Goal: Task Accomplishment & Management: Complete application form

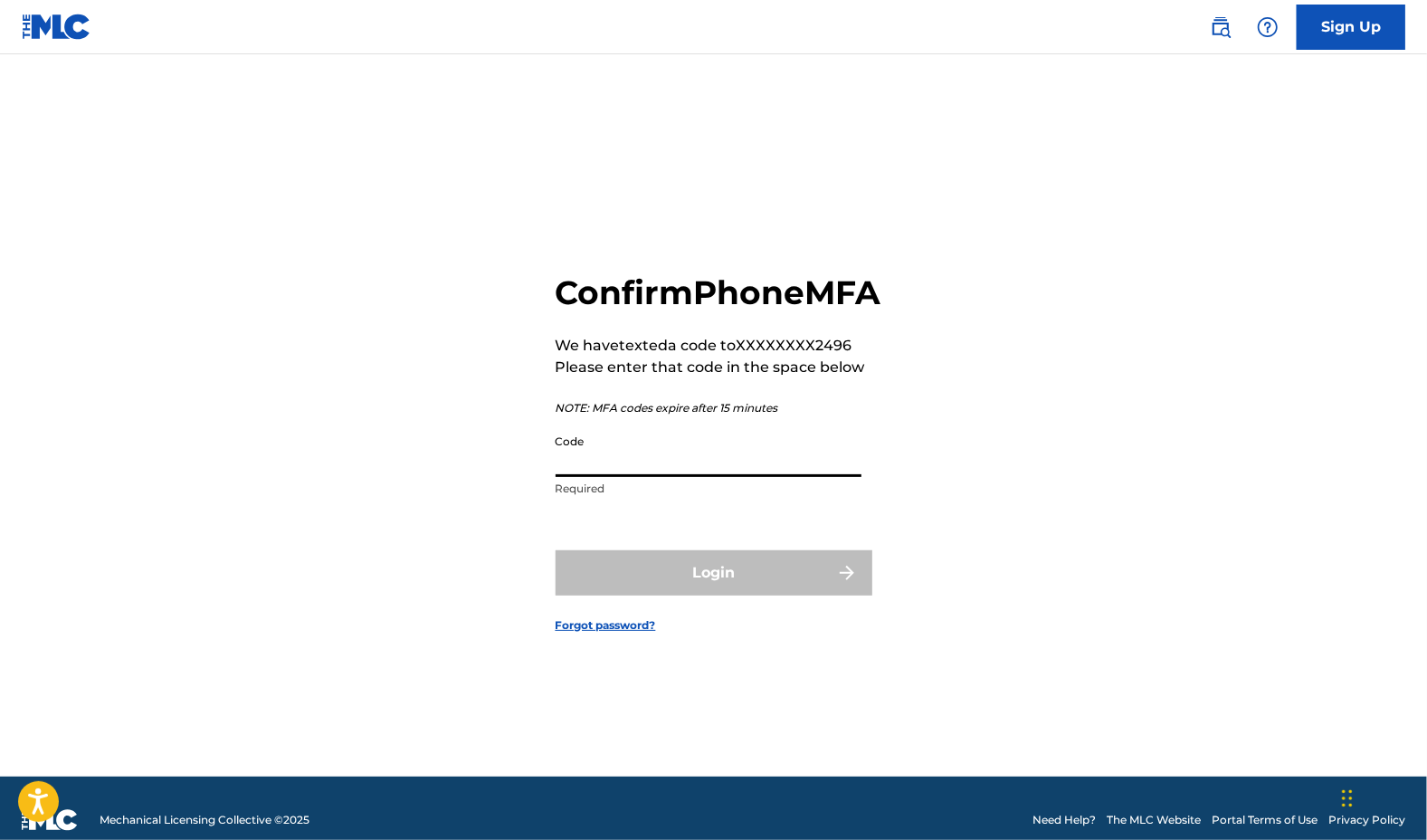
click at [675, 477] on input "Code" at bounding box center [709, 451] width 306 height 51
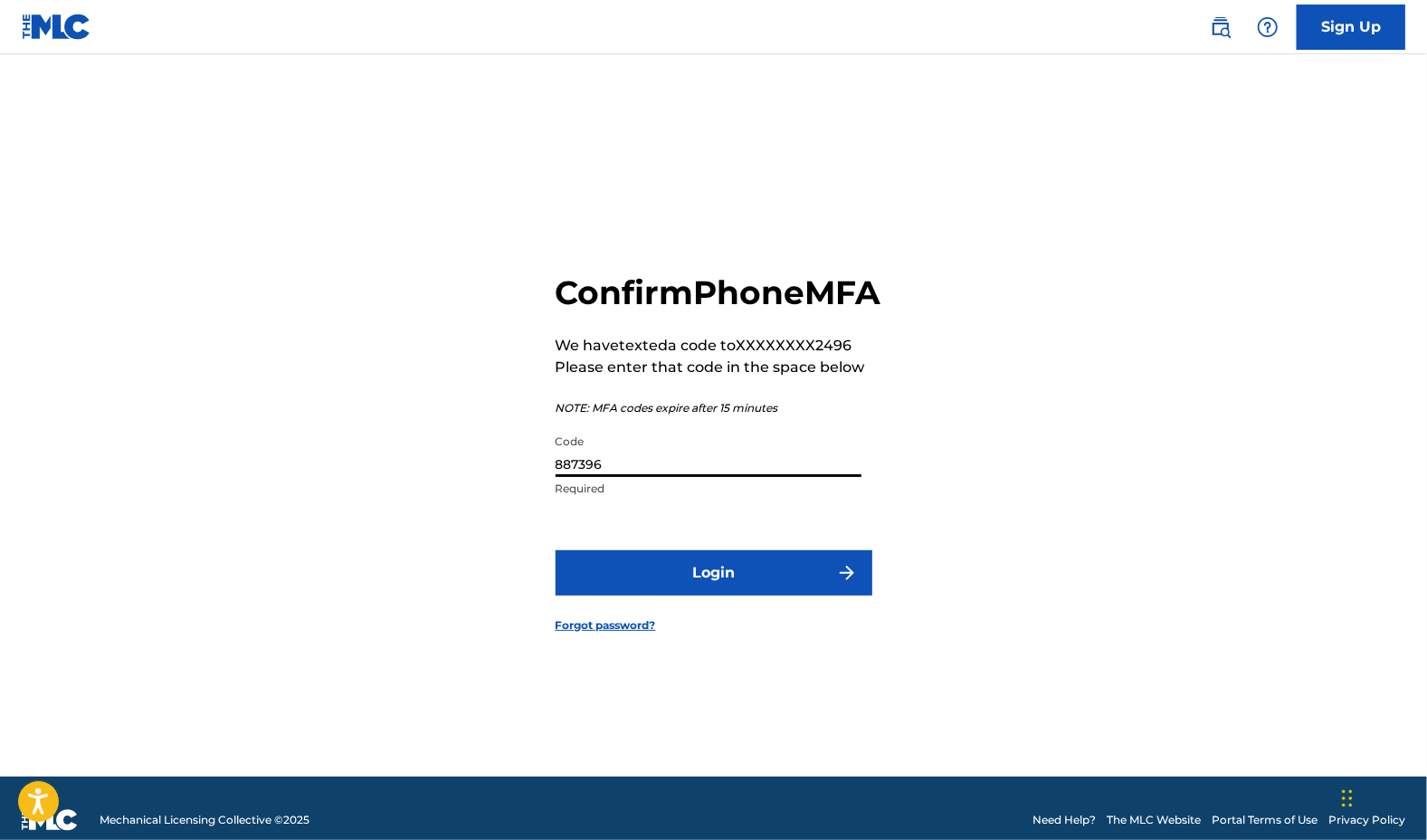
type input "887396"
click at [685, 595] on button "Login" at bounding box center [714, 573] width 317 height 46
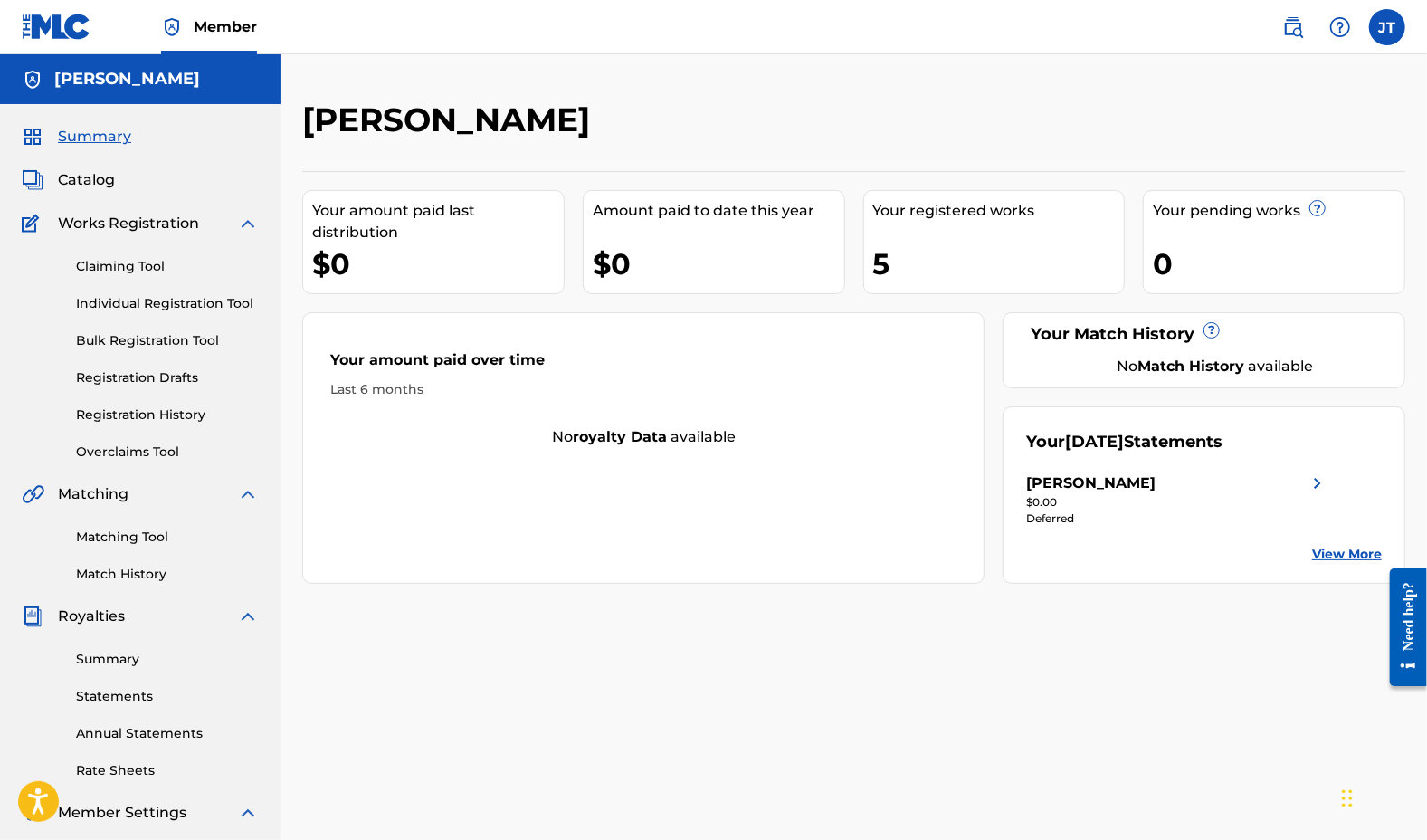
click at [110, 224] on span "Works Registration" at bounding box center [129, 223] width 142 height 21
click at [142, 258] on link "Claiming Tool" at bounding box center [168, 266] width 183 height 19
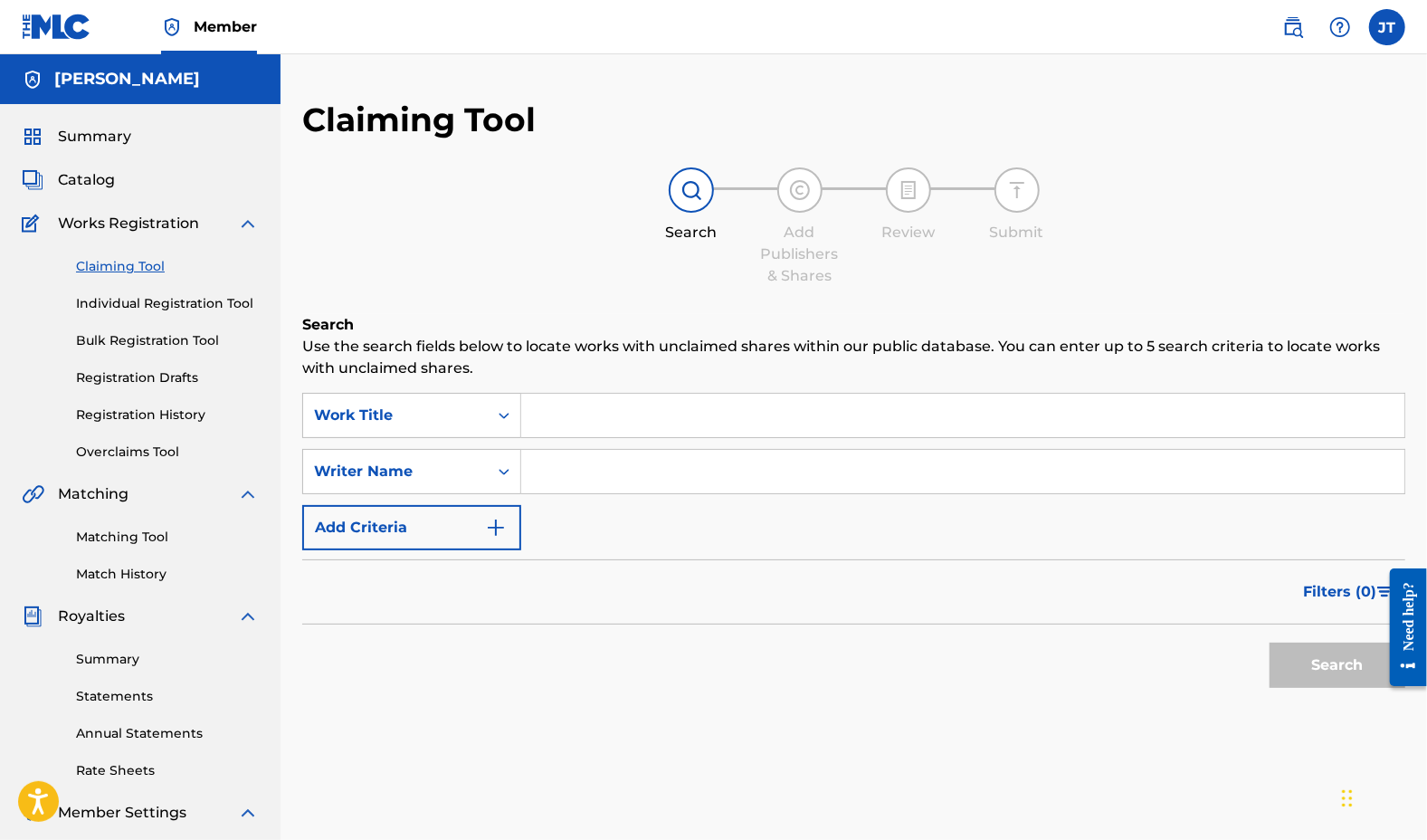
click at [633, 398] on input "Search Form" at bounding box center [963, 415] width 883 height 44
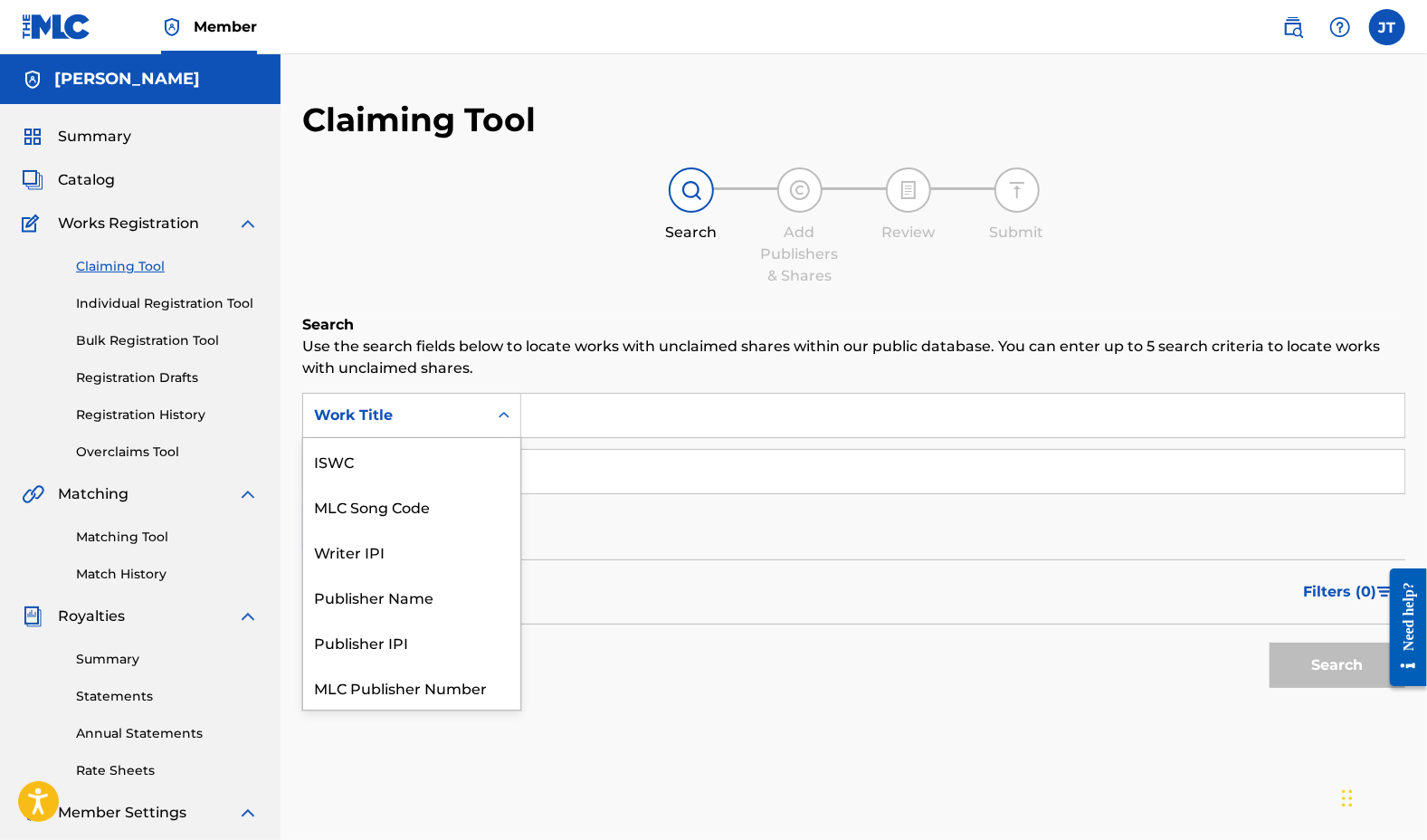
scroll to position [46, 0]
click at [427, 412] on div "Work Title" at bounding box center [395, 414] width 163 height 21
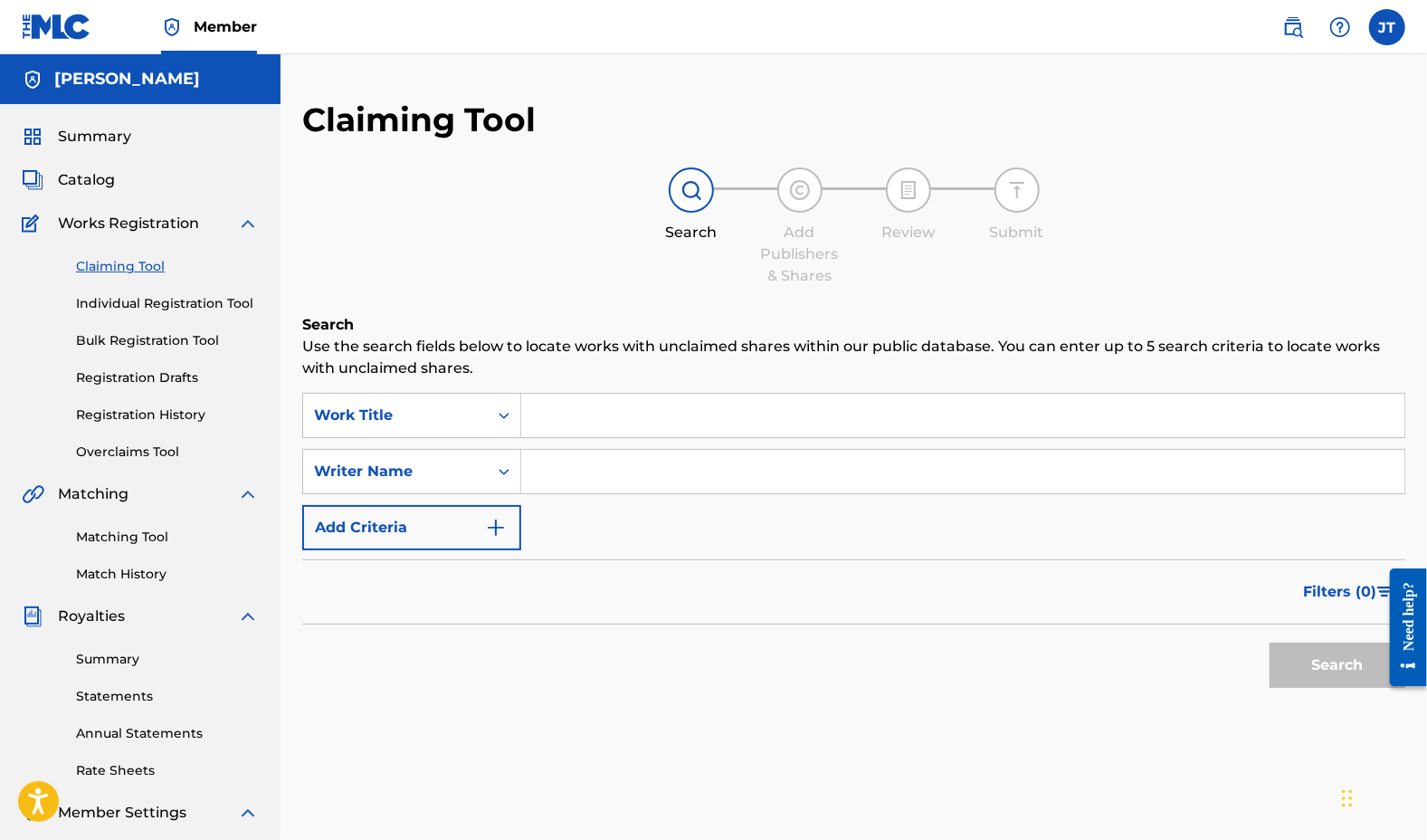
drag, startPoint x: 427, startPoint y: 412, endPoint x: 585, endPoint y: 412, distance: 158.0
click at [585, 412] on div "SearchWithCriteriad493dabe-74a4-4ad8-a392-b5fdd551bdaf Work Title" at bounding box center [854, 415] width 1103 height 46
click at [585, 412] on input "Search Form" at bounding box center [963, 415] width 883 height 44
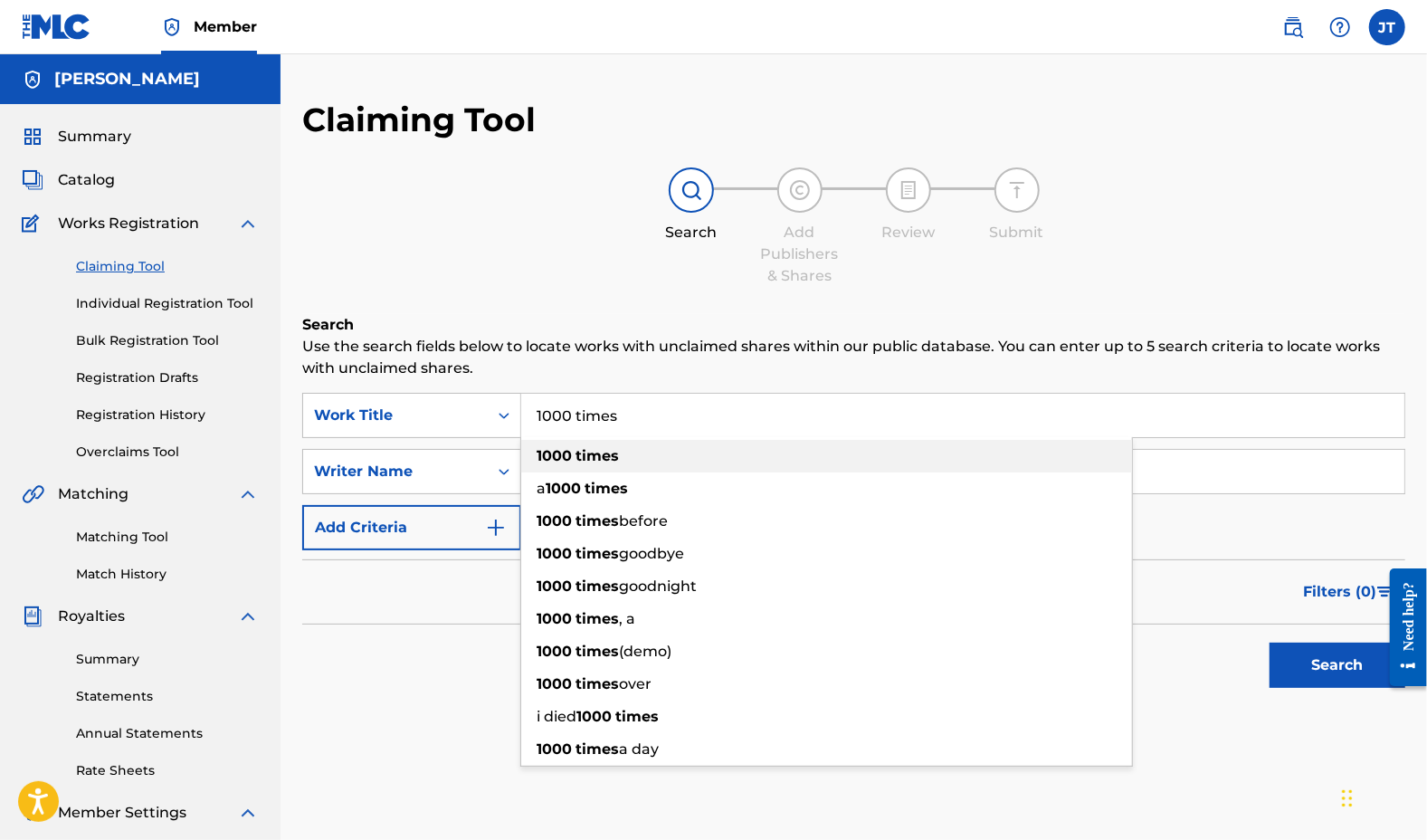
type input "1000 times"
click at [589, 454] on strong "times" at bounding box center [597, 455] width 44 height 17
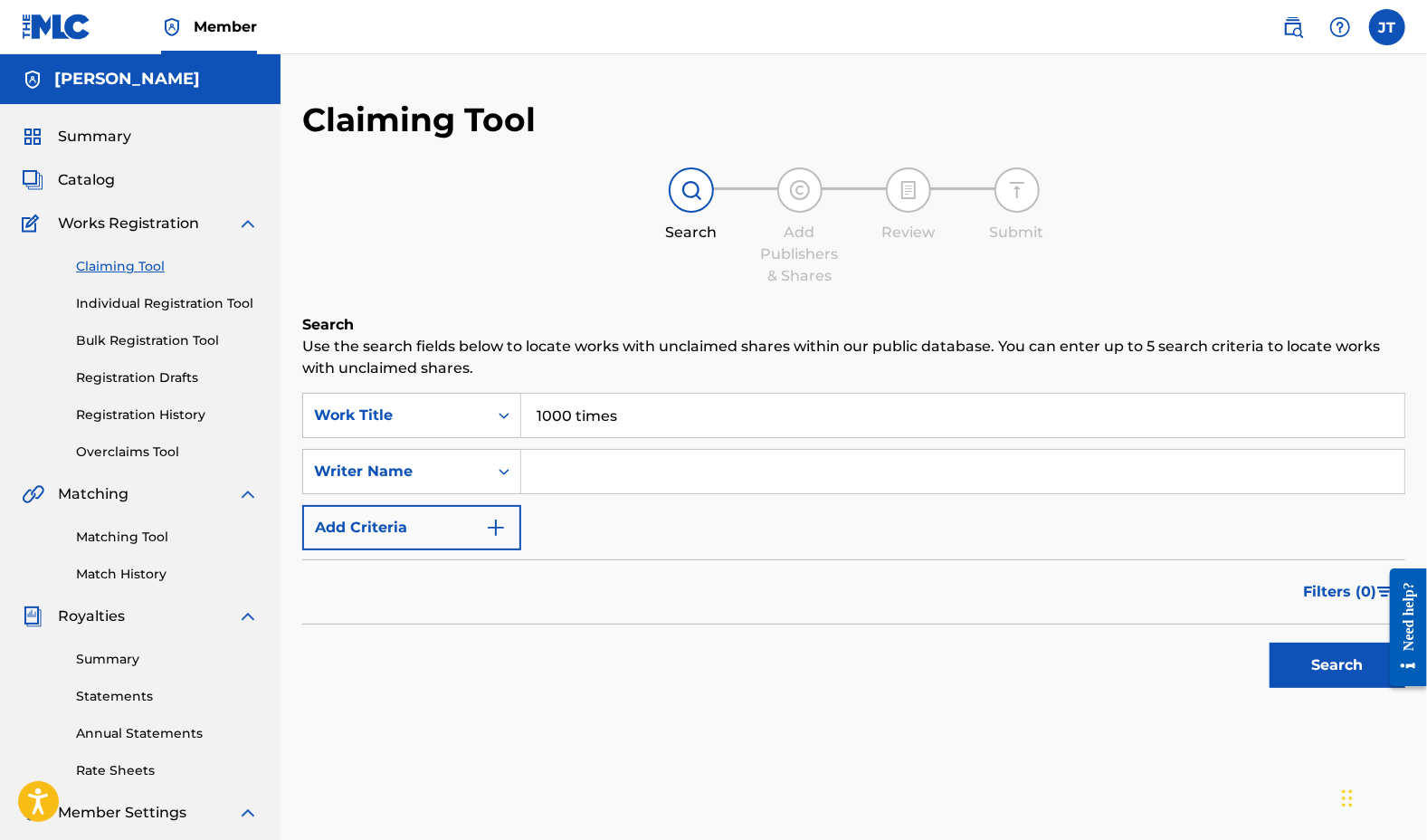
click at [585, 470] on input "Search Form" at bounding box center [963, 471] width 883 height 44
drag, startPoint x: 119, startPoint y: 177, endPoint x: 104, endPoint y: 177, distance: 15.0
click at [104, 177] on div "Catalog" at bounding box center [140, 180] width 238 height 21
click at [104, 177] on span "Catalog" at bounding box center [86, 180] width 57 height 21
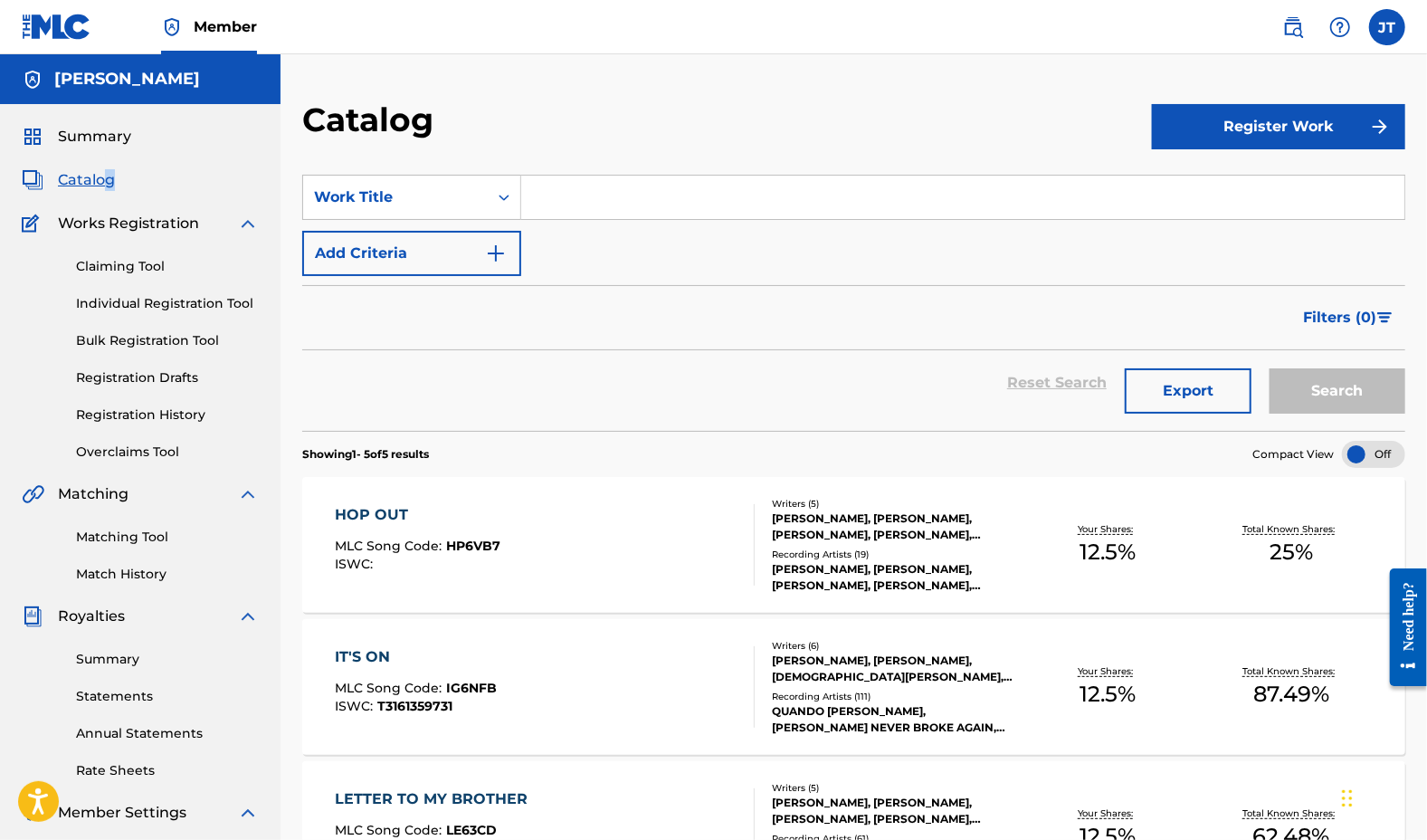
click at [1232, 134] on button "Register Work" at bounding box center [1279, 127] width 253 height 46
click at [1286, 181] on link "Individual" at bounding box center [1279, 185] width 253 height 44
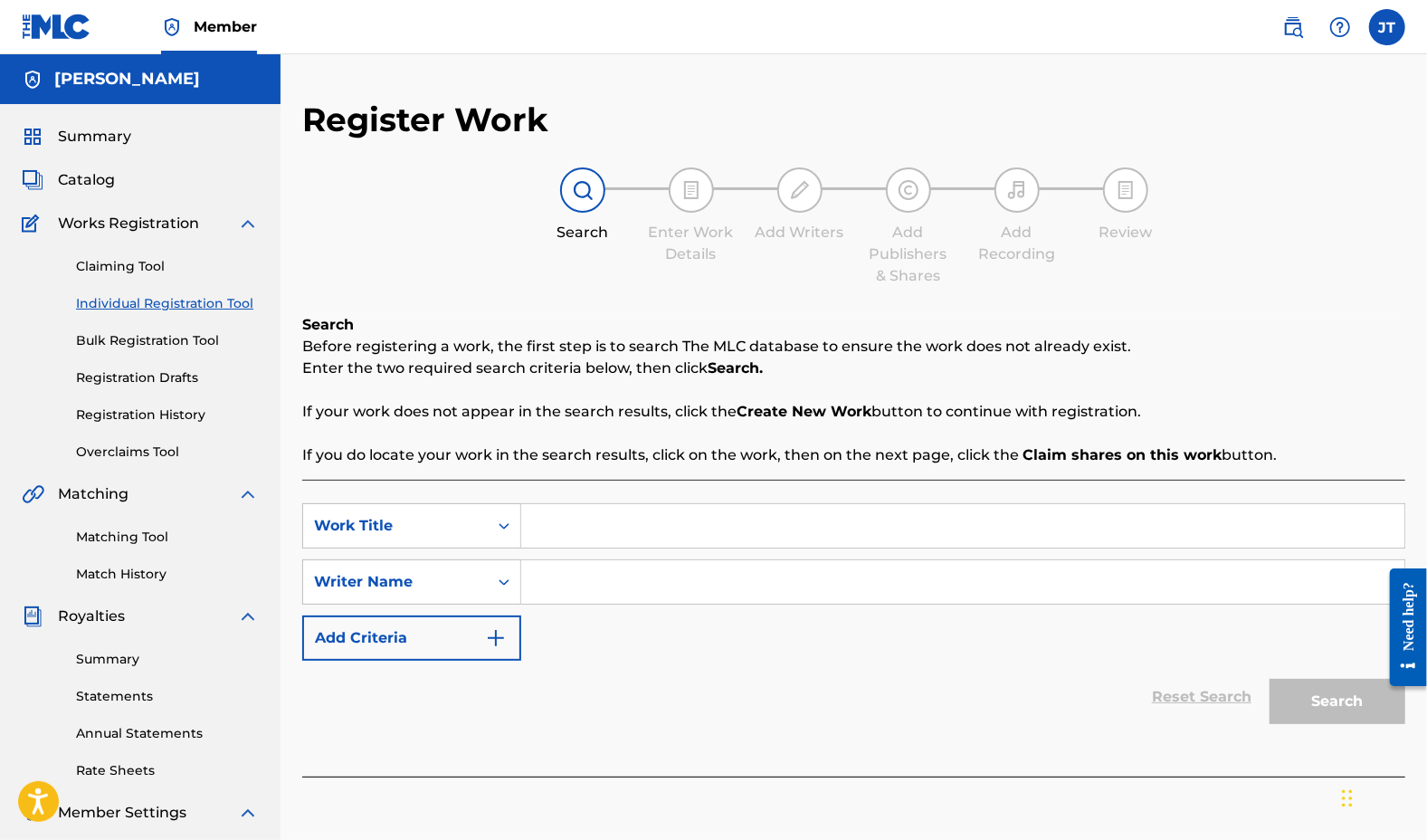
click at [587, 520] on input "Search Form" at bounding box center [963, 525] width 883 height 44
type input "1000 times"
click at [591, 596] on input "Search Form" at bounding box center [963, 581] width 883 height 44
click at [626, 586] on input "Search Form" at bounding box center [963, 581] width 883 height 44
click at [151, 269] on link "Claiming Tool" at bounding box center [168, 266] width 183 height 19
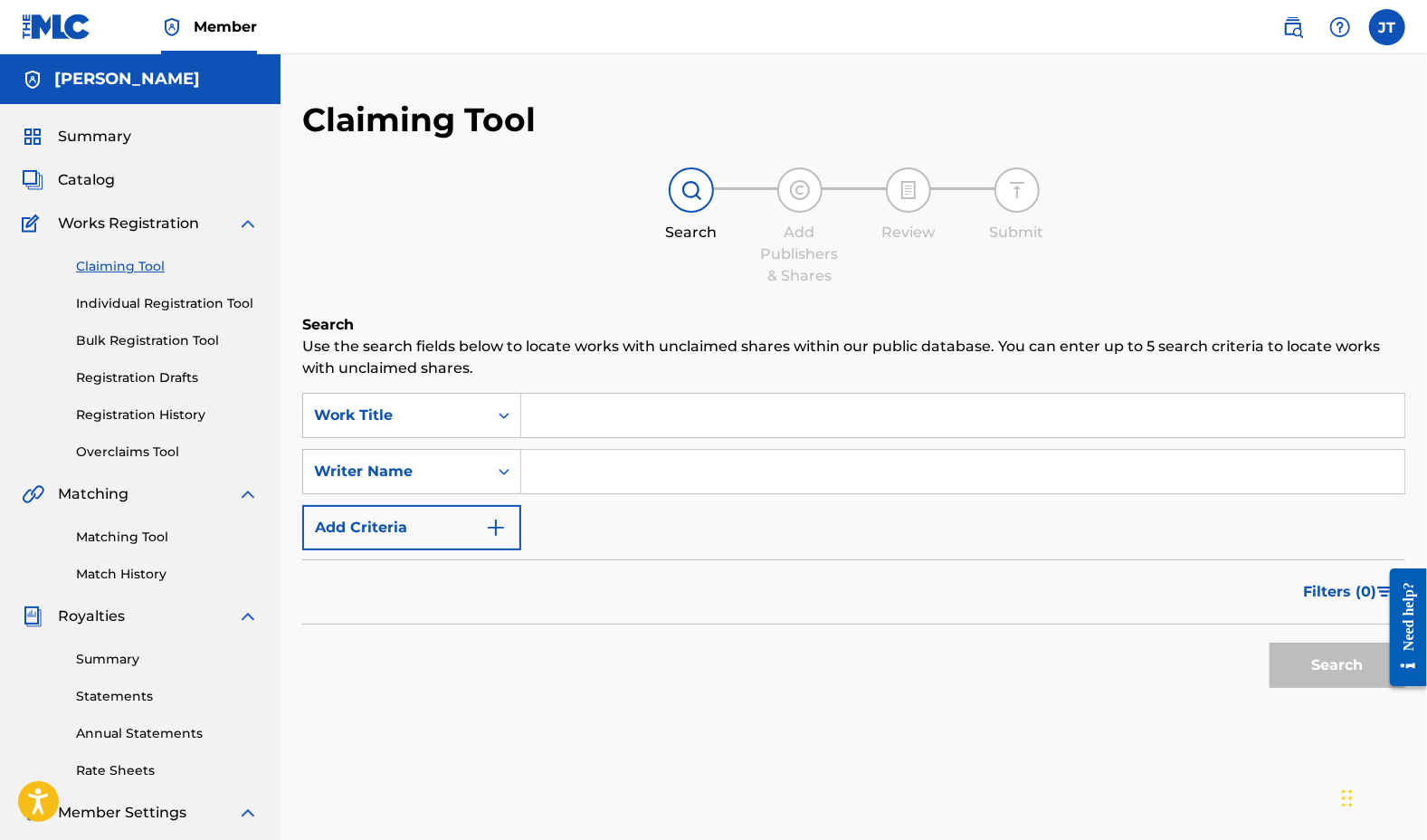
click at [102, 187] on span "Catalog" at bounding box center [86, 180] width 57 height 21
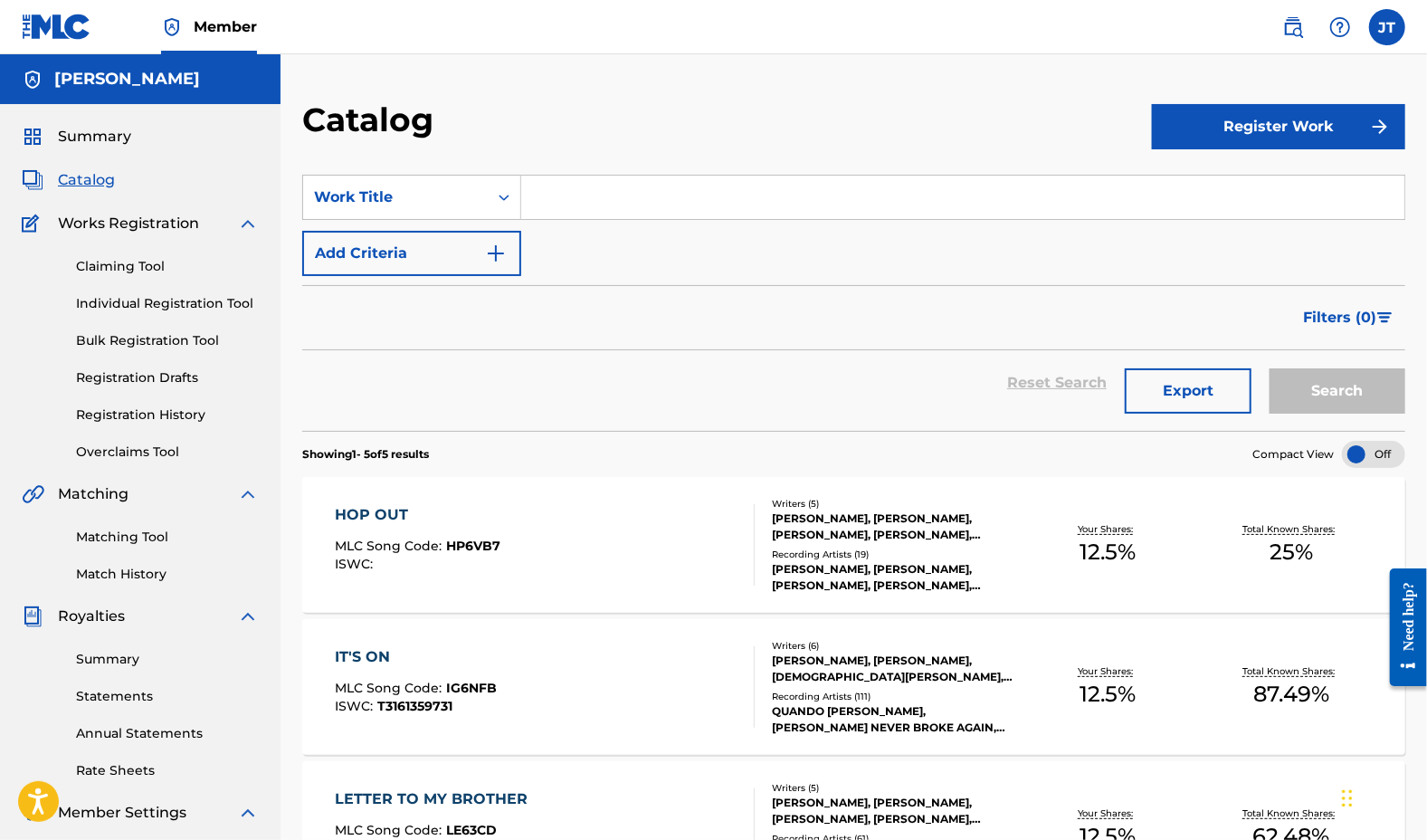
click at [1198, 527] on div "Your Shares: 12.5 %" at bounding box center [1108, 545] width 183 height 55
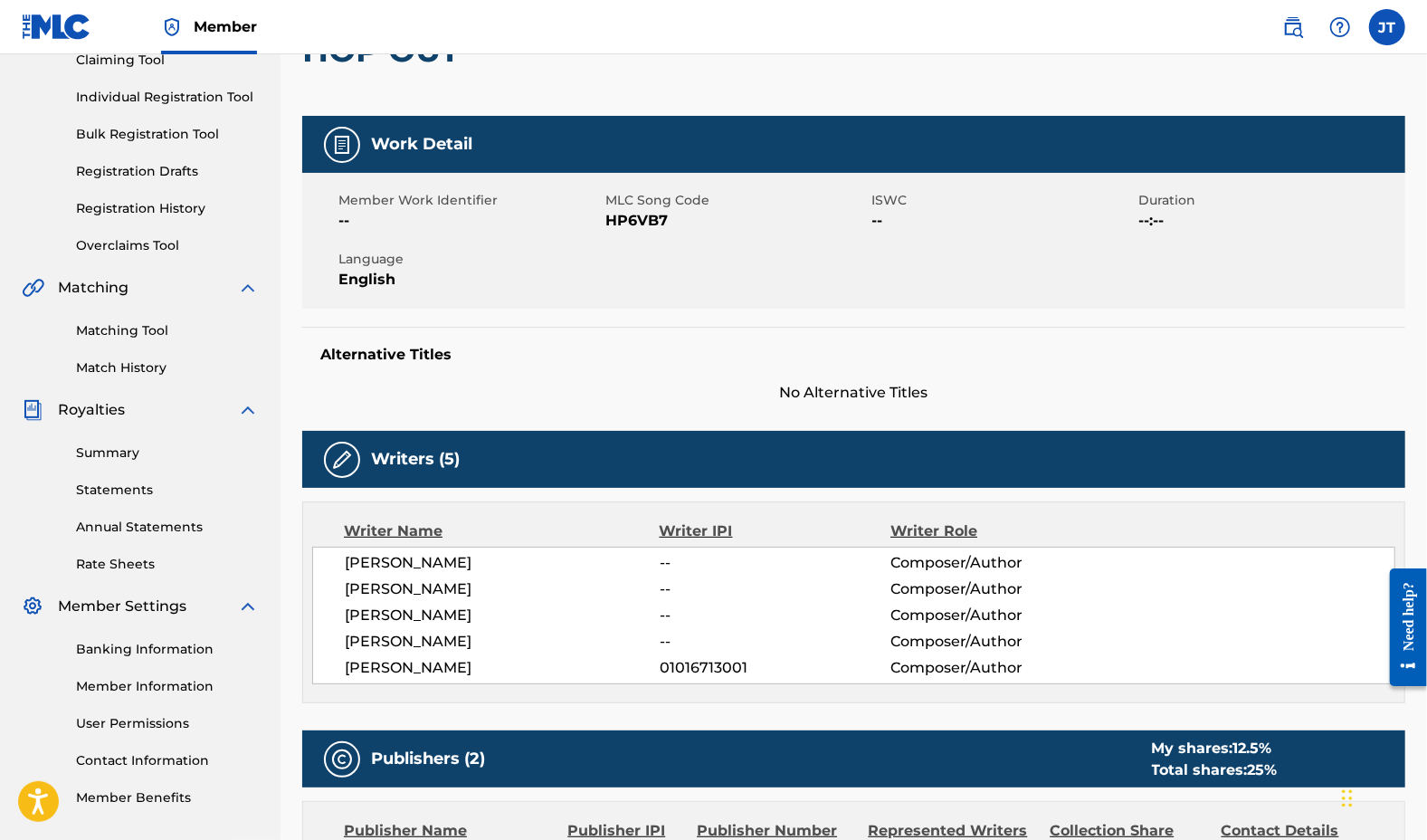
scroll to position [205, 0]
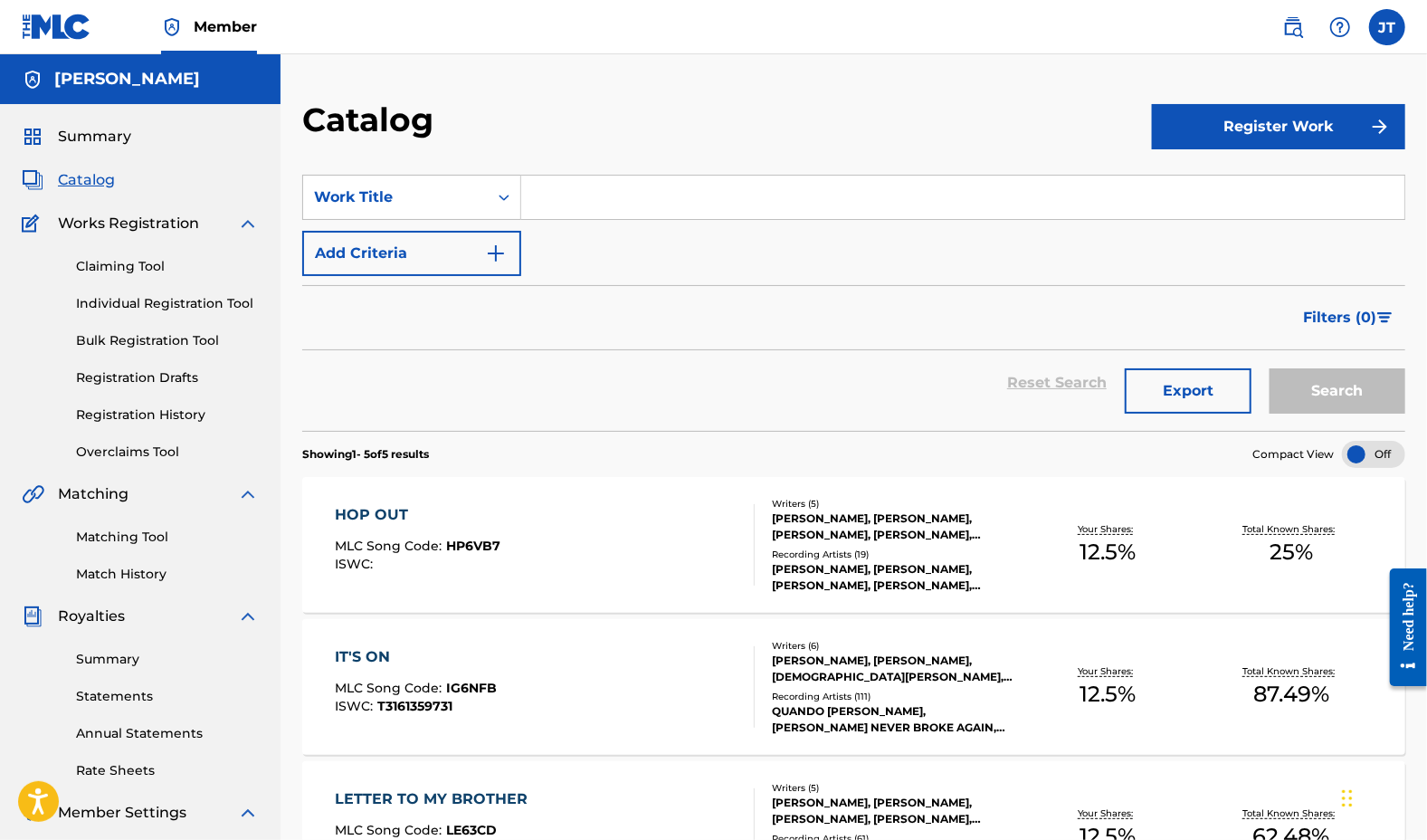
click at [1230, 143] on button "Register Work" at bounding box center [1279, 127] width 253 height 46
click at [1176, 187] on link "Individual" at bounding box center [1279, 185] width 253 height 44
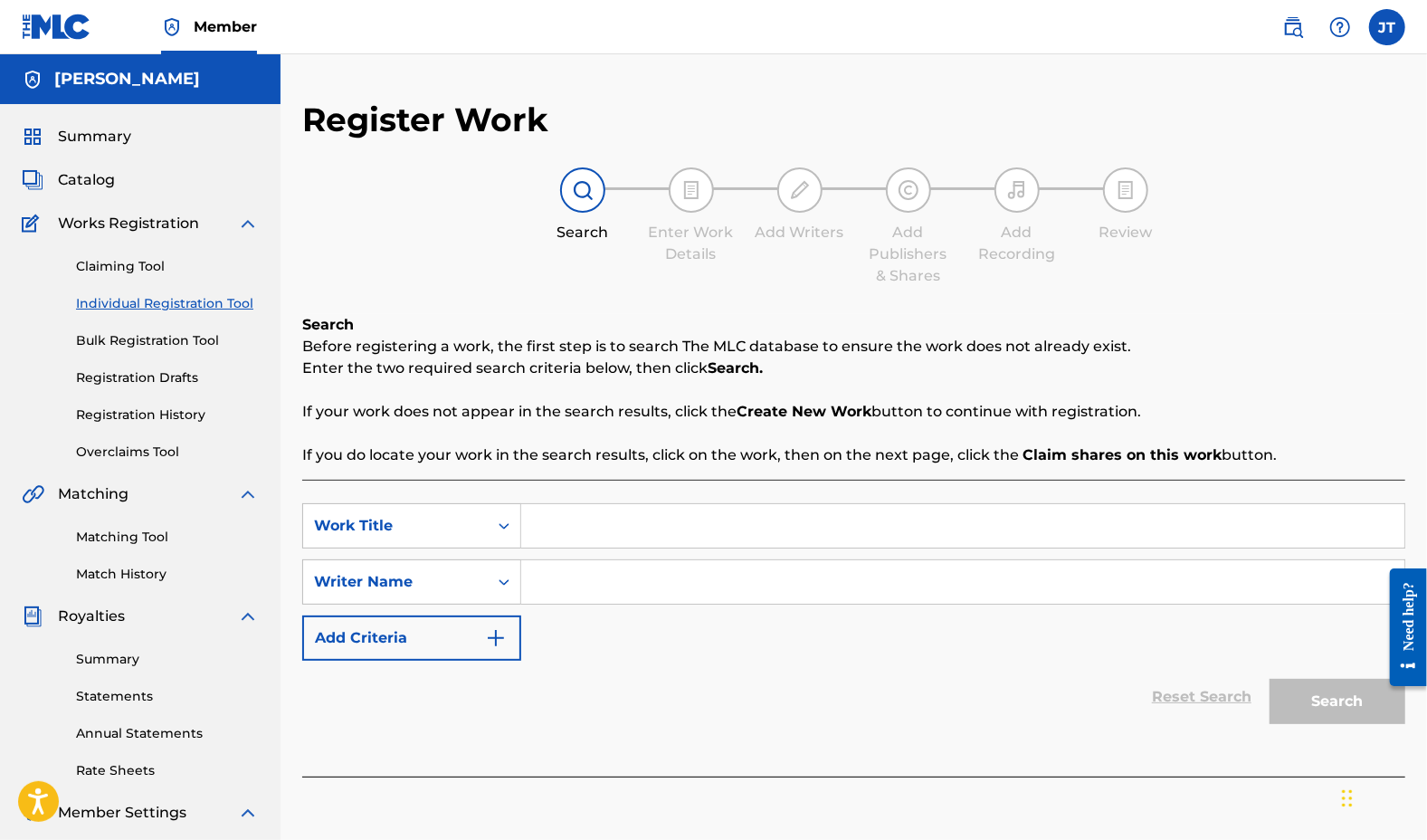
click at [552, 524] on input "Search Form" at bounding box center [963, 525] width 883 height 44
type input "1000 times"
click at [554, 584] on input "Search Form" at bounding box center [963, 581] width 883 height 44
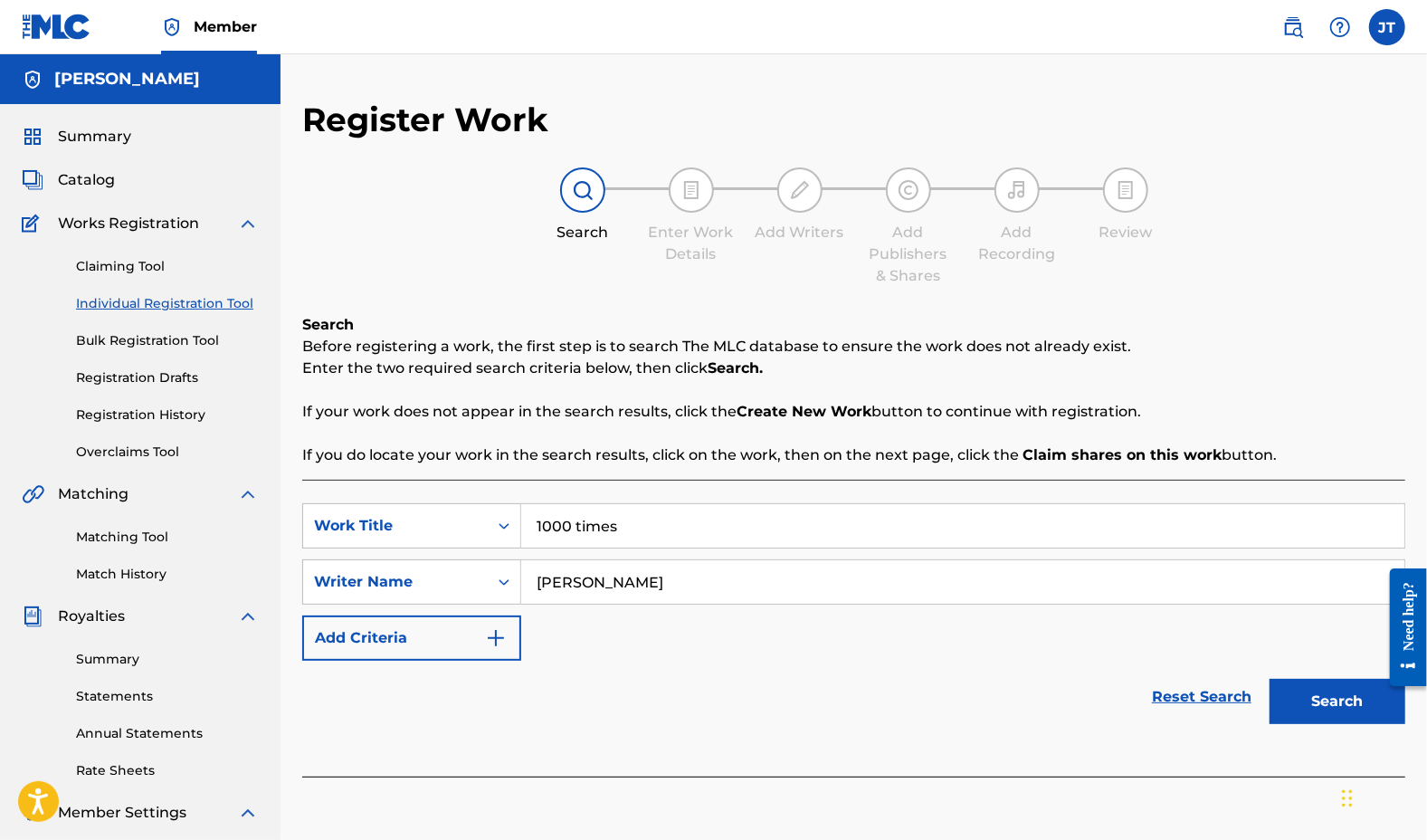
type input "[PERSON_NAME]"
click at [1353, 701] on button "Search" at bounding box center [1338, 701] width 136 height 46
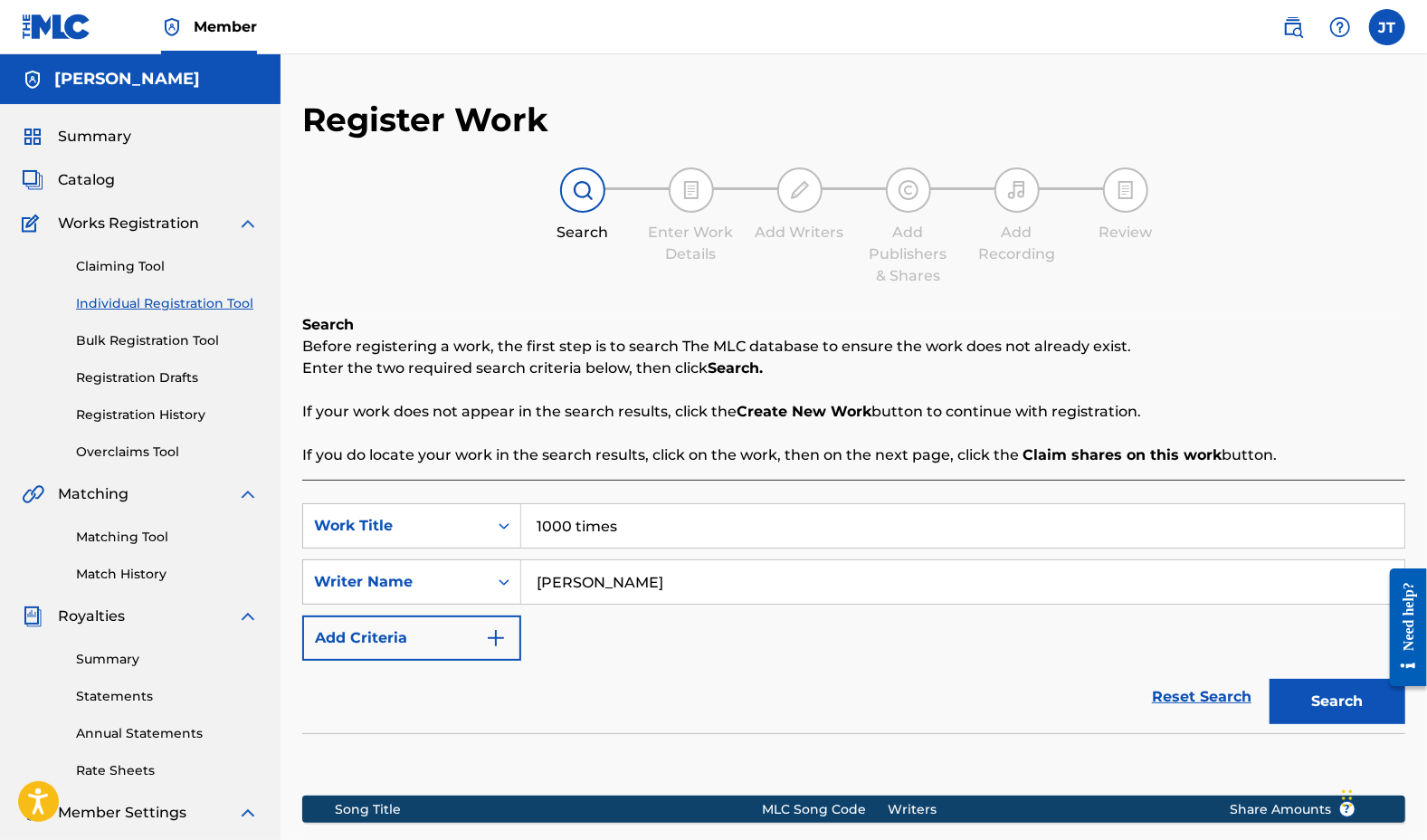
scroll to position [282, 0]
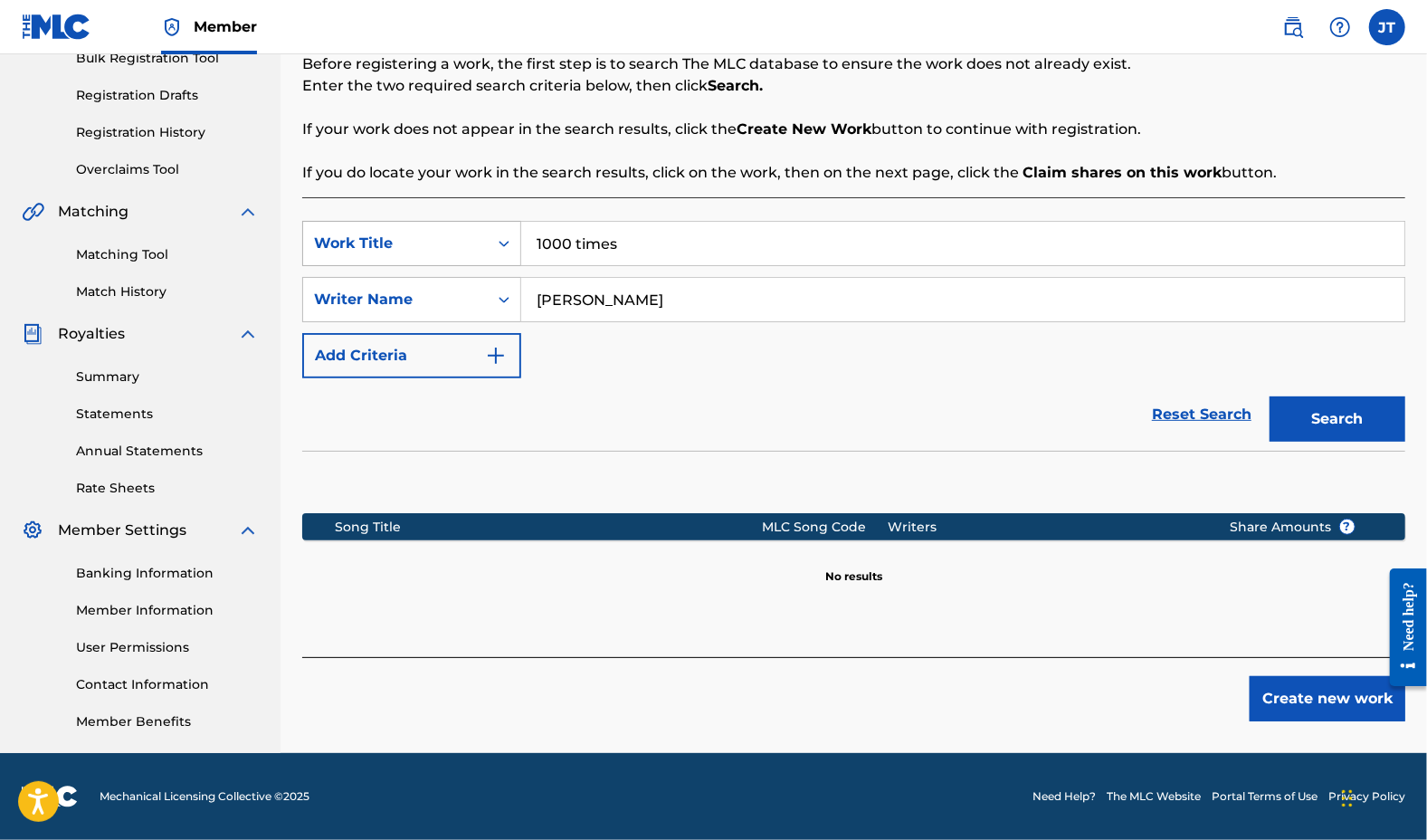
drag, startPoint x: 701, startPoint y: 289, endPoint x: 349, endPoint y: 247, distance: 354.5
click at [349, 247] on div "SearchWithCriteria212f47c3-0d6e-42f3-bd69-2e1289e2d2e1 Work Title 1000 times Se…" at bounding box center [854, 299] width 1103 height 157
type input "[PERSON_NAME]"
click at [1339, 402] on button "Search" at bounding box center [1338, 419] width 136 height 46
drag, startPoint x: 608, startPoint y: 308, endPoint x: 237, endPoint y: 278, distance: 372.2
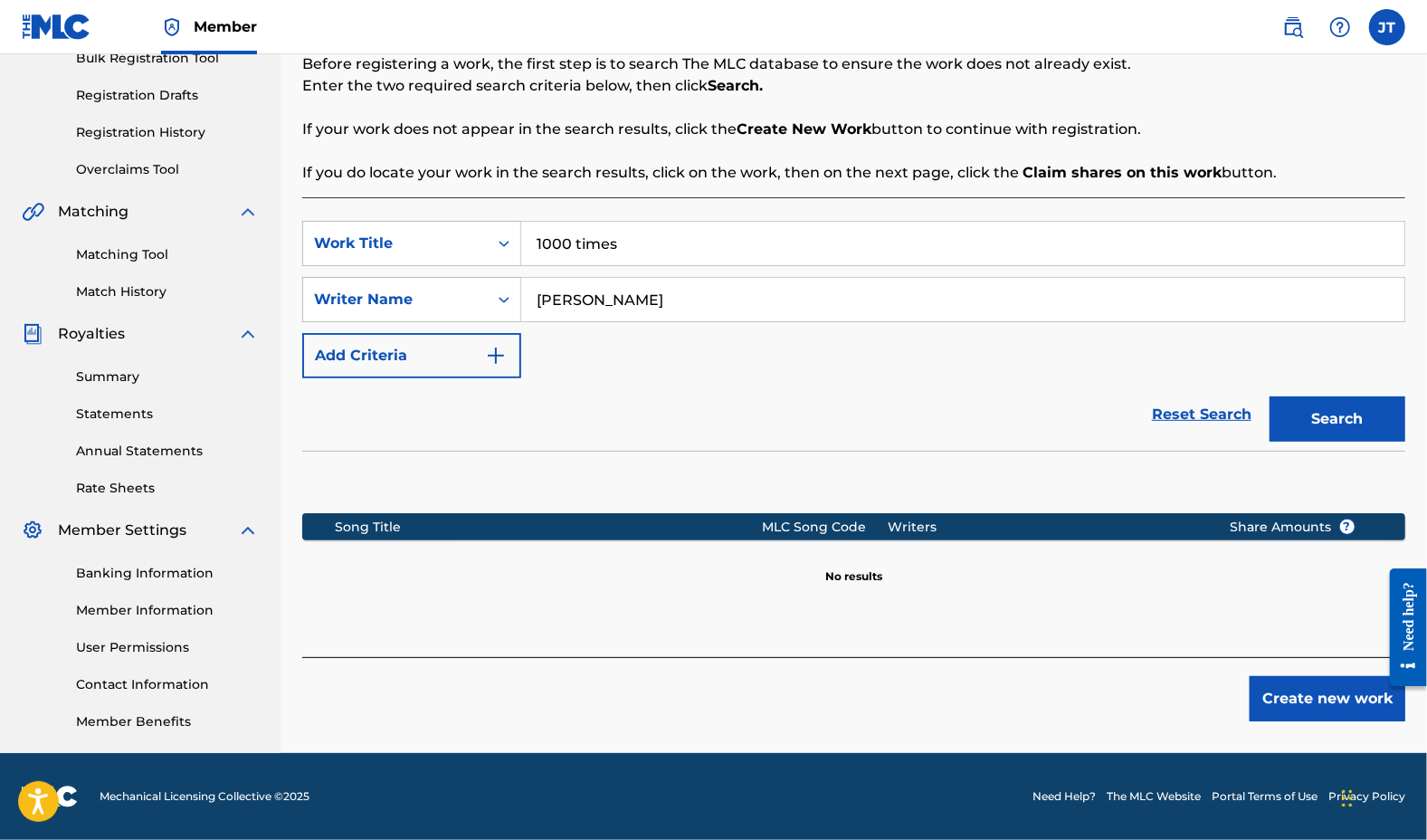
click at [237, 278] on main "[PERSON_NAME] Summary Catalog Works Registration Claiming Tool Individual Regis…" at bounding box center [714, 262] width 1427 height 981
click at [1317, 427] on button "Search" at bounding box center [1338, 419] width 136 height 46
click at [644, 245] on input "1000 times" at bounding box center [963, 243] width 883 height 44
click at [641, 305] on input "[PERSON_NAME]" at bounding box center [963, 299] width 883 height 44
type input "[PERSON_NAME] ft [PERSON_NAME]"
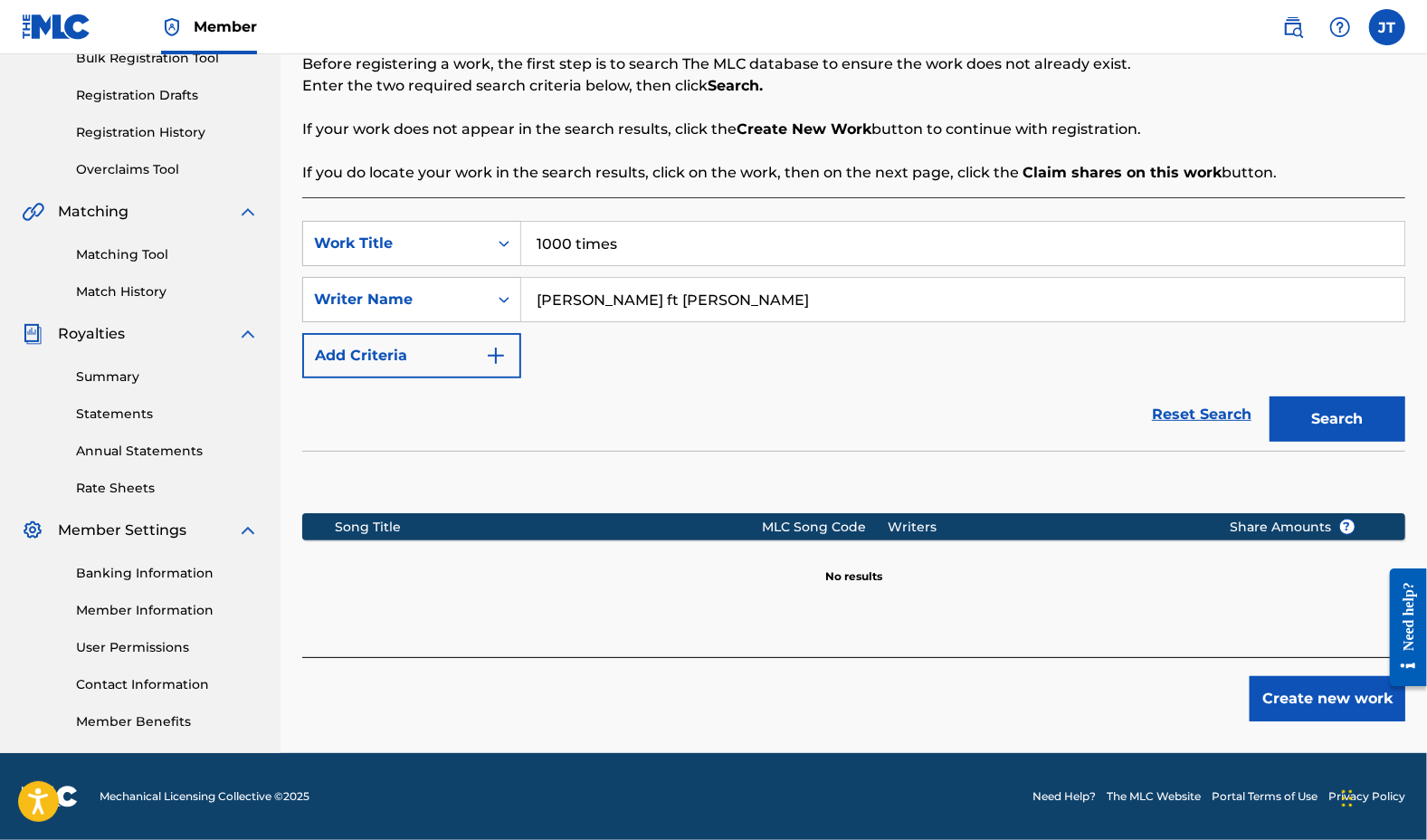
click at [1351, 431] on button "Search" at bounding box center [1338, 419] width 136 height 46
drag, startPoint x: 729, startPoint y: 251, endPoint x: 394, endPoint y: 256, distance: 335.0
click at [394, 256] on div "SearchWithCriteria212f47c3-0d6e-42f3-bd69-2e1289e2d2e1 Work Title 1000 times" at bounding box center [854, 243] width 1103 height 46
click at [456, 351] on button "Add Criteria" at bounding box center [412, 356] width 219 height 46
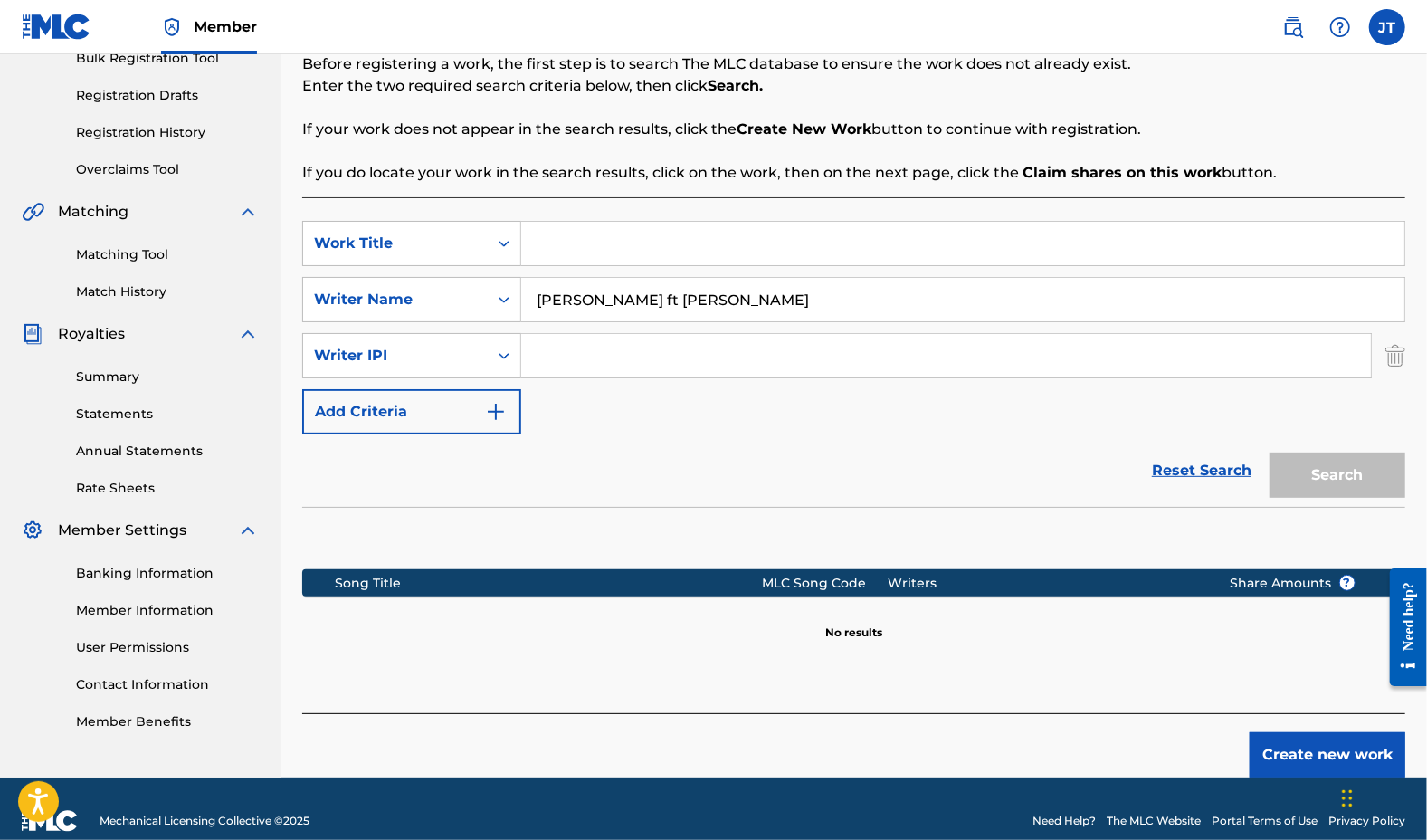
click at [440, 406] on button "Add Criteria" at bounding box center [412, 412] width 219 height 46
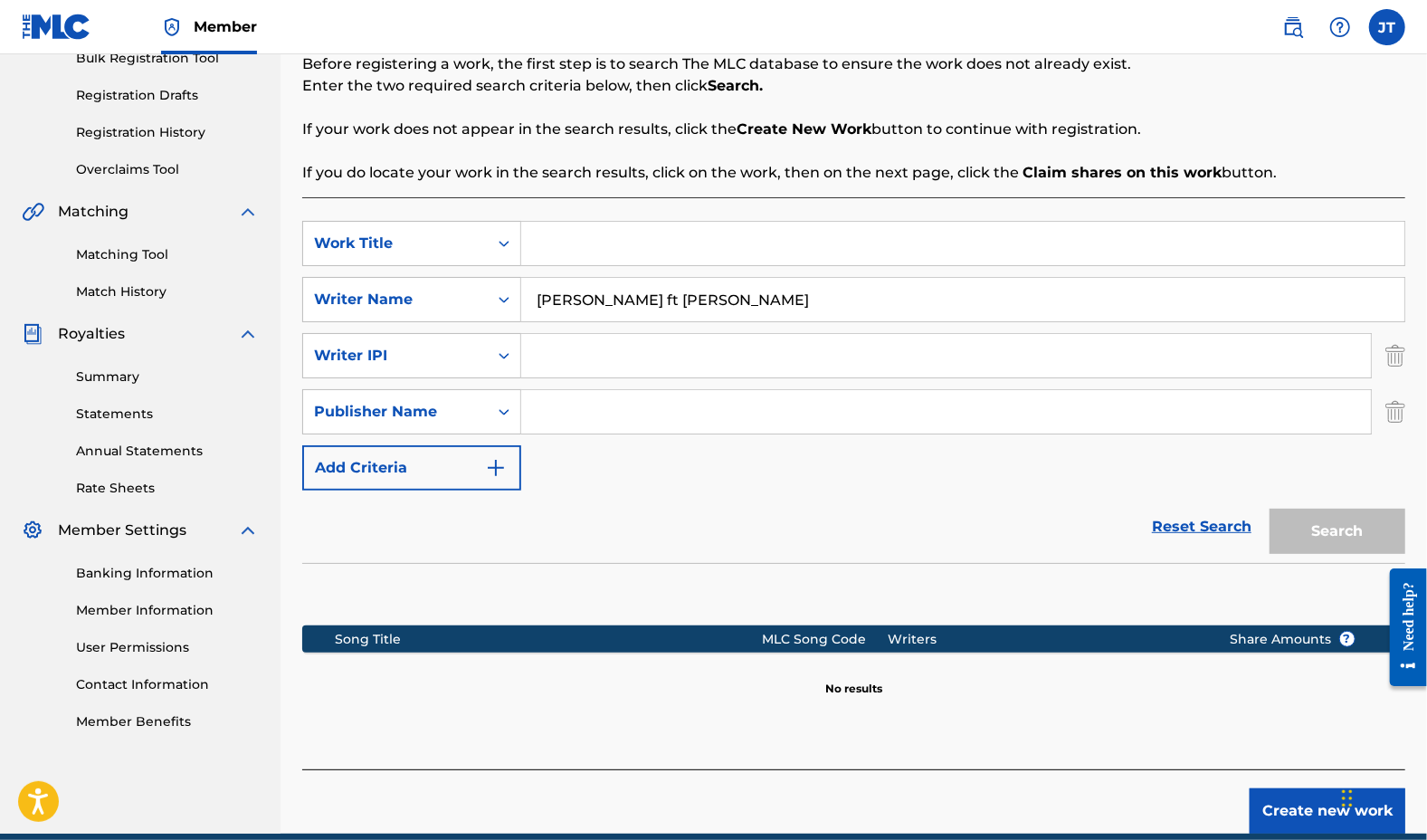
click at [499, 452] on button "Add Criteria" at bounding box center [412, 467] width 219 height 46
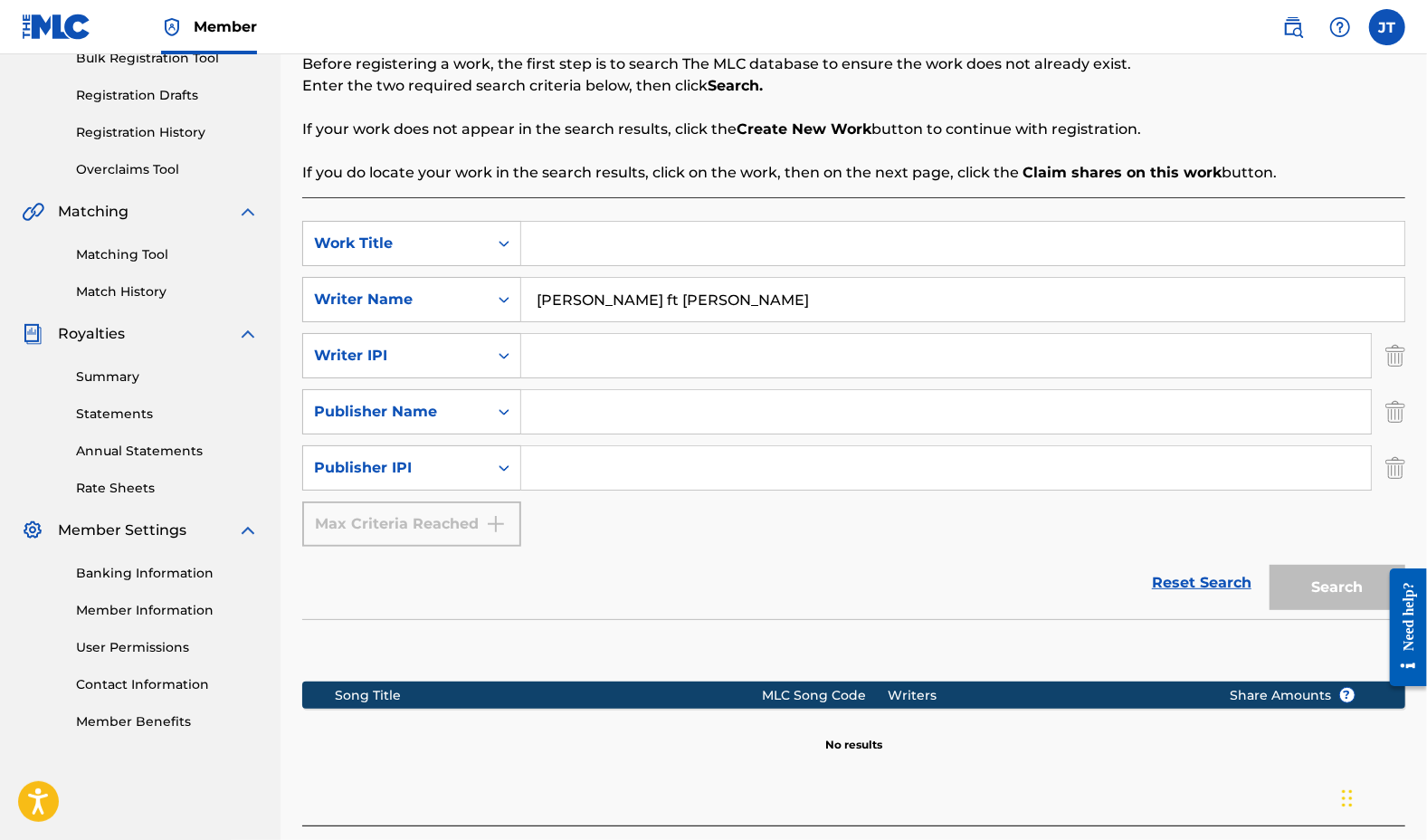
click at [1398, 464] on img "Search Form" at bounding box center [1395, 467] width 20 height 46
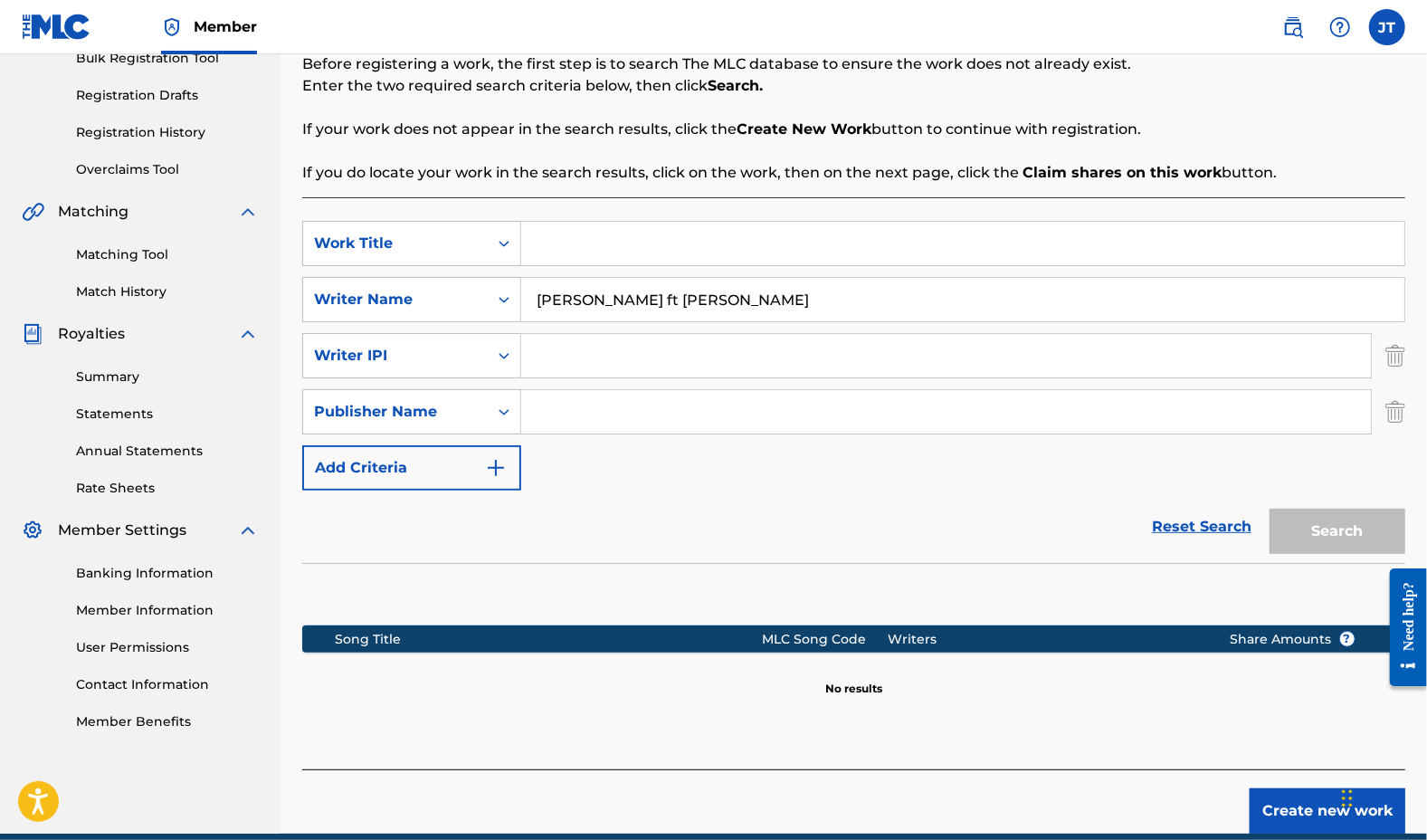
click at [1400, 413] on img "Search Form" at bounding box center [1395, 412] width 20 height 46
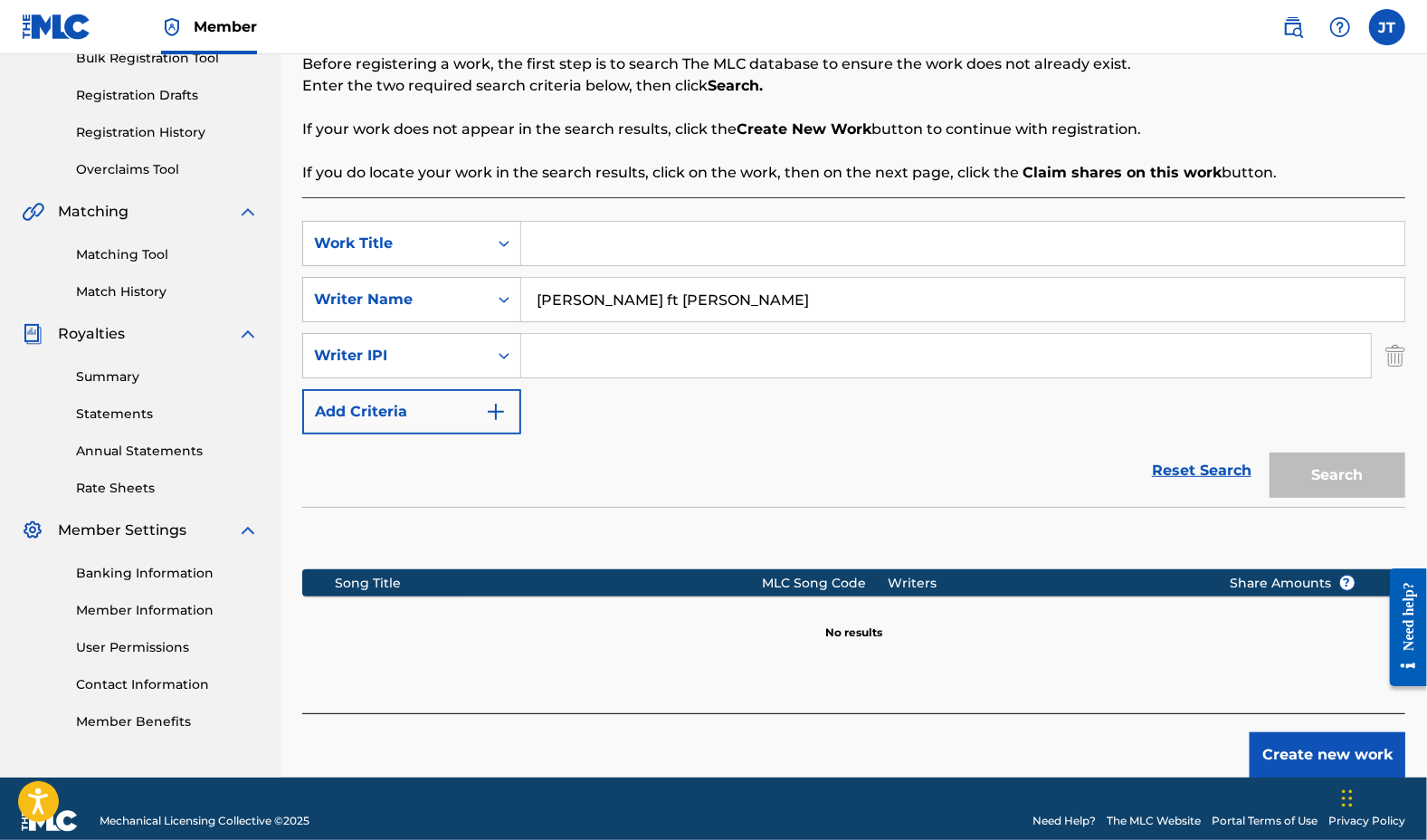
click at [1393, 357] on img "Search Form" at bounding box center [1395, 356] width 20 height 46
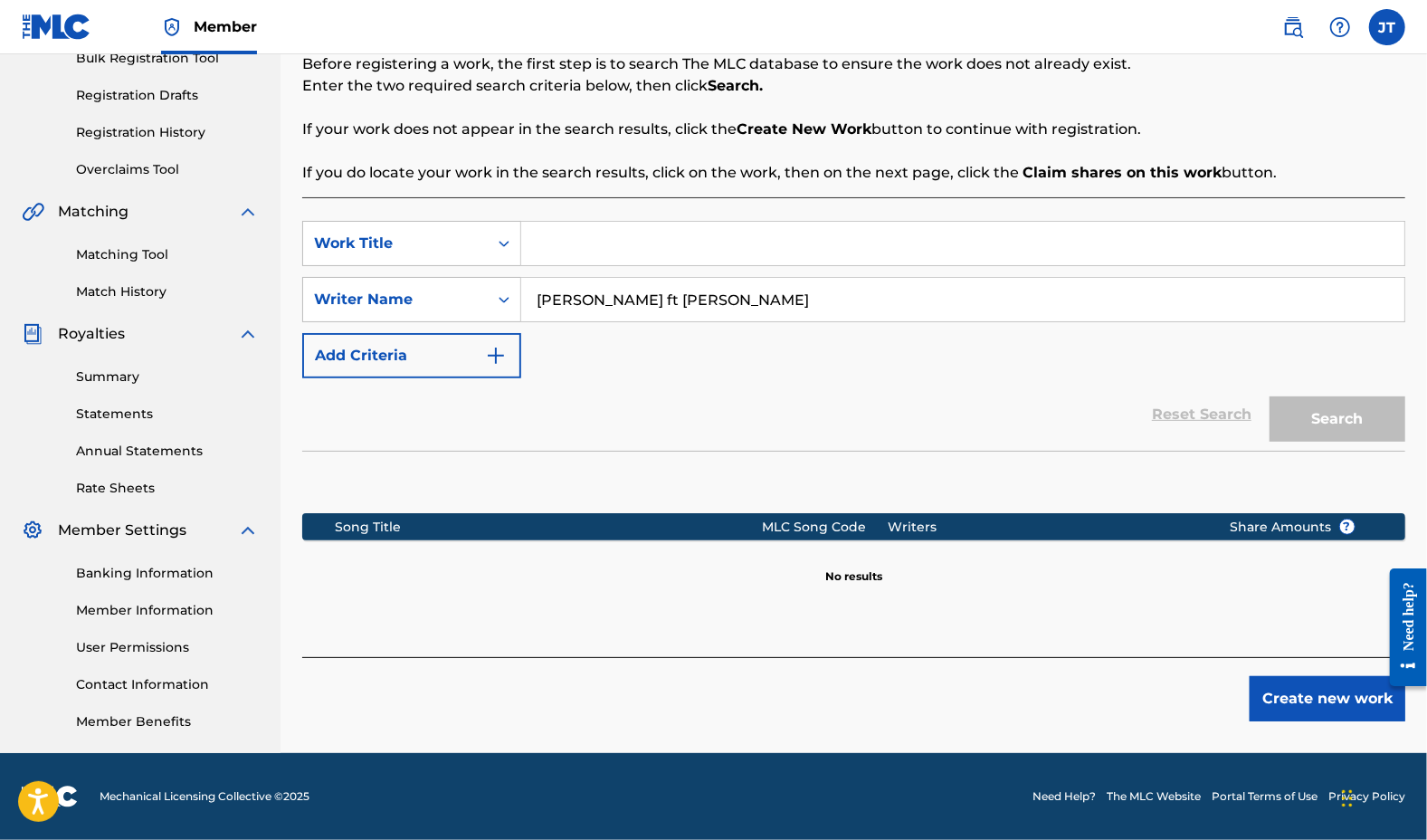
click at [1364, 700] on button "Create new work" at bounding box center [1327, 698] width 156 height 46
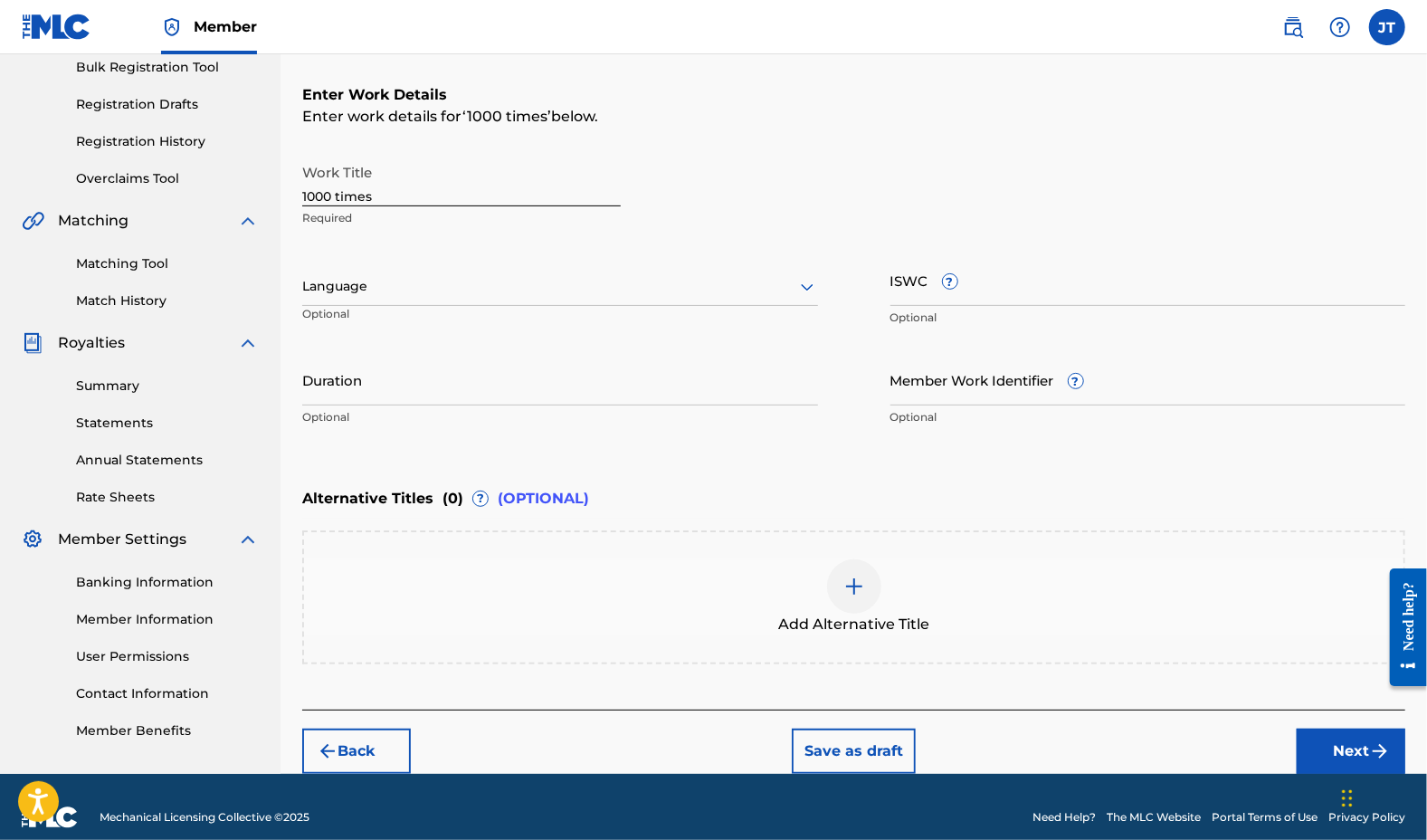
scroll to position [293, 0]
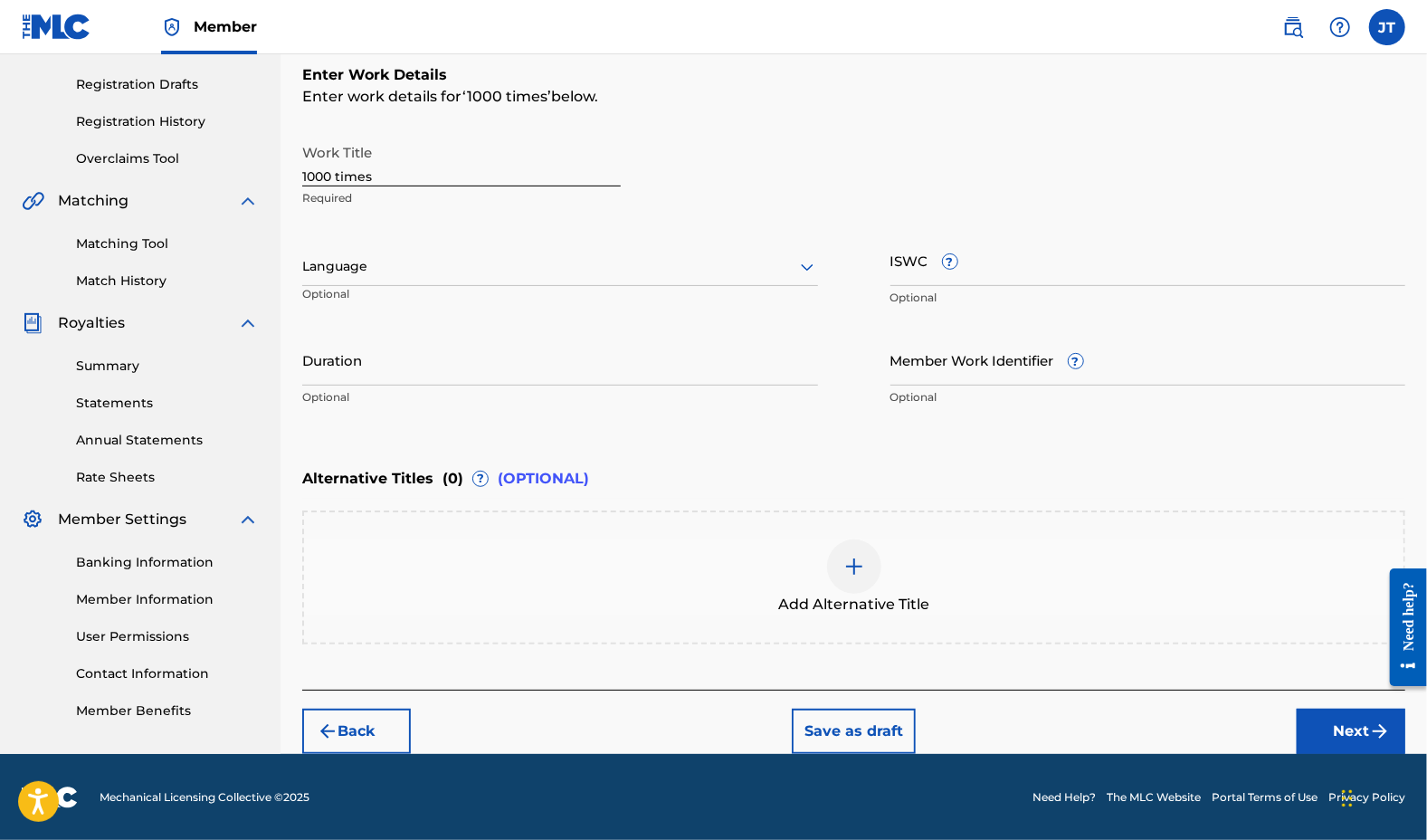
click at [1338, 739] on button "Next" at bounding box center [1351, 731] width 109 height 46
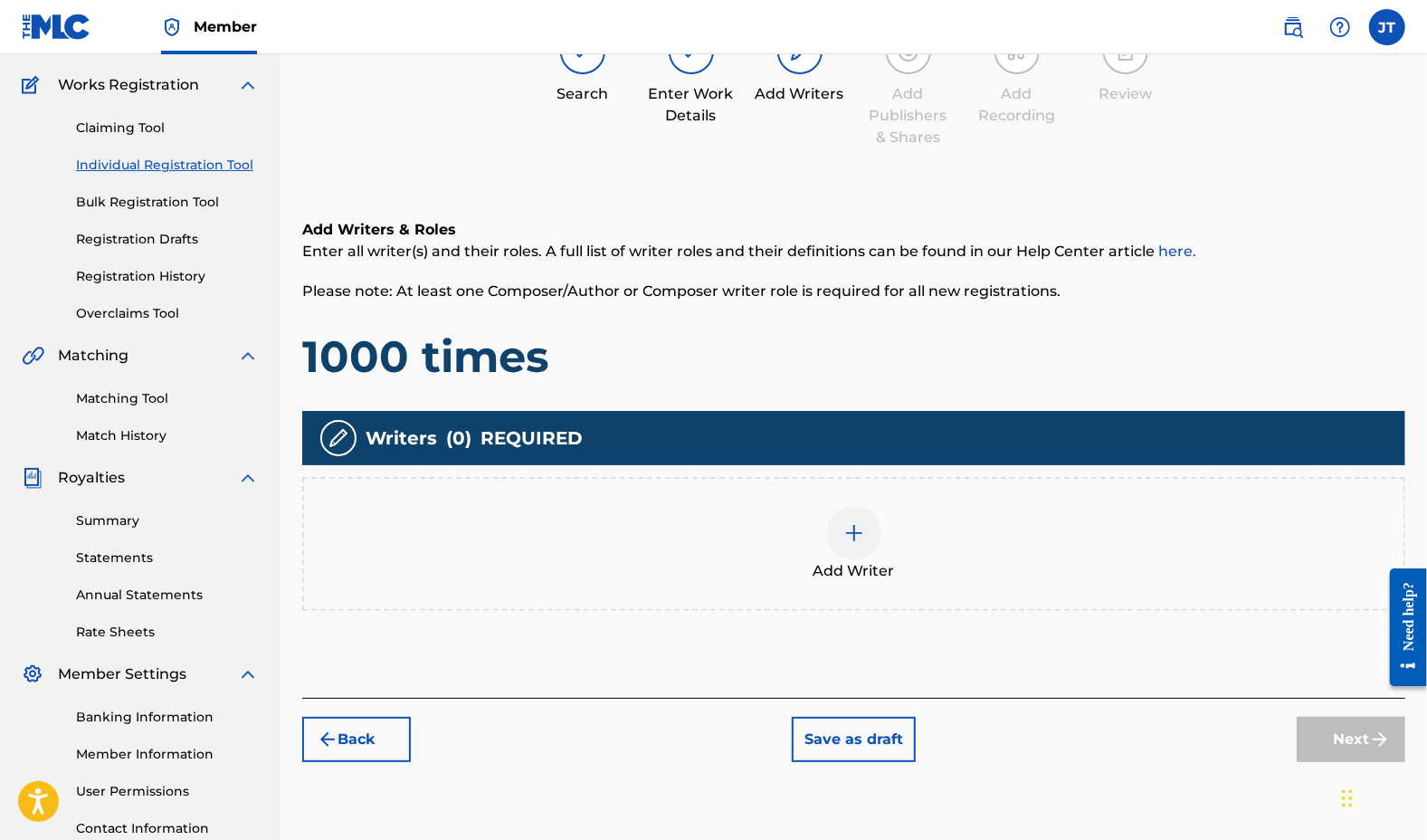
scroll to position [81, 0]
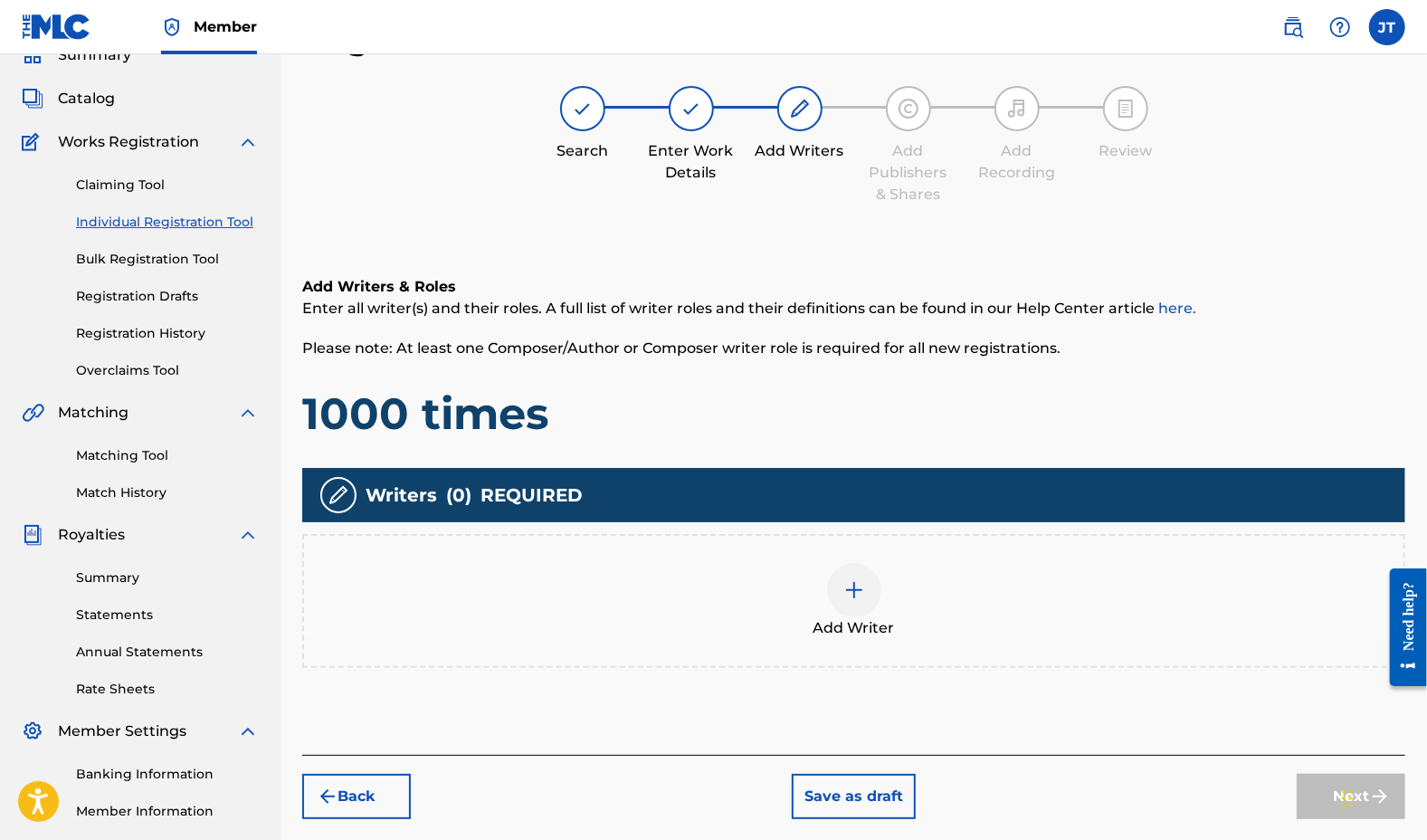
click at [866, 590] on div at bounding box center [854, 589] width 54 height 54
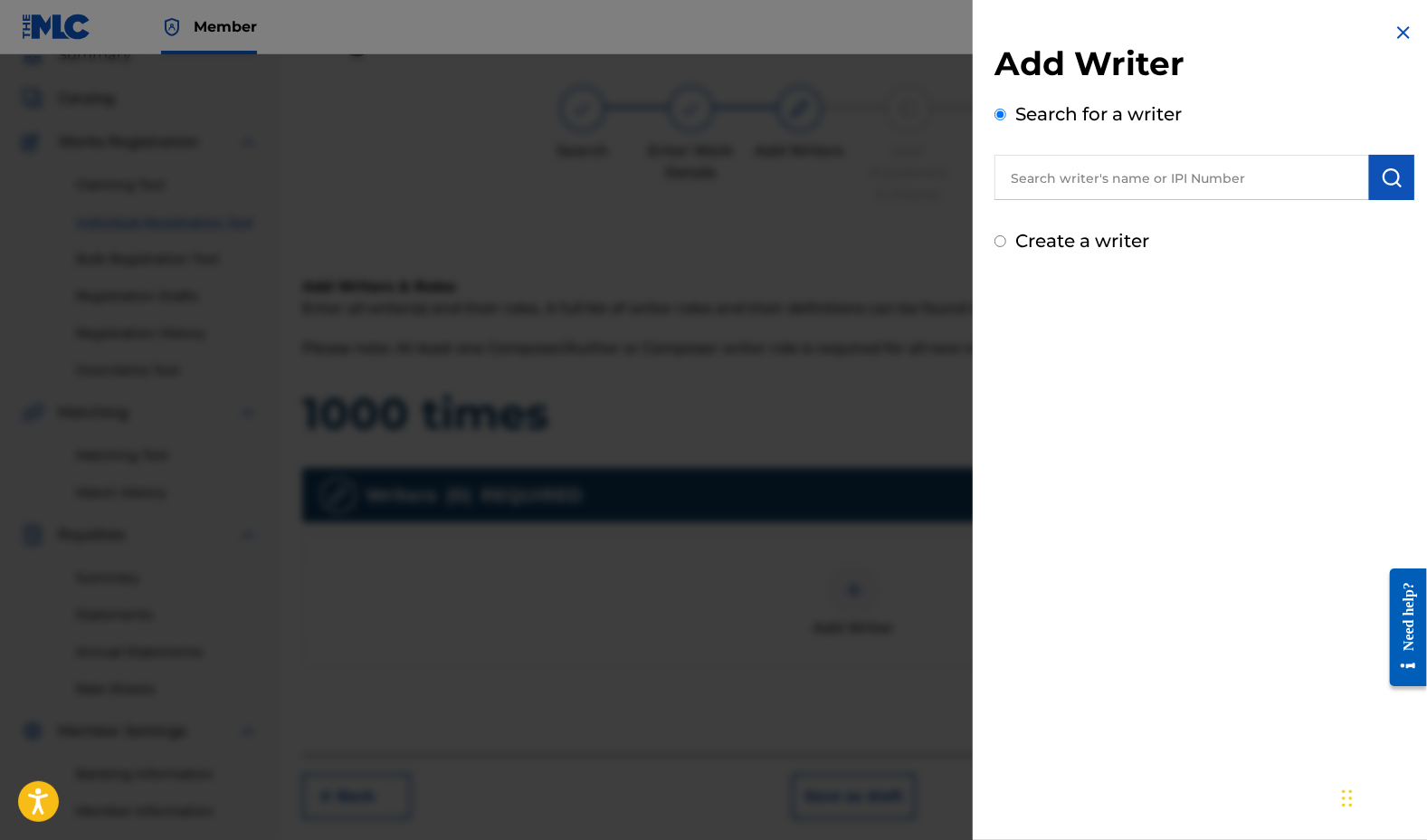
click at [501, 284] on div at bounding box center [714, 474] width 1427 height 840
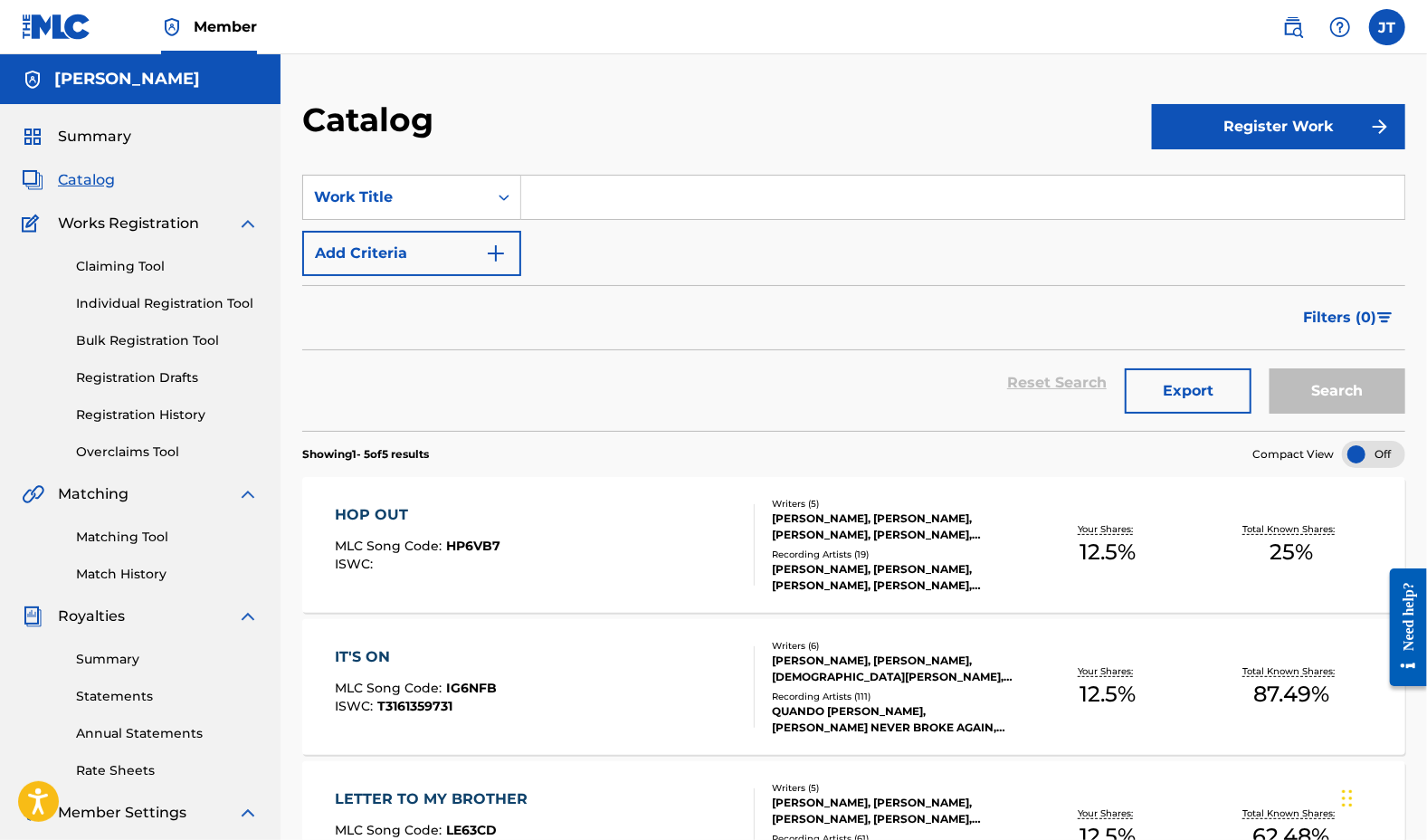
click at [1325, 126] on button "Register Work" at bounding box center [1279, 127] width 253 height 46
click at [1197, 172] on link "Individual" at bounding box center [1279, 185] width 253 height 44
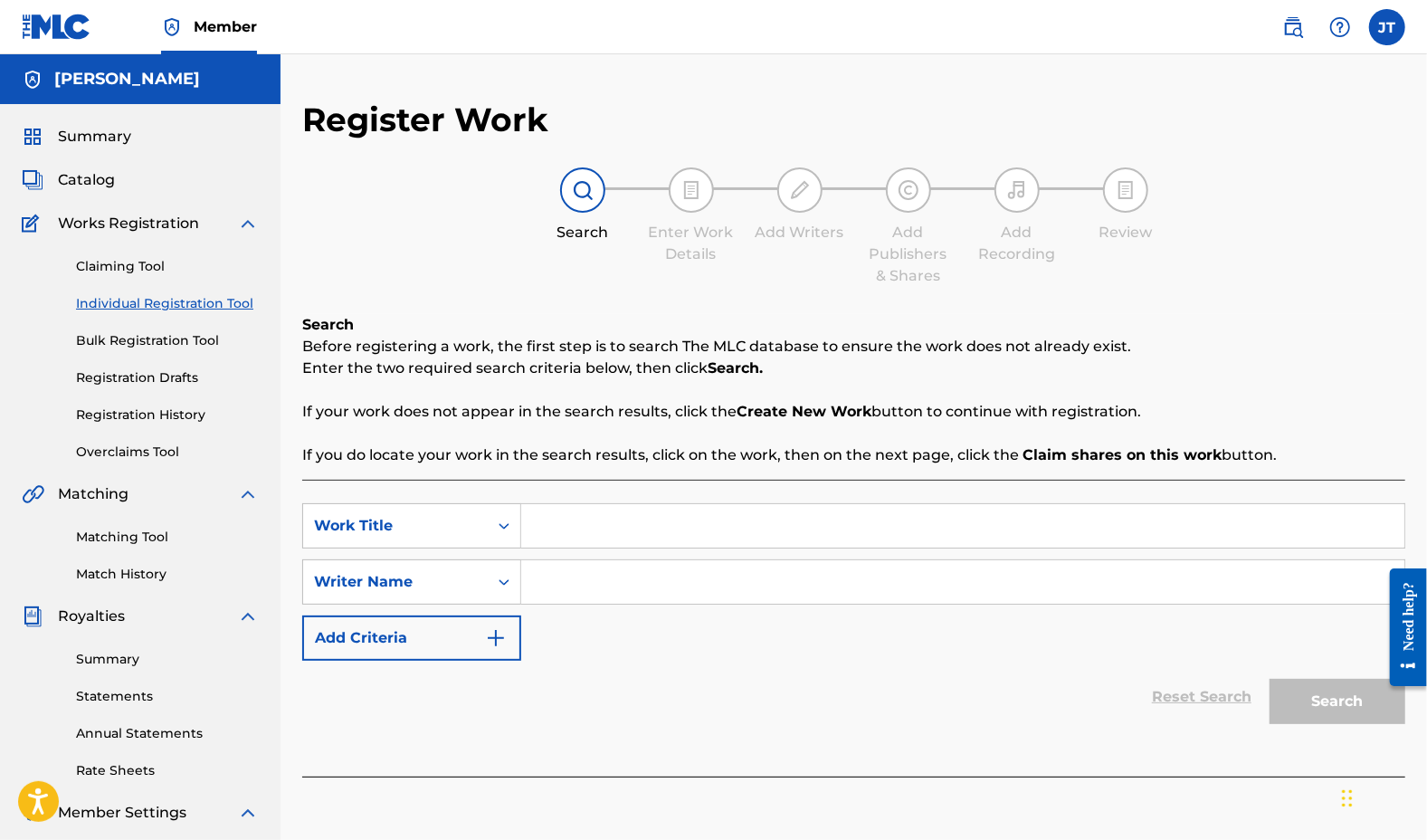
click at [550, 526] on input "Search Form" at bounding box center [963, 525] width 883 height 44
type input "1000 Times"
click at [559, 583] on input "Search Form" at bounding box center [963, 581] width 883 height 44
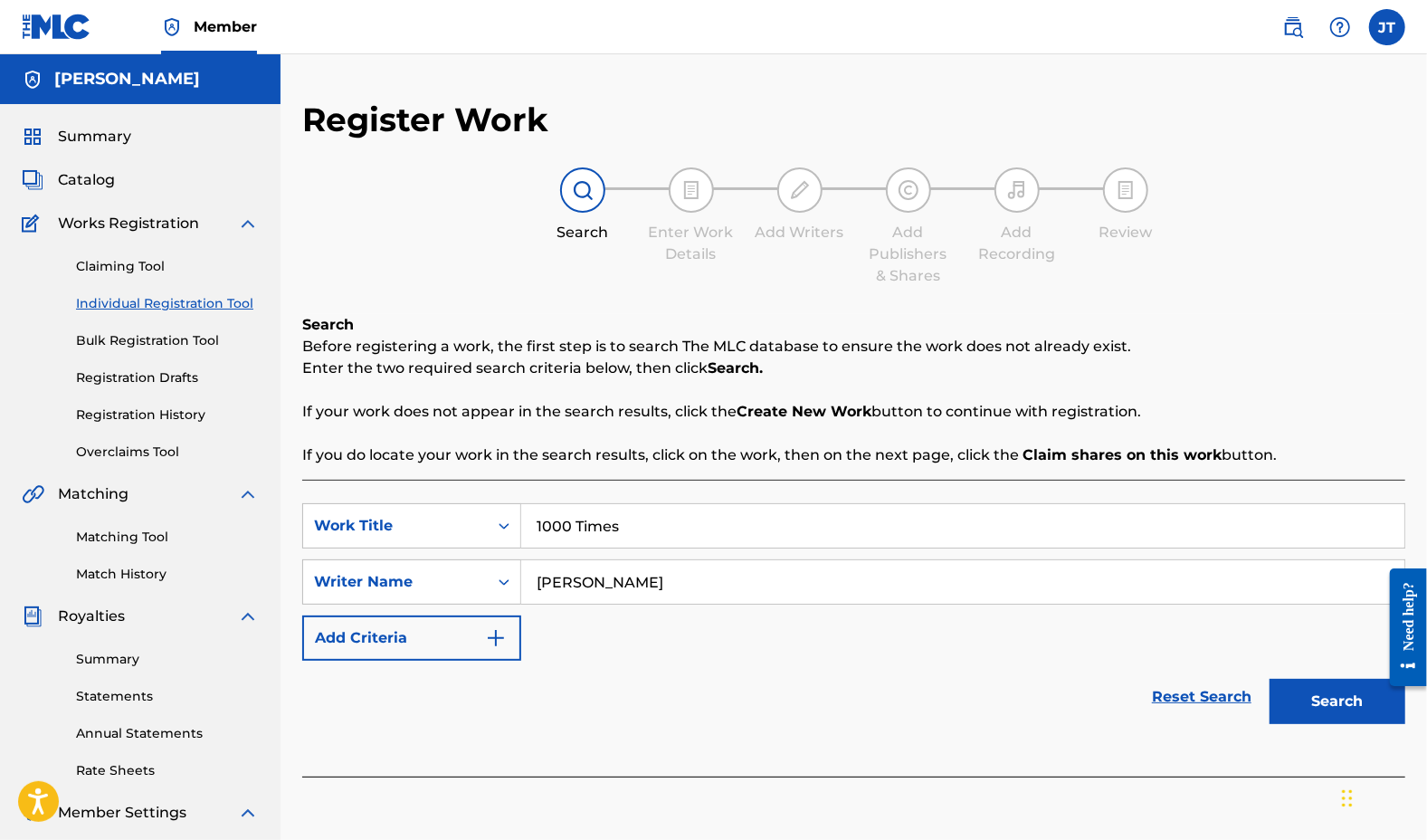
type input "[PERSON_NAME]"
click at [1341, 702] on button "Search" at bounding box center [1338, 701] width 136 height 46
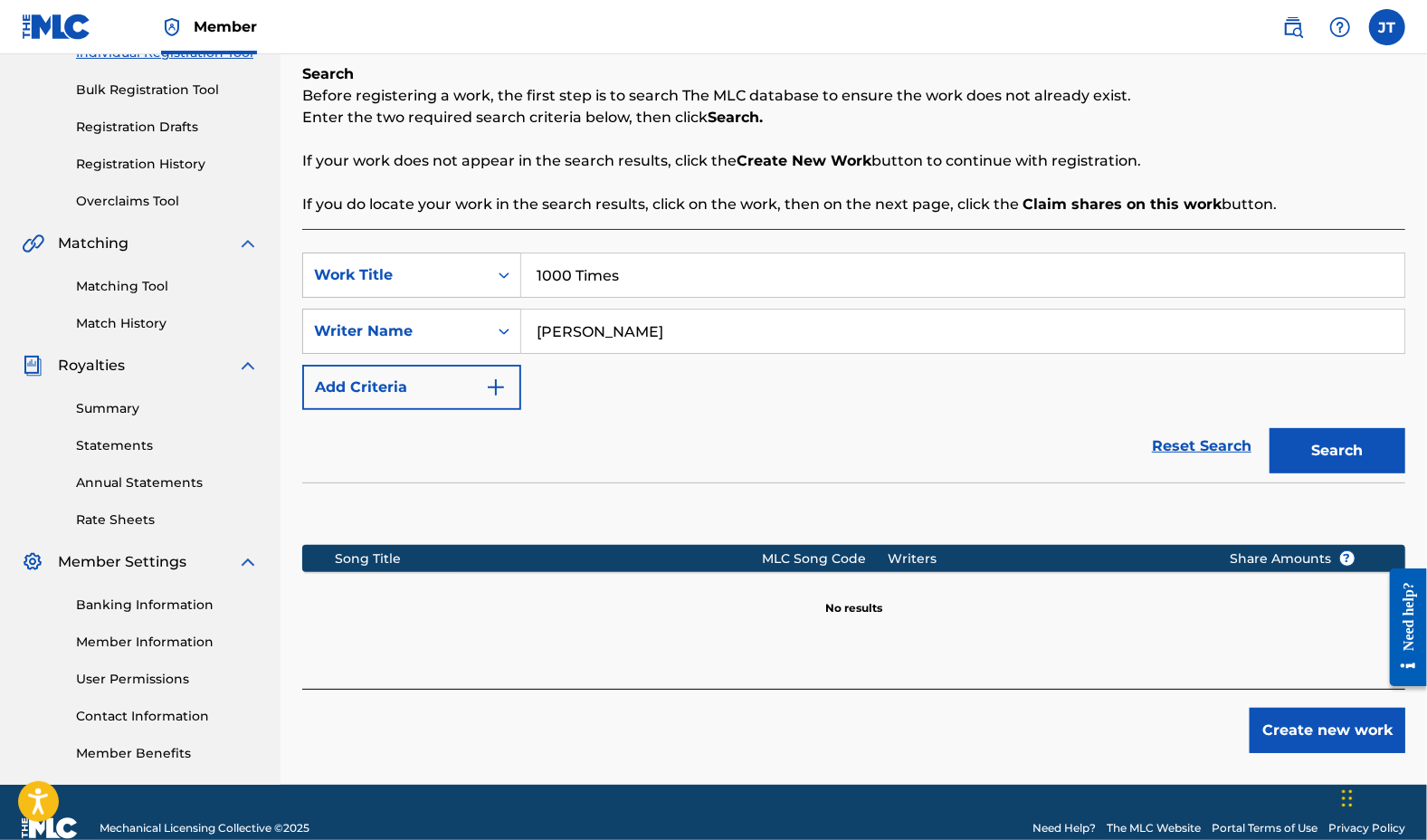
scroll to position [251, 0]
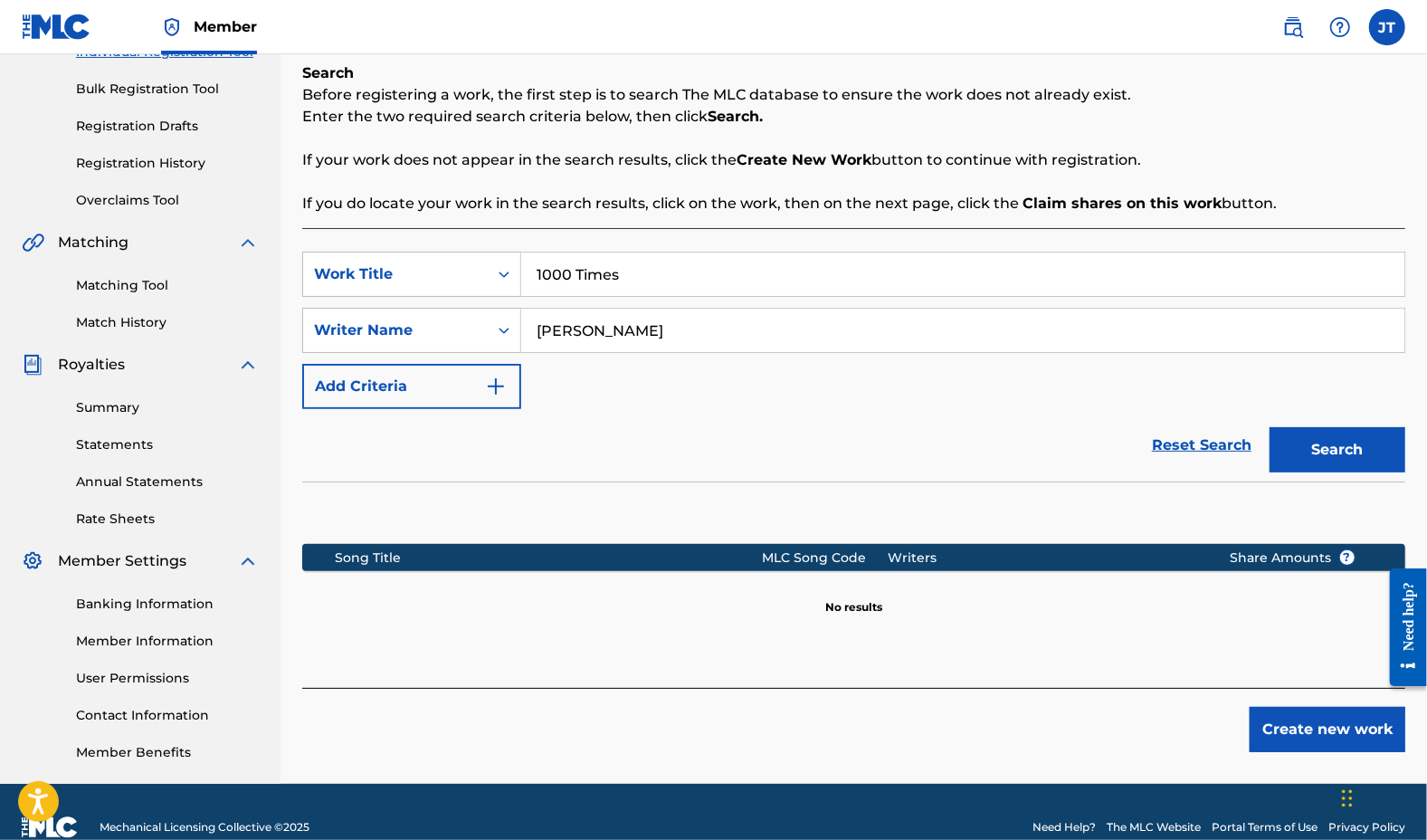
click at [1219, 448] on link "Reset Search" at bounding box center [1202, 445] width 117 height 40
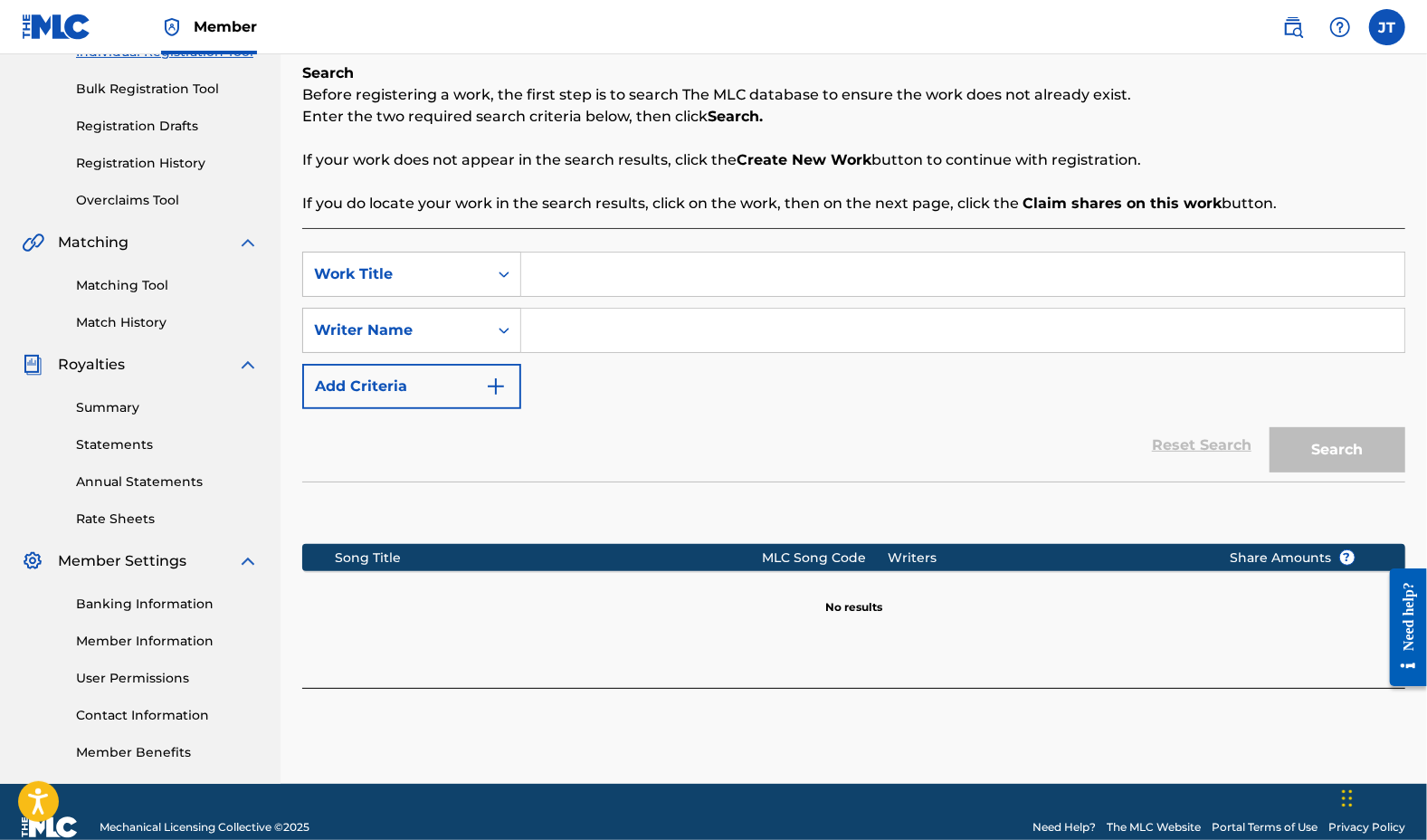
click at [596, 274] on input "Search Form" at bounding box center [963, 274] width 883 height 44
type input "1000 Times"
click at [587, 329] on input "Search Form" at bounding box center [963, 330] width 883 height 44
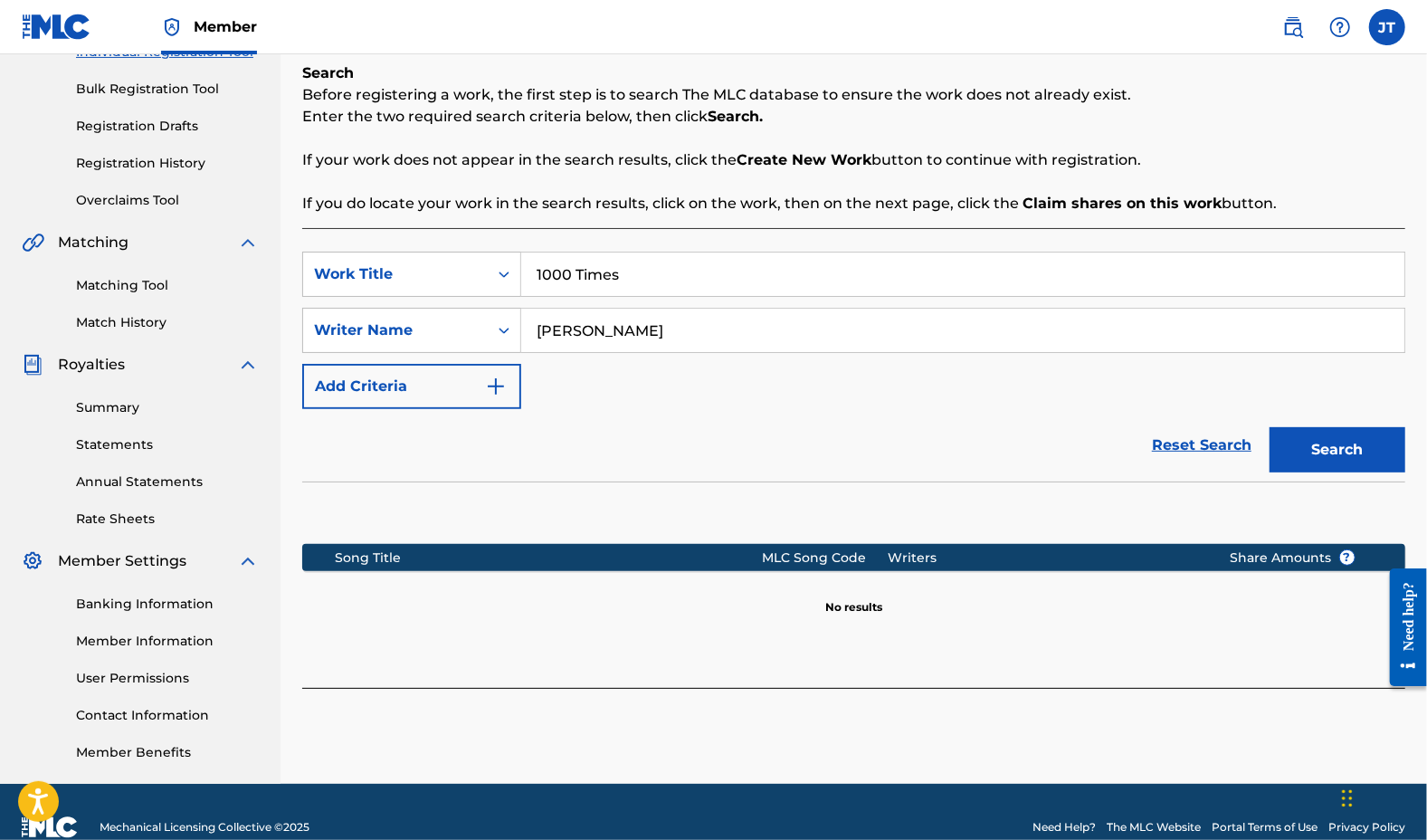
type input "[PERSON_NAME]"
click at [1360, 452] on button "Search" at bounding box center [1338, 450] width 136 height 46
drag, startPoint x: 641, startPoint y: 338, endPoint x: 371, endPoint y: 341, distance: 270.0
click at [371, 341] on div "SearchWithCriteria1baeaaf7-e7d3-4293-9774-cfde6e4f1b75 Writer Name [PERSON_NAME]" at bounding box center [854, 330] width 1103 height 46
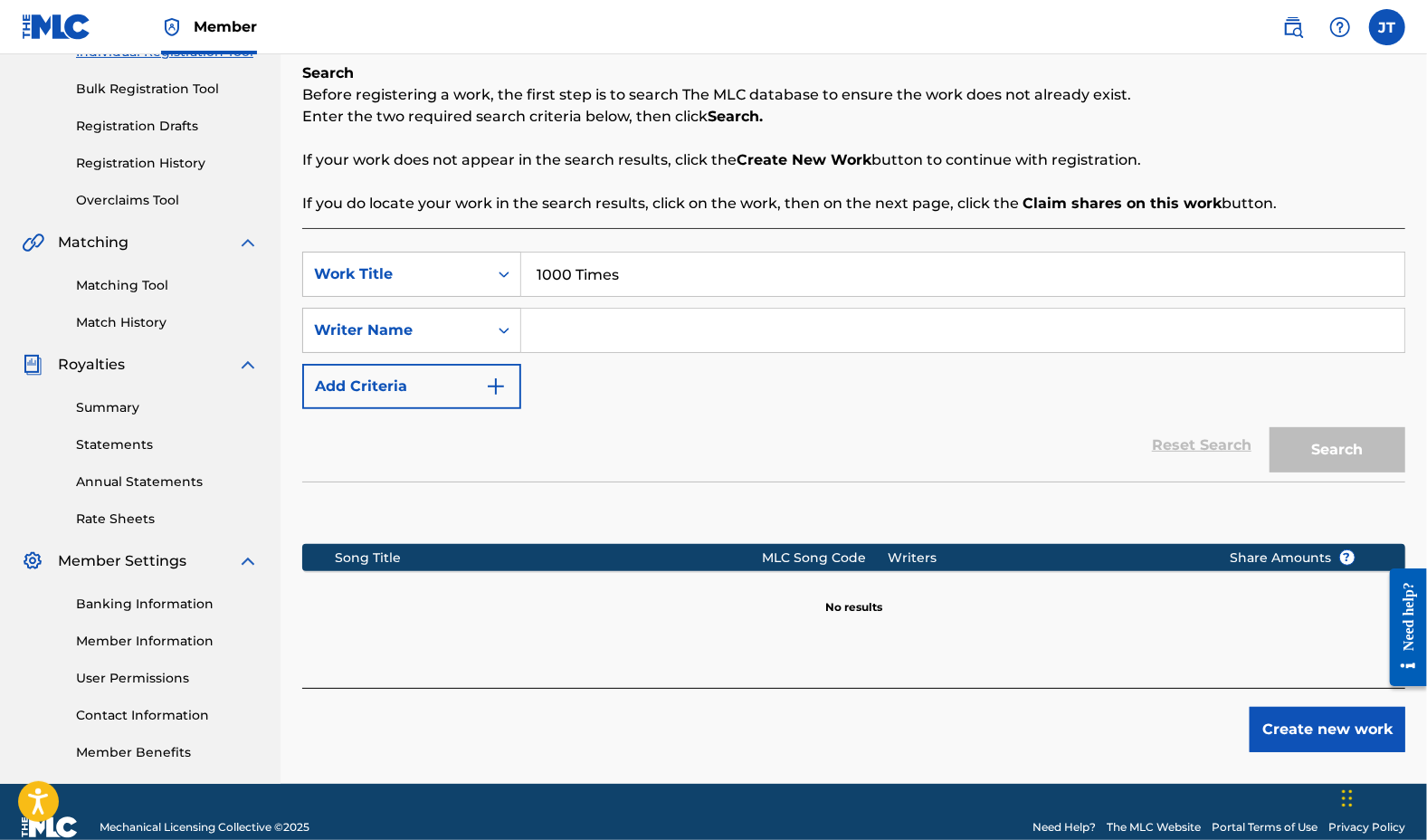
click at [1314, 733] on button "Create new work" at bounding box center [1327, 729] width 156 height 46
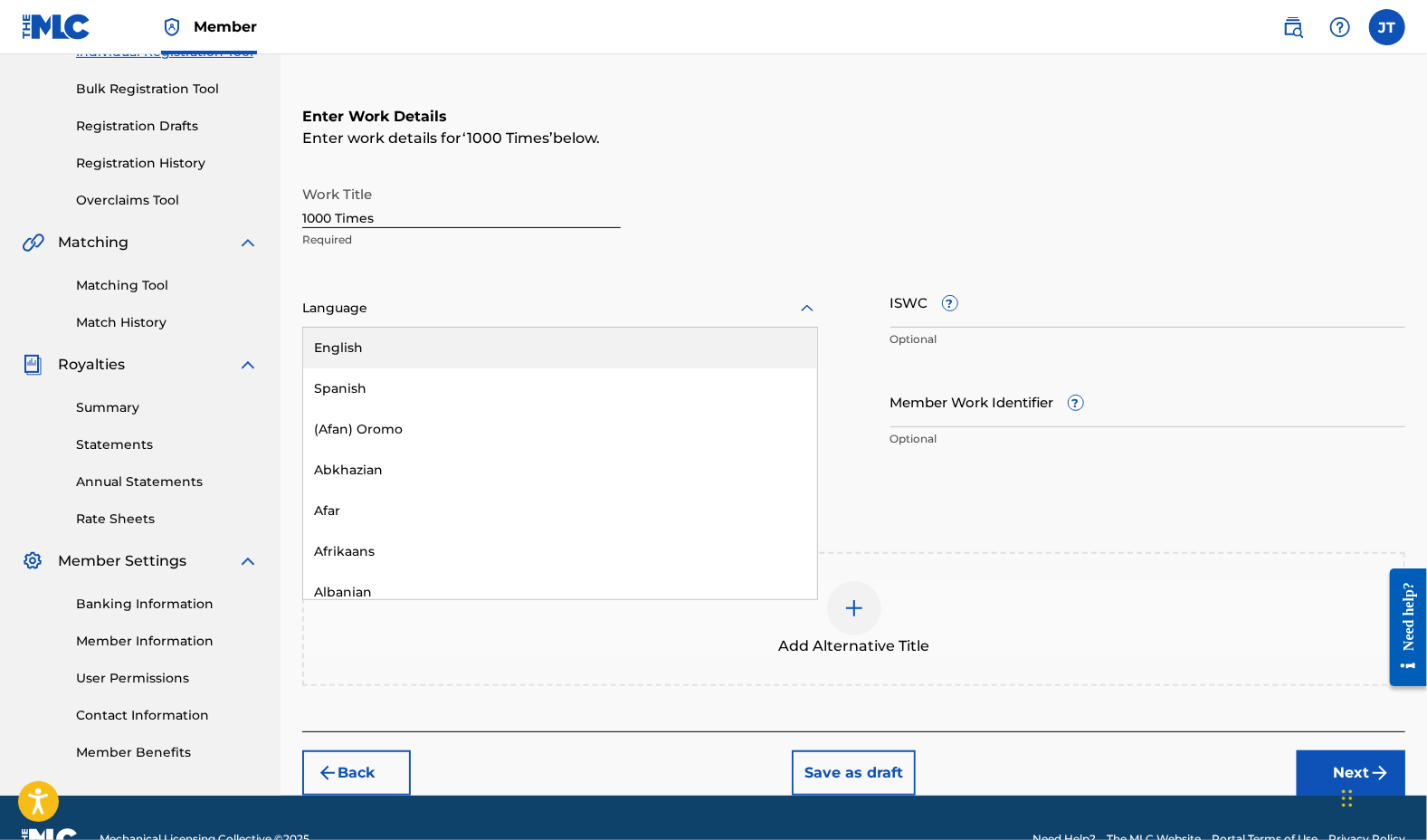
click at [527, 316] on div at bounding box center [561, 308] width 516 height 22
click at [524, 334] on div "English" at bounding box center [561, 348] width 514 height 41
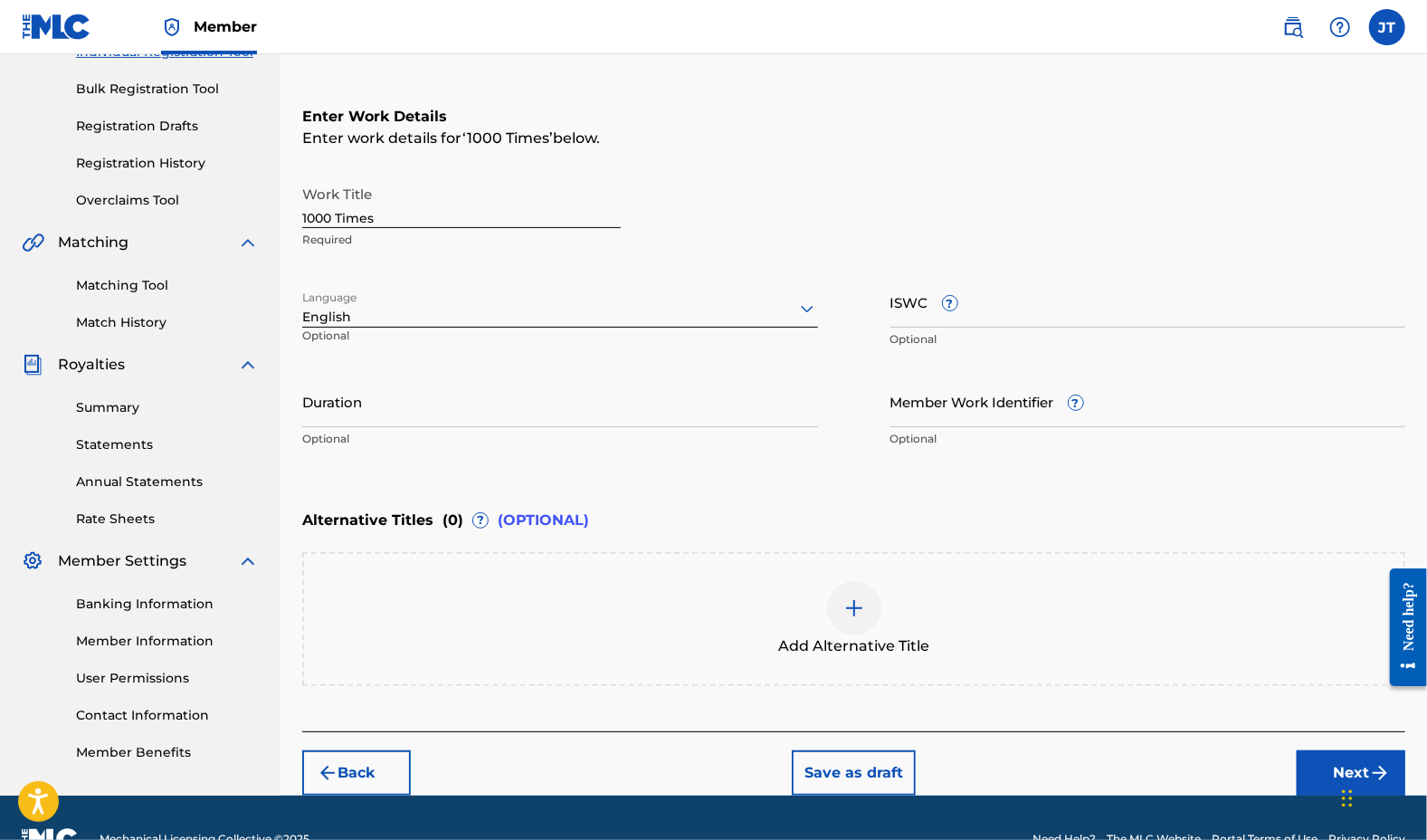
scroll to position [293, 0]
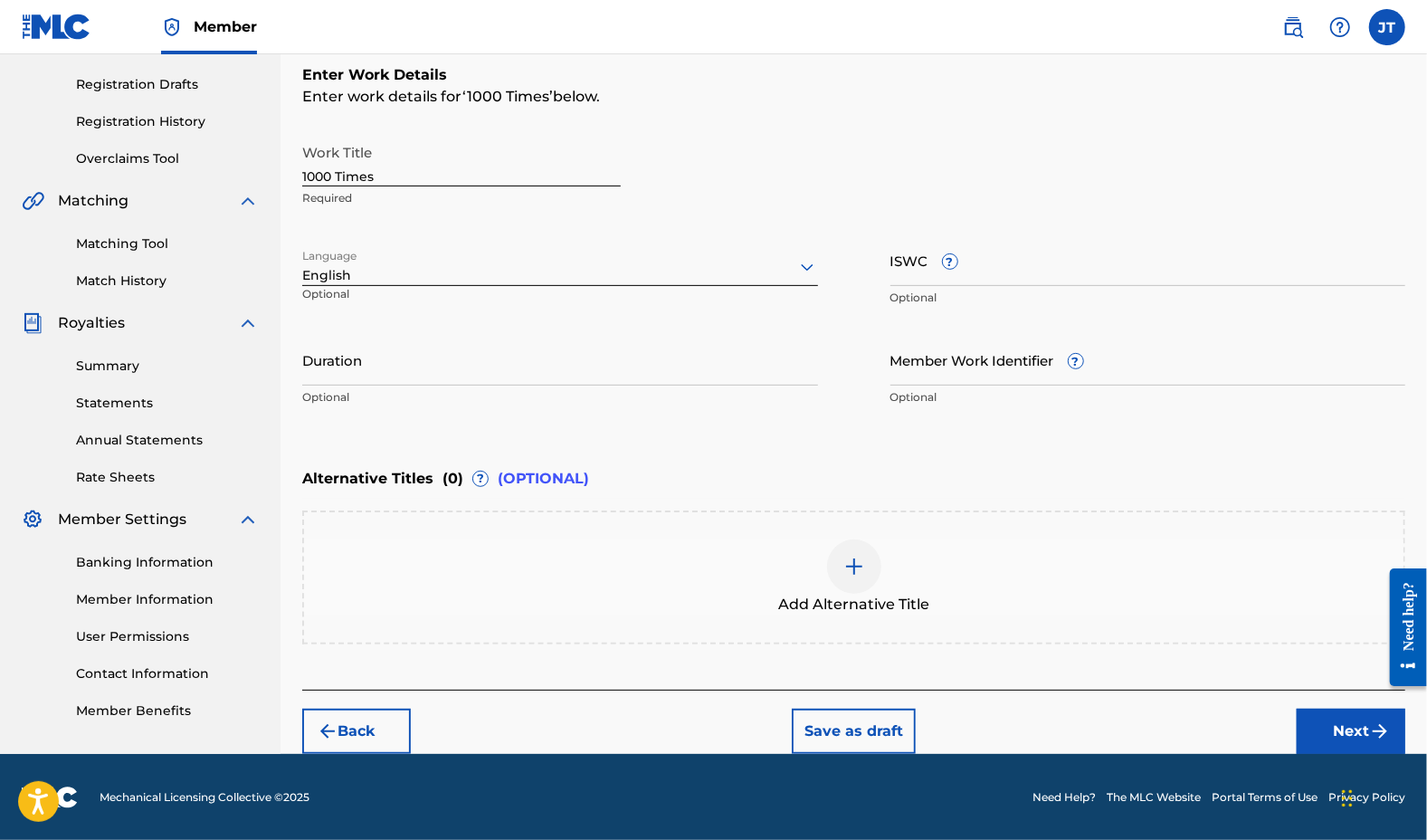
click at [1311, 723] on button "Next" at bounding box center [1351, 731] width 109 height 46
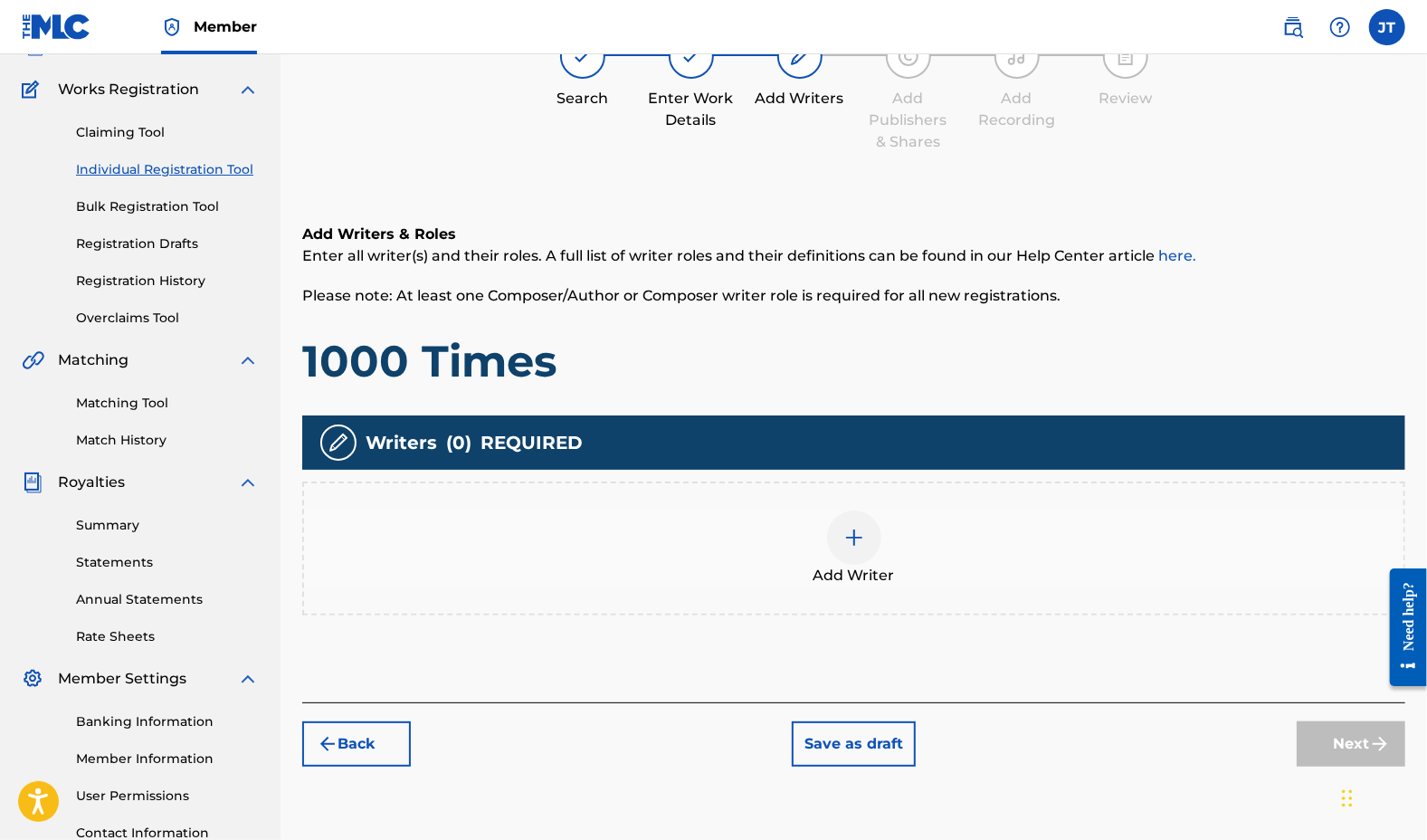
scroll to position [81, 0]
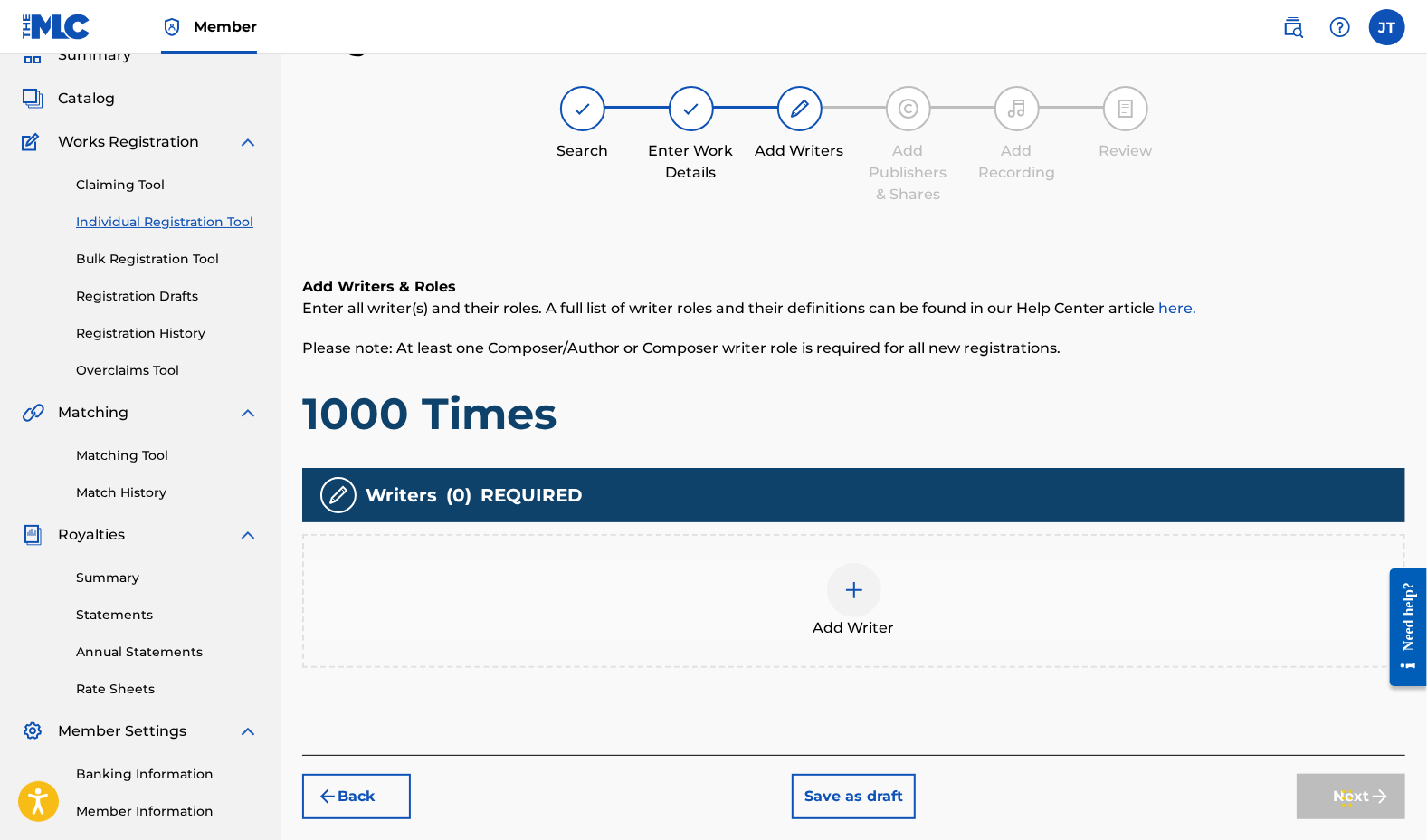
click at [846, 584] on img at bounding box center [854, 589] width 21 height 21
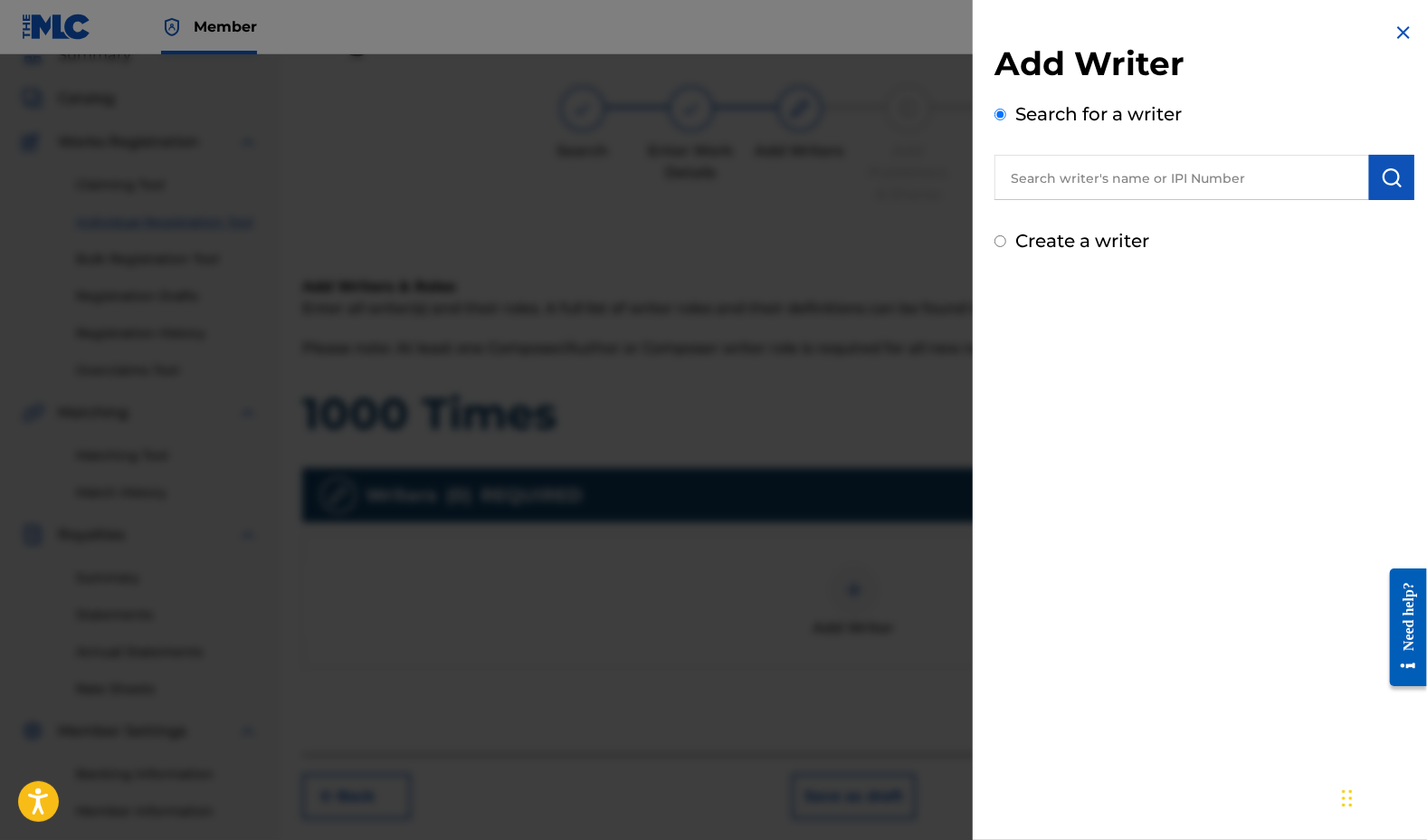
click at [1121, 187] on input "text" at bounding box center [1182, 177] width 374 height 46
click at [1135, 171] on input "text" at bounding box center [1182, 177] width 374 height 46
paste input "00395416239"
type input "00395416239"
click at [1390, 191] on button "submit" at bounding box center [1392, 177] width 46 height 46
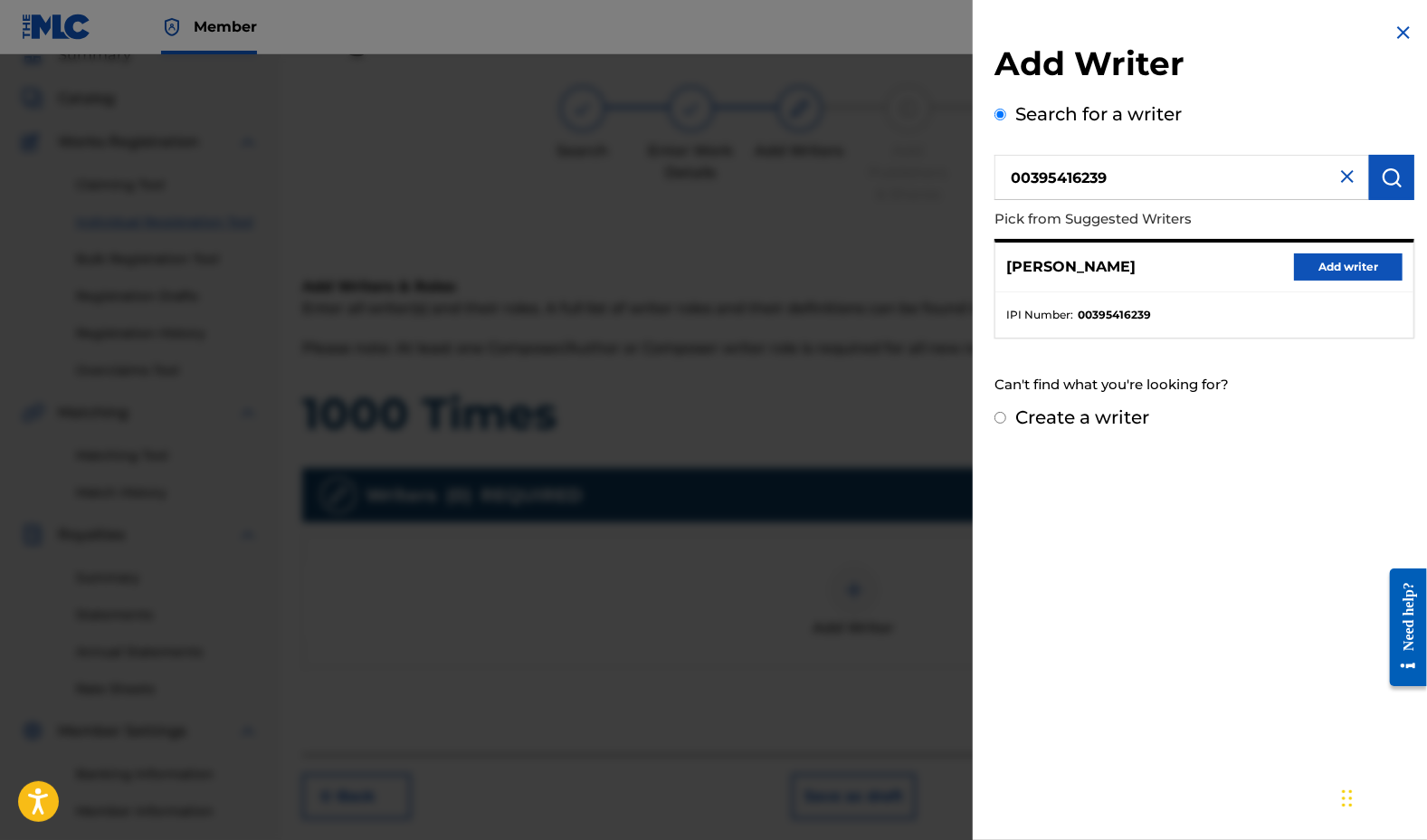
click at [1339, 264] on button "Add writer" at bounding box center [1348, 266] width 109 height 27
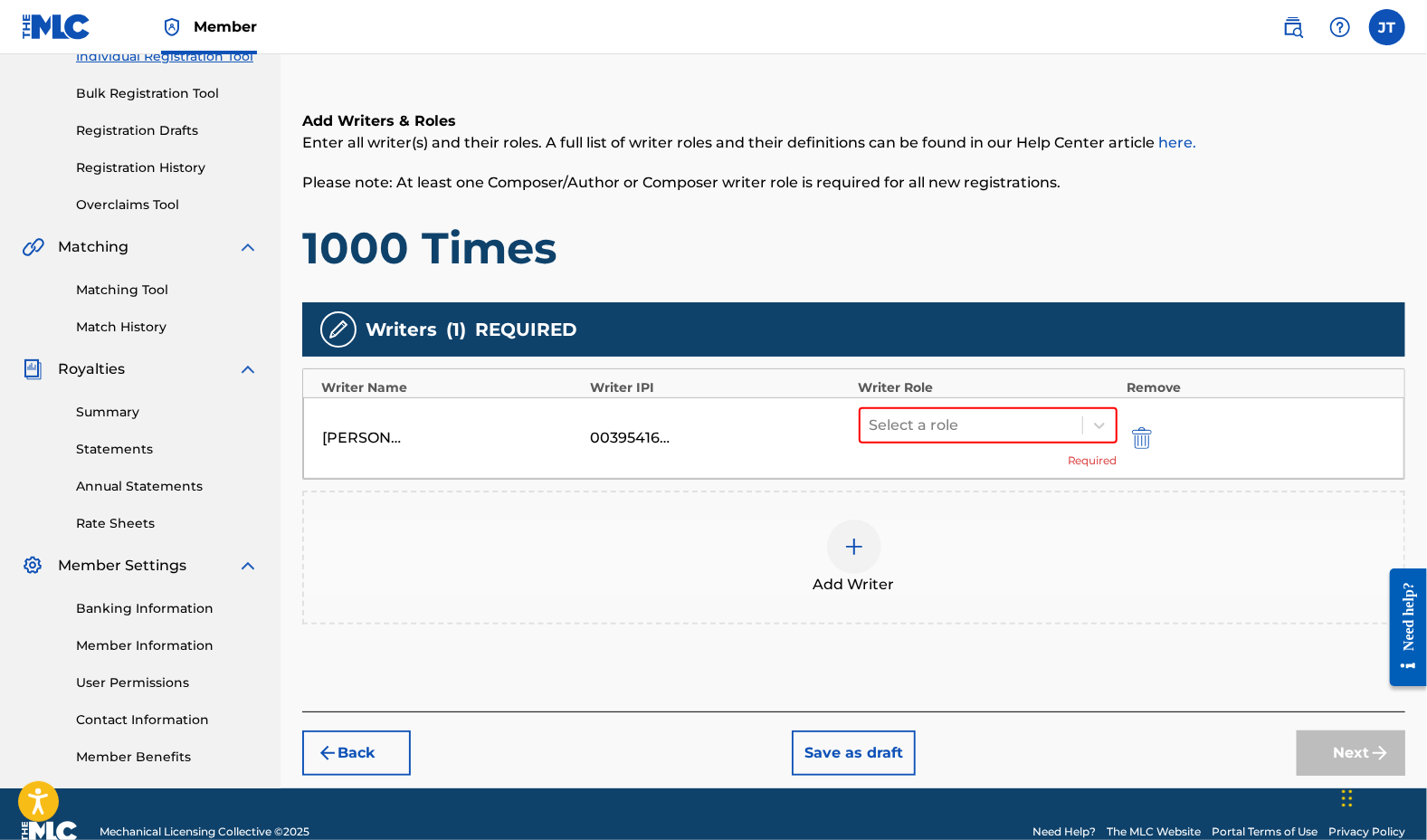
scroll to position [282, 0]
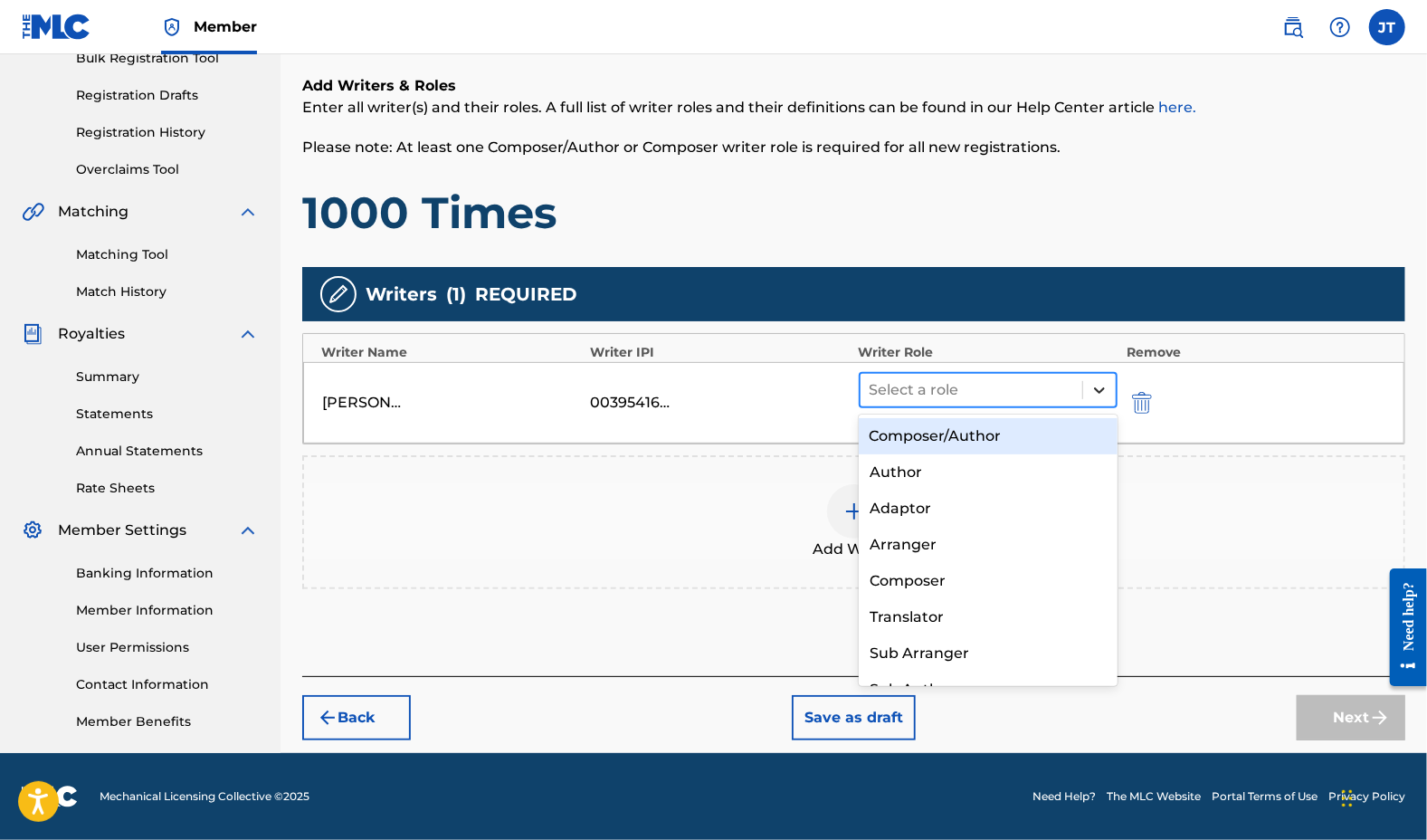
click at [1101, 394] on icon at bounding box center [1099, 389] width 18 height 18
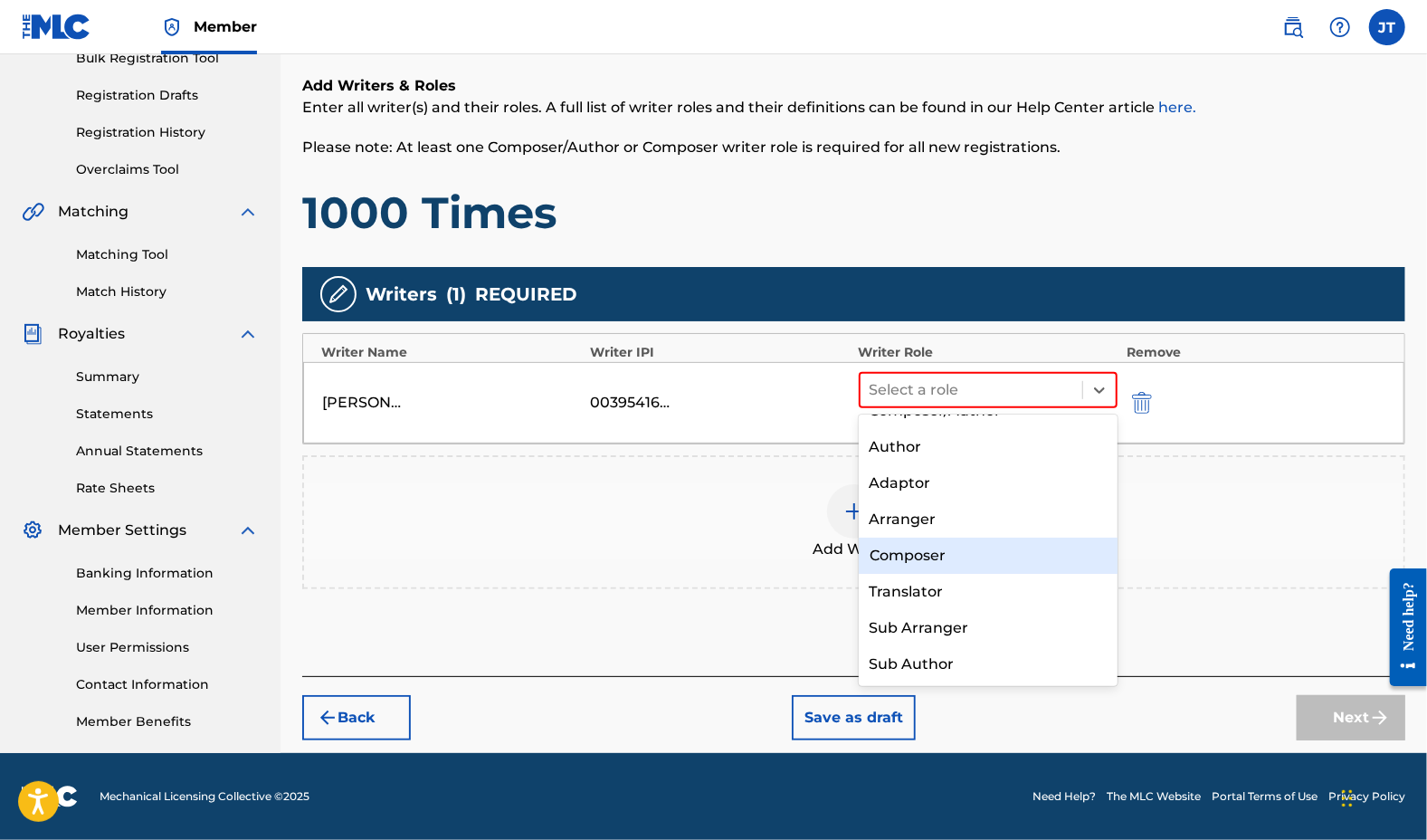
scroll to position [0, 0]
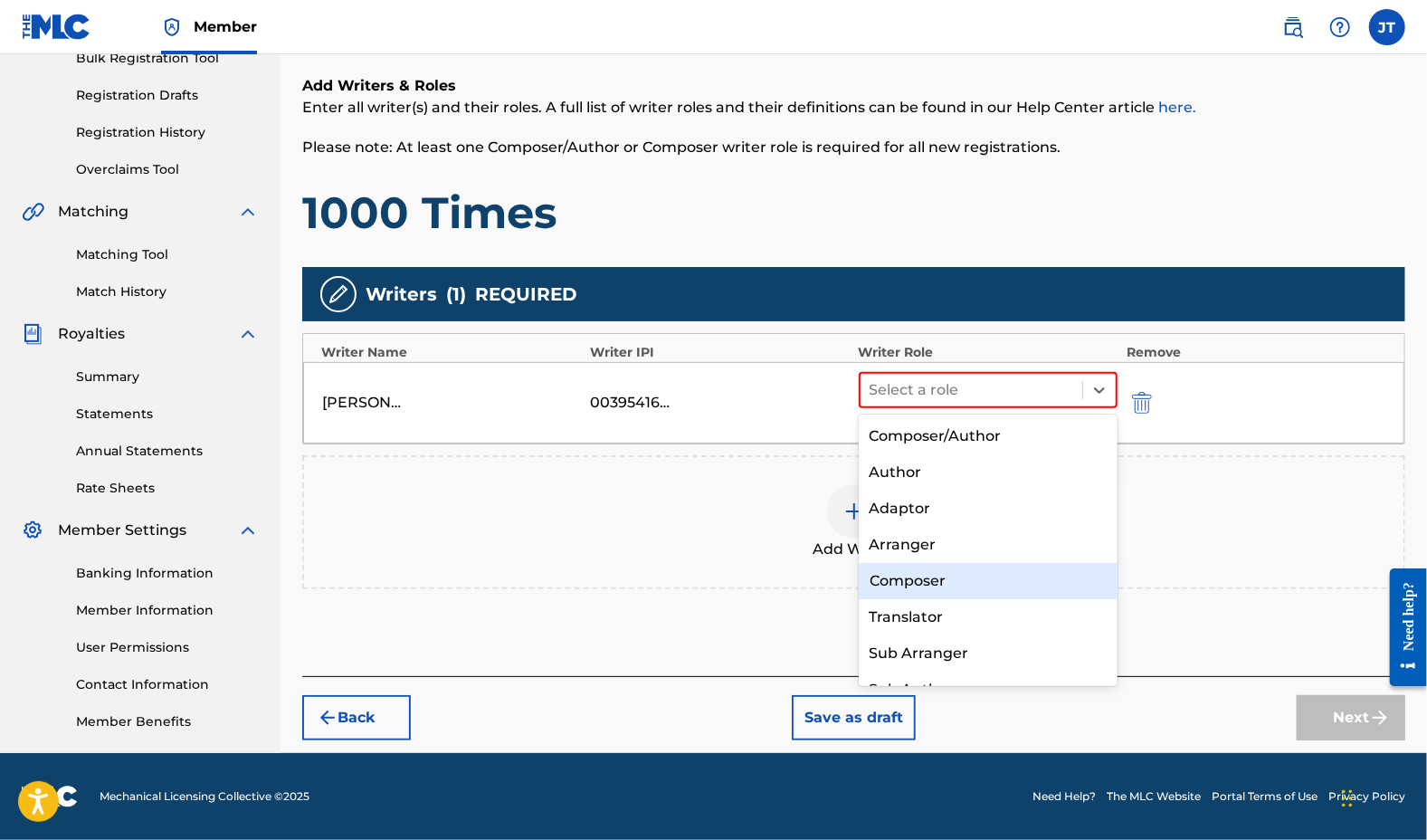
click at [953, 582] on div "Composer" at bounding box center [988, 580] width 260 height 36
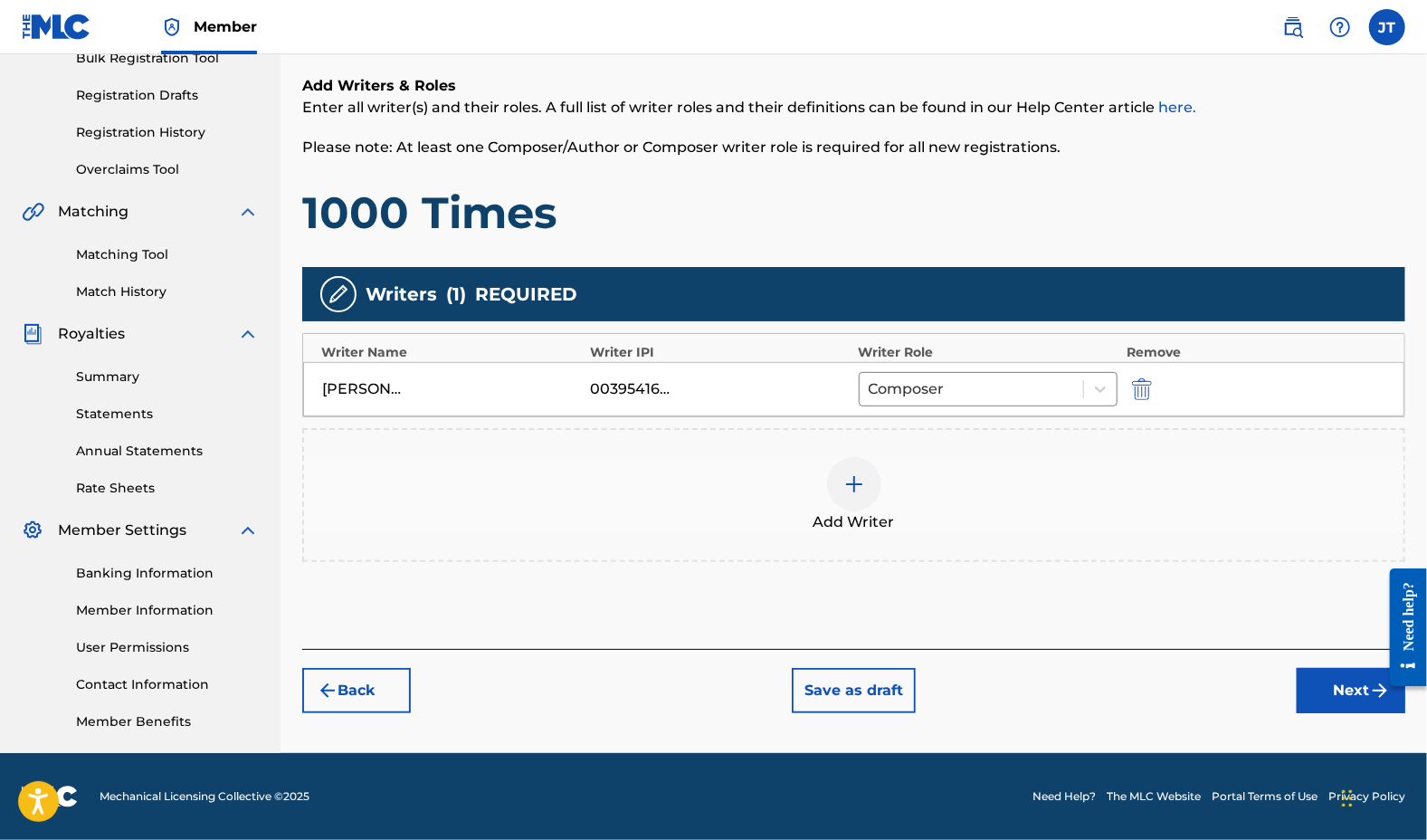
click at [850, 486] on img at bounding box center [854, 483] width 21 height 21
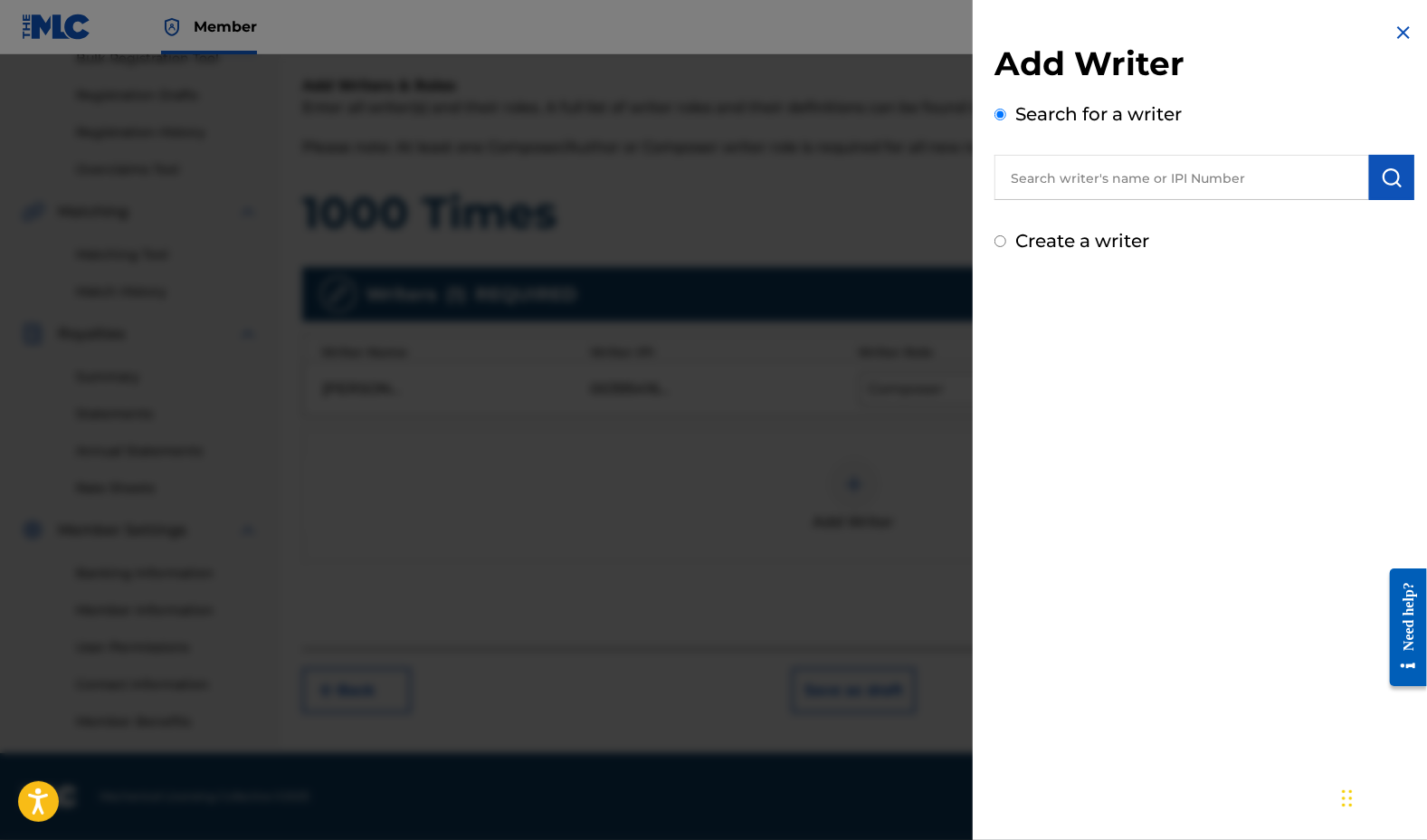
paste input "01012510926"
type input "01012510926"
click at [1389, 174] on img "submit" at bounding box center [1392, 177] width 21 height 21
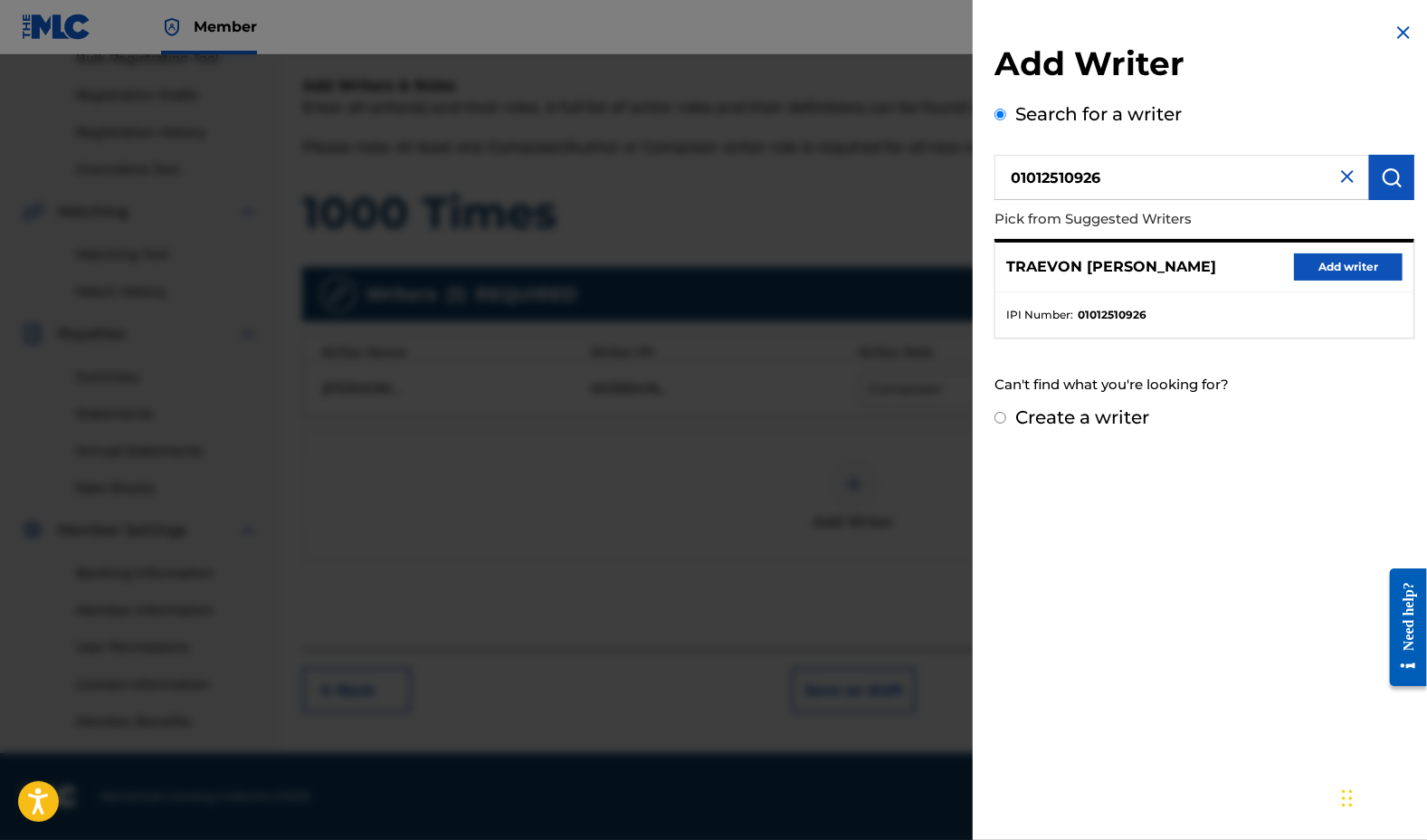
click at [1334, 261] on button "Add writer" at bounding box center [1348, 266] width 109 height 27
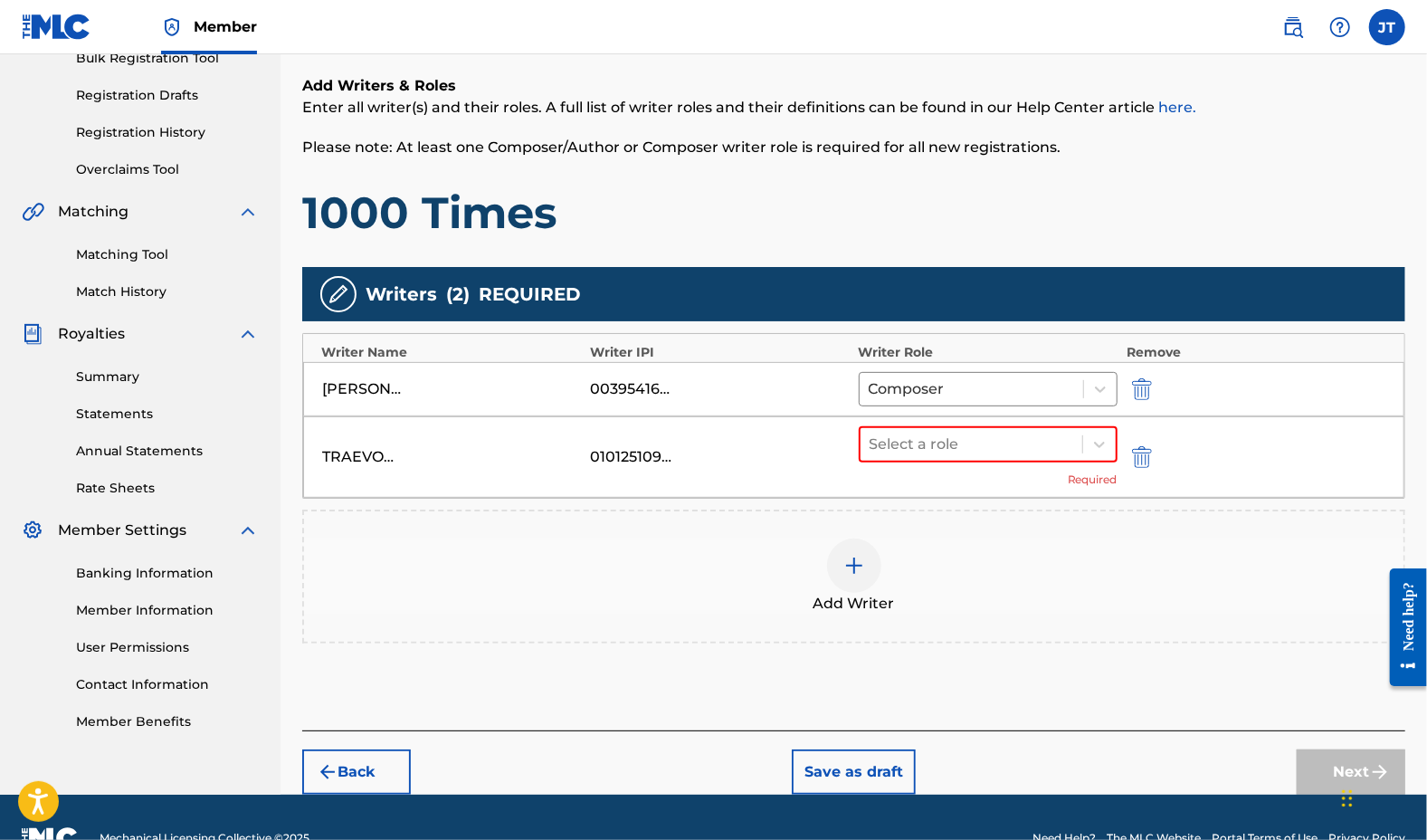
click at [877, 559] on div at bounding box center [854, 565] width 54 height 54
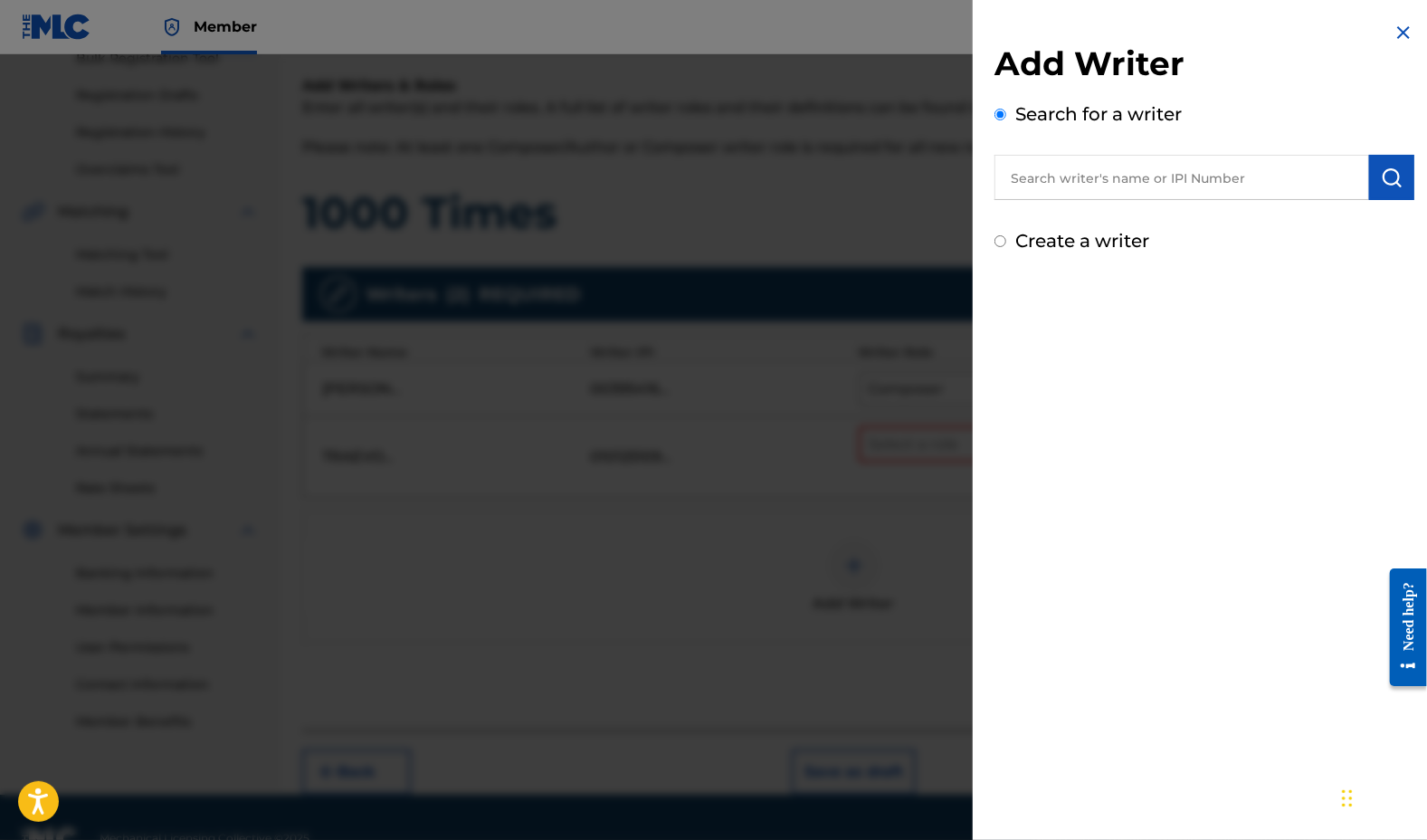
paste input "01016713001"
type input "01016713001"
click at [1387, 162] on button "submit" at bounding box center [1392, 177] width 46 height 46
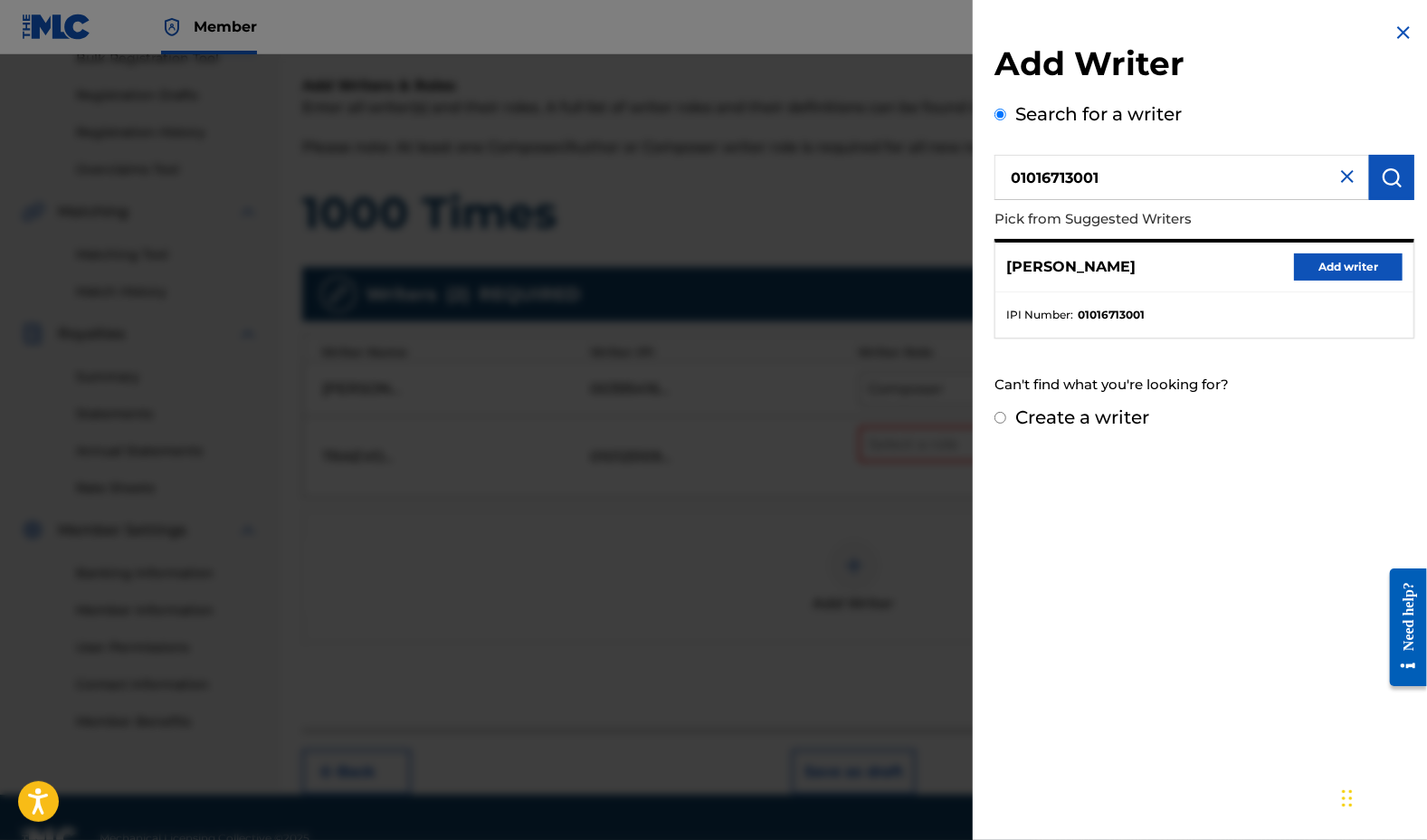
click at [1337, 270] on button "Add writer" at bounding box center [1348, 266] width 109 height 27
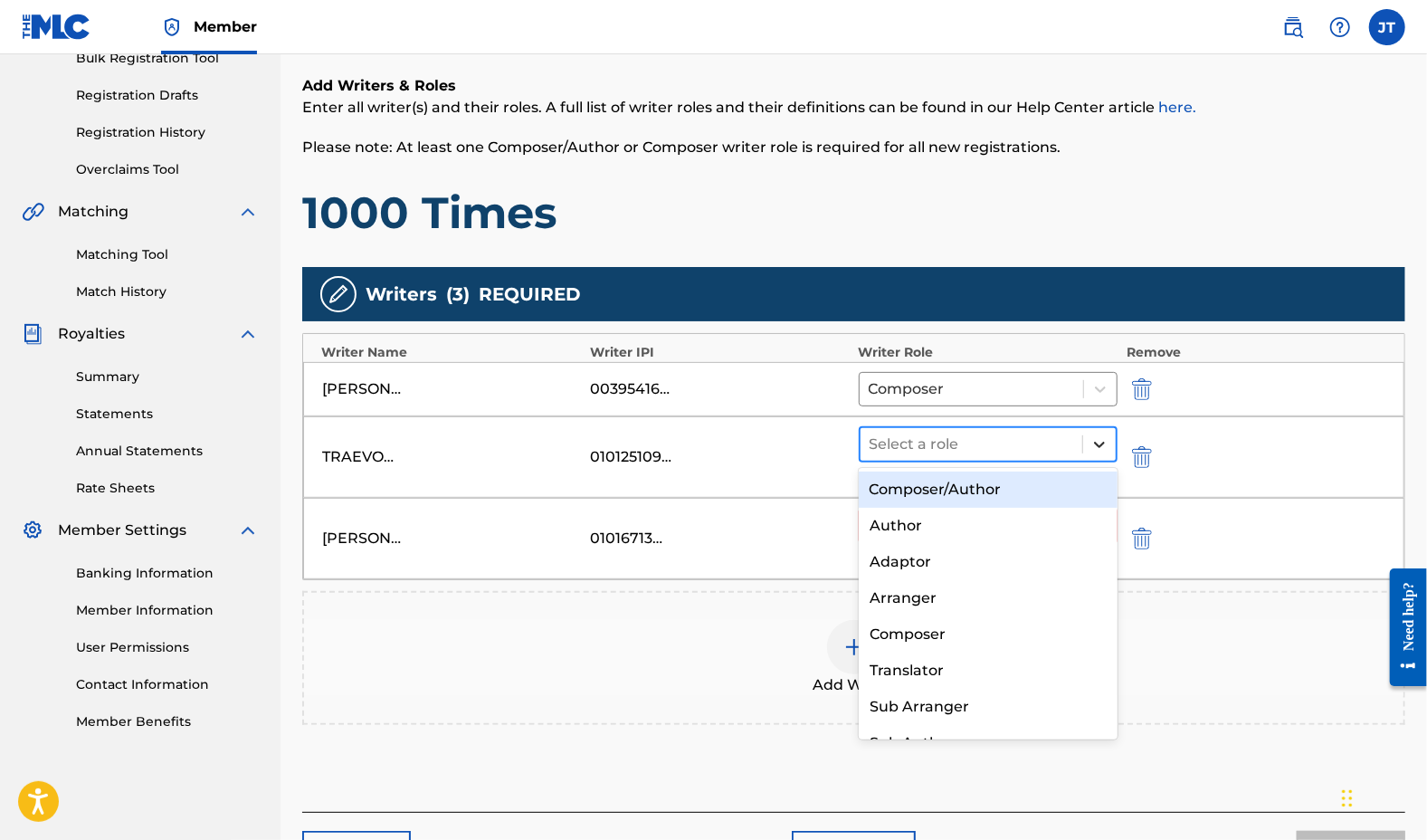
click at [1102, 442] on icon at bounding box center [1100, 444] width 11 height 7
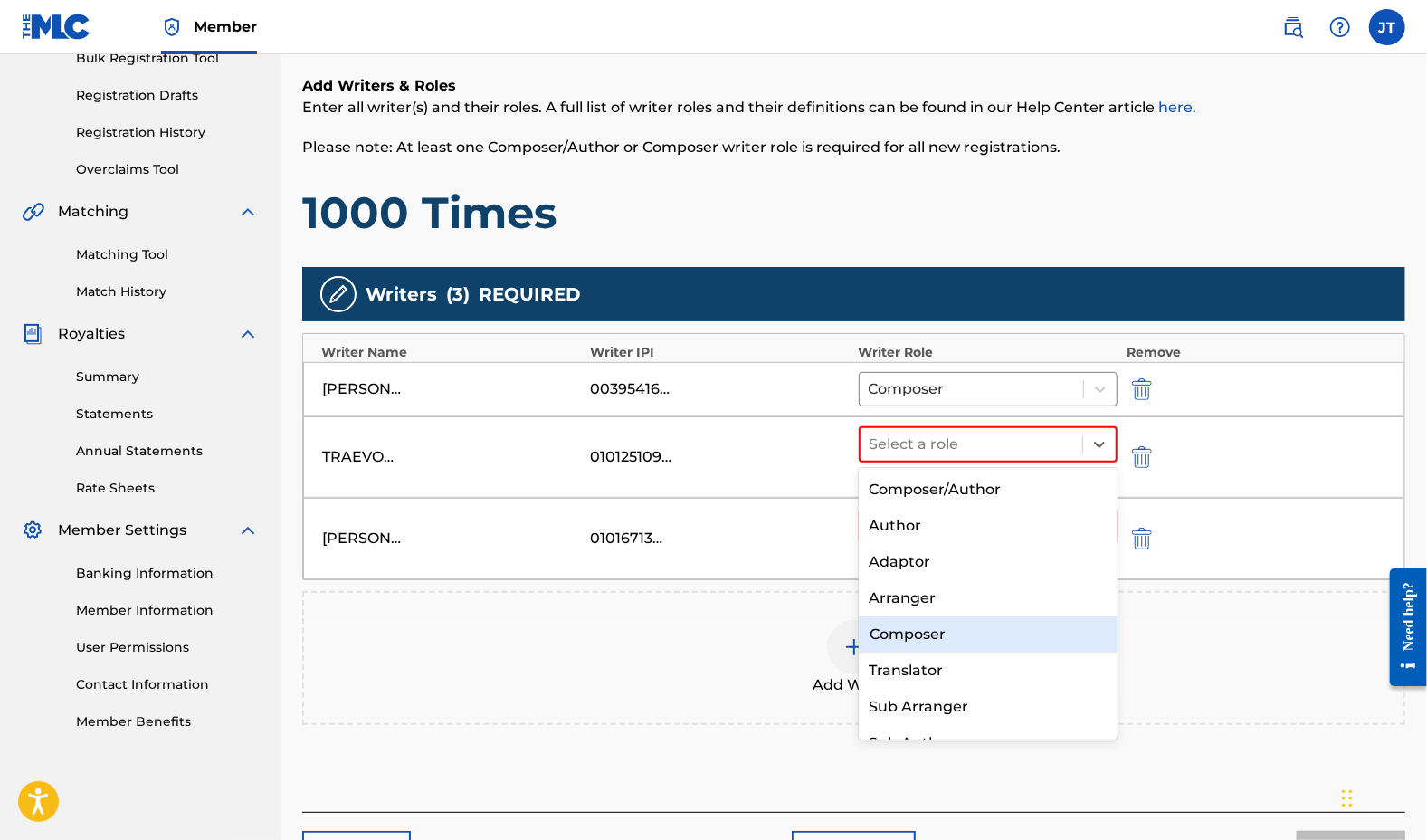
click at [912, 630] on div "Composer" at bounding box center [988, 634] width 260 height 36
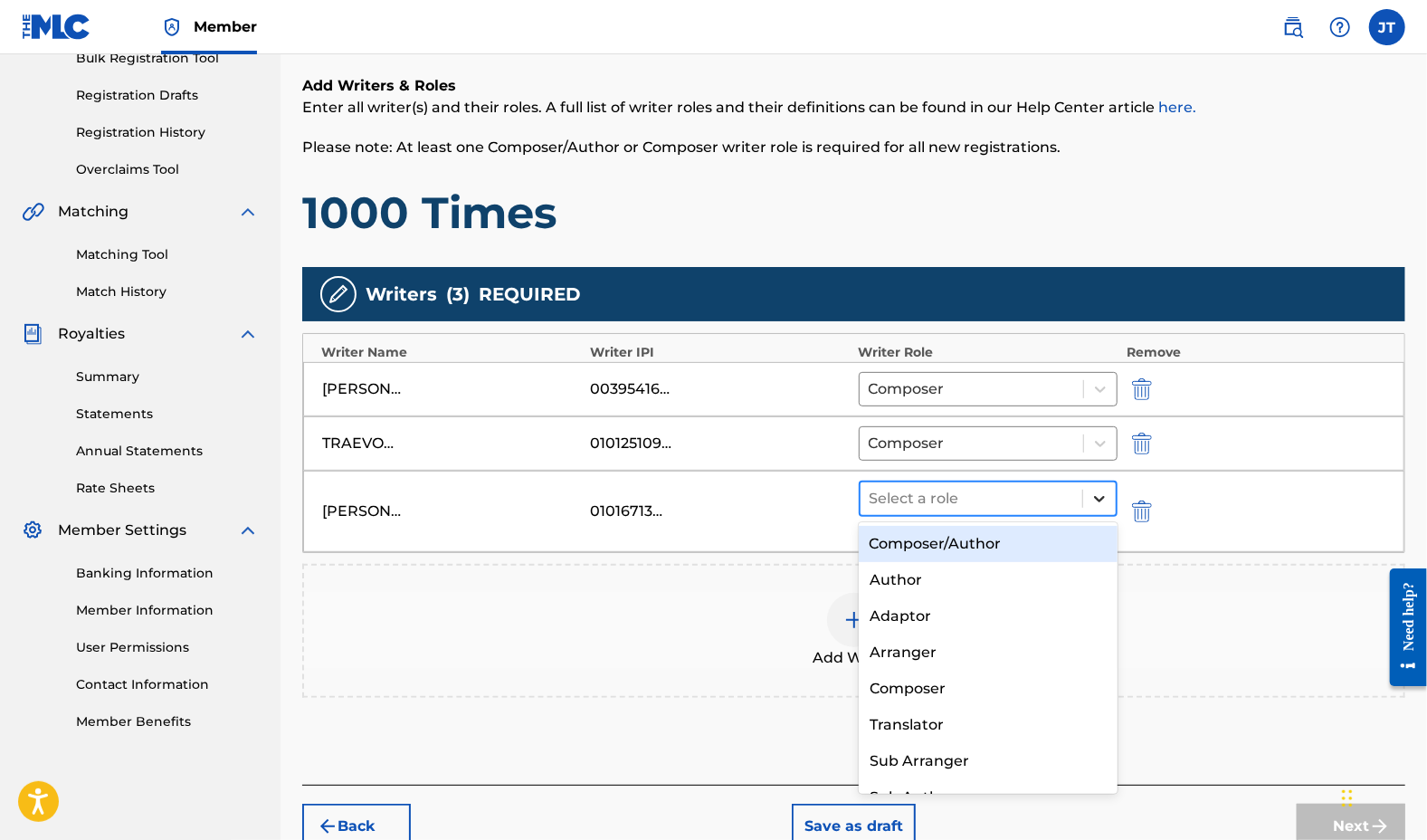
click at [1100, 496] on icon at bounding box center [1099, 498] width 18 height 18
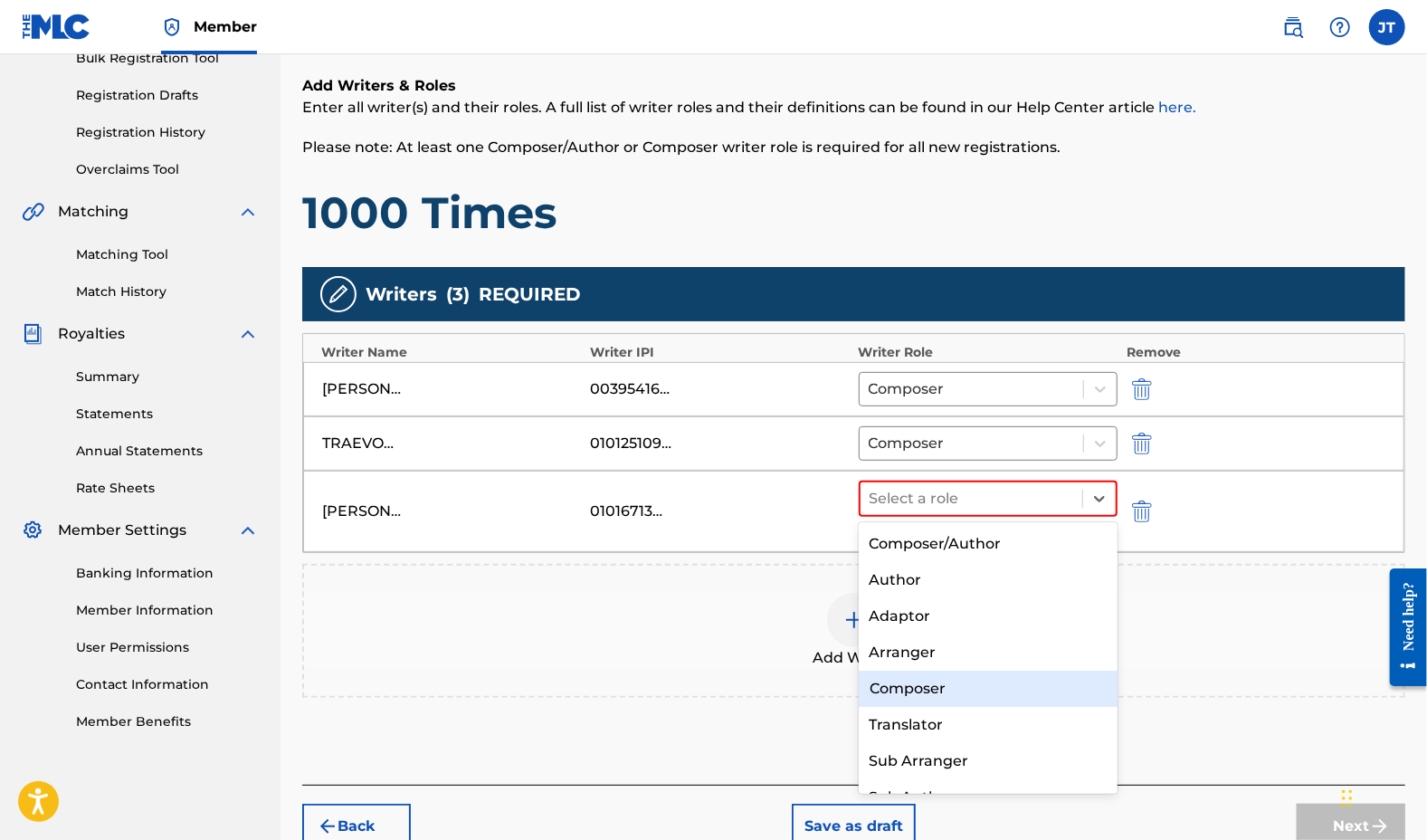
click at [929, 680] on div "Composer" at bounding box center [988, 688] width 260 height 36
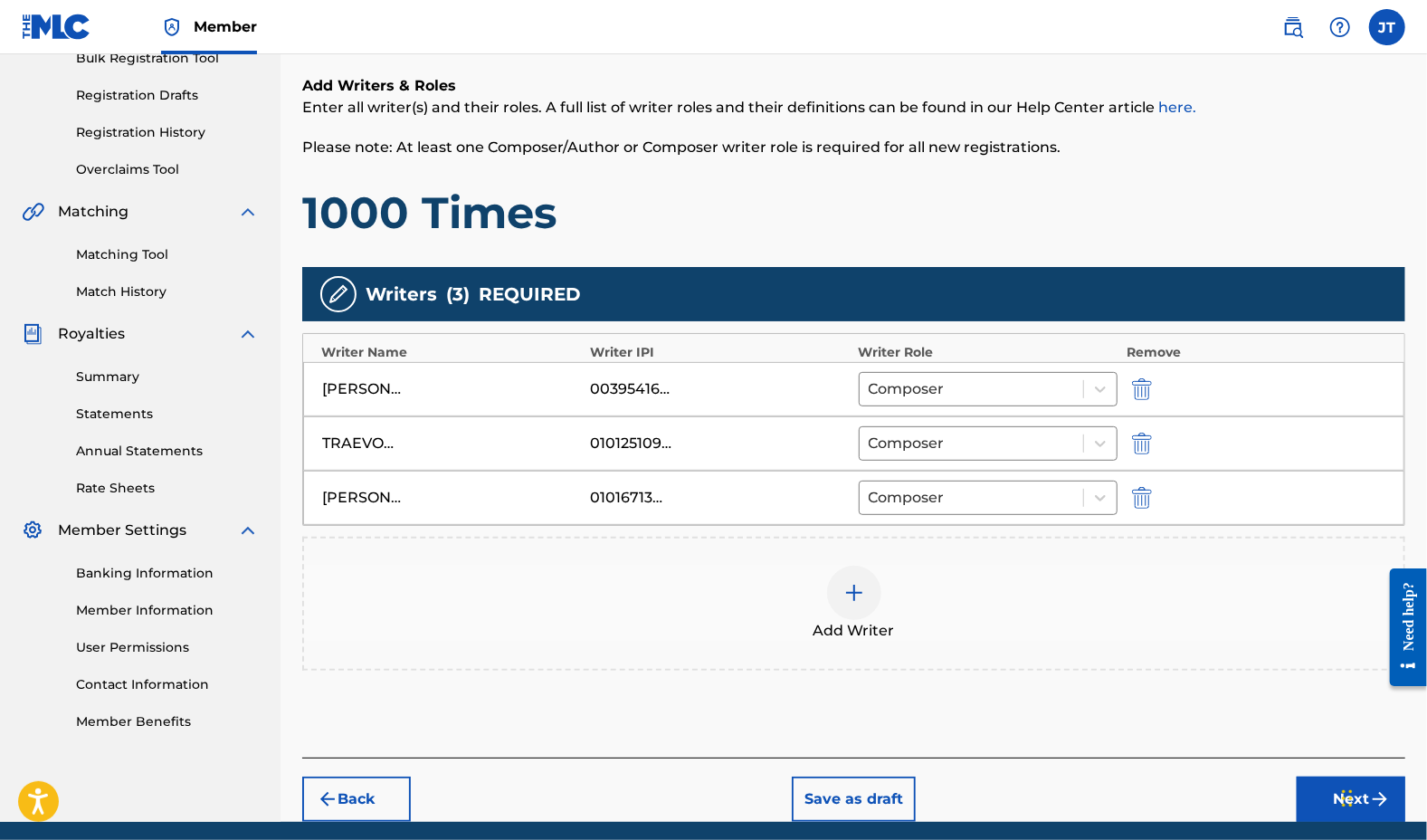
click at [849, 598] on img at bounding box center [854, 592] width 21 height 21
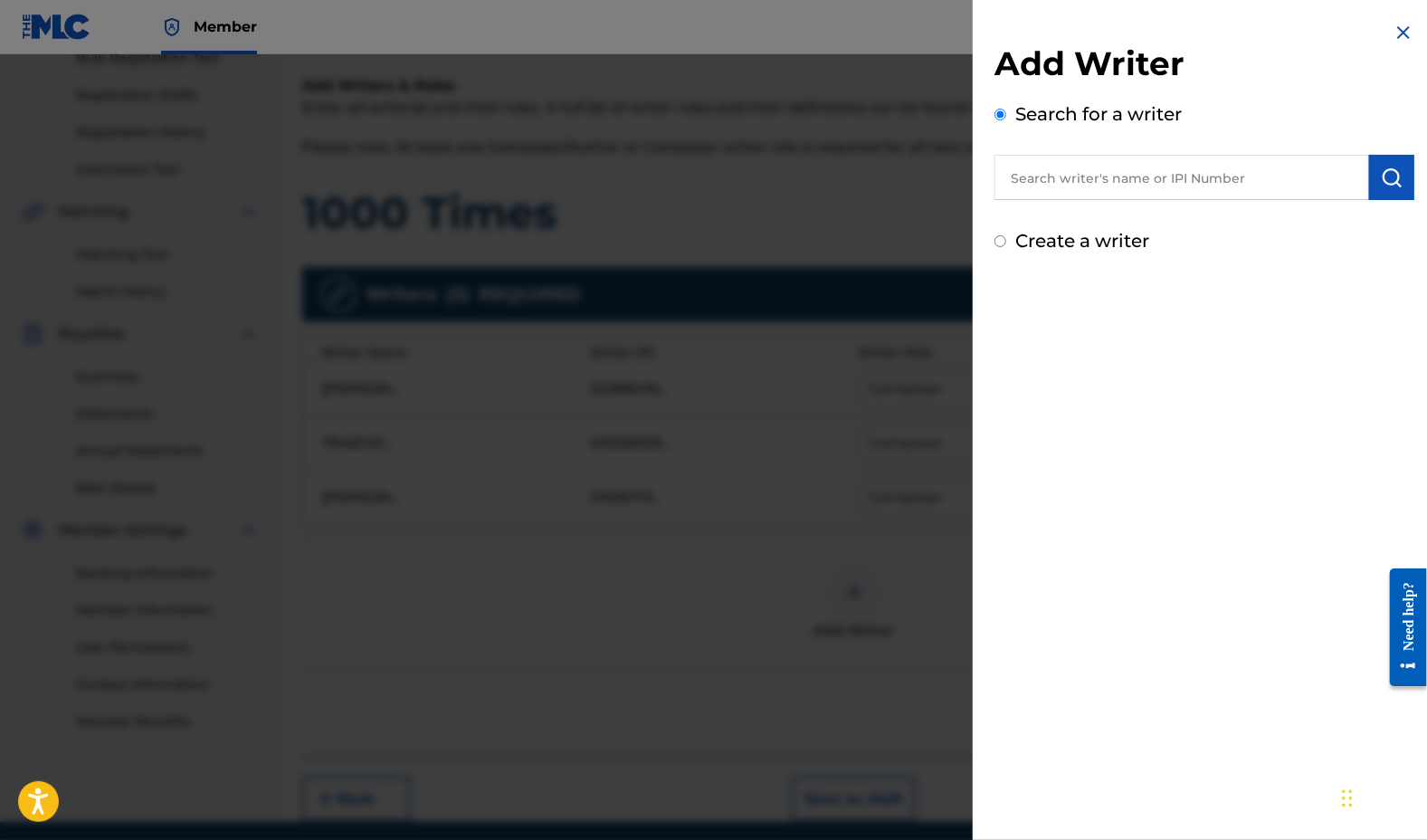
paste input "00674059328"
type input "00674059328"
click at [1386, 169] on img "submit" at bounding box center [1392, 177] width 21 height 21
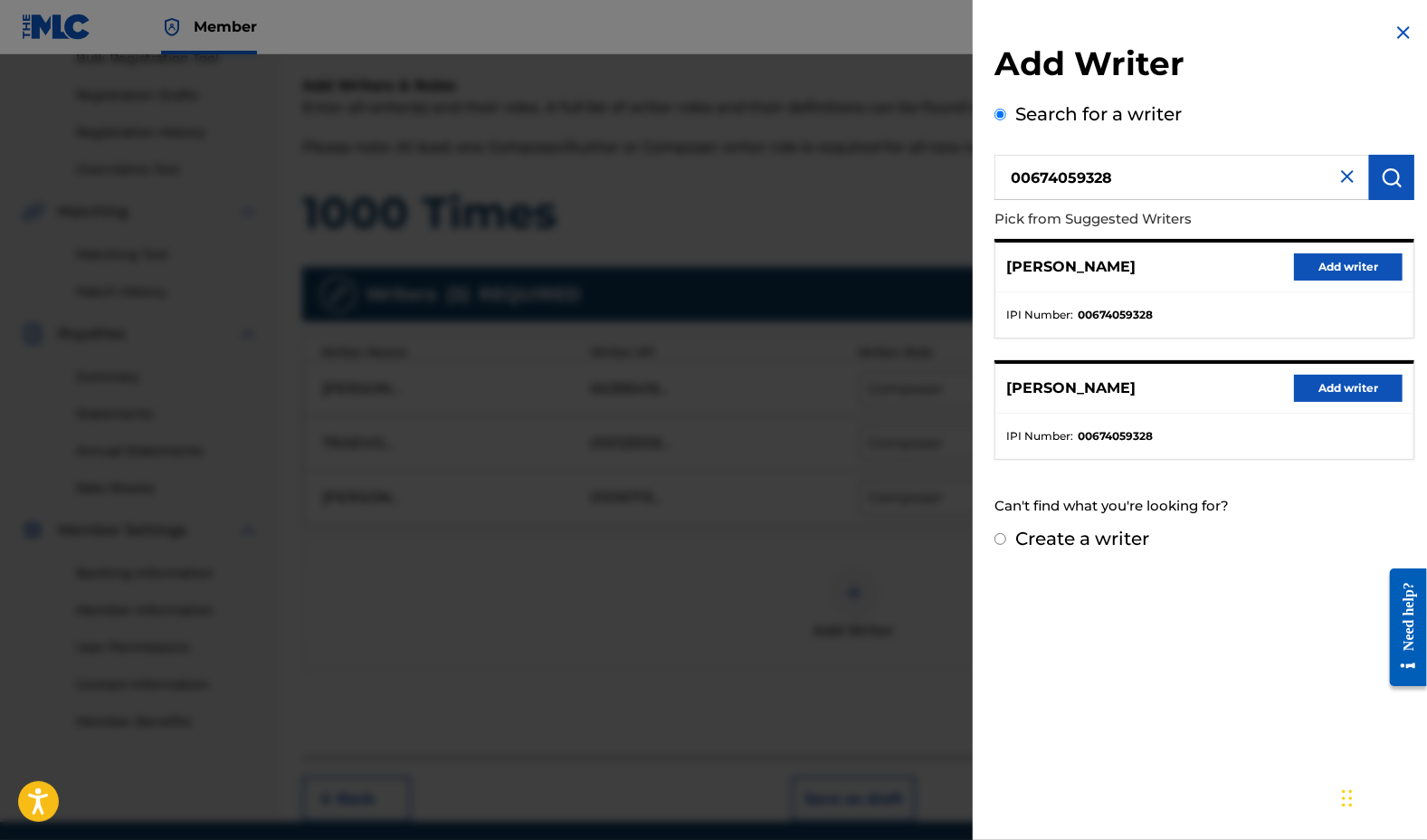
click at [1364, 265] on button "Add writer" at bounding box center [1348, 266] width 109 height 27
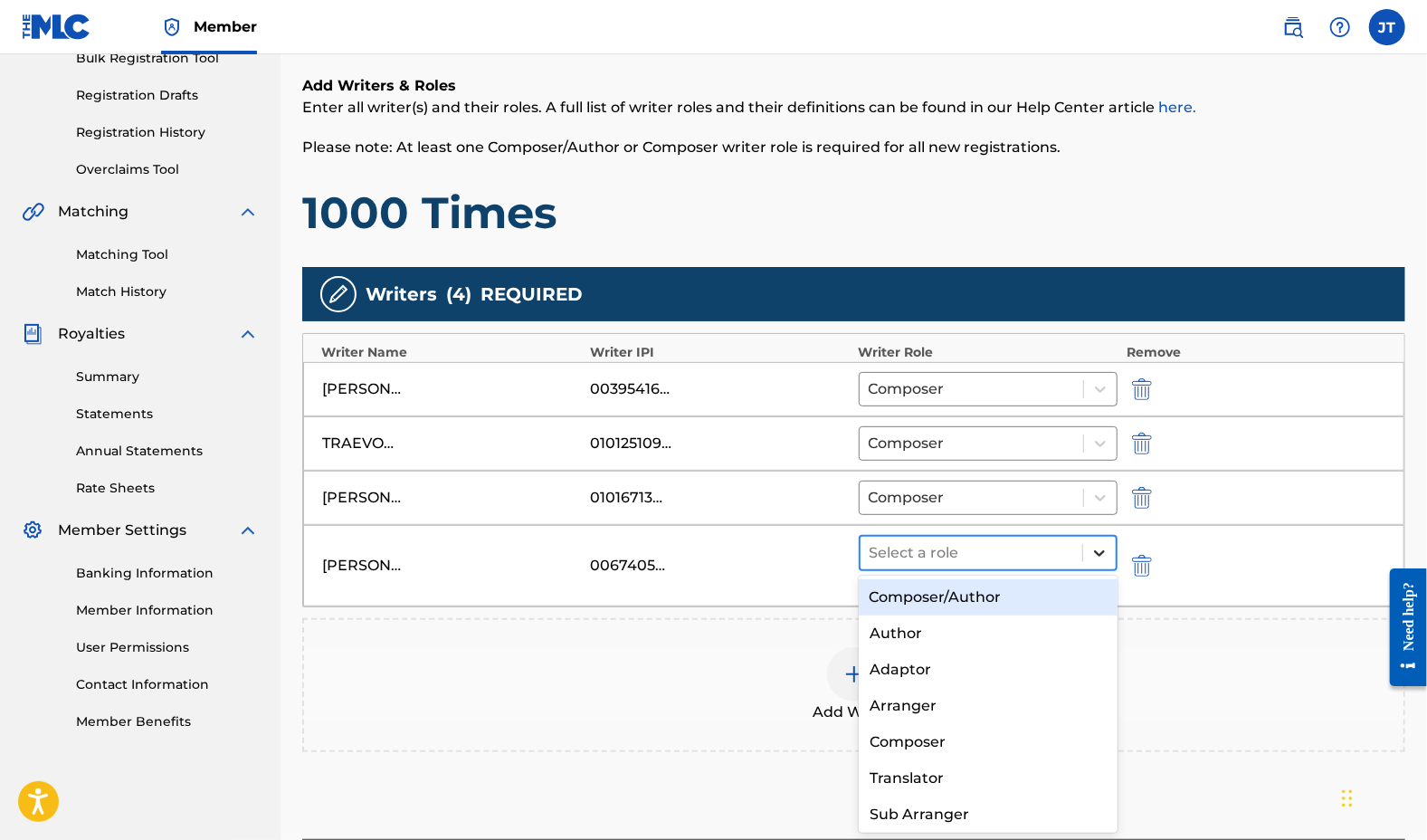
click at [1102, 544] on icon at bounding box center [1099, 552] width 18 height 18
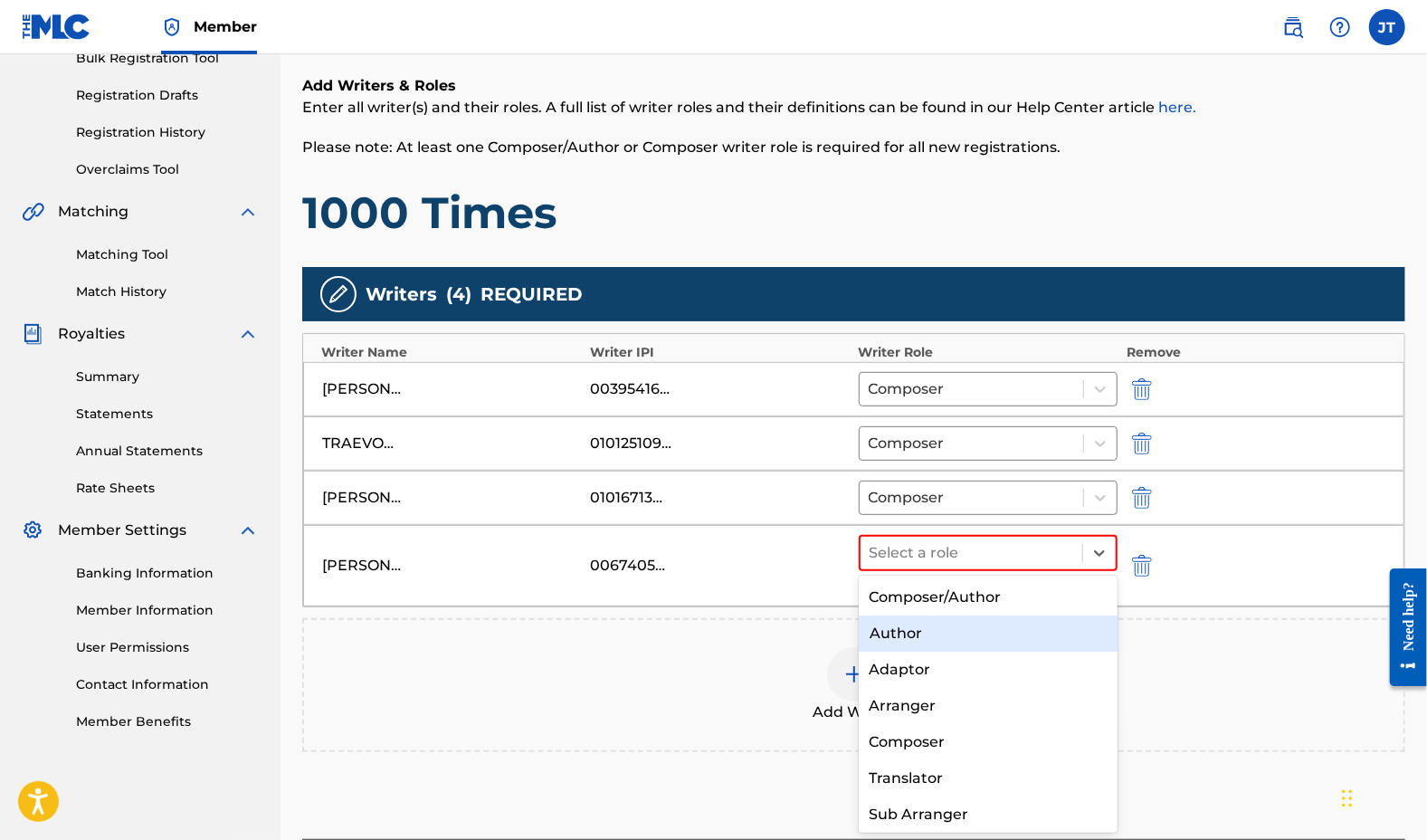
click at [911, 623] on div "Author" at bounding box center [988, 633] width 260 height 36
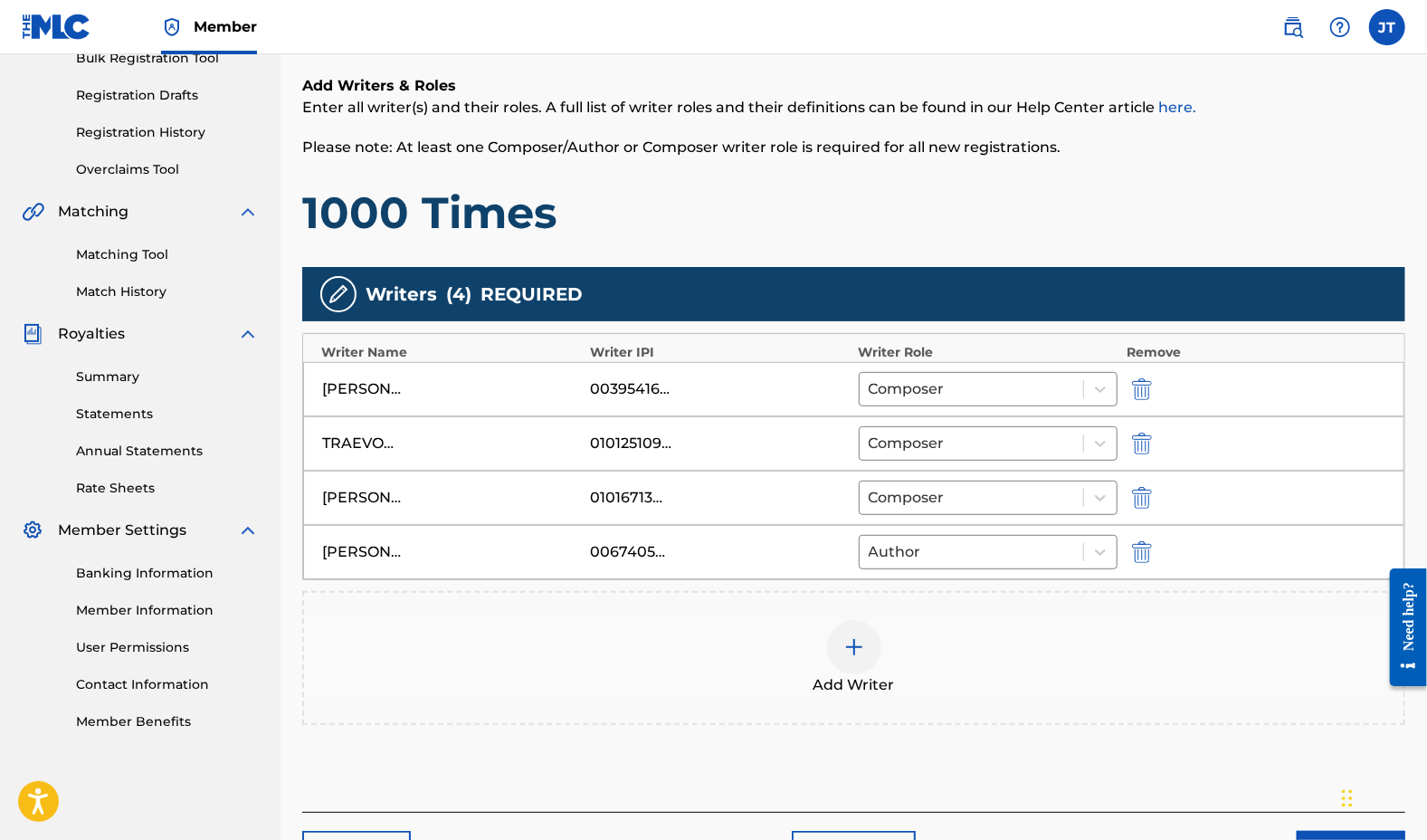
scroll to position [401, 0]
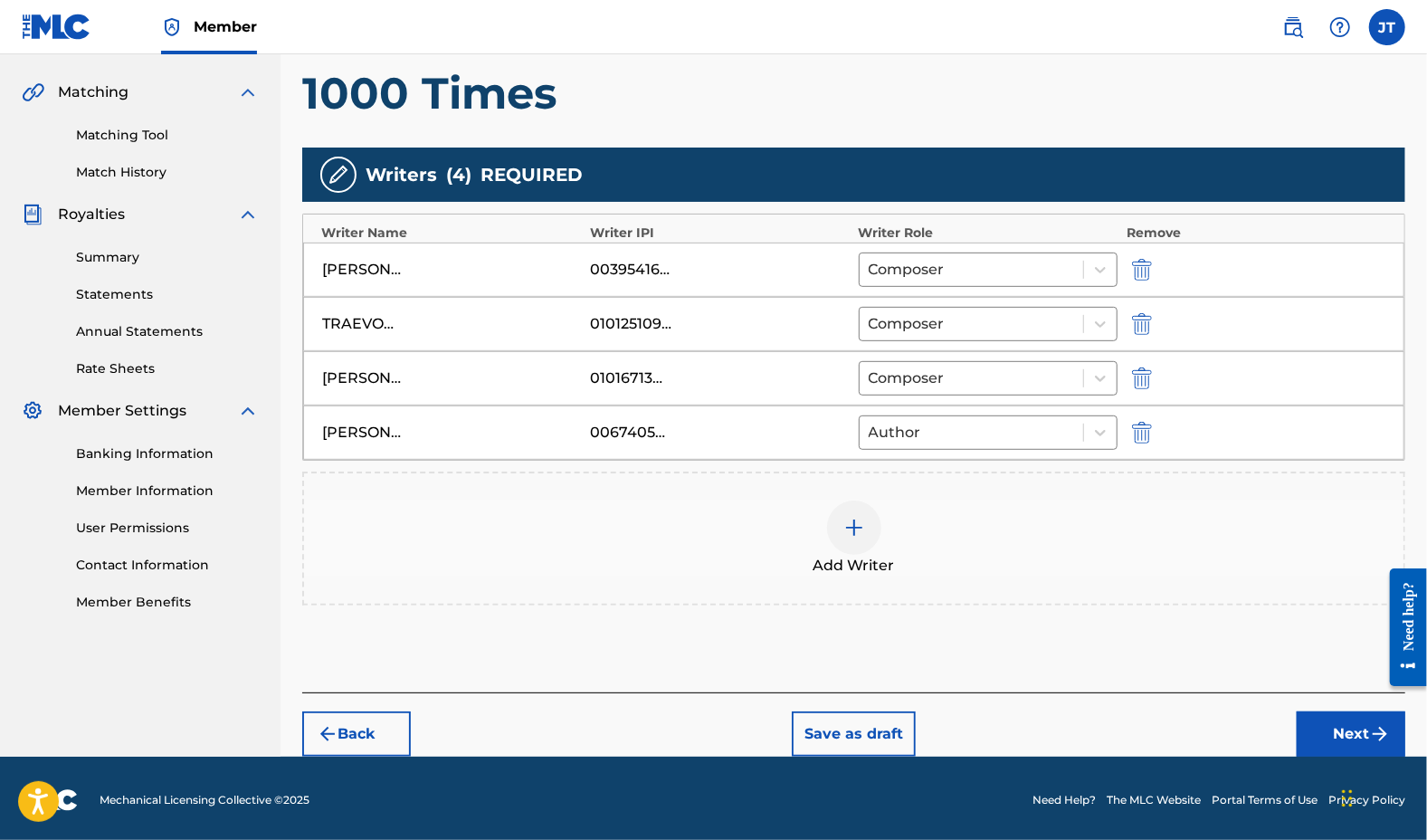
click at [1341, 721] on button "Next" at bounding box center [1351, 734] width 109 height 46
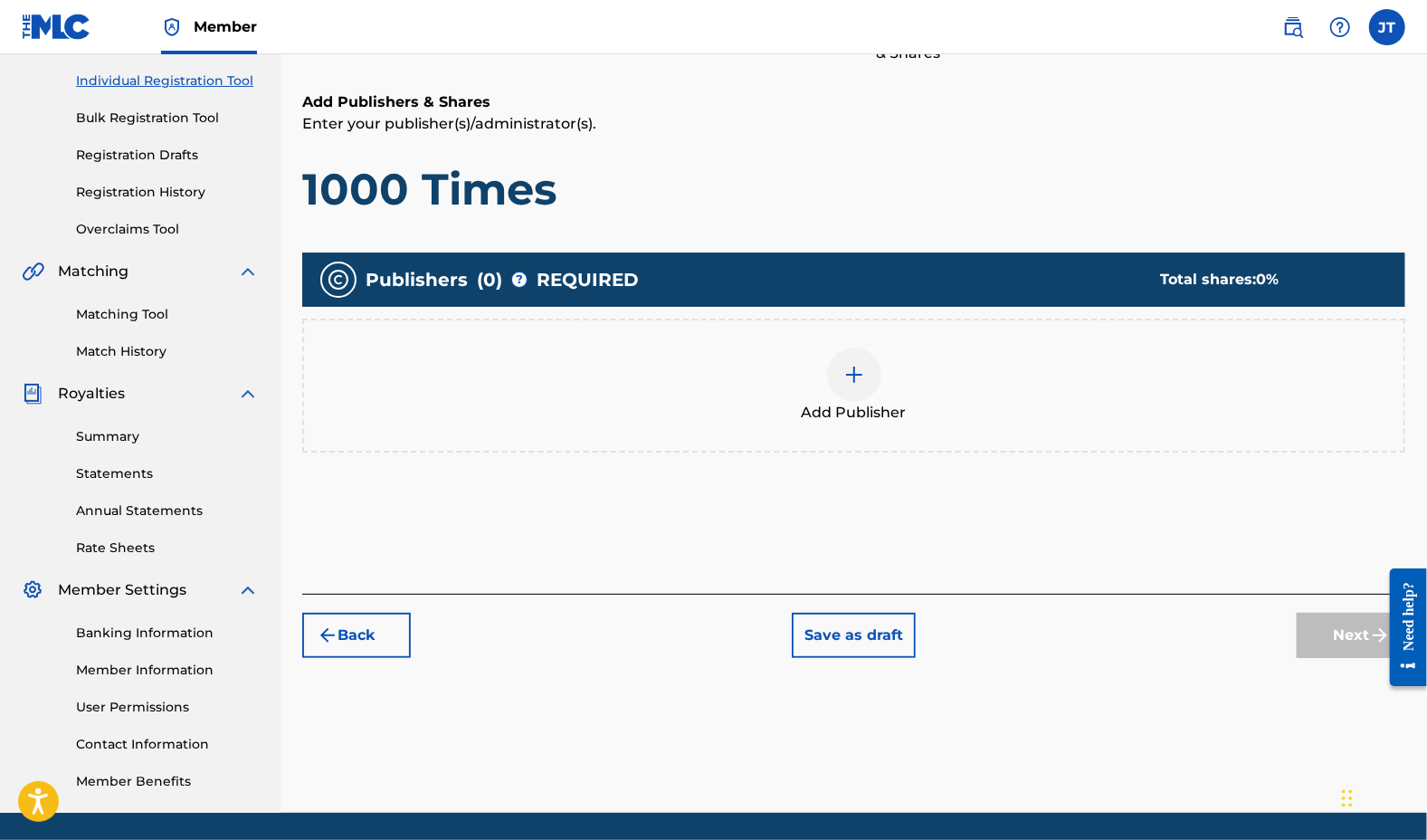
scroll to position [230, 0]
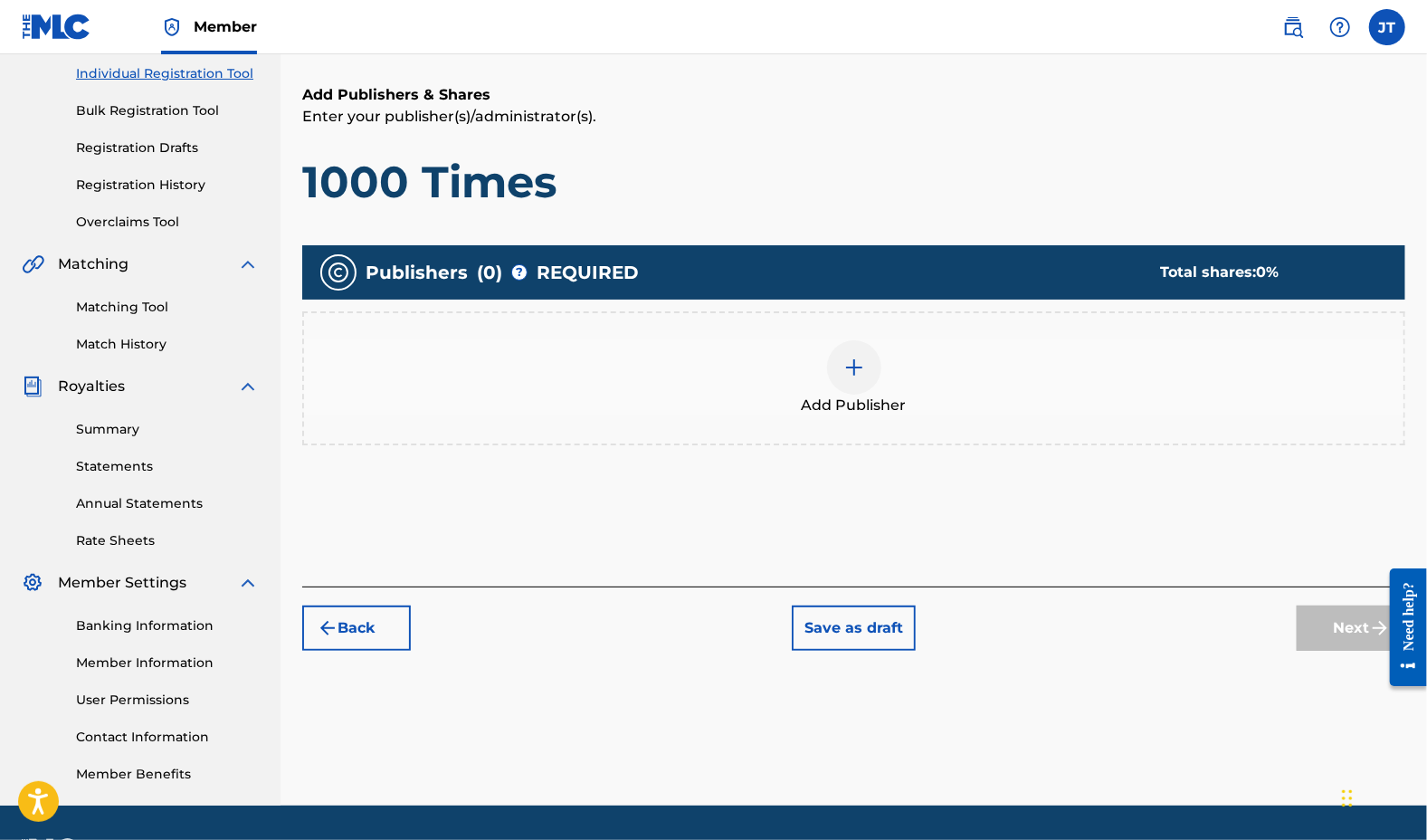
click at [1331, 632] on div "Next" at bounding box center [1351, 628] width 109 height 46
click at [850, 373] on img at bounding box center [854, 367] width 21 height 21
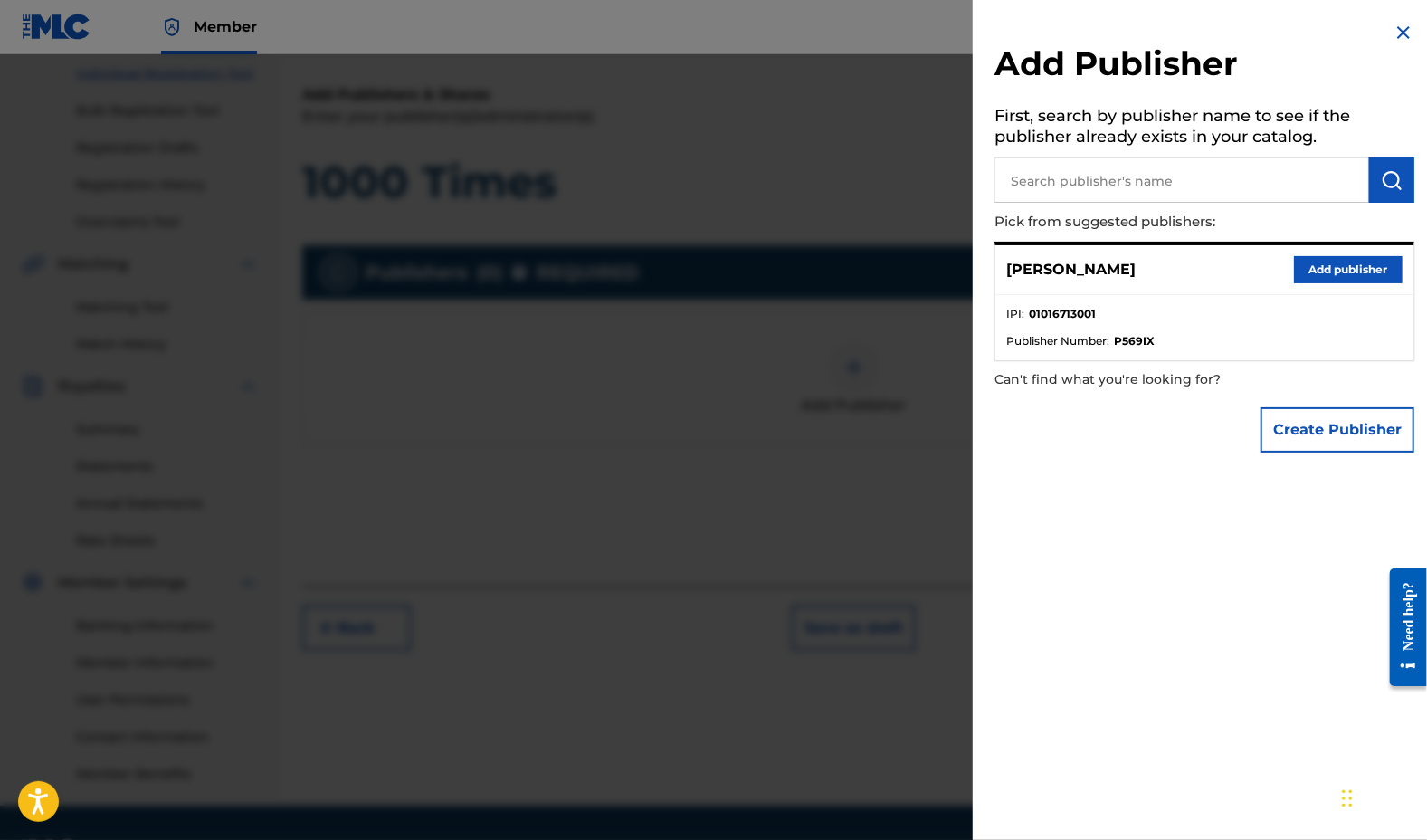
click at [1354, 274] on button "Add publisher" at bounding box center [1348, 269] width 109 height 27
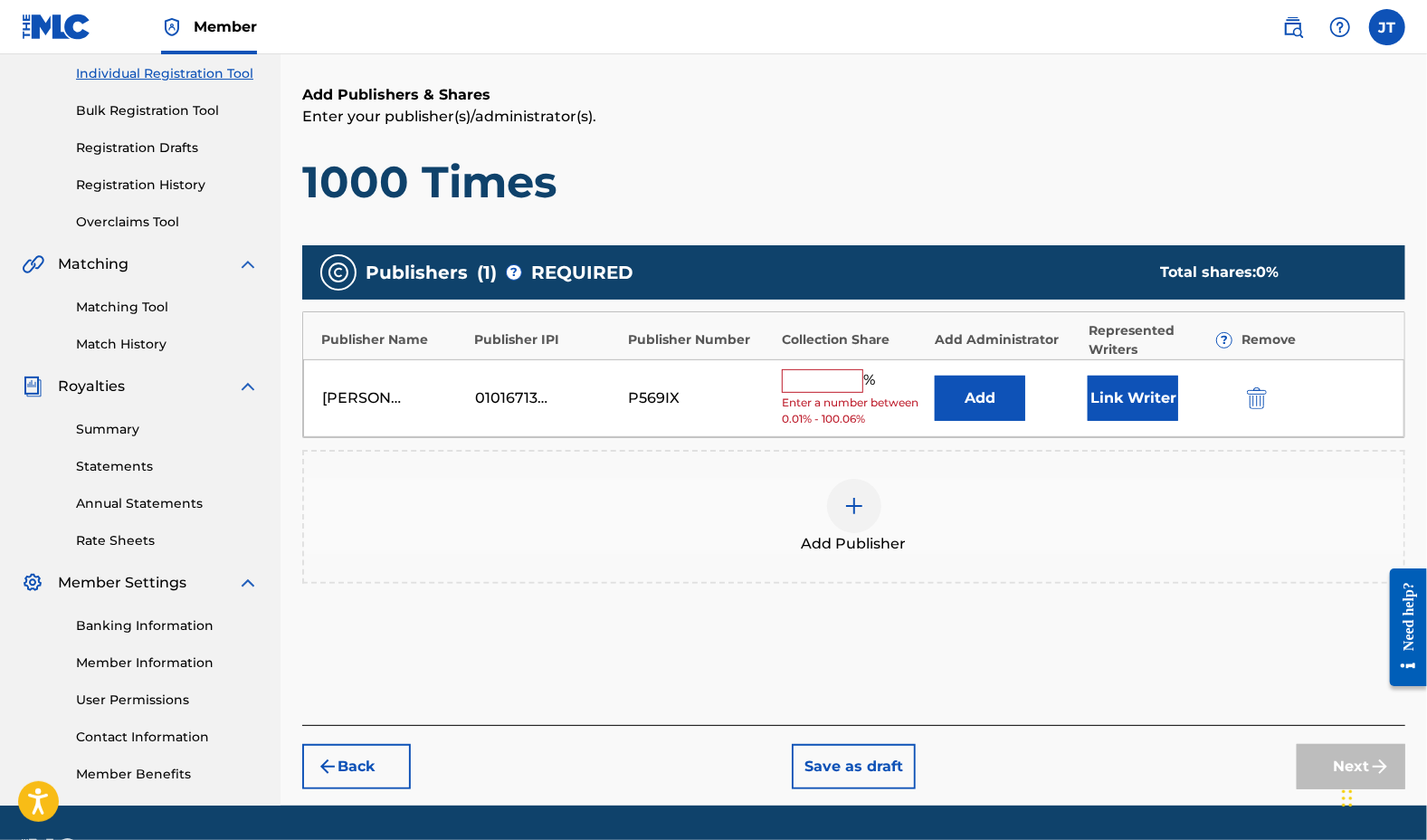
click at [801, 383] on input "text" at bounding box center [822, 380] width 81 height 23
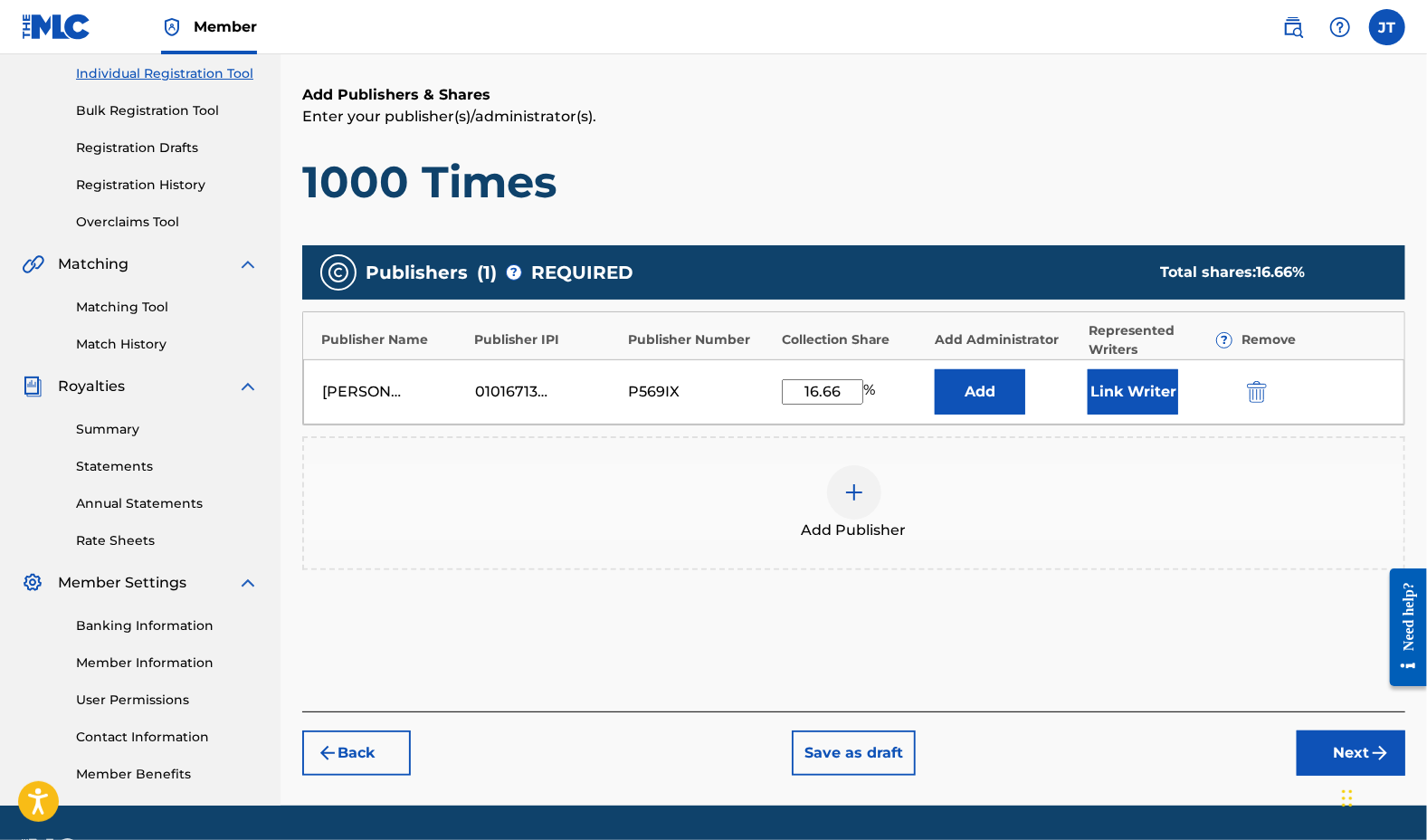
type input "16.66"
click at [1321, 744] on button "Next" at bounding box center [1351, 752] width 109 height 46
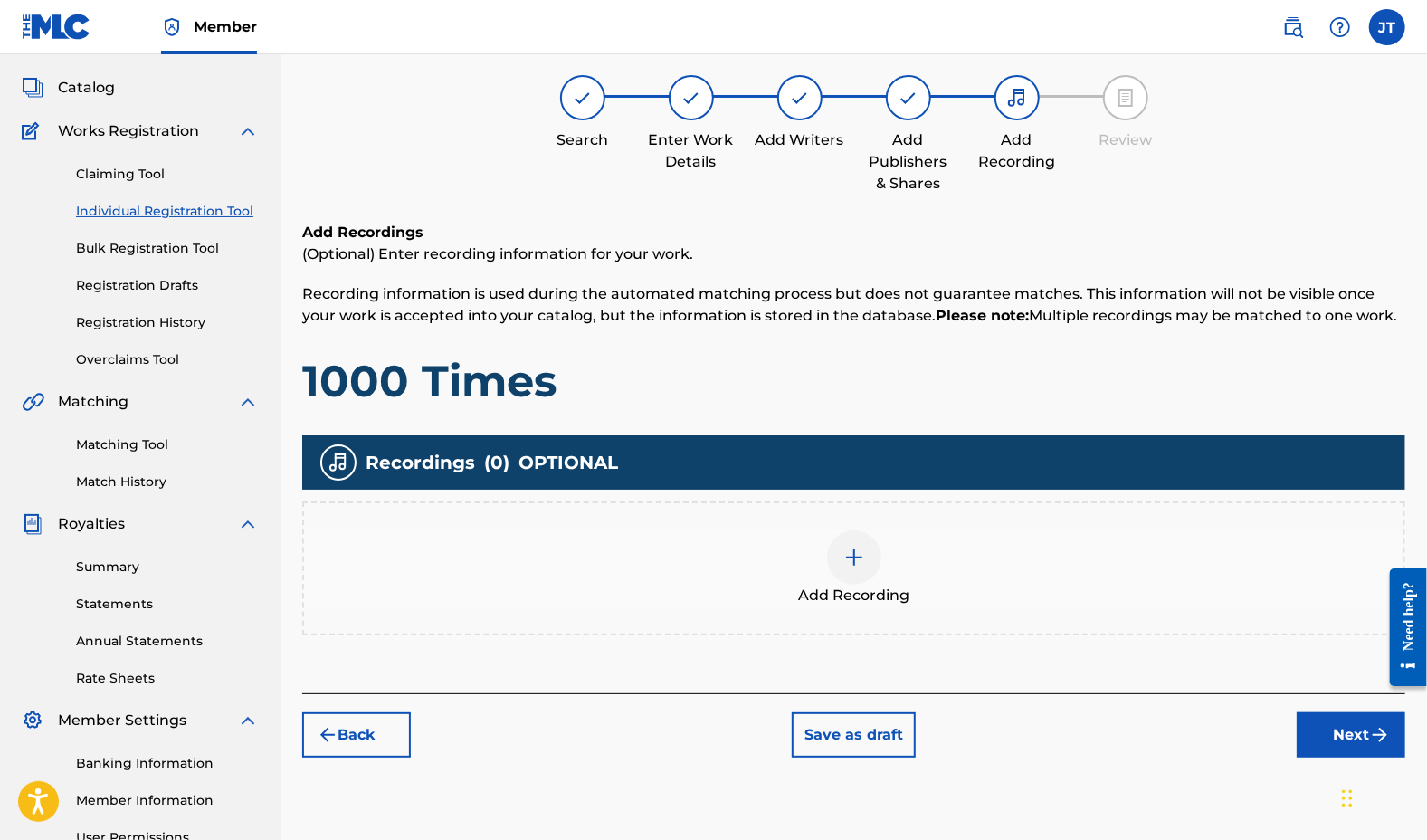
scroll to position [81, 0]
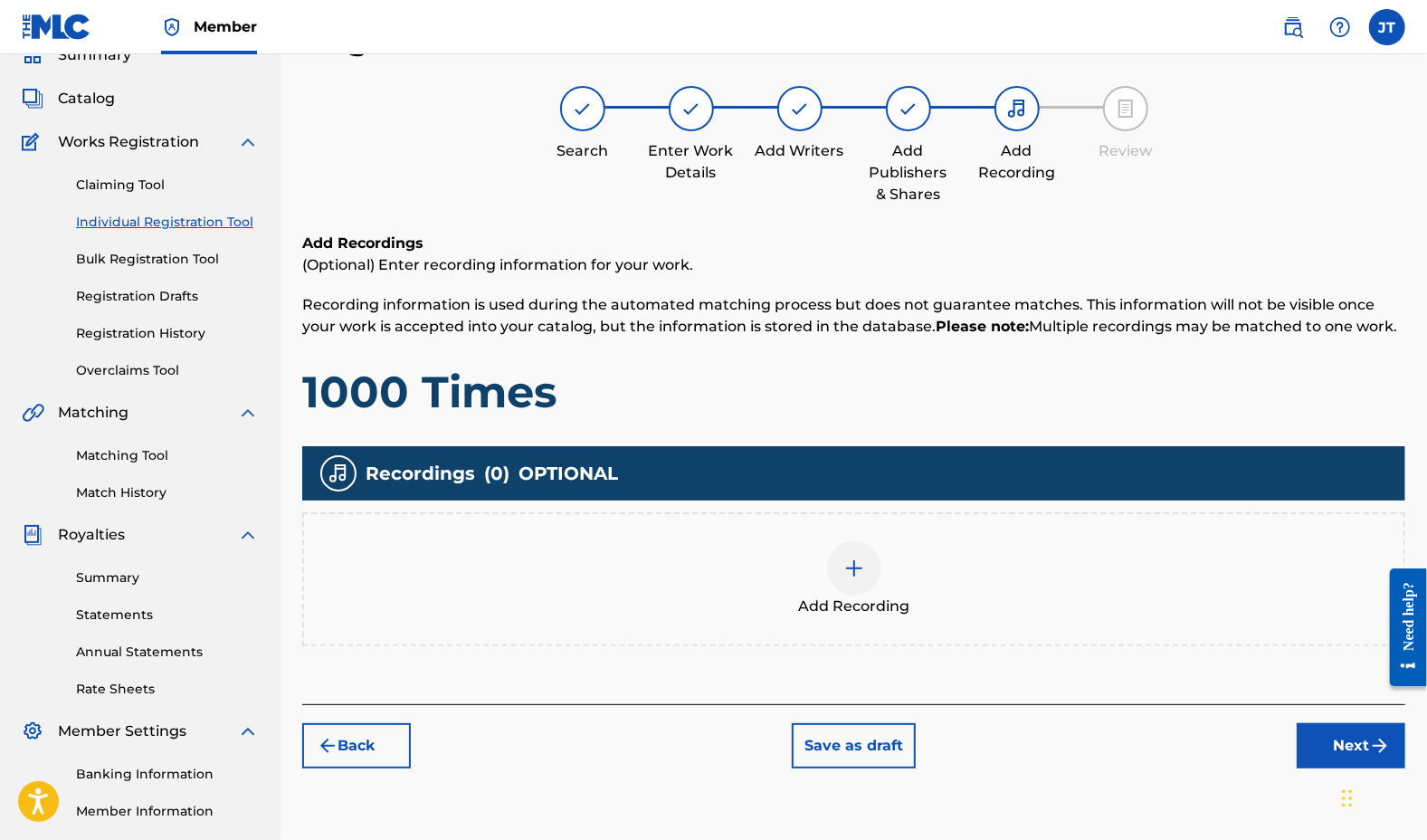
click at [863, 580] on div at bounding box center [854, 568] width 54 height 54
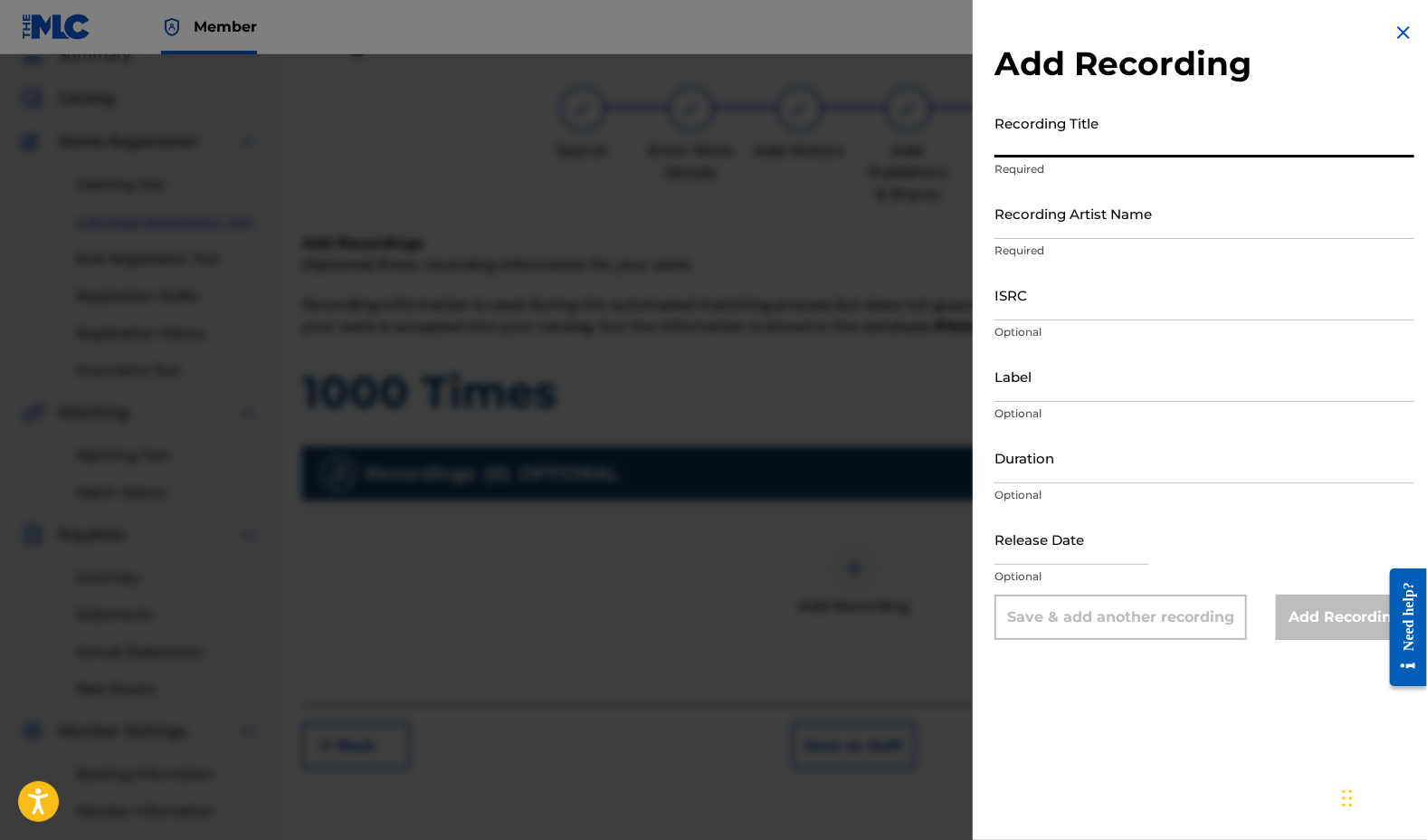
click at [1073, 125] on input "Recording Title" at bounding box center [1204, 131] width 420 height 51
click at [1397, 33] on img at bounding box center [1403, 32] width 21 height 21
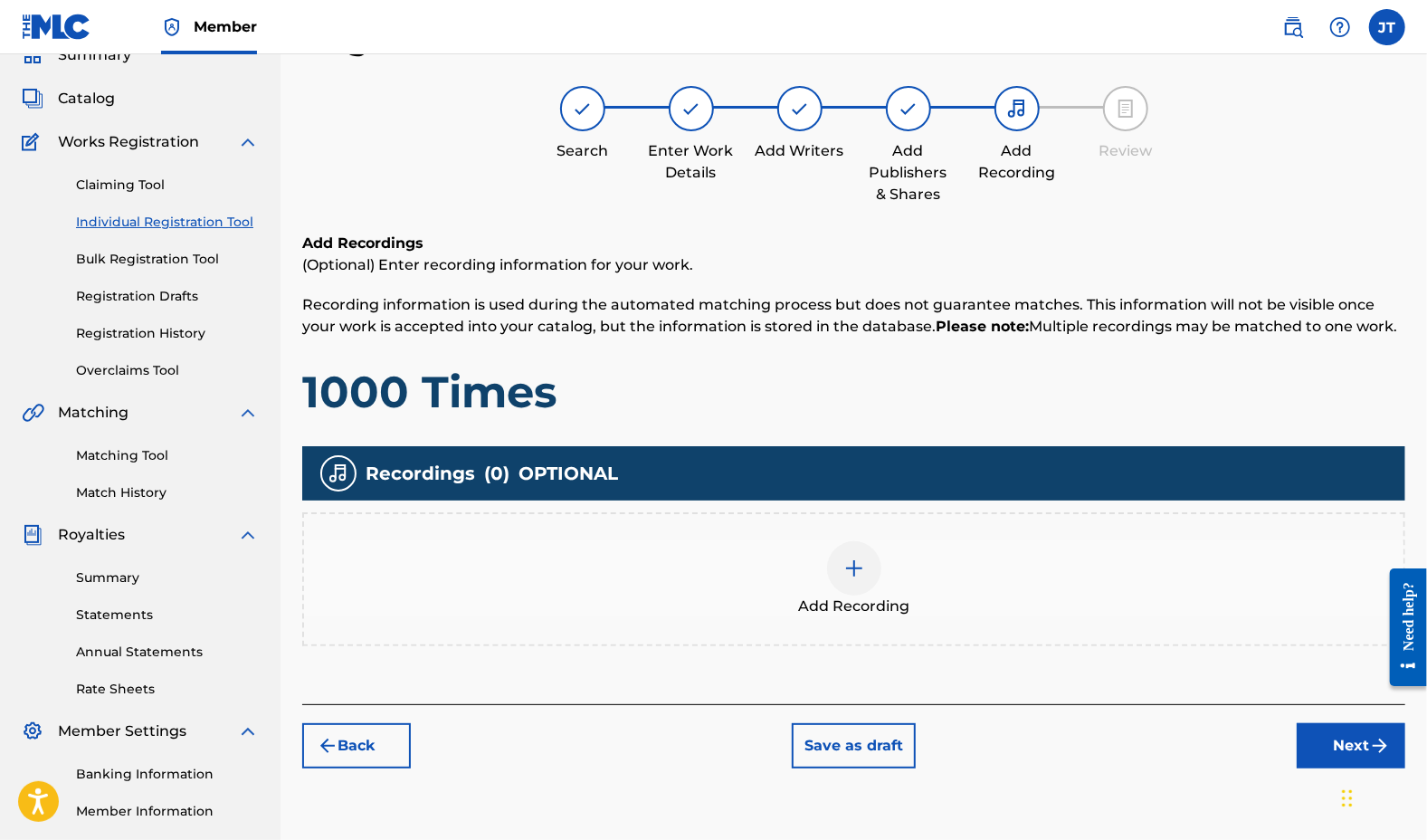
click at [1328, 728] on button "Next" at bounding box center [1351, 745] width 109 height 46
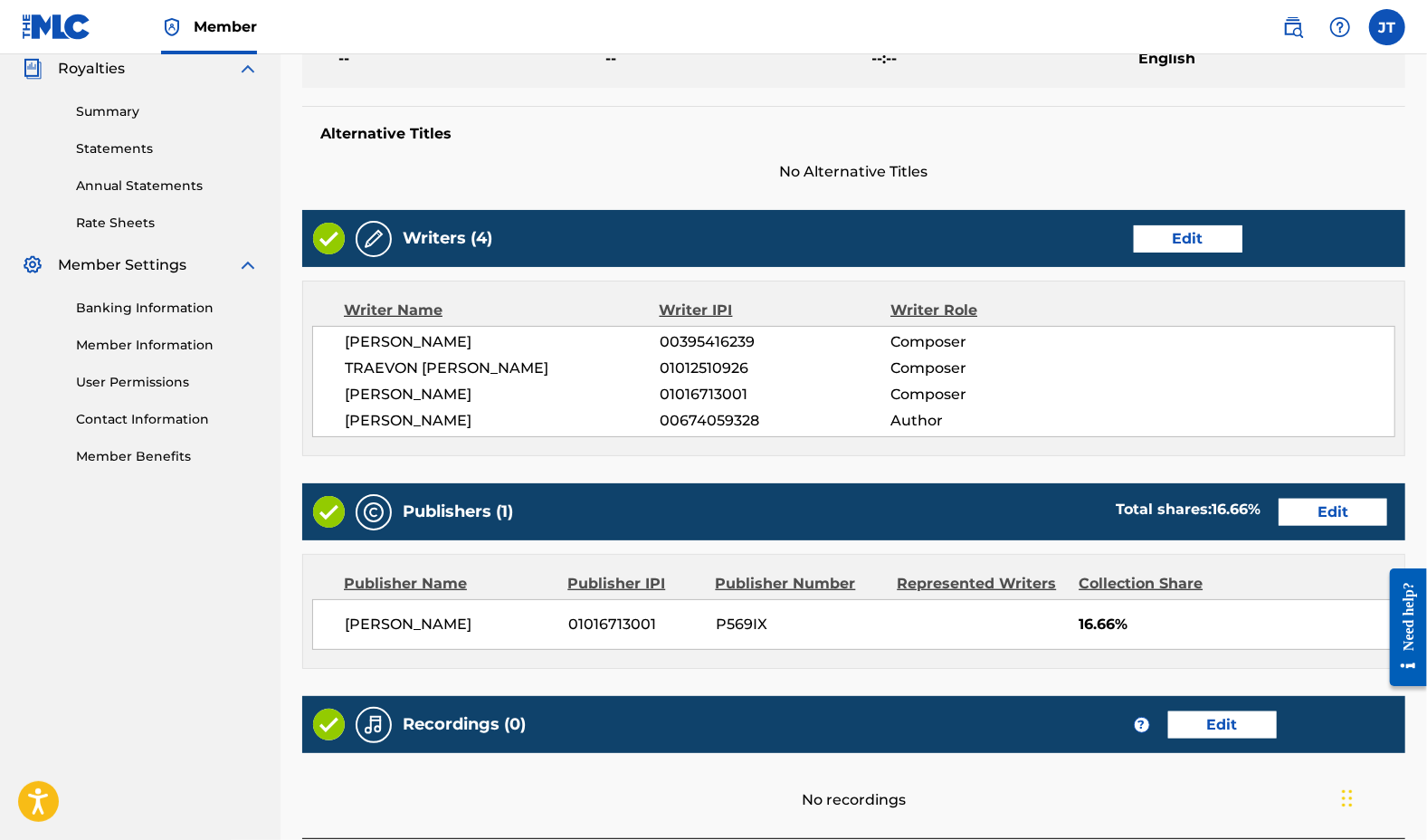
scroll to position [693, 0]
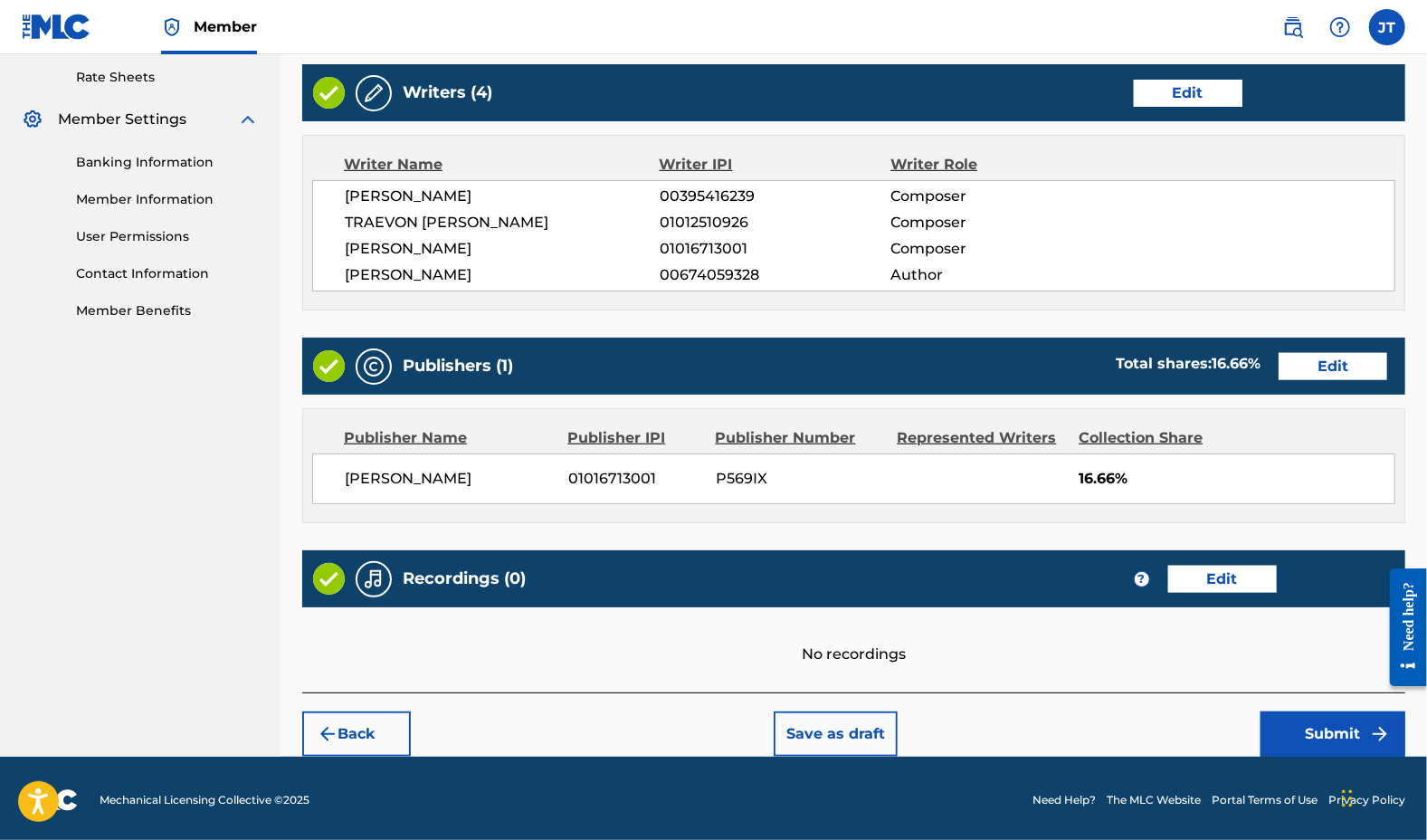
click at [1291, 722] on button "Submit" at bounding box center [1333, 734] width 144 height 46
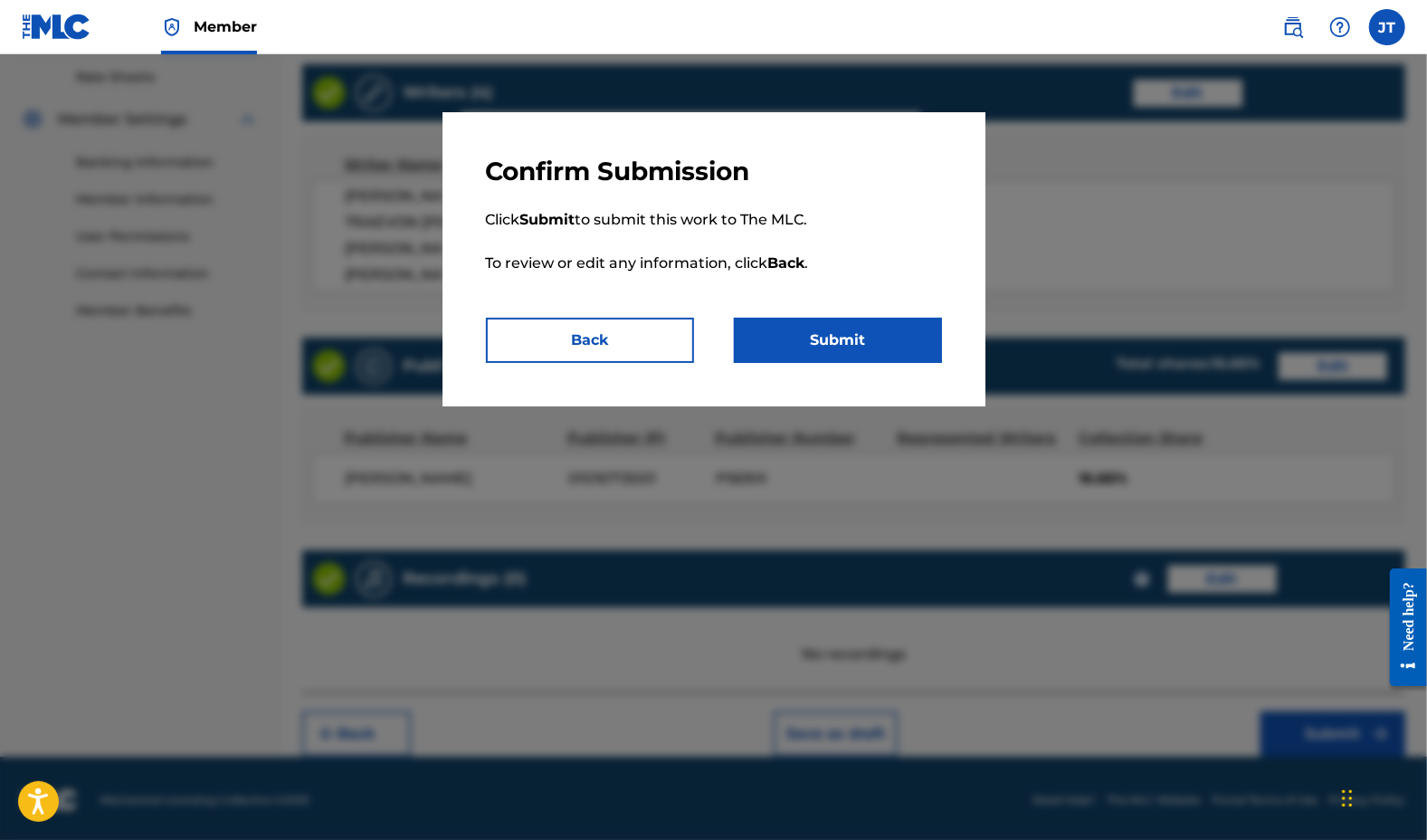
click at [844, 343] on button "Submit" at bounding box center [837, 340] width 208 height 46
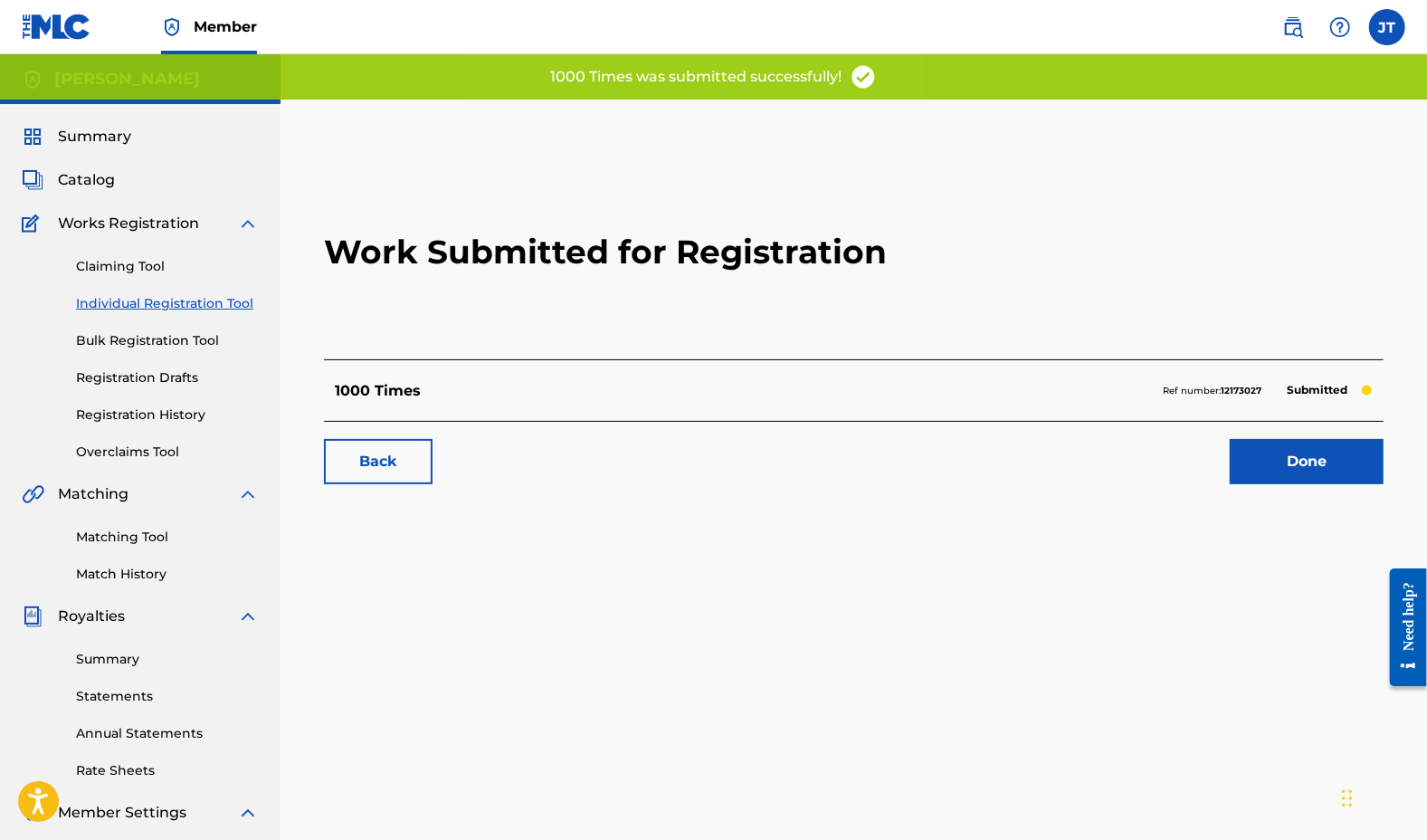
click at [1311, 463] on link "Done" at bounding box center [1306, 461] width 154 height 46
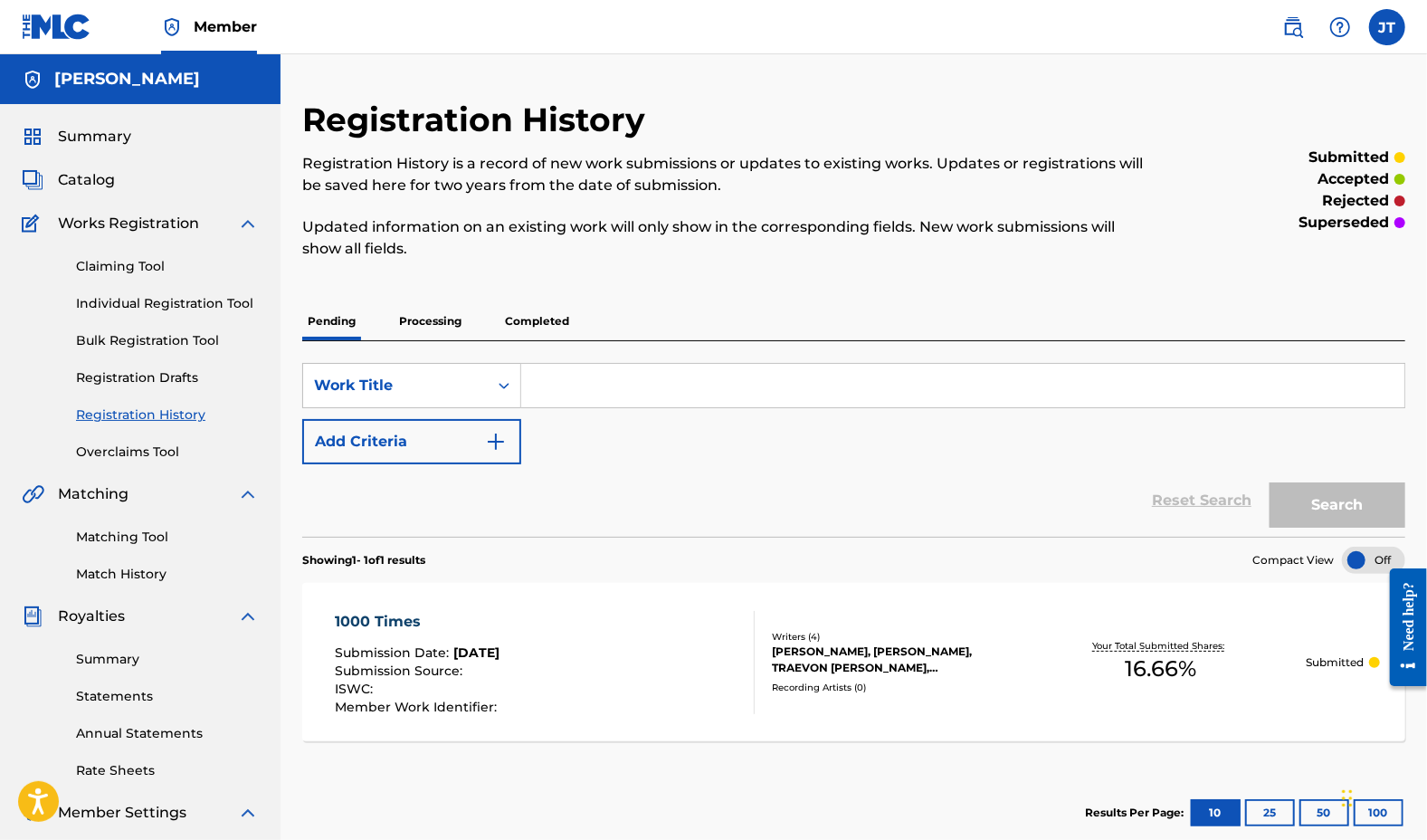
click at [163, 302] on link "Individual Registration Tool" at bounding box center [168, 304] width 183 height 19
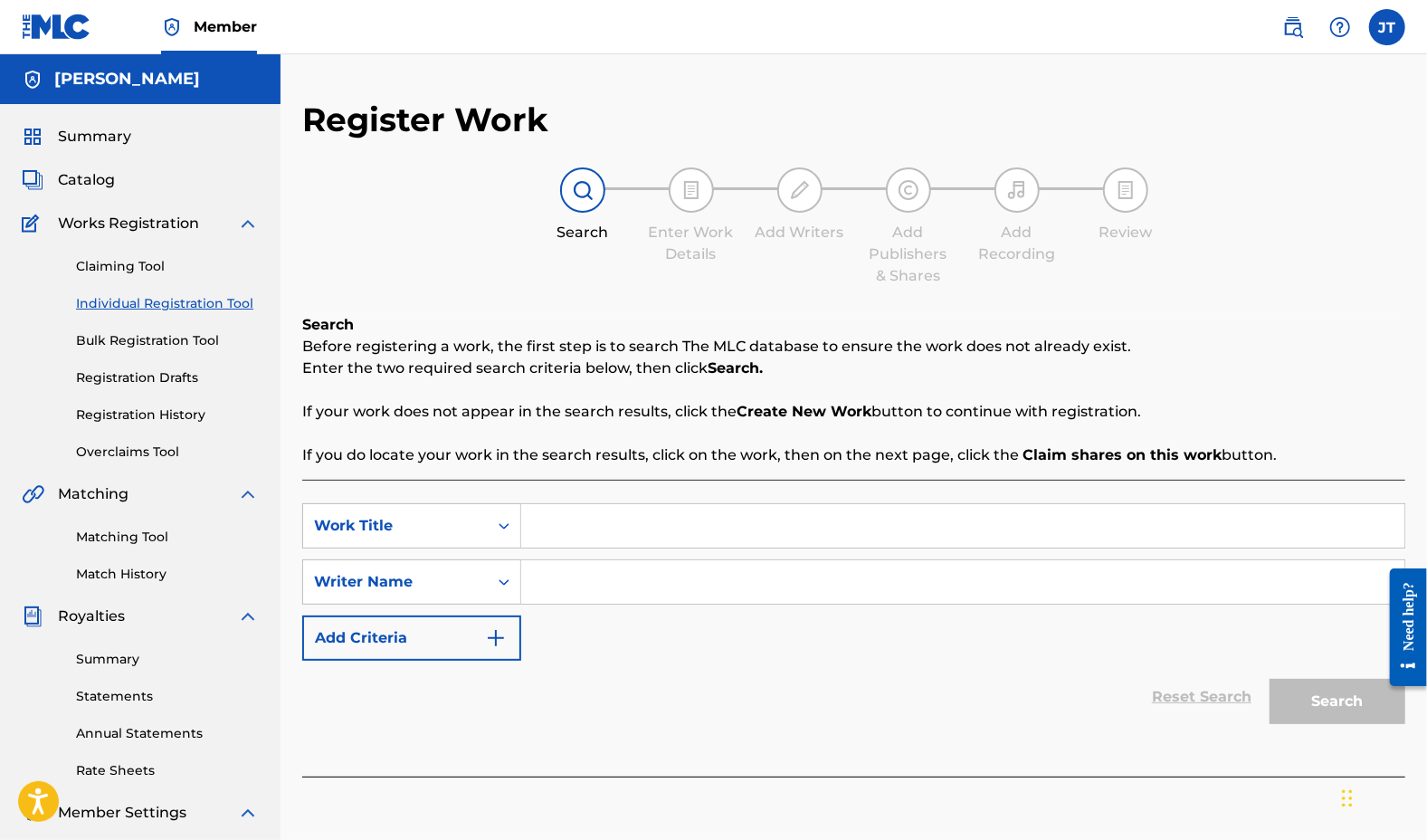
click at [561, 530] on input "Search Form" at bounding box center [963, 525] width 883 height 44
type input "Words of a real nigga"
click at [612, 571] on input "Search Form" at bounding box center [963, 581] width 883 height 44
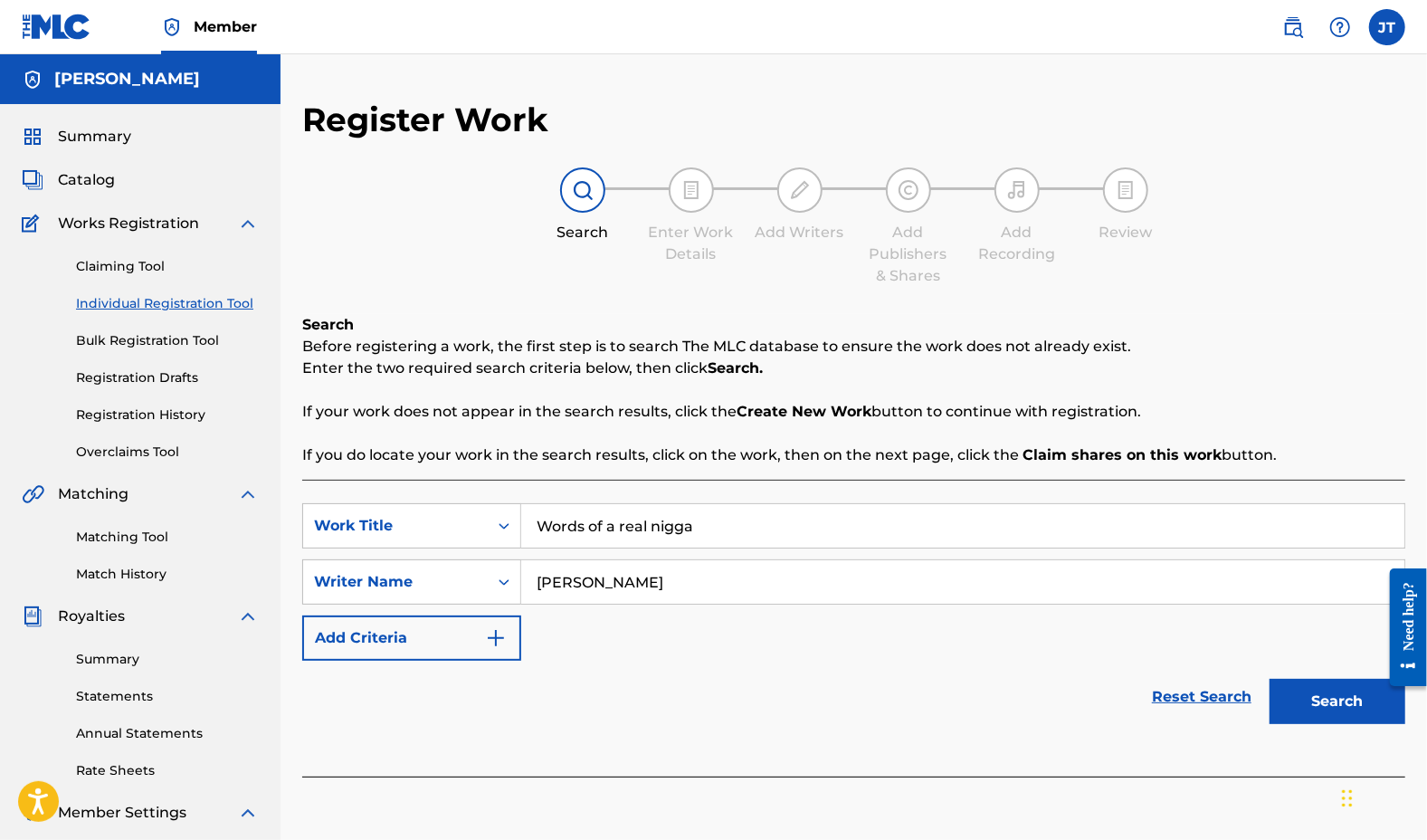
click at [1321, 684] on button "Search" at bounding box center [1338, 701] width 136 height 46
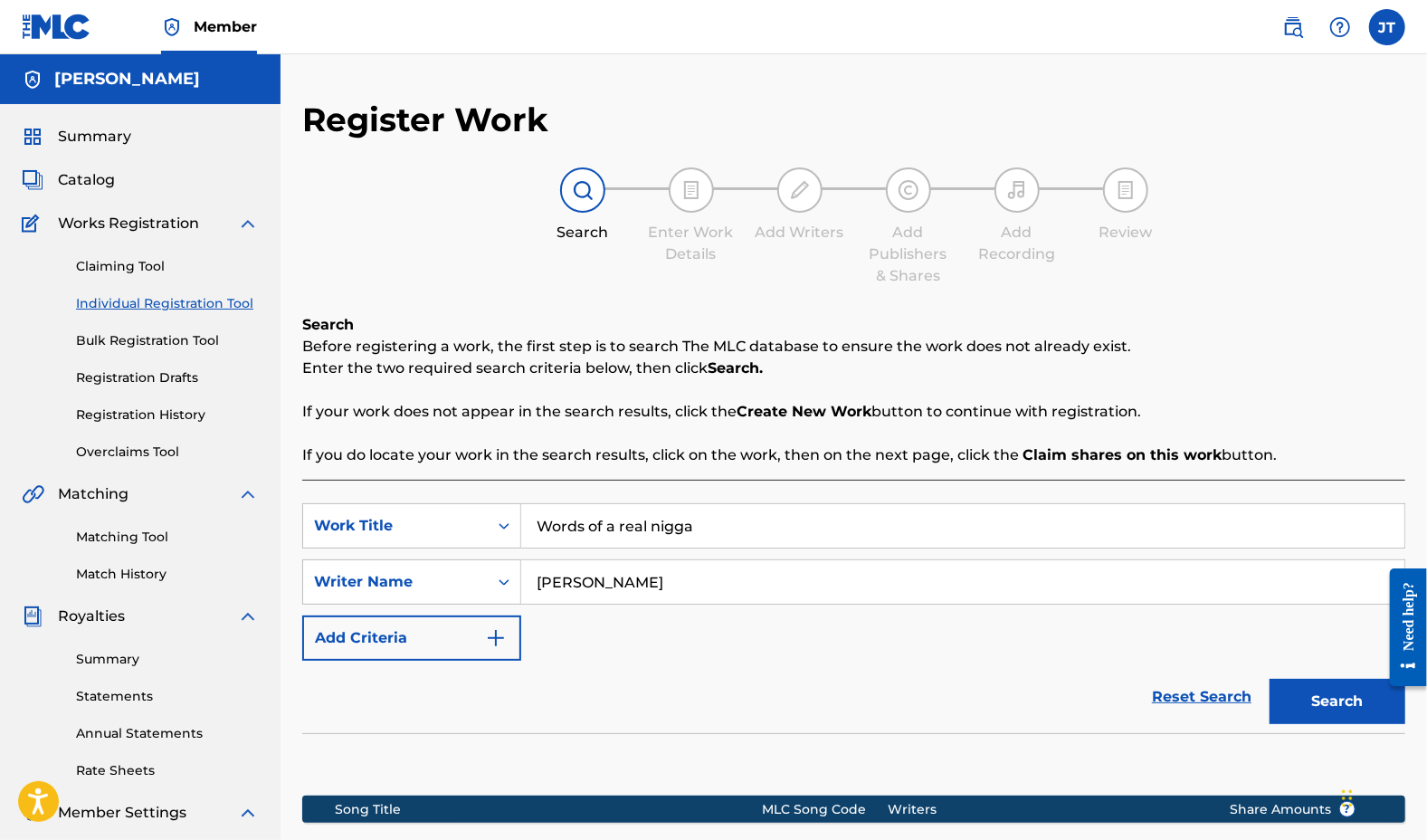
scroll to position [282, 0]
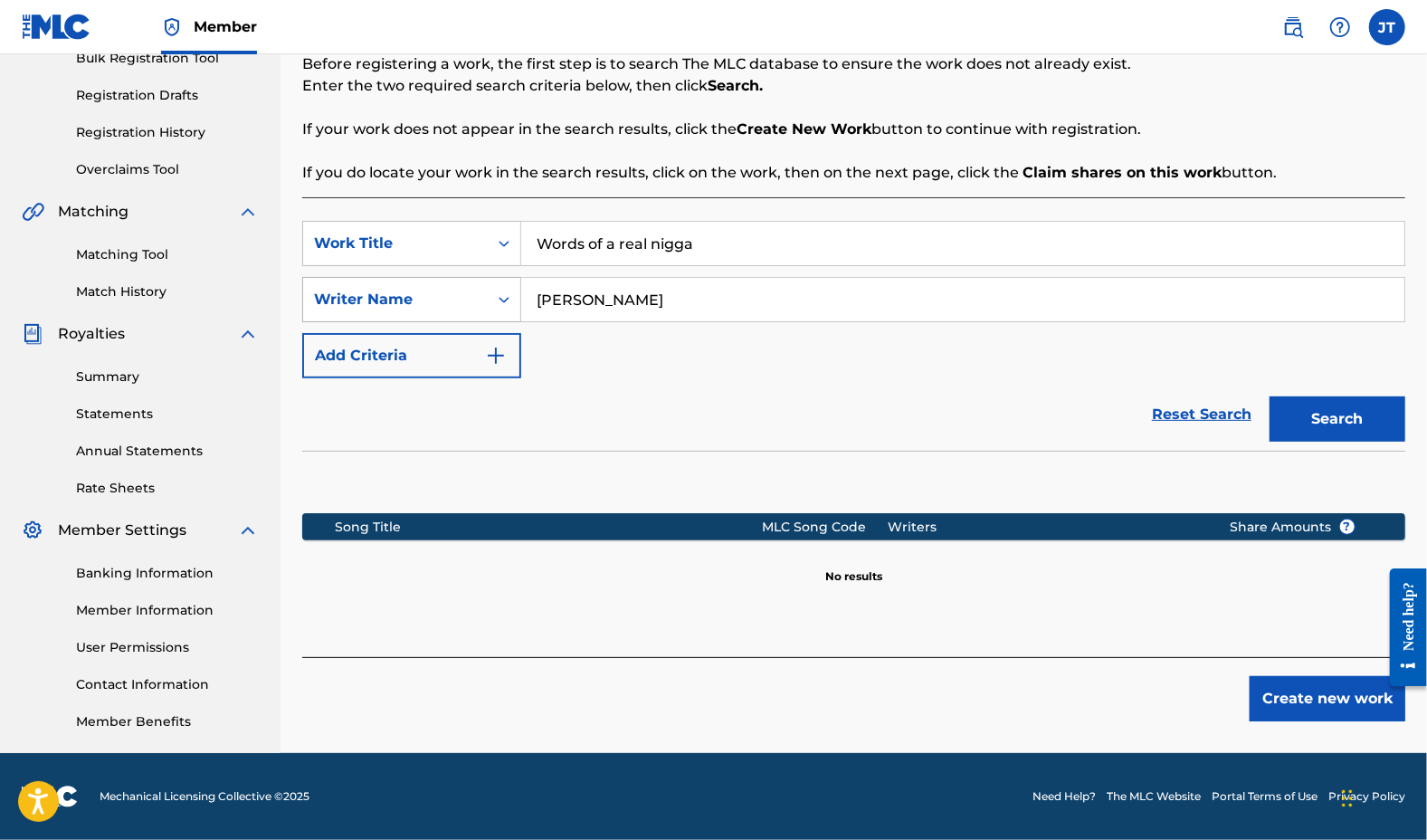
drag, startPoint x: 628, startPoint y: 312, endPoint x: 425, endPoint y: 281, distance: 205.4
click at [425, 281] on div "SearchWithCriteria1baeaaf7-e7d3-4293-9774-cfde6e4f1b75 Writer Name [PERSON_NAME]" at bounding box center [854, 299] width 1103 height 46
click at [1332, 435] on button "Search" at bounding box center [1338, 419] width 136 height 46
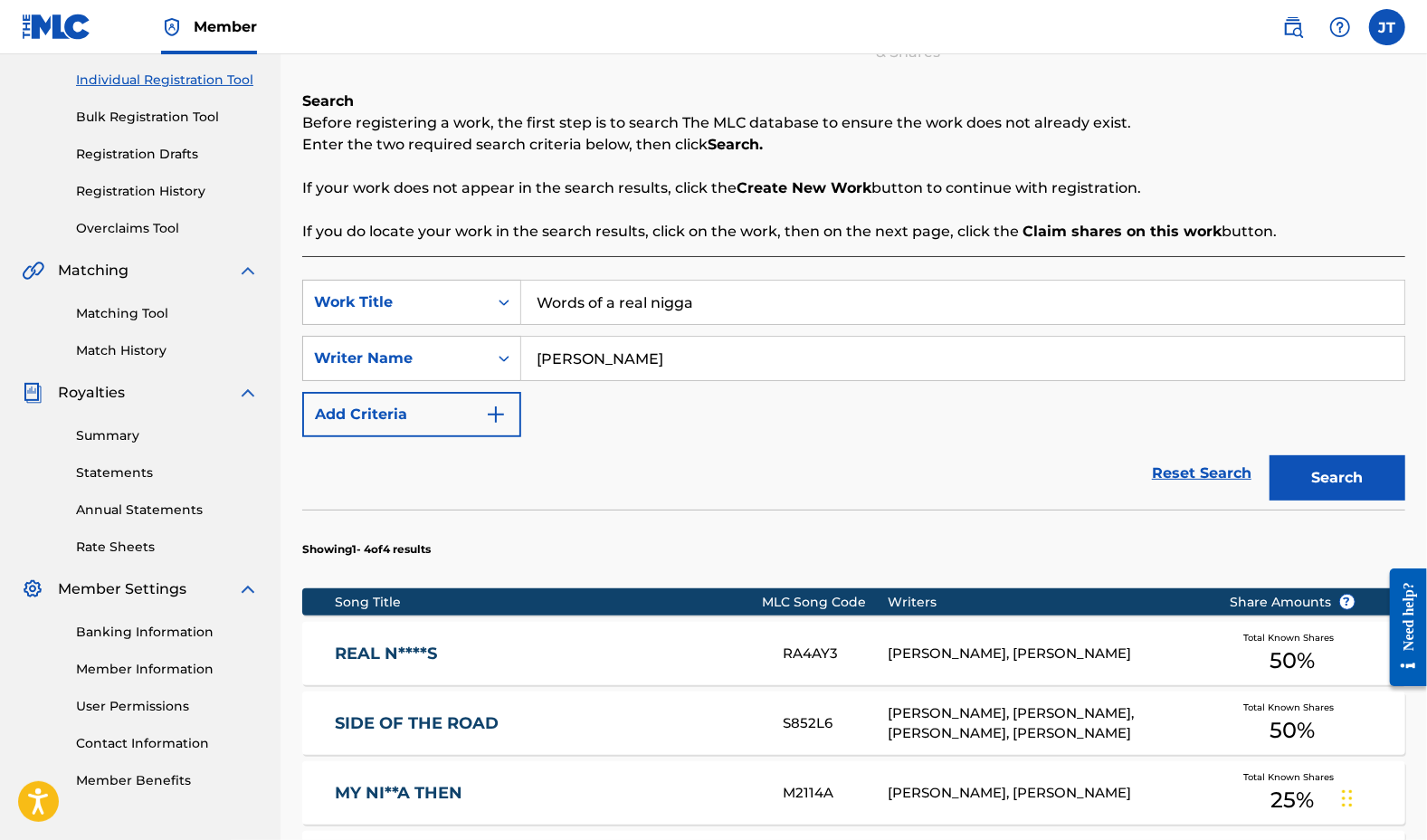
scroll to position [221, 0]
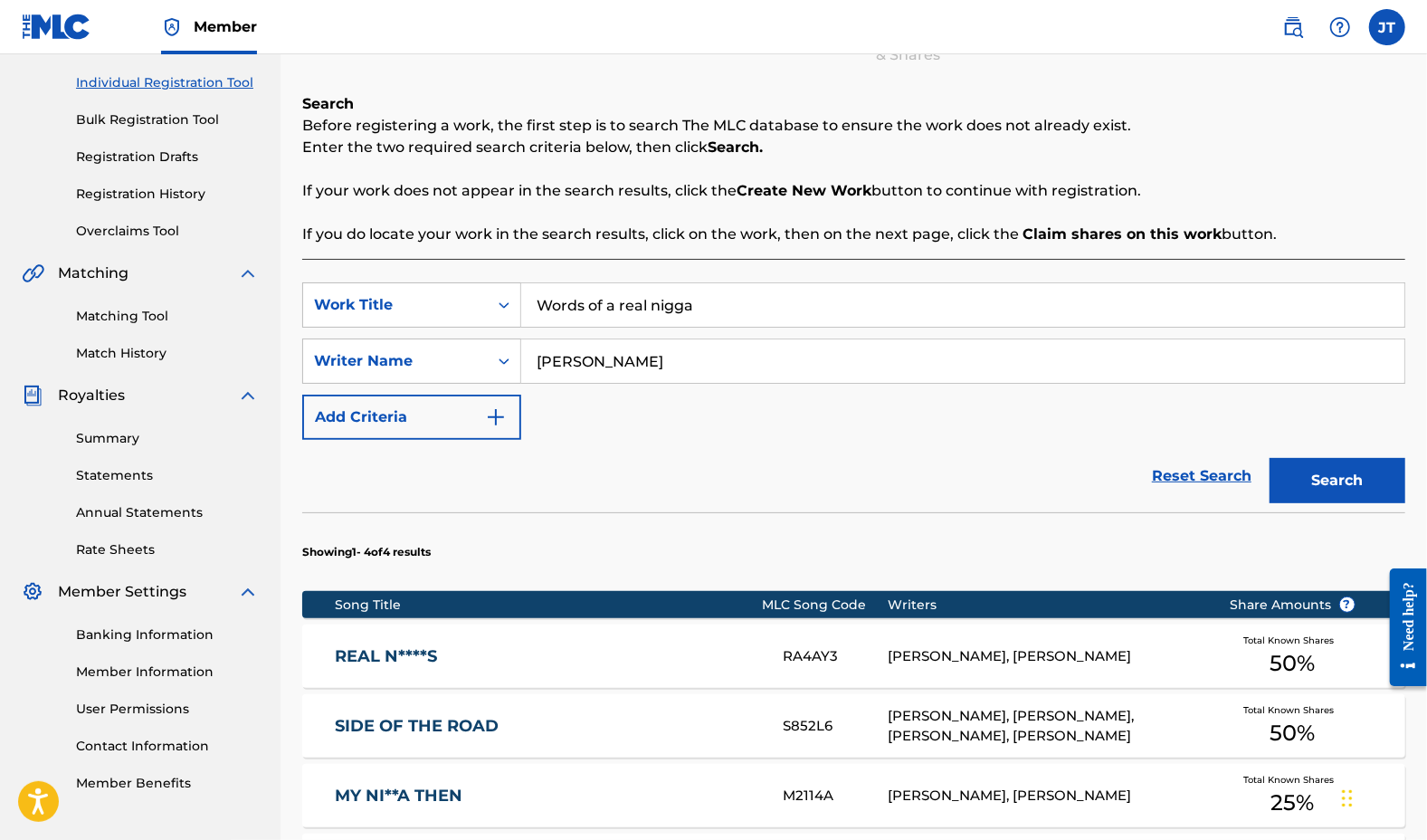
click at [712, 304] on input "Words of a real nigga" at bounding box center [963, 305] width 883 height 44
drag, startPoint x: 700, startPoint y: 372, endPoint x: 321, endPoint y: 349, distance: 379.7
click at [321, 349] on div "SearchWithCriteria1baeaaf7-e7d3-4293-9774-cfde6e4f1b75 Writer Name [PERSON_NAME]" at bounding box center [854, 360] width 1103 height 46
click at [1333, 488] on button "Search" at bounding box center [1338, 481] width 136 height 46
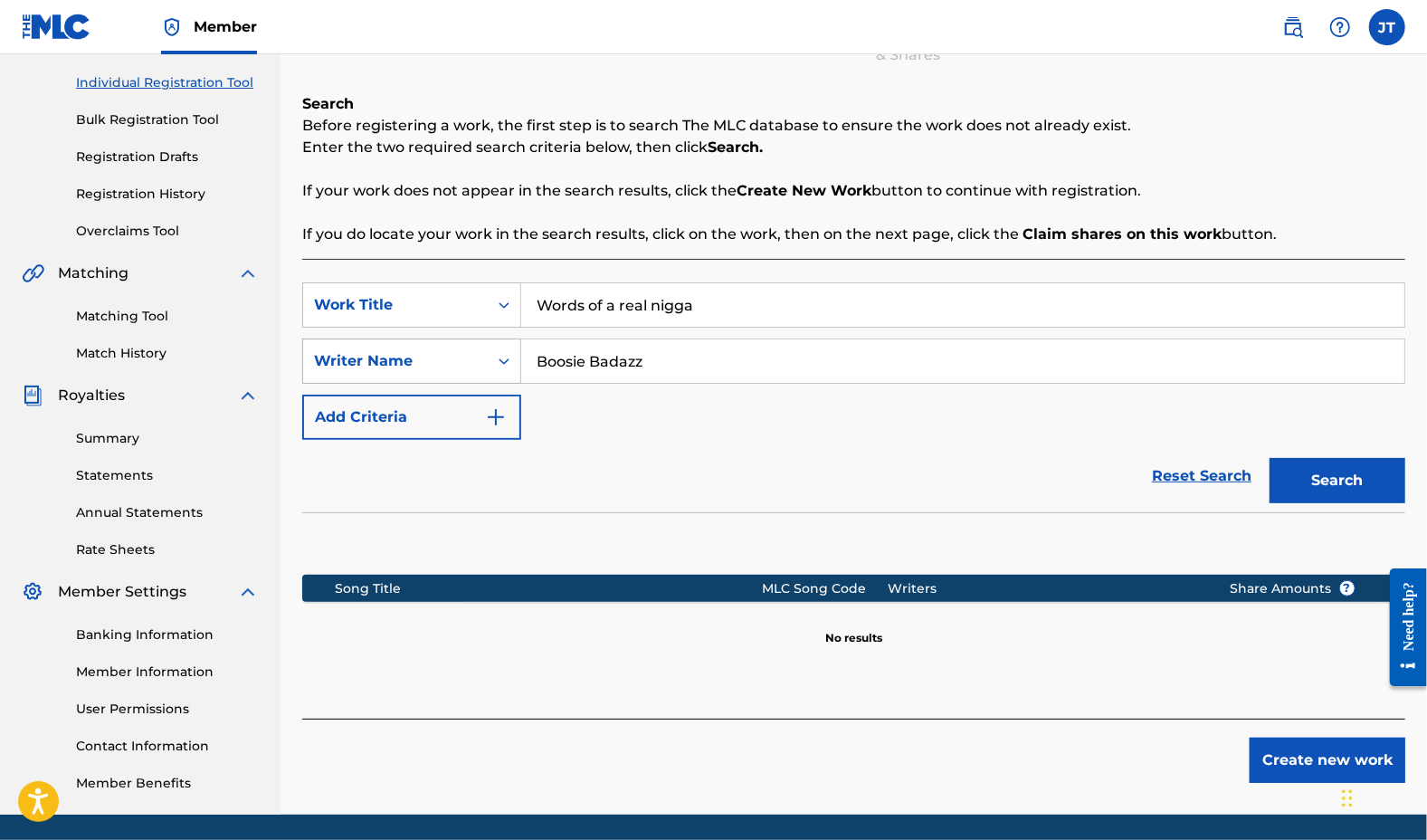
drag, startPoint x: 667, startPoint y: 369, endPoint x: 348, endPoint y: 345, distance: 319.9
click at [348, 345] on div "SearchWithCriteria1baeaaf7-e7d3-4293-9774-cfde6e4f1b75 Writer Name [PERSON_NAME]" at bounding box center [854, 360] width 1103 height 46
type input "[PERSON_NAME]"
click at [1320, 472] on button "Search" at bounding box center [1338, 481] width 136 height 46
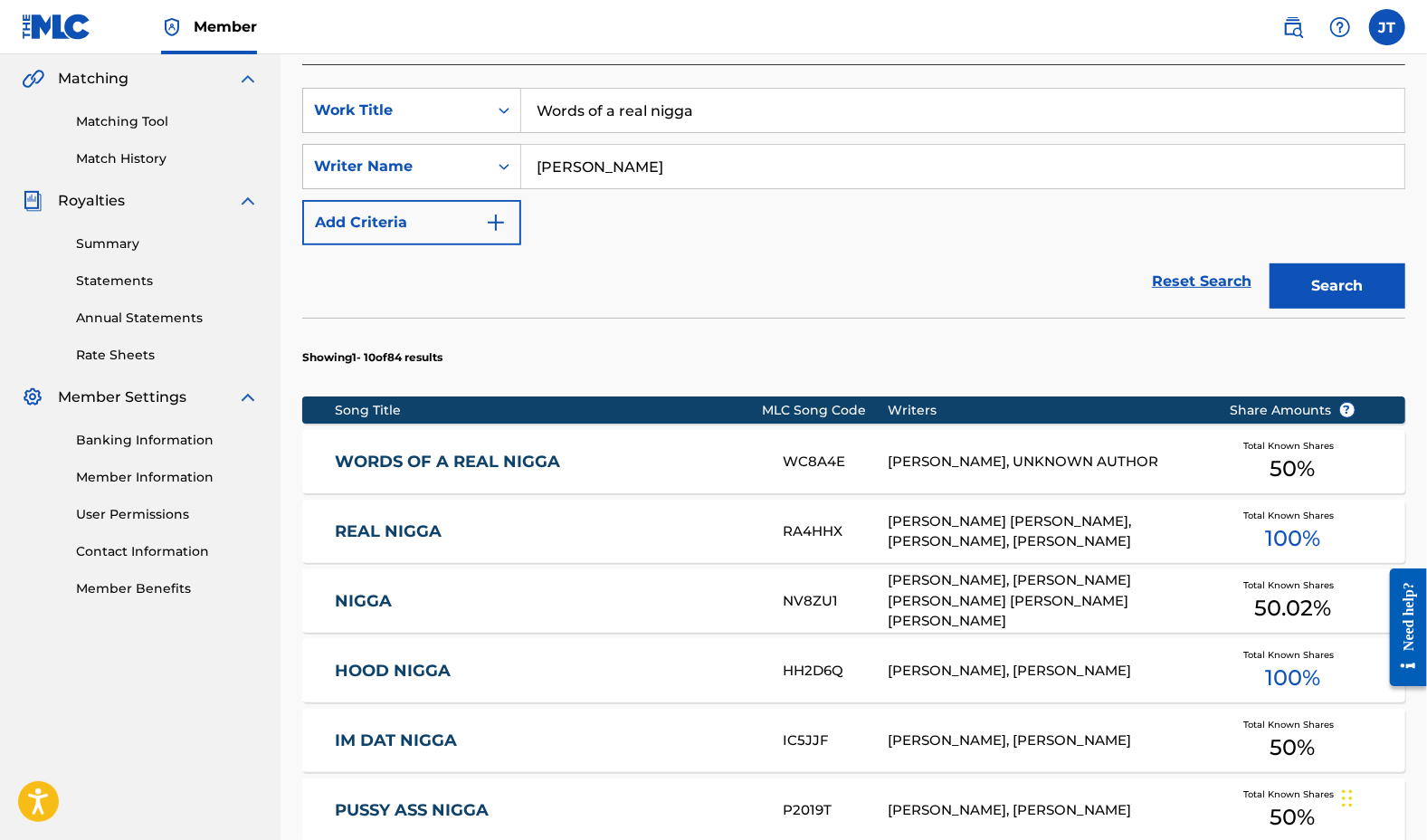
scroll to position [416, 0]
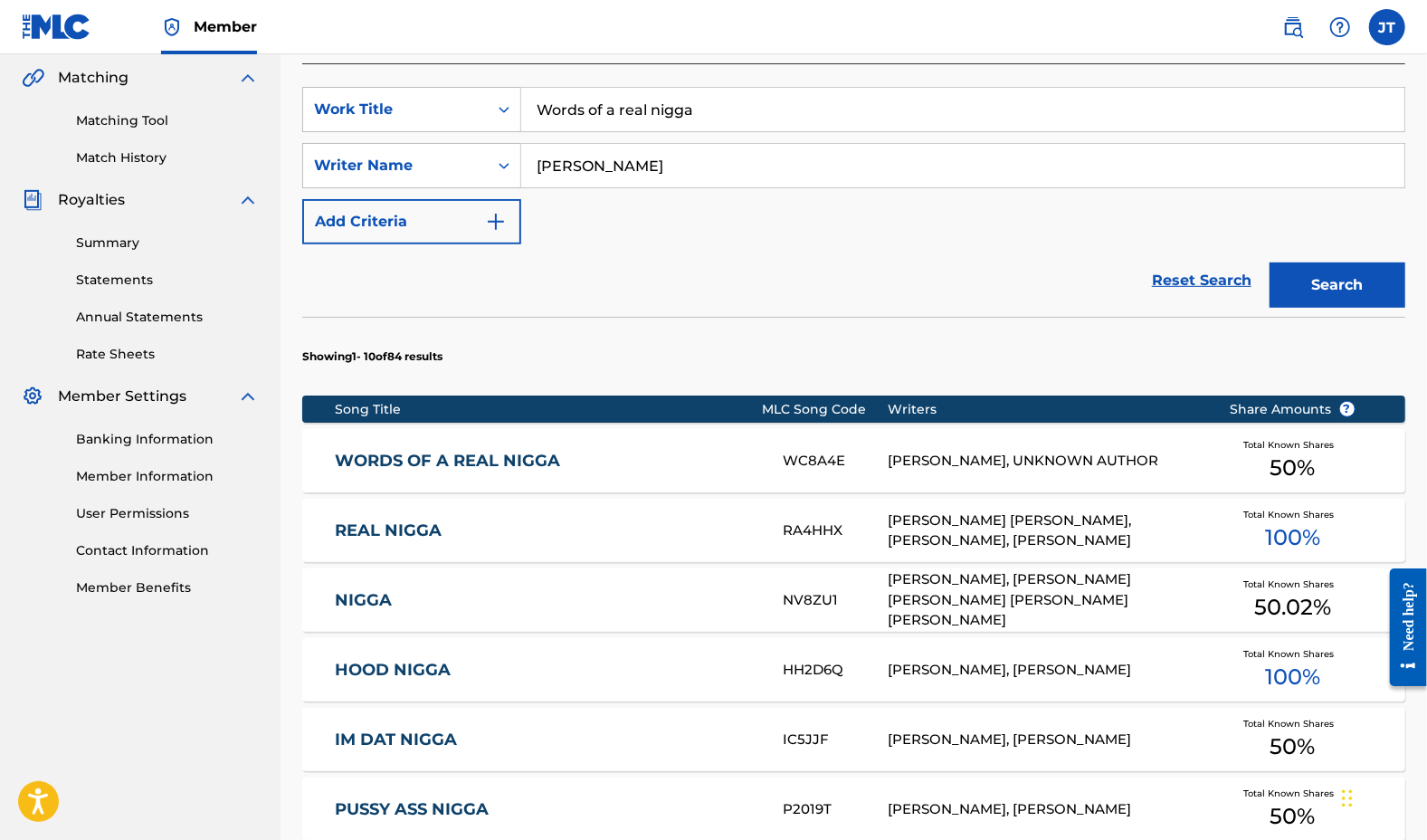
click at [1045, 466] on div "[PERSON_NAME], UNKNOWN AUTHOR" at bounding box center [1044, 461] width 314 height 20
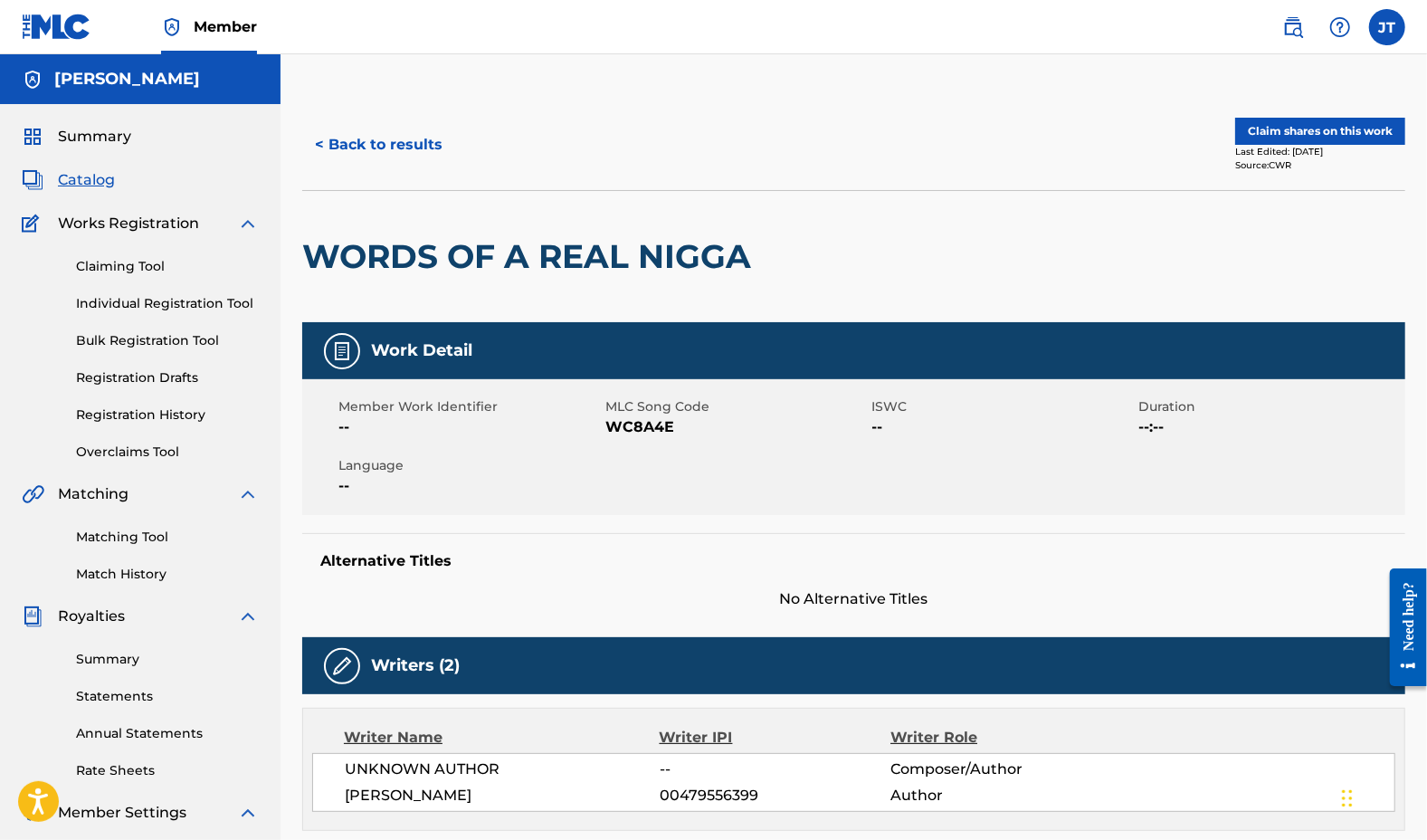
scroll to position [282, 0]
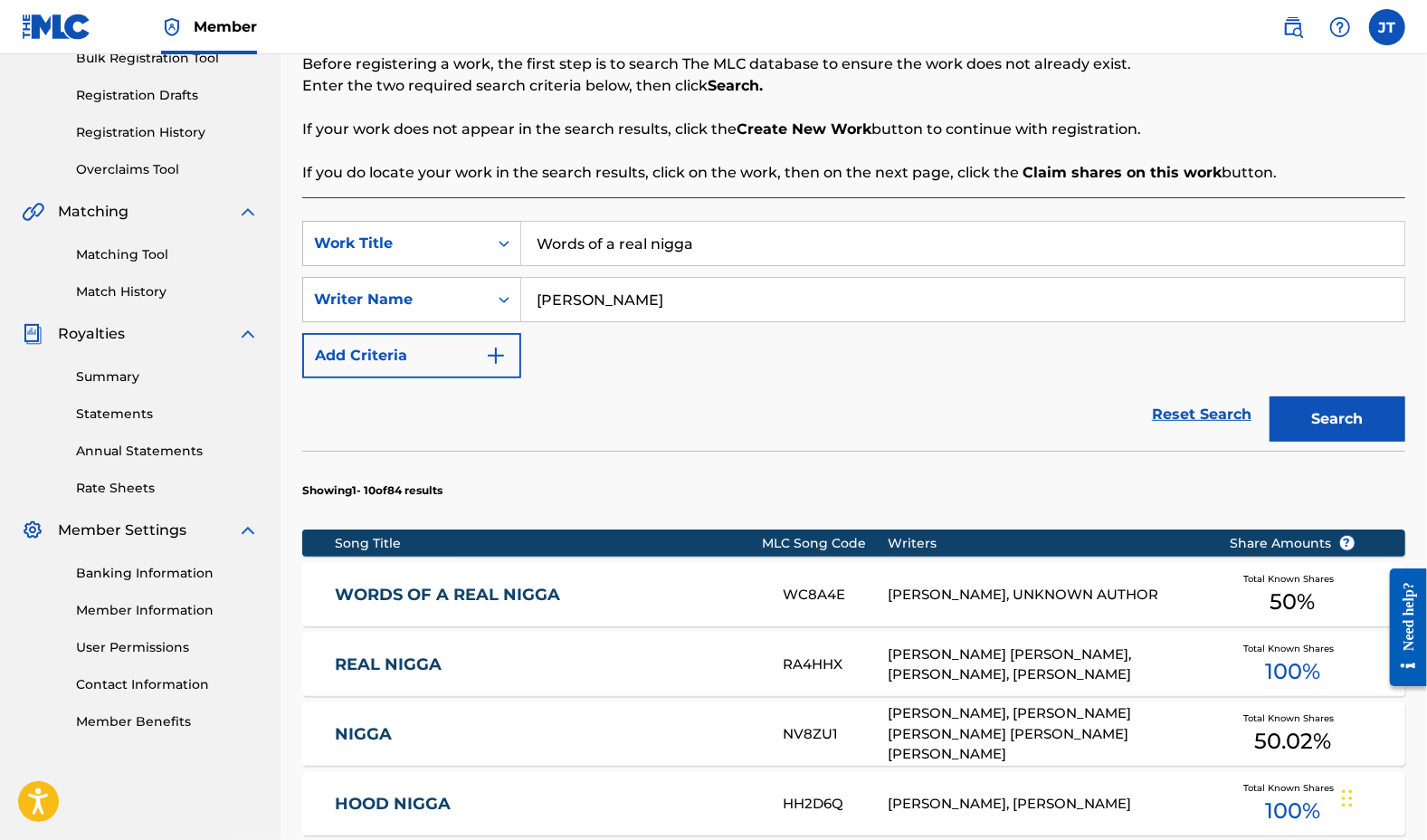
click at [1324, 417] on button "Search" at bounding box center [1338, 419] width 136 height 46
drag, startPoint x: 748, startPoint y: 306, endPoint x: 411, endPoint y: 338, distance: 338.5
click at [411, 338] on div "SearchWithCriteria212f47c3-0d6e-42f3-bd69-2e1289e2d2e1 Work Title Words of a re…" at bounding box center [854, 299] width 1103 height 157
type input "boosie"
click at [1349, 406] on button "Search" at bounding box center [1338, 419] width 136 height 46
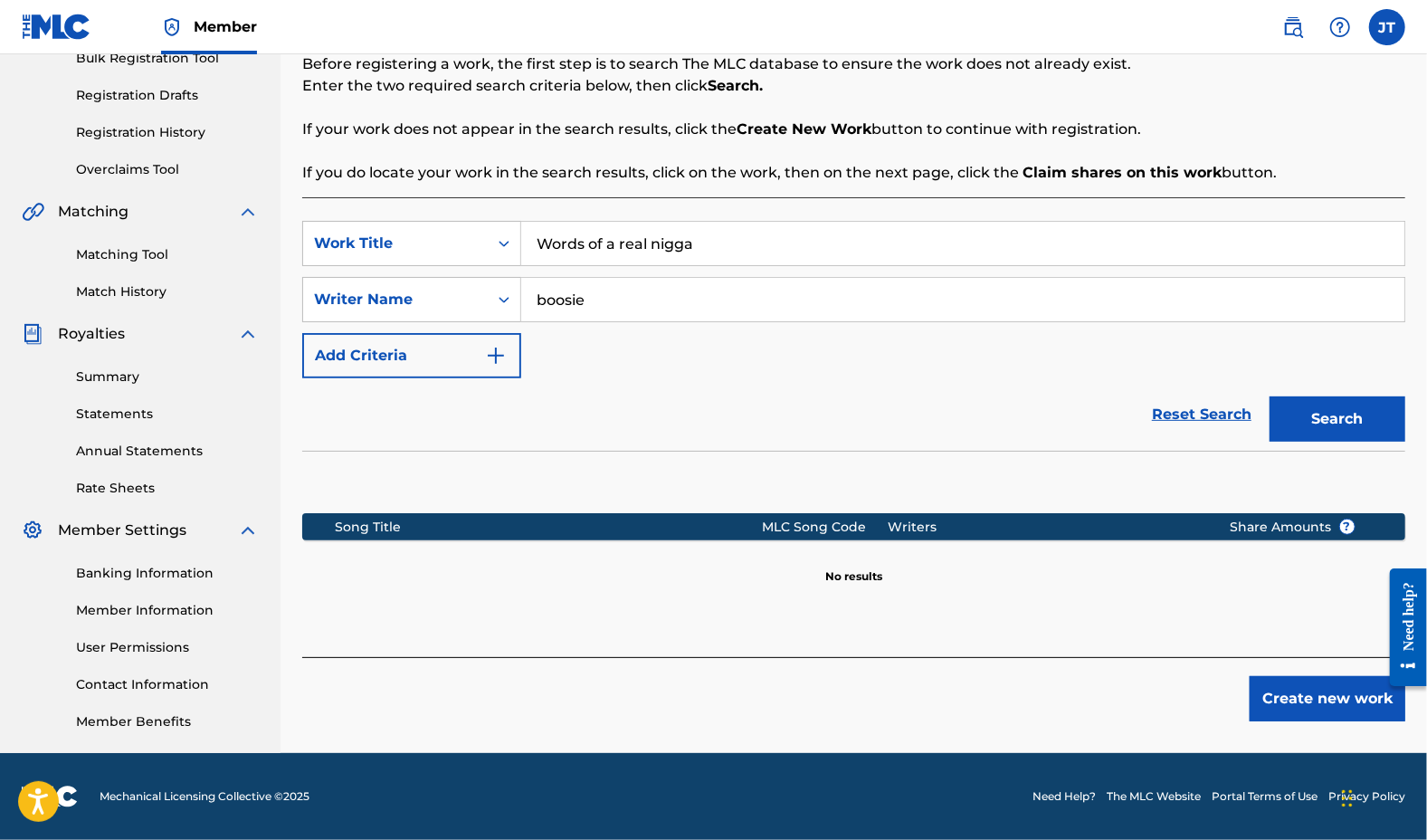
click at [1321, 686] on button "Create new work" at bounding box center [1327, 698] width 156 height 46
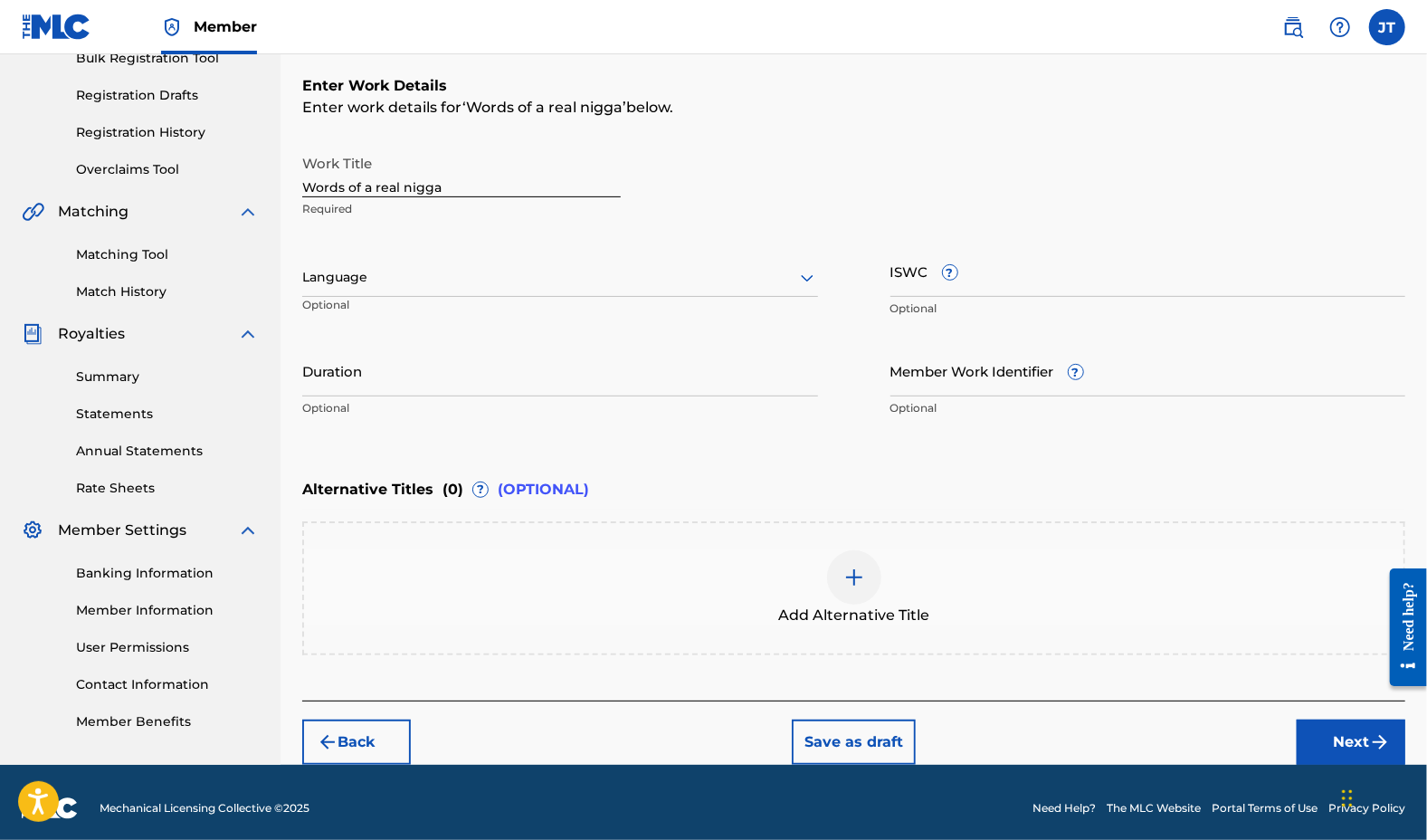
scroll to position [293, 0]
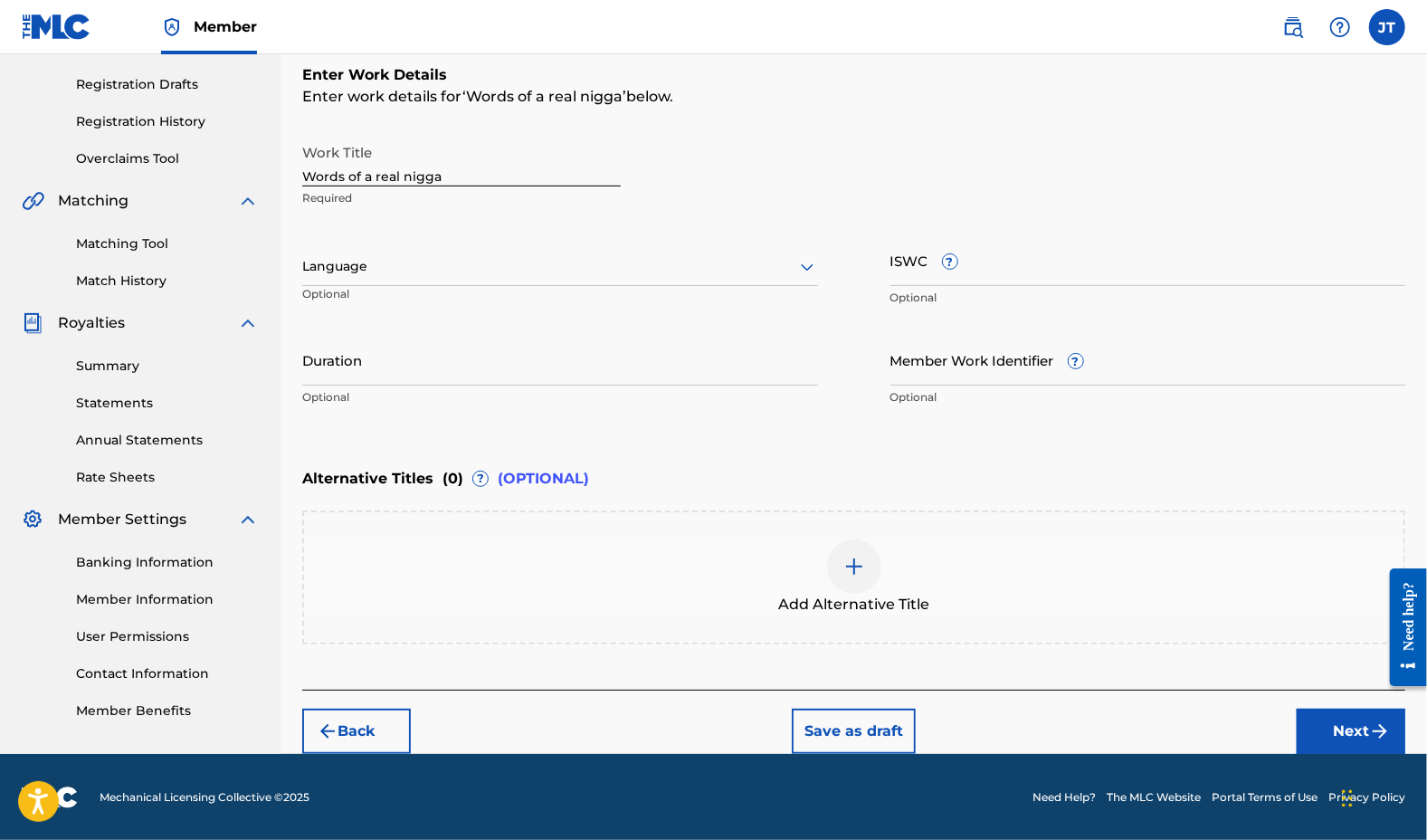
click at [1309, 716] on button "Next" at bounding box center [1351, 731] width 109 height 46
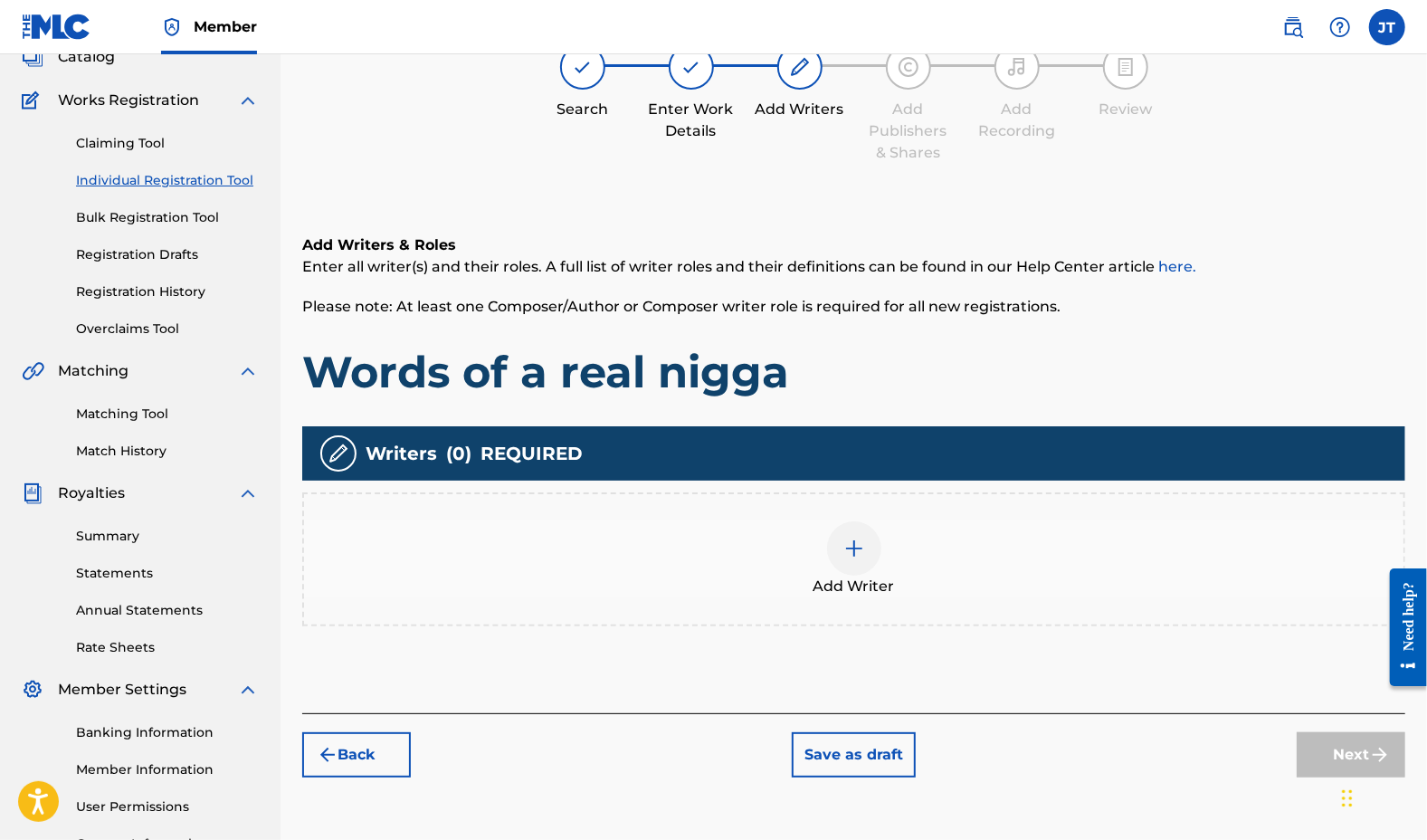
scroll to position [81, 0]
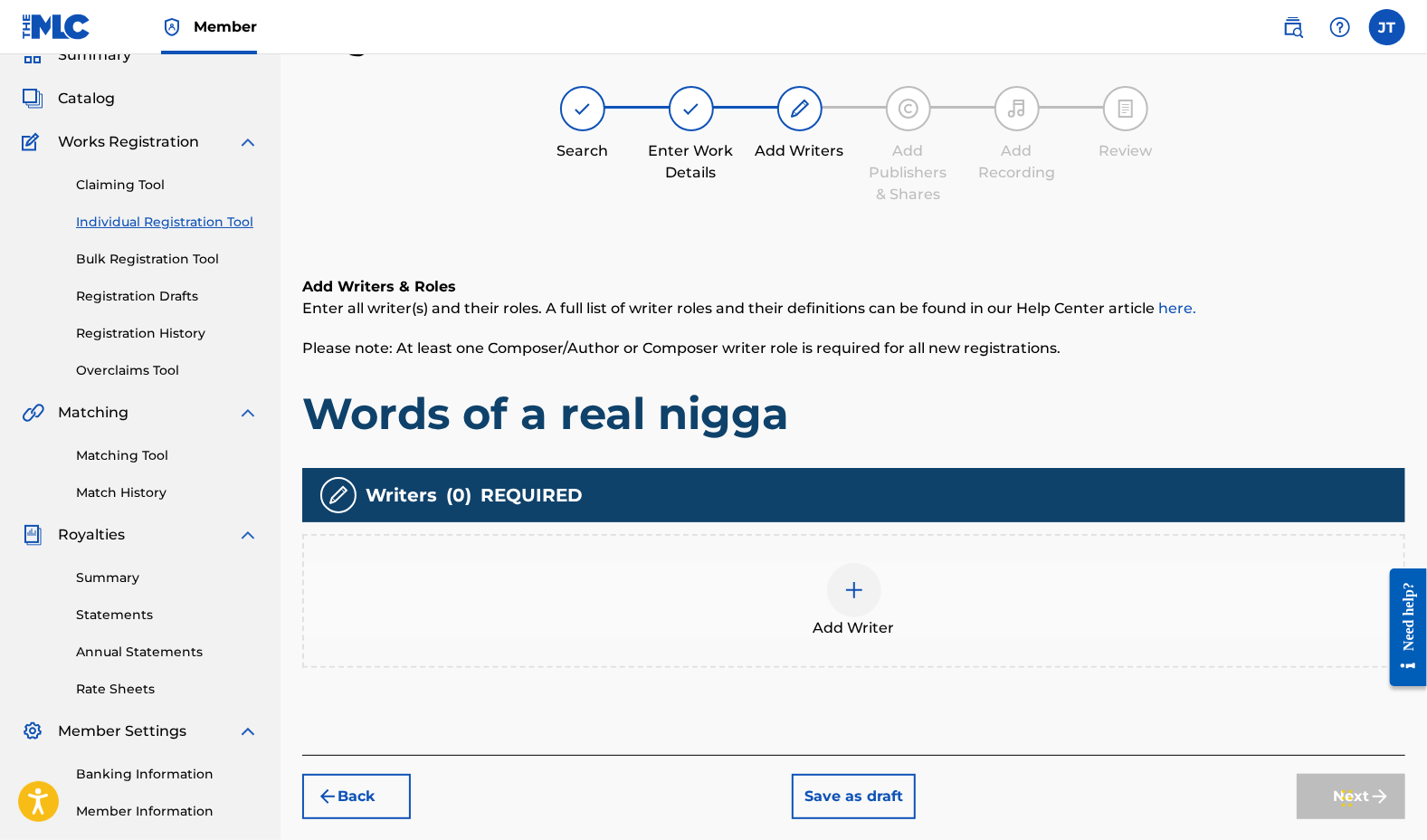
click at [854, 590] on img at bounding box center [854, 589] width 21 height 21
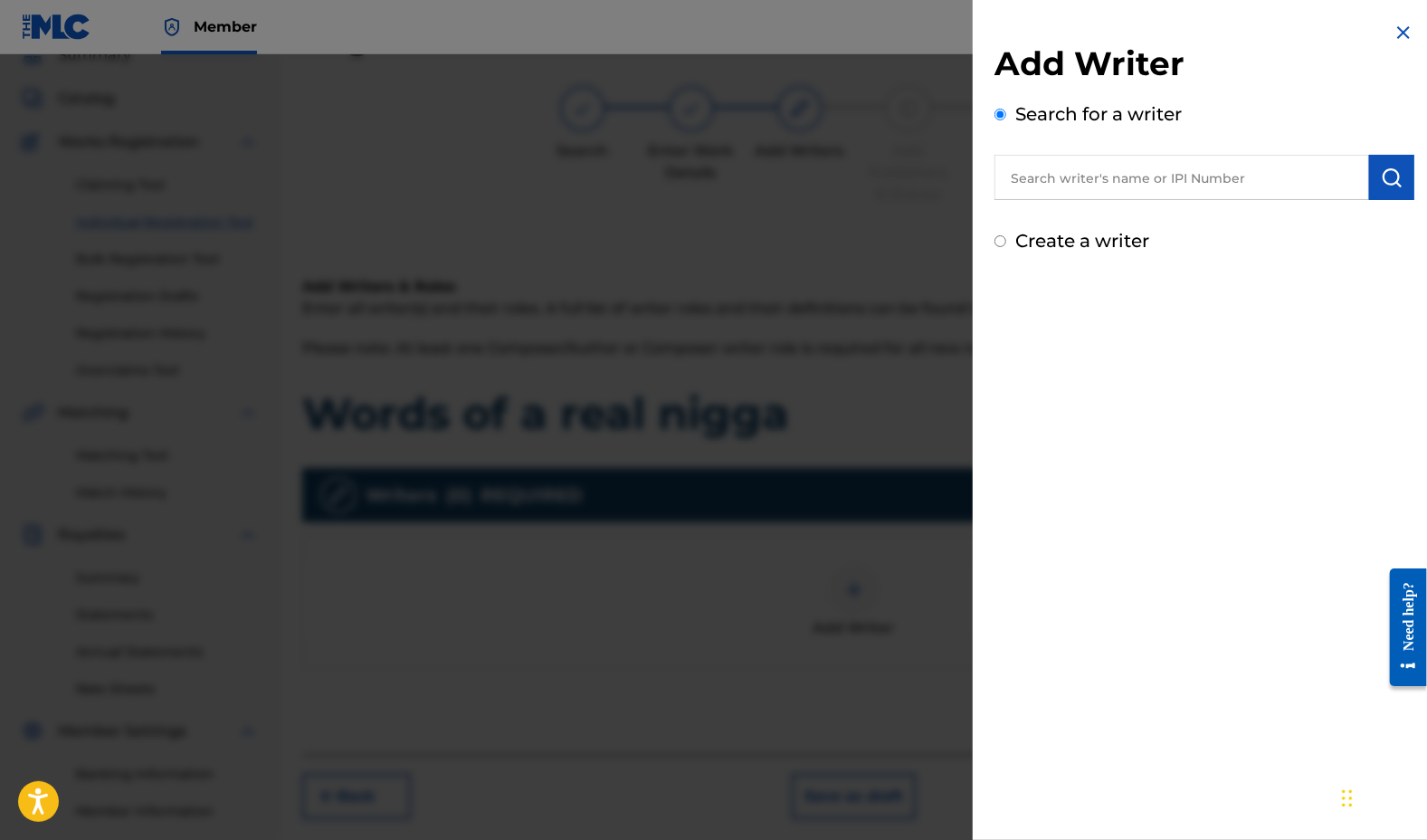
click at [1053, 167] on input "text" at bounding box center [1182, 177] width 374 height 46
paste input "00479556399"
type input "00479556399"
click at [1381, 175] on img "submit" at bounding box center [1392, 177] width 21 height 21
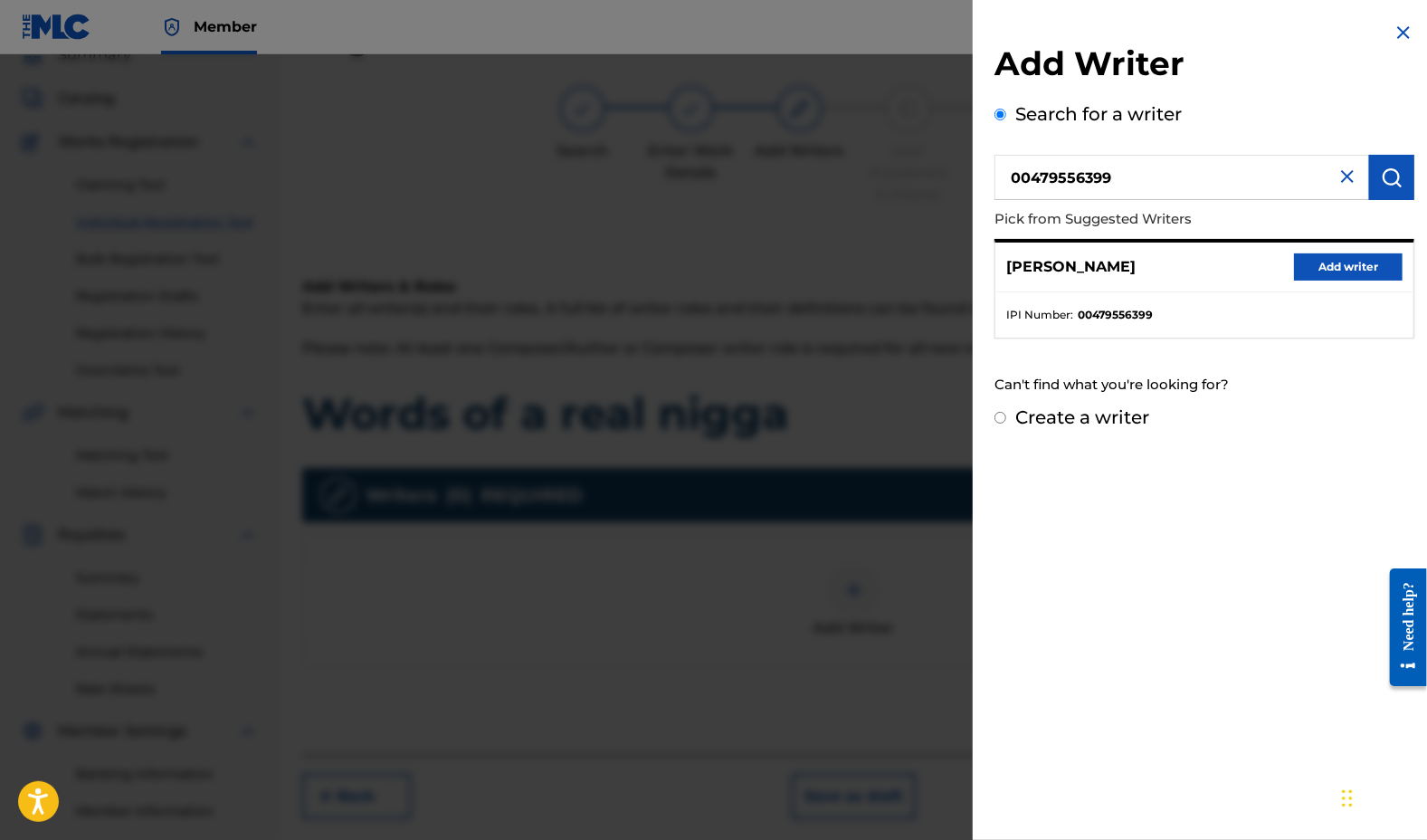
click at [1324, 273] on button "Add writer" at bounding box center [1348, 266] width 109 height 27
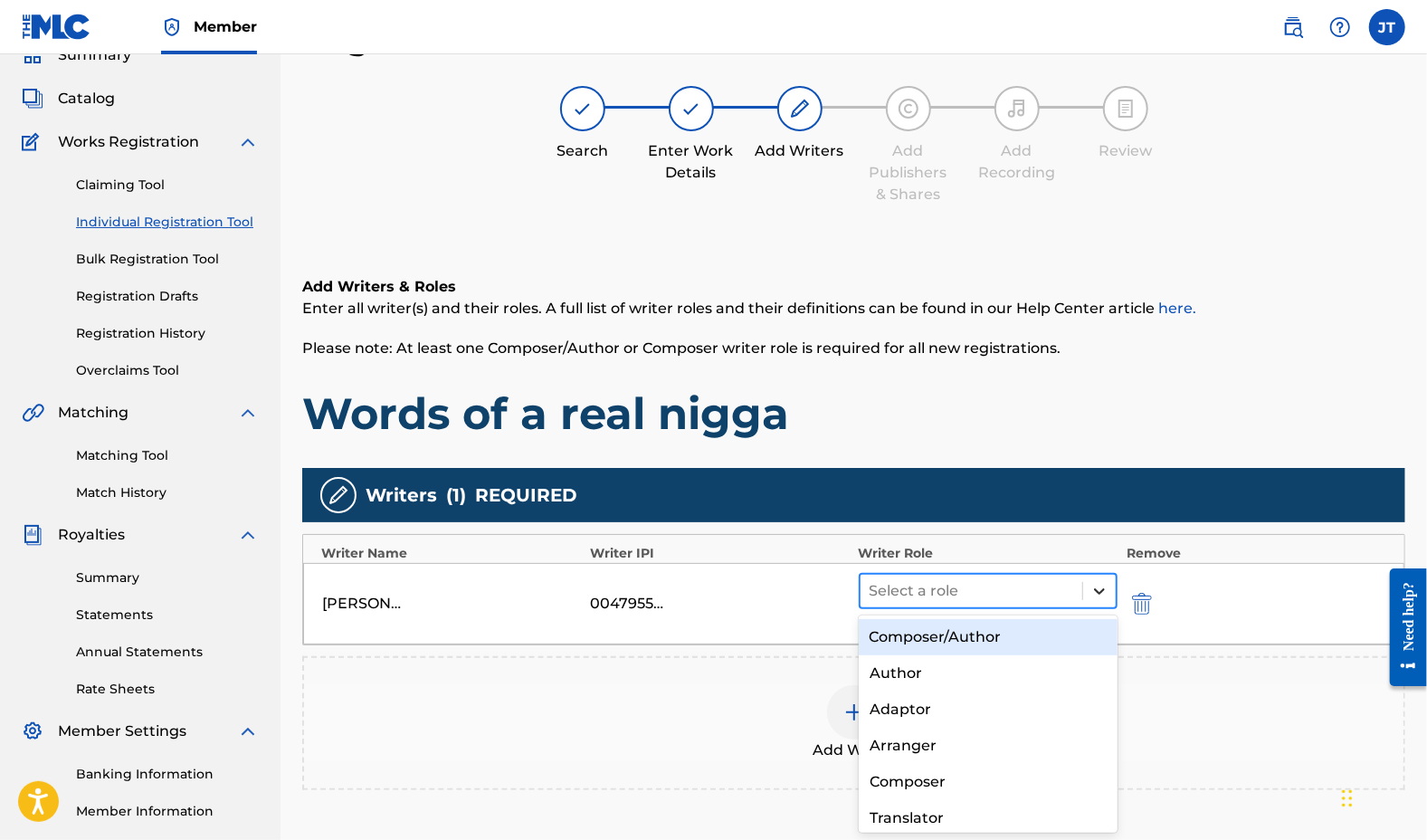
click at [1098, 591] on icon at bounding box center [1100, 591] width 11 height 7
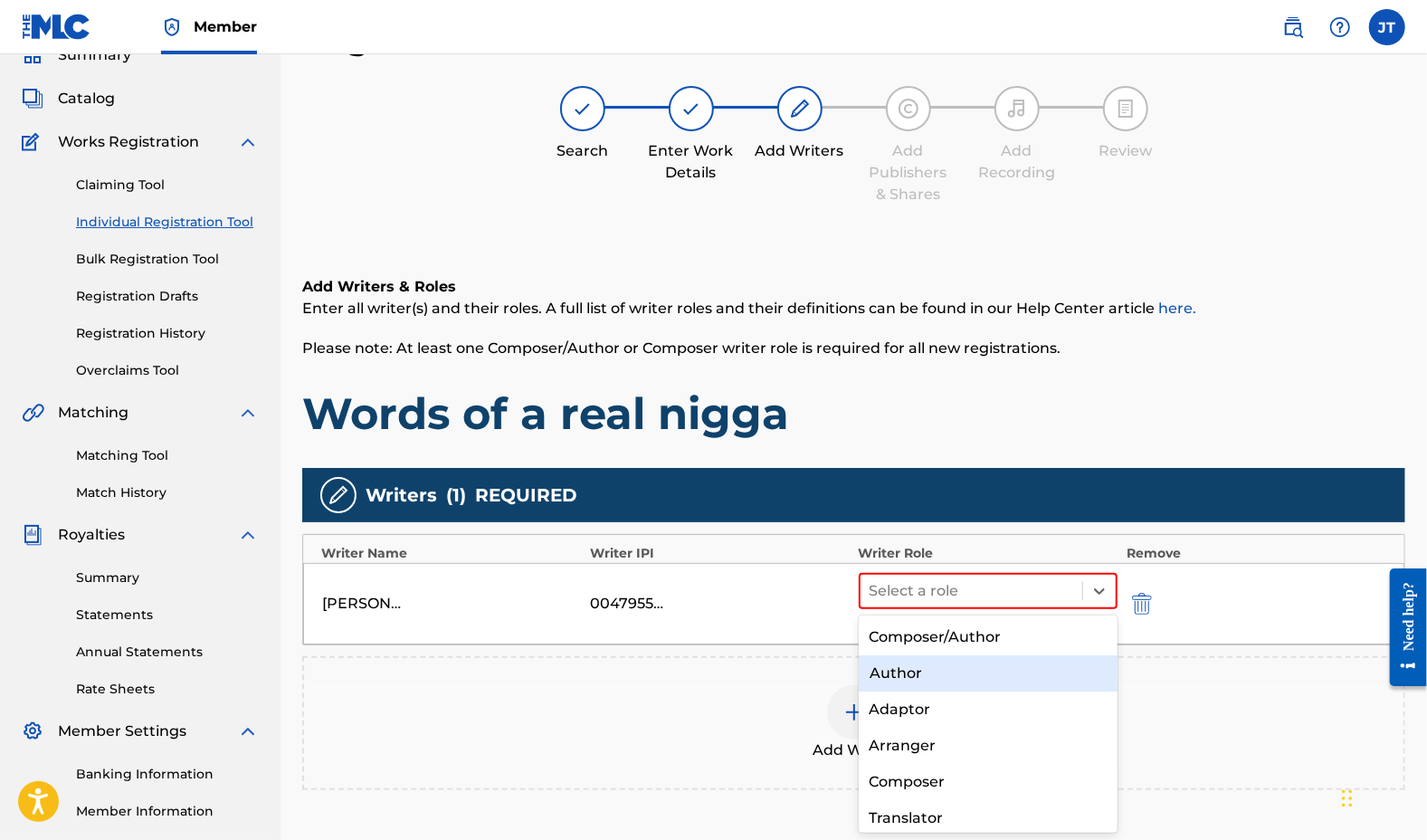
click at [943, 671] on div "Author" at bounding box center [988, 672] width 260 height 36
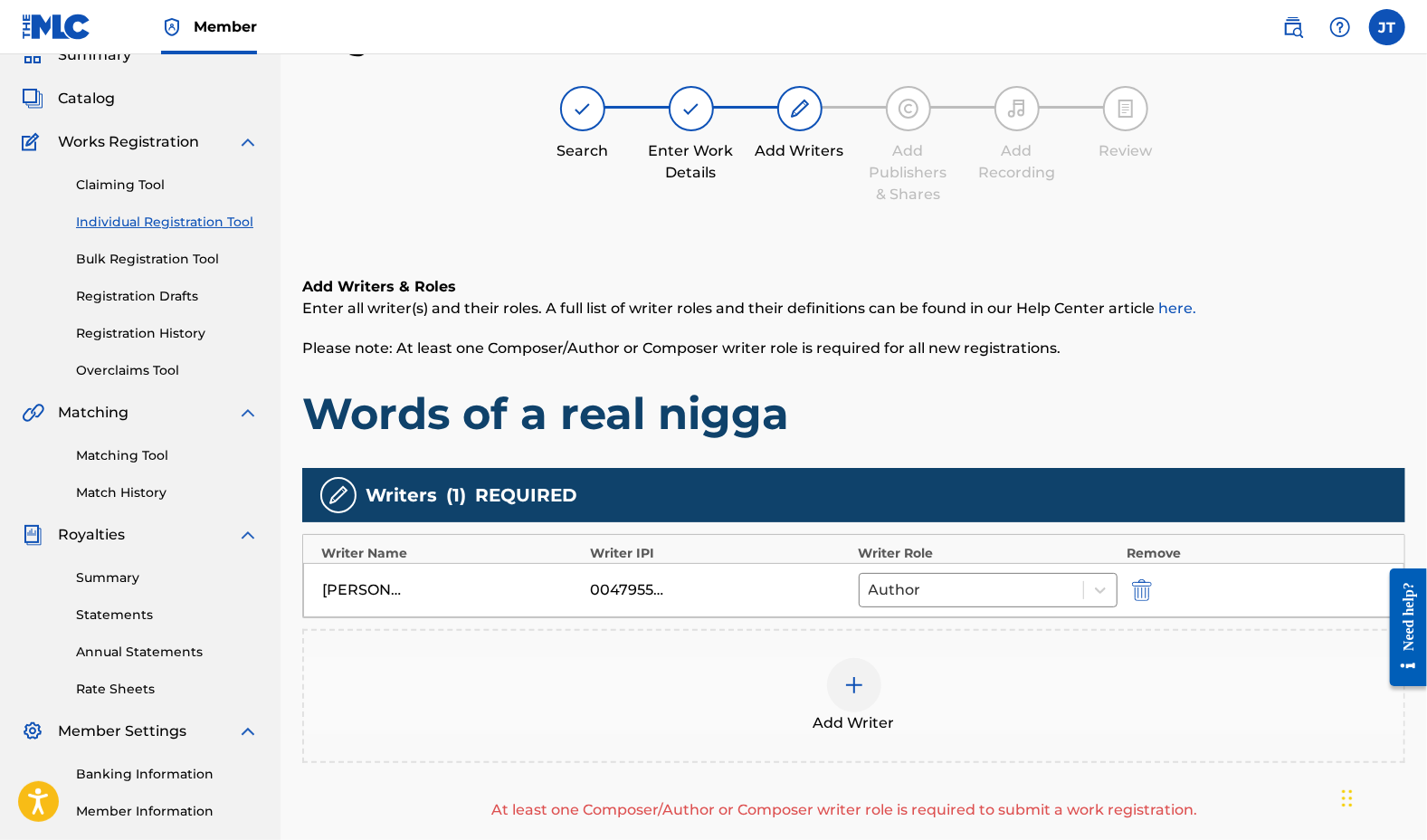
click at [842, 680] on div at bounding box center [854, 684] width 54 height 54
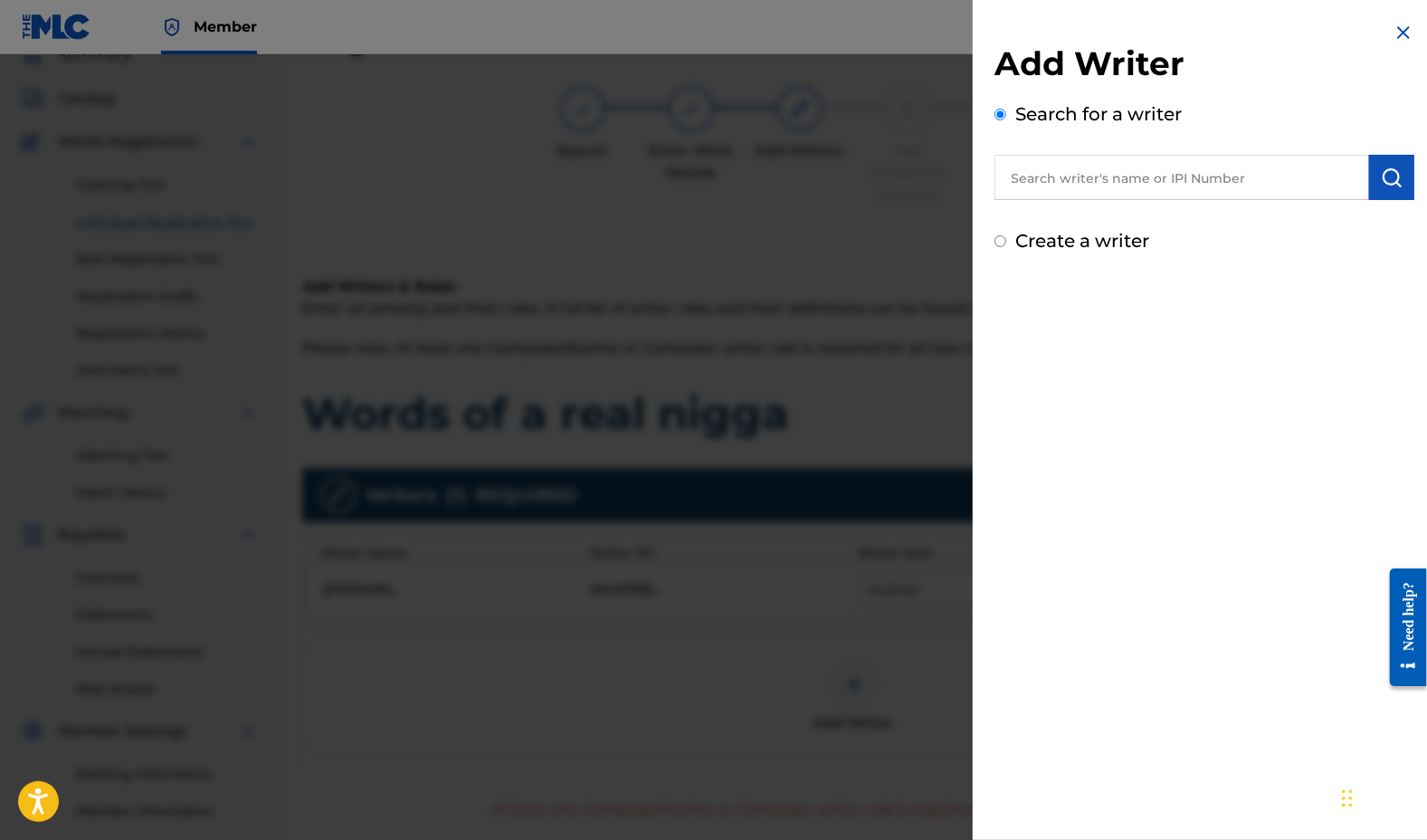
paste input "00809401747"
type input "00809401747"
click at [1381, 178] on img "submit" at bounding box center [1392, 177] width 21 height 21
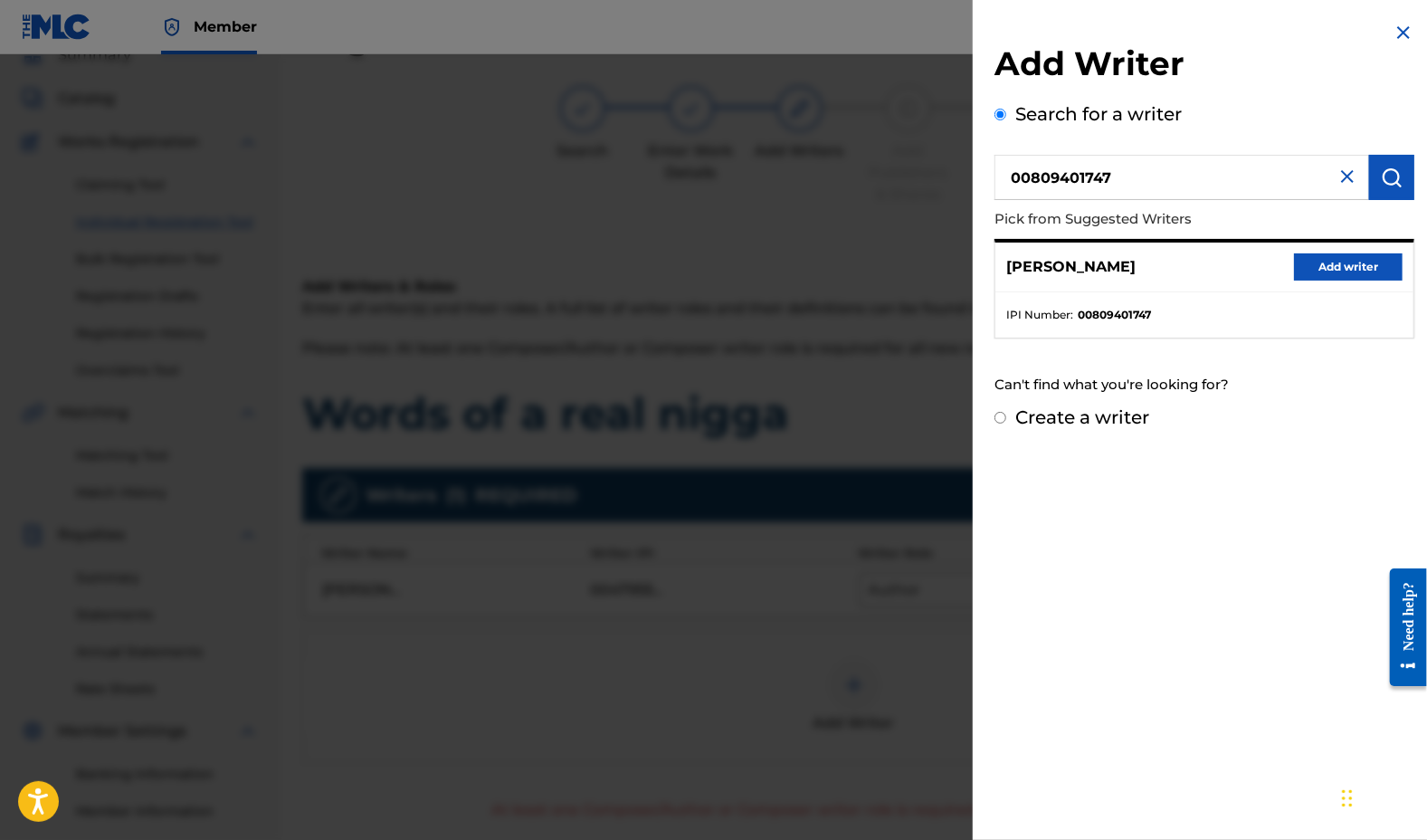
click at [1347, 271] on button "Add writer" at bounding box center [1348, 266] width 109 height 27
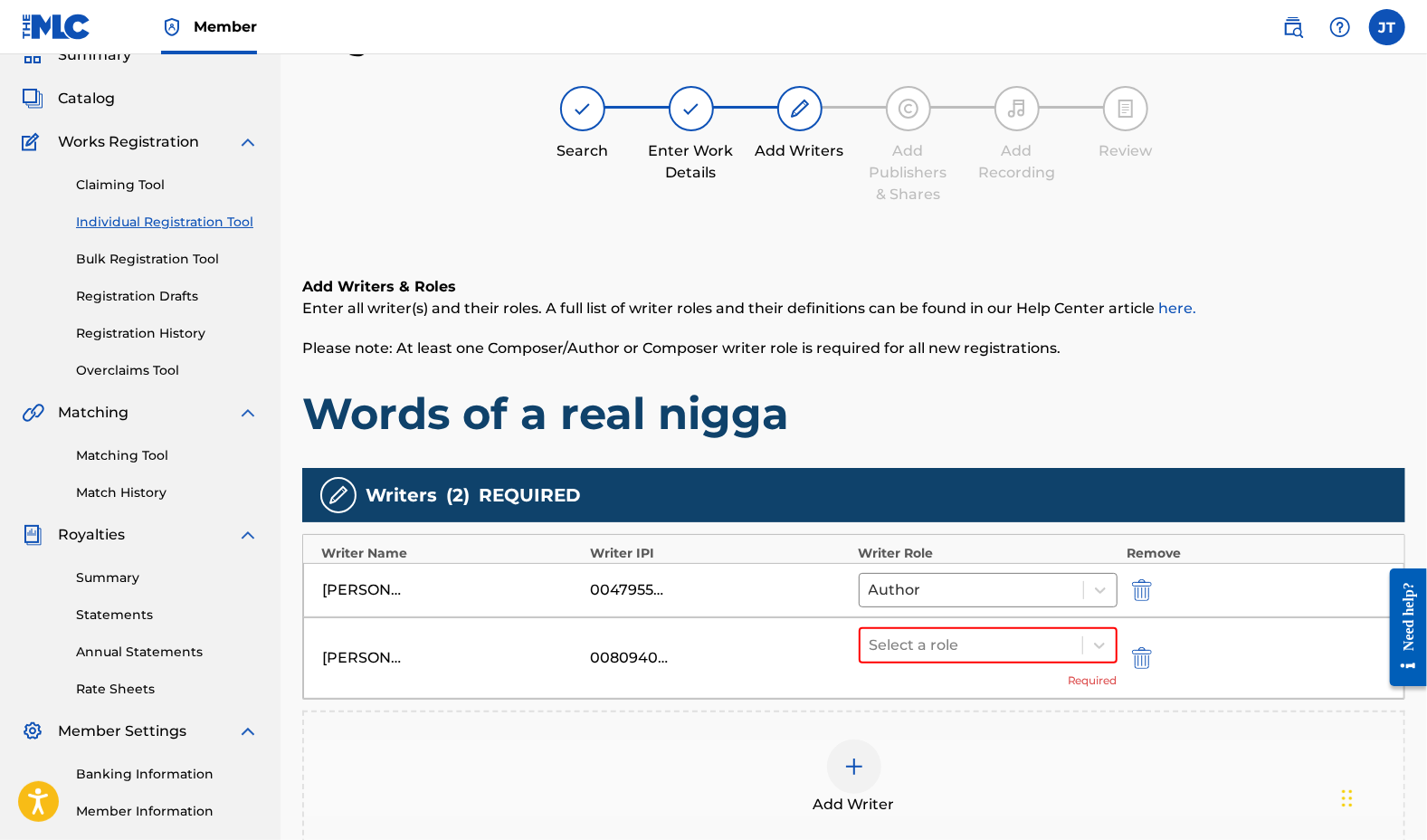
click at [854, 763] on img at bounding box center [854, 765] width 21 height 21
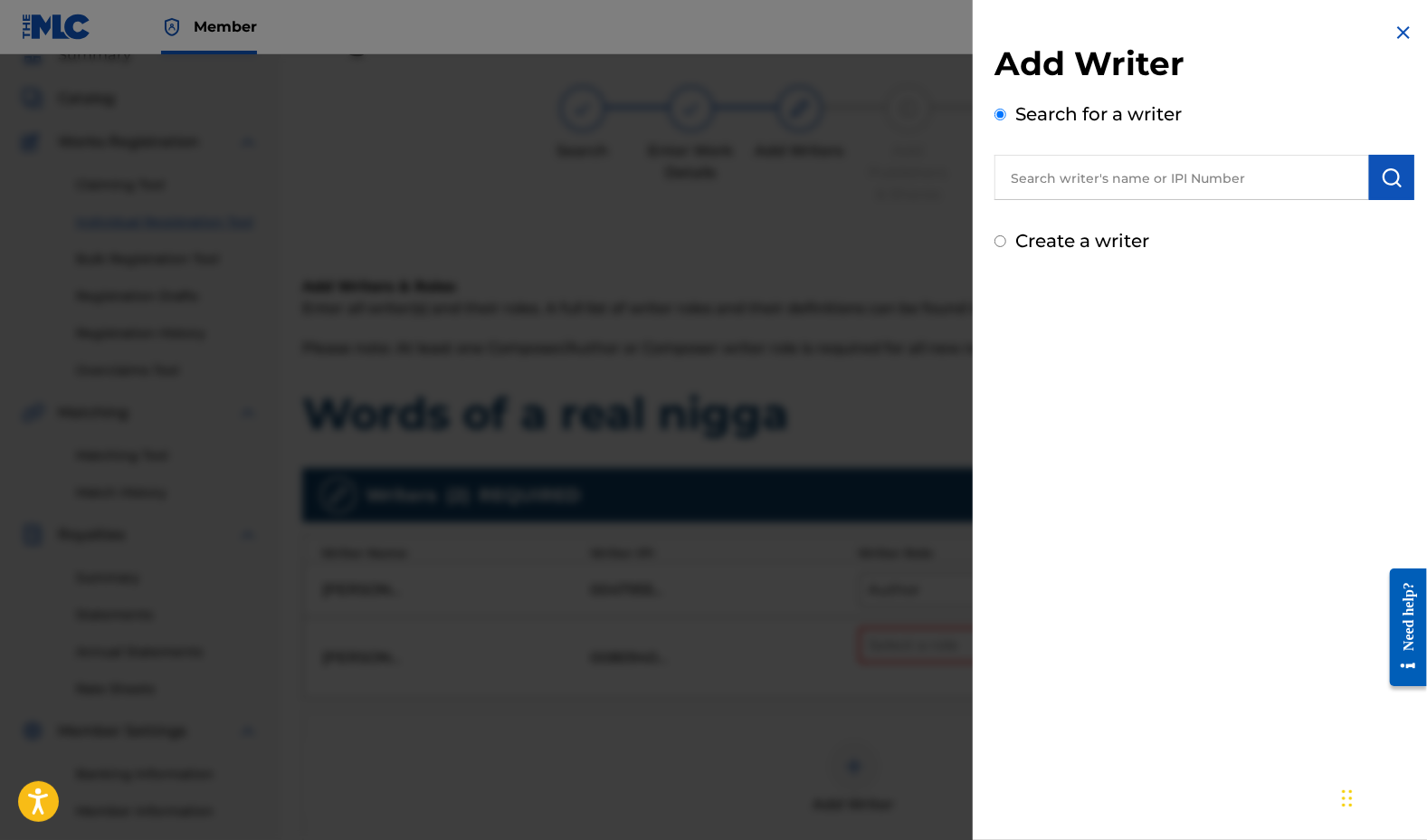
paste input "00395416239"
type input "00395416239"
click at [1378, 160] on button "submit" at bounding box center [1392, 177] width 46 height 46
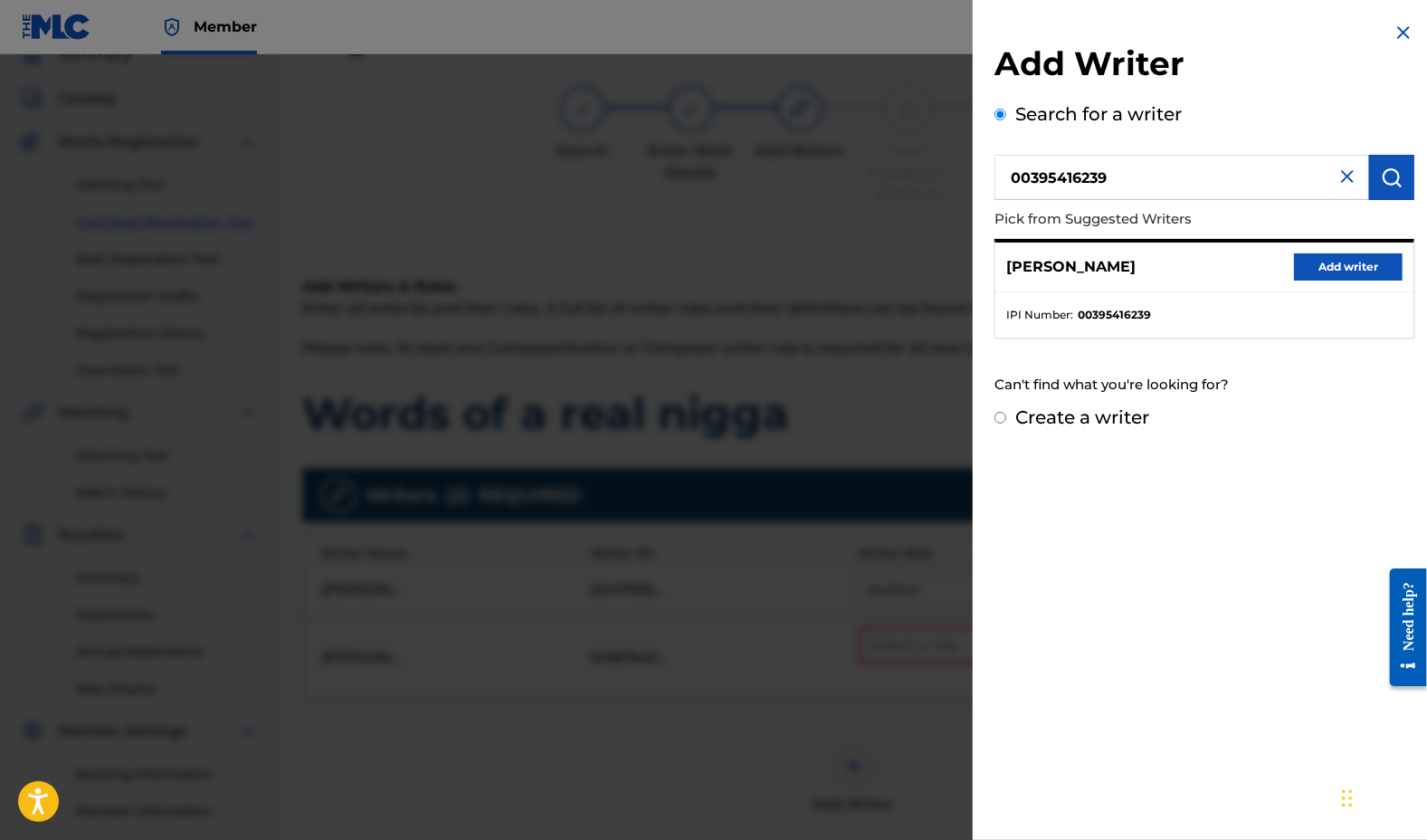
click at [1368, 271] on button "Add writer" at bounding box center [1348, 266] width 109 height 27
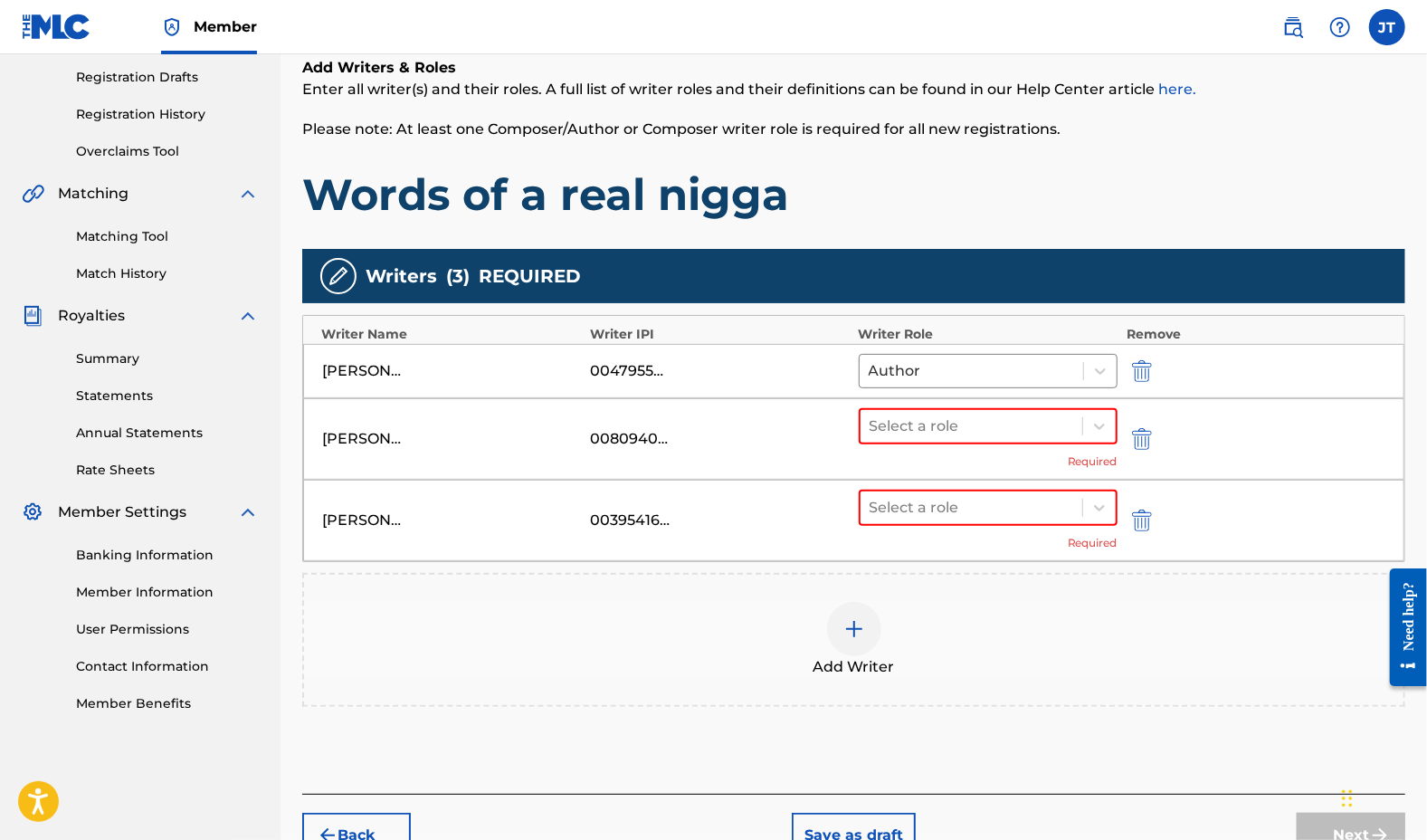
scroll to position [303, 0]
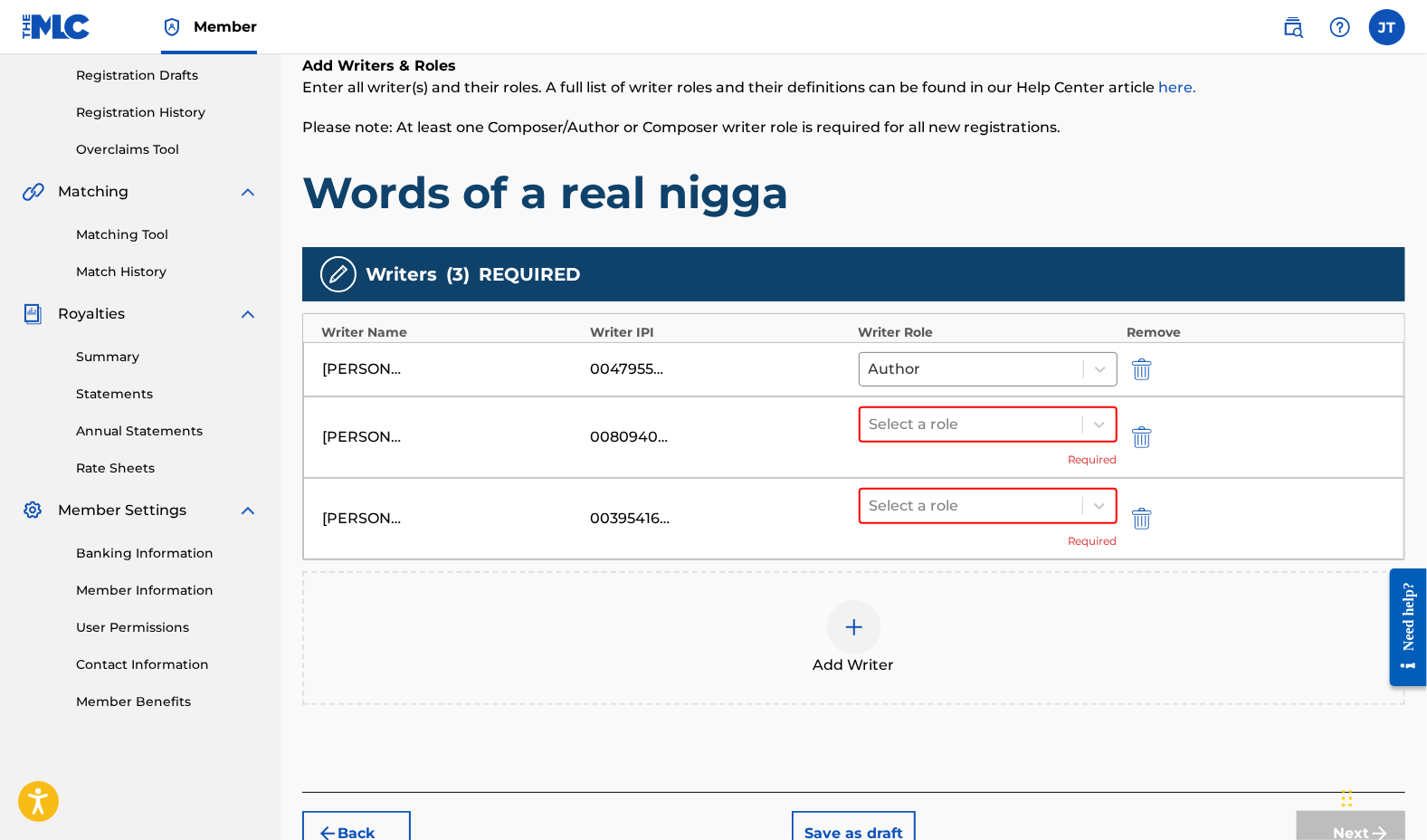
click at [840, 655] on span "Add Writer" at bounding box center [854, 665] width 81 height 21
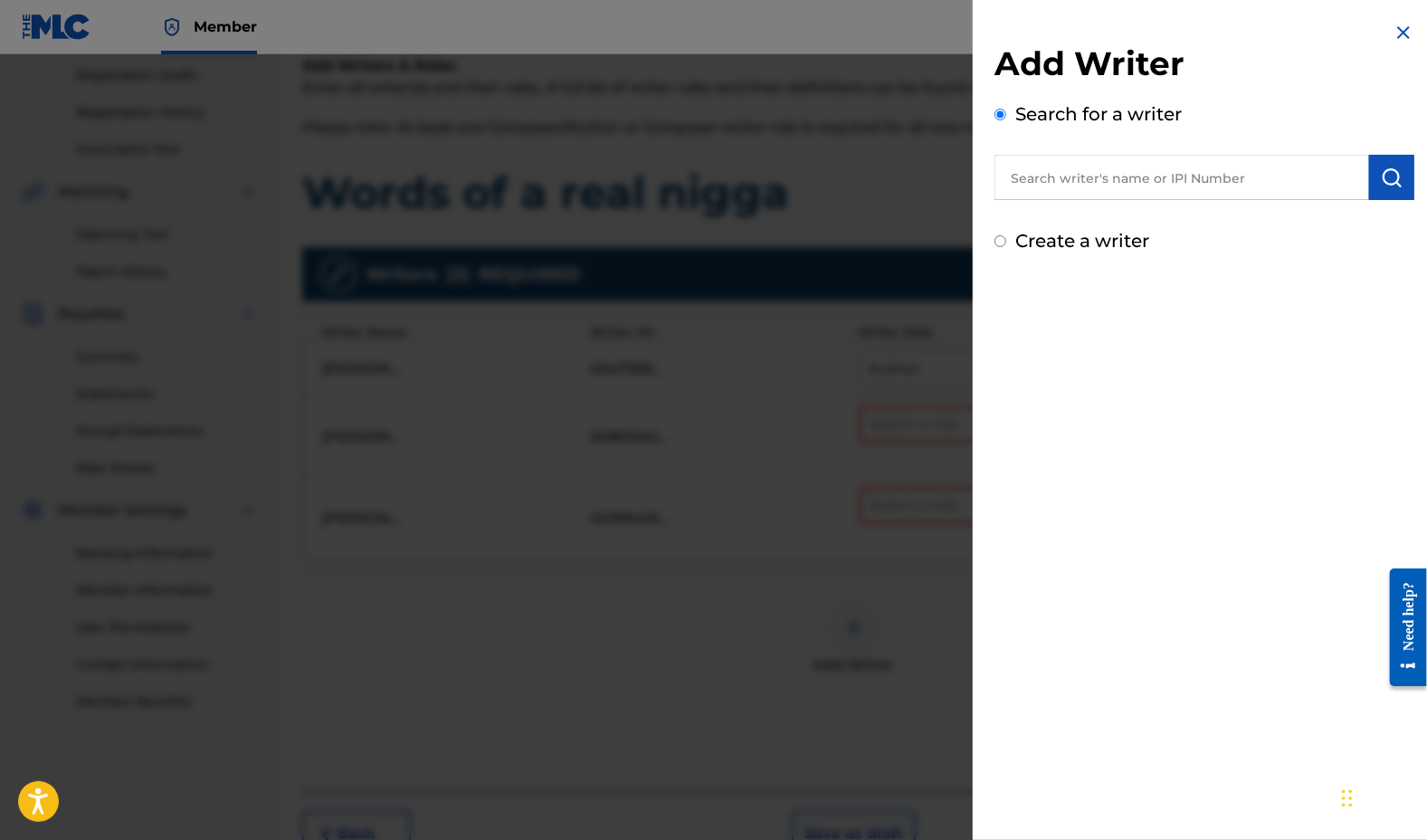
paste input "01016713001"
type input "01016713001"
click at [1385, 171] on img "submit" at bounding box center [1392, 177] width 21 height 21
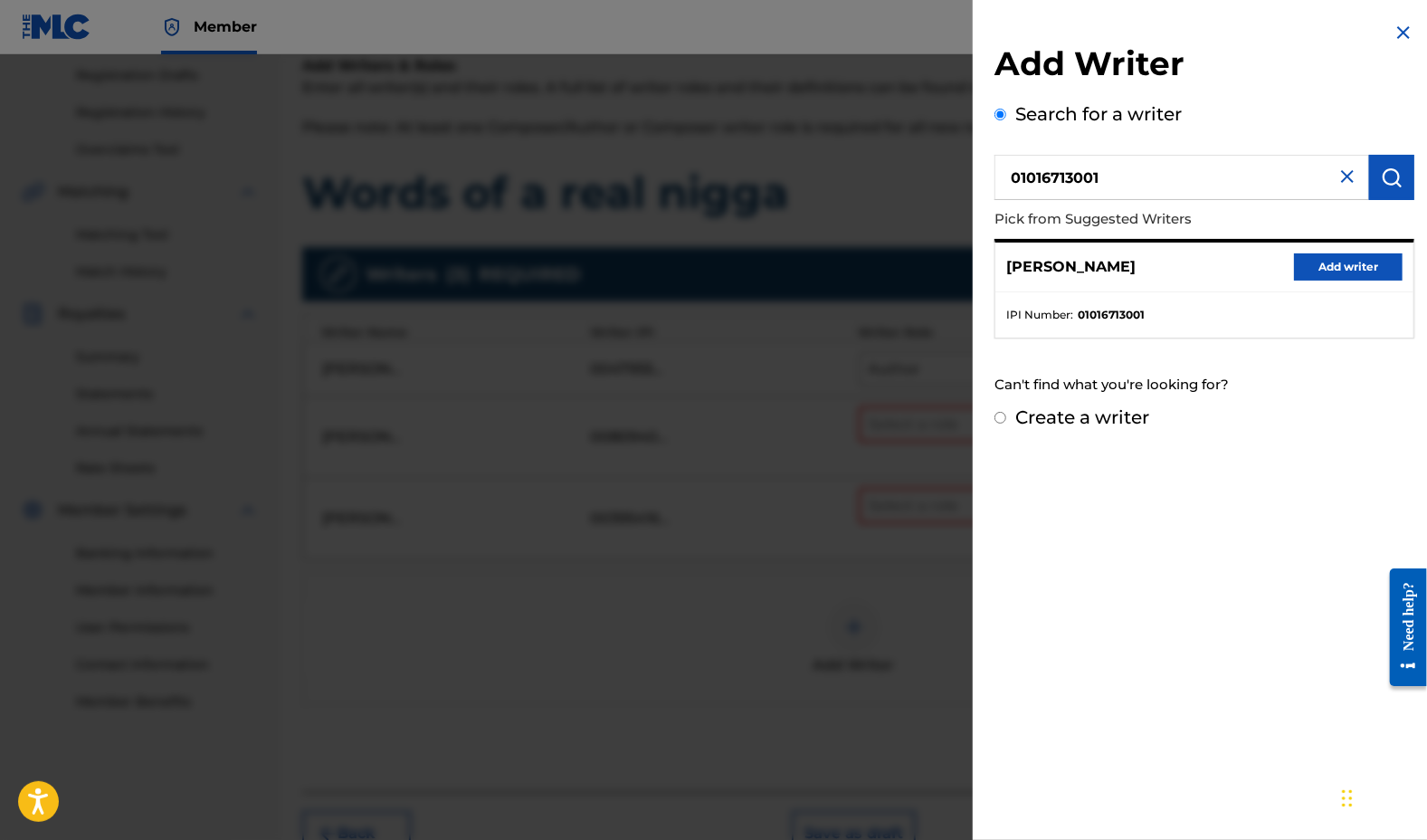
click at [1345, 266] on button "Add writer" at bounding box center [1348, 266] width 109 height 27
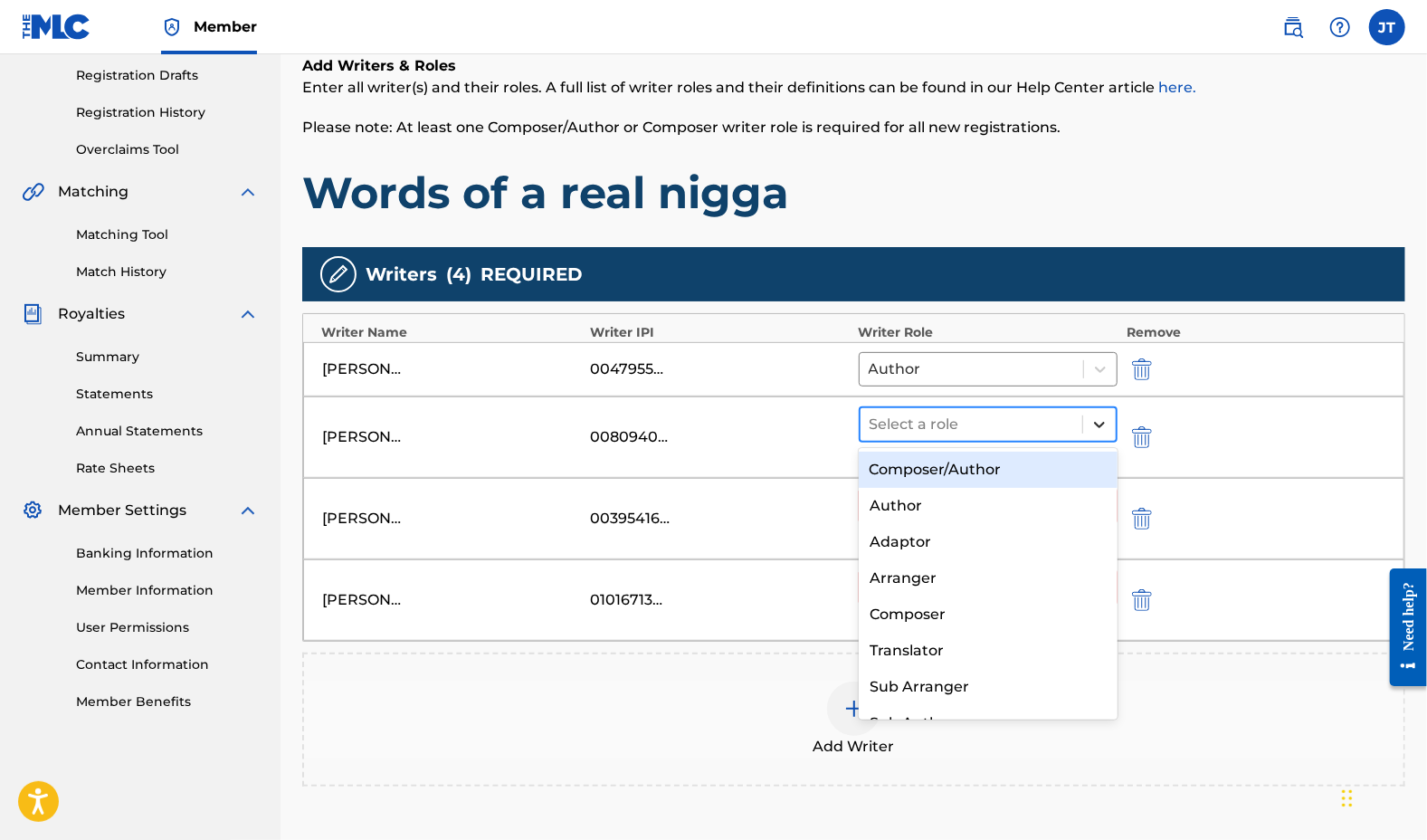
click at [1096, 419] on icon at bounding box center [1099, 424] width 18 height 18
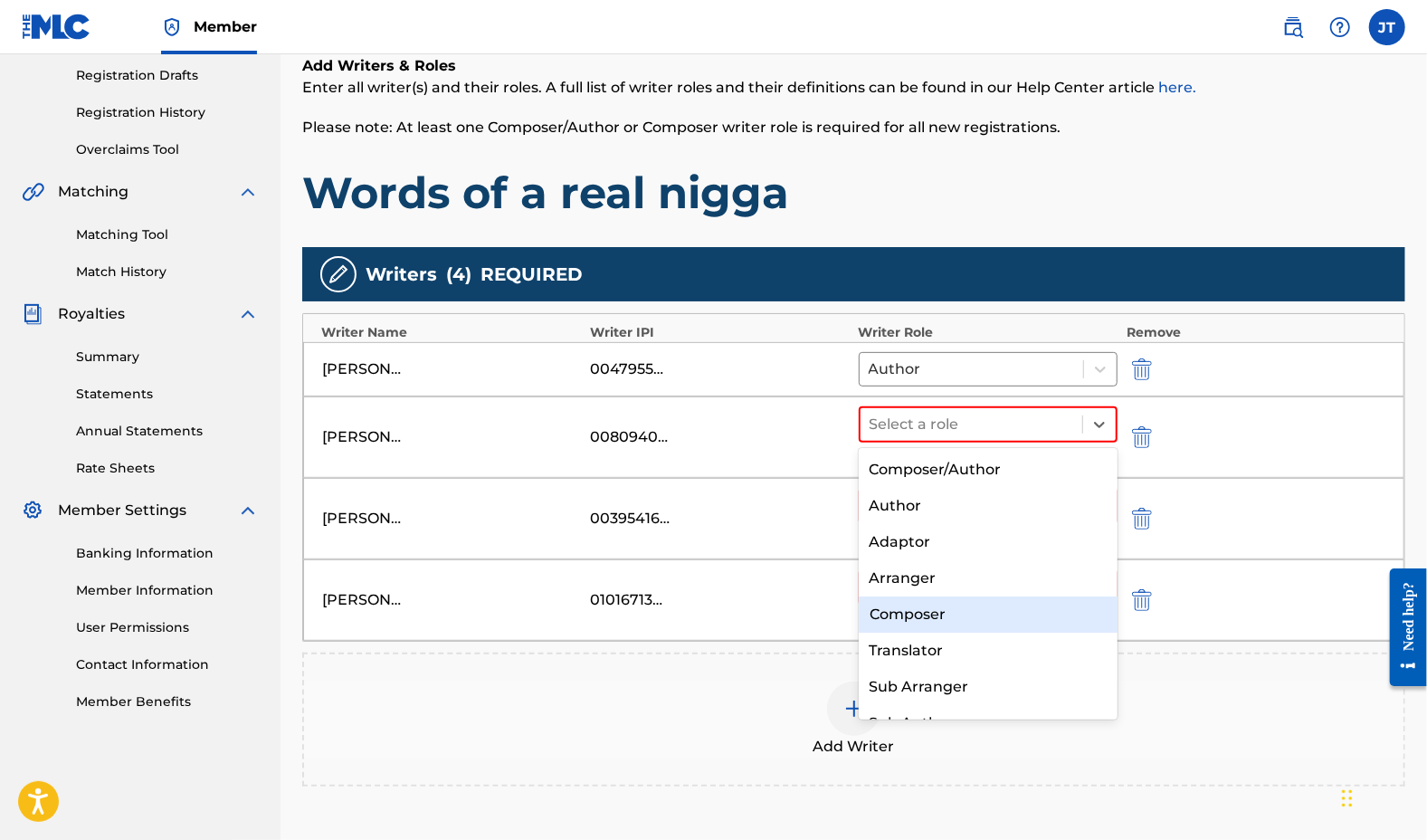
click at [930, 610] on div "Composer" at bounding box center [988, 614] width 260 height 36
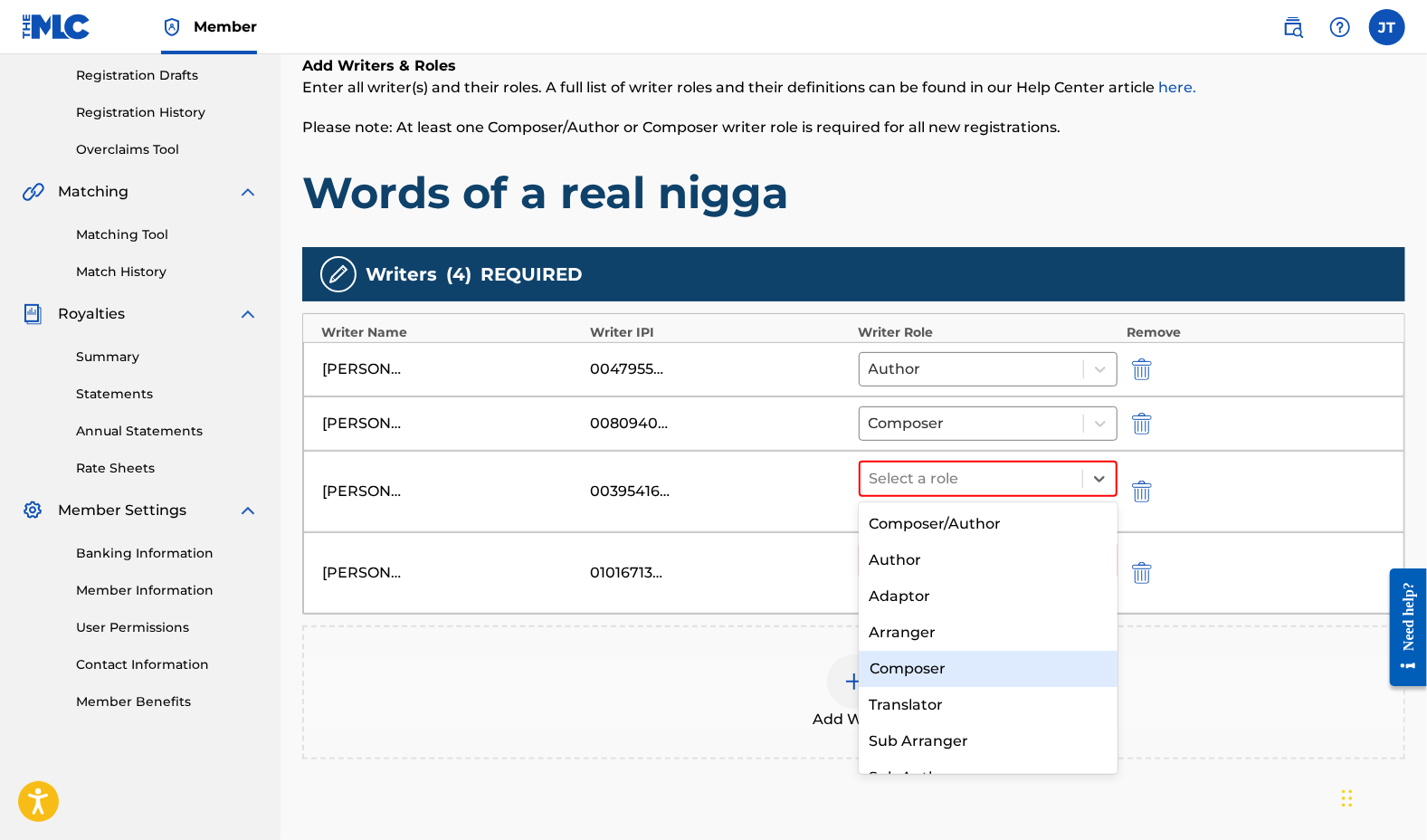
drag, startPoint x: 1089, startPoint y: 474, endPoint x: 934, endPoint y: 658, distance: 240.6
click at [934, 496] on div "8 results available. Use Up and Down to choose options, press Enter to select t…" at bounding box center [988, 479] width 259 height 36
click at [934, 658] on div "Composer" at bounding box center [988, 669] width 260 height 36
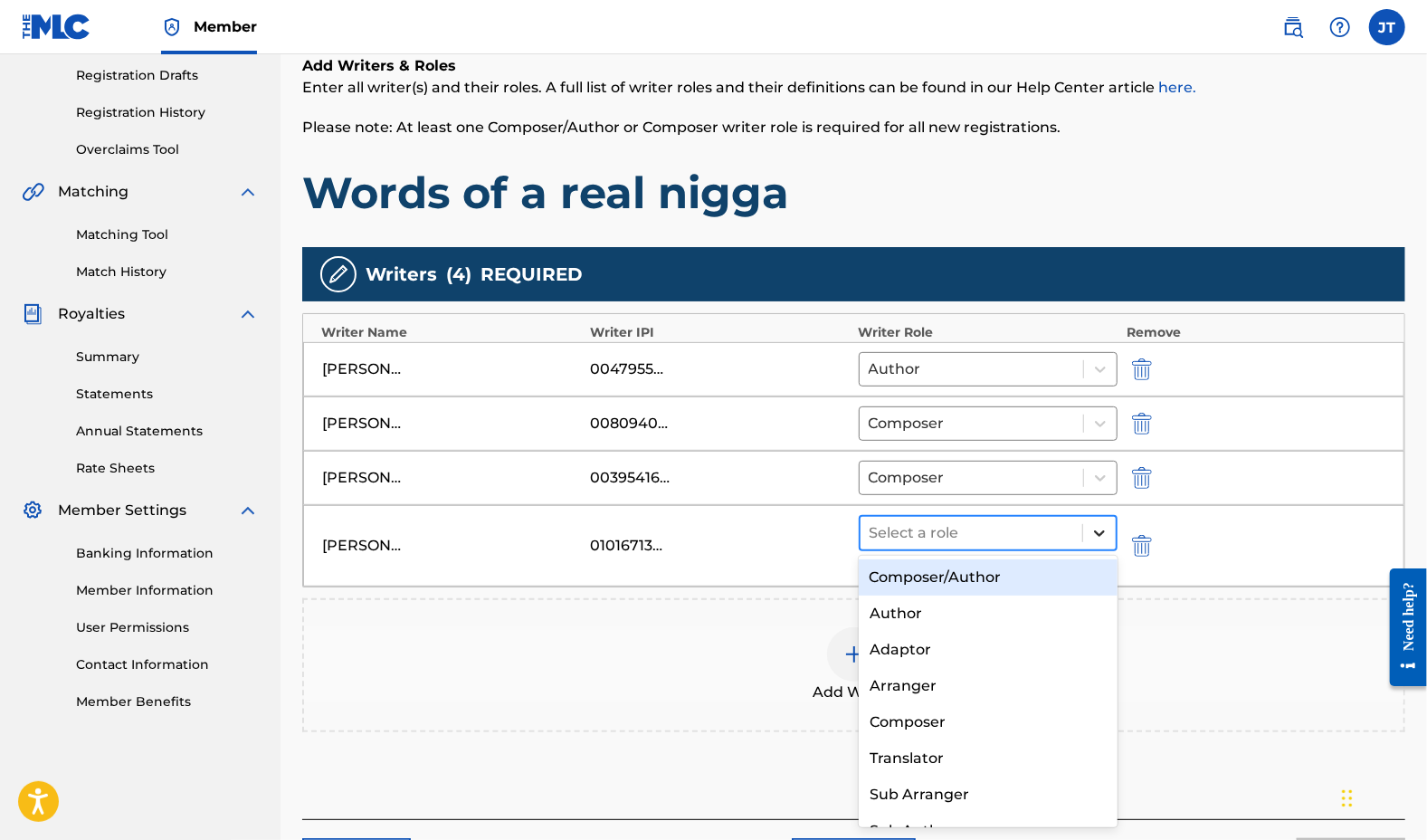
click at [1090, 531] on div at bounding box center [1099, 533] width 33 height 33
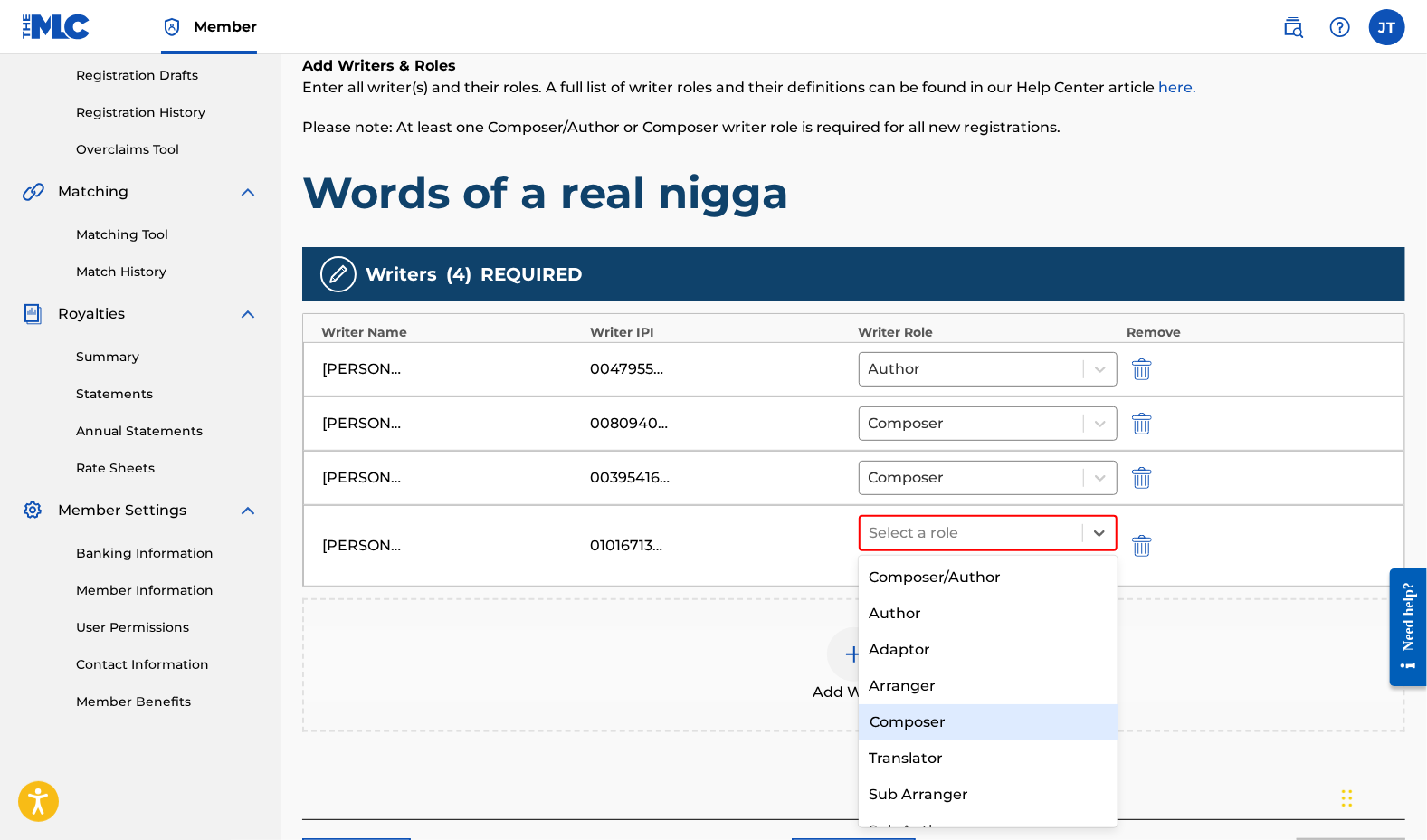
click at [950, 718] on div "Composer" at bounding box center [988, 722] width 260 height 36
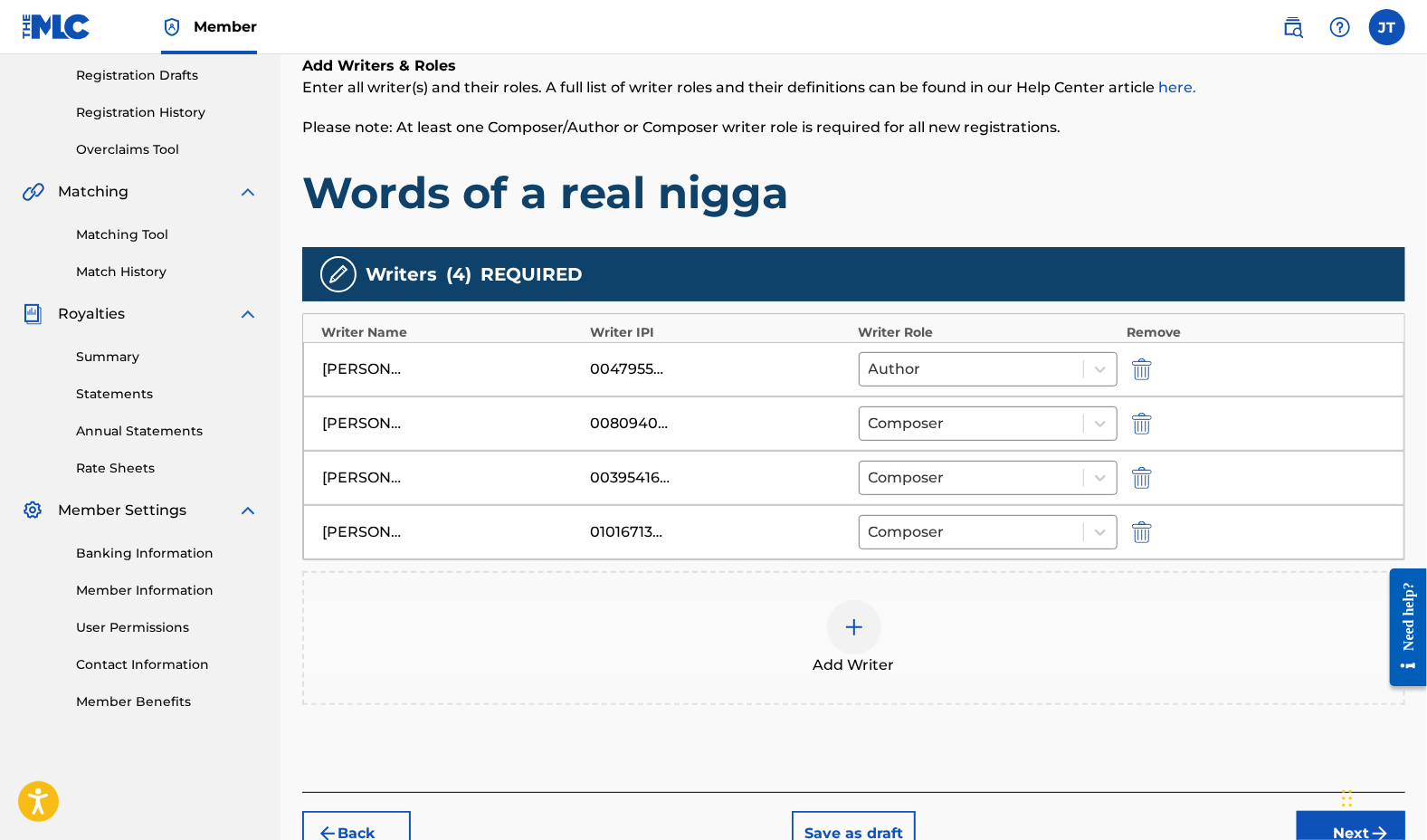
click at [1308, 822] on button "Next" at bounding box center [1351, 833] width 109 height 46
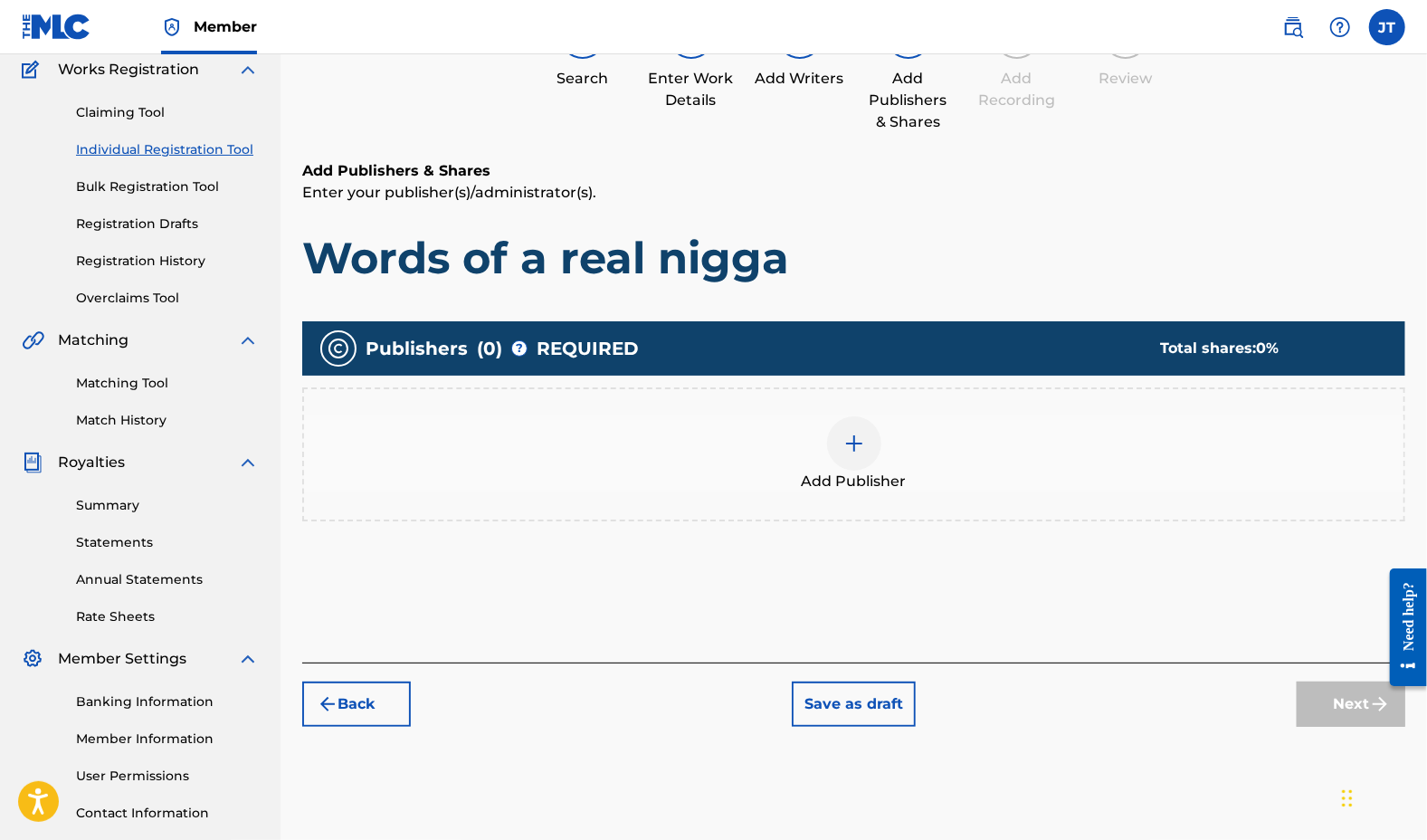
scroll to position [156, 0]
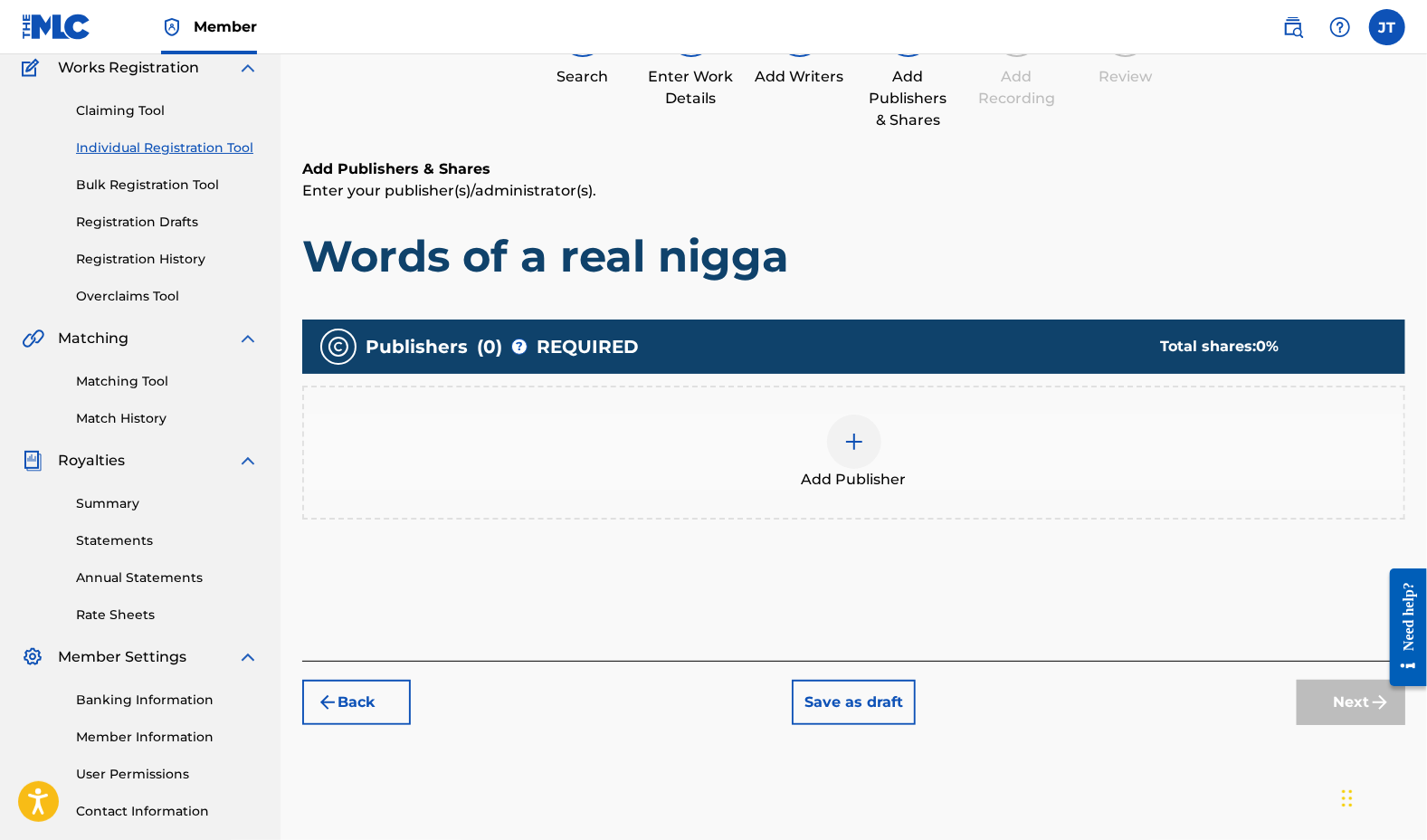
click at [852, 451] on img at bounding box center [854, 441] width 21 height 21
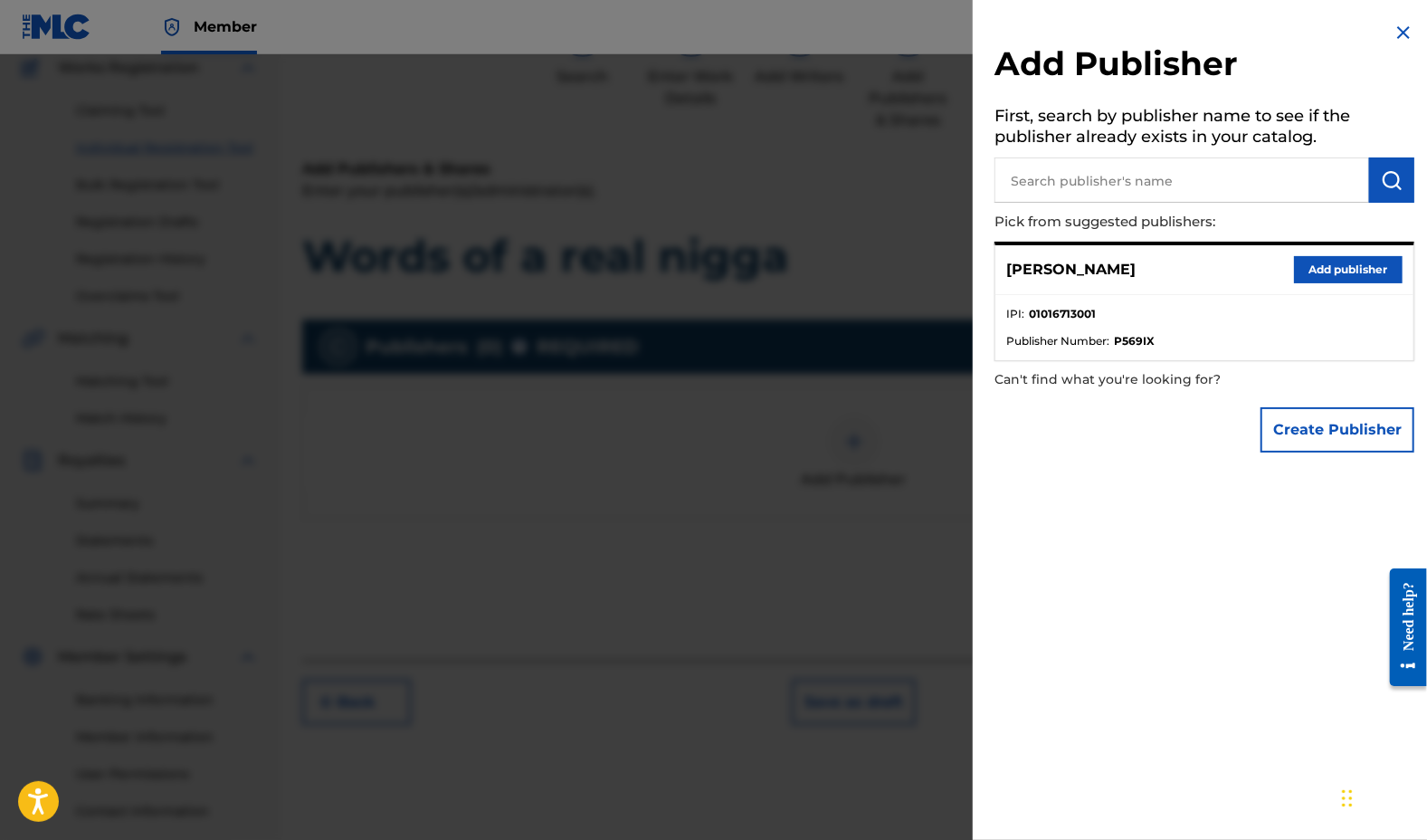
click at [1314, 267] on button "Add publisher" at bounding box center [1348, 269] width 109 height 27
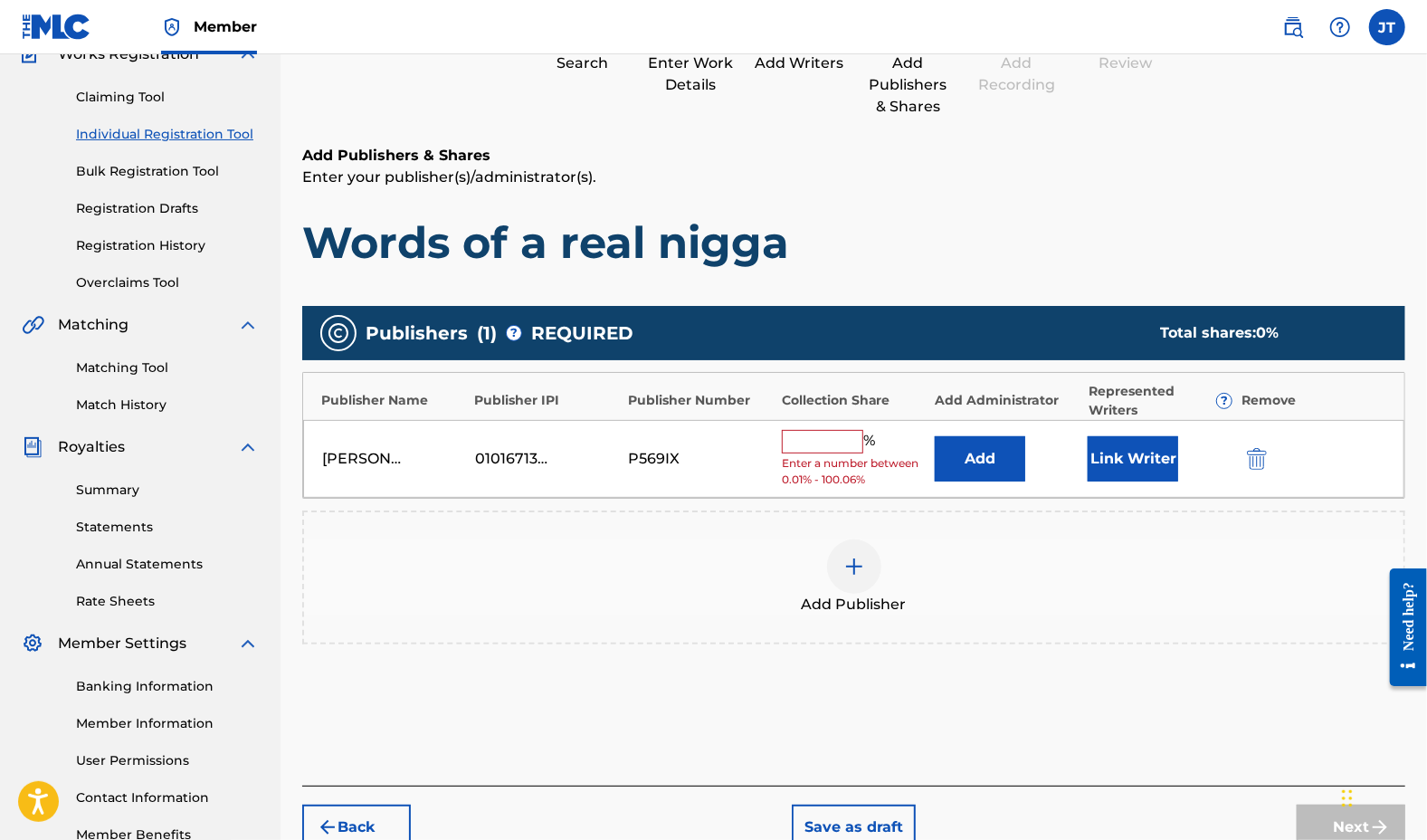
scroll to position [170, 0]
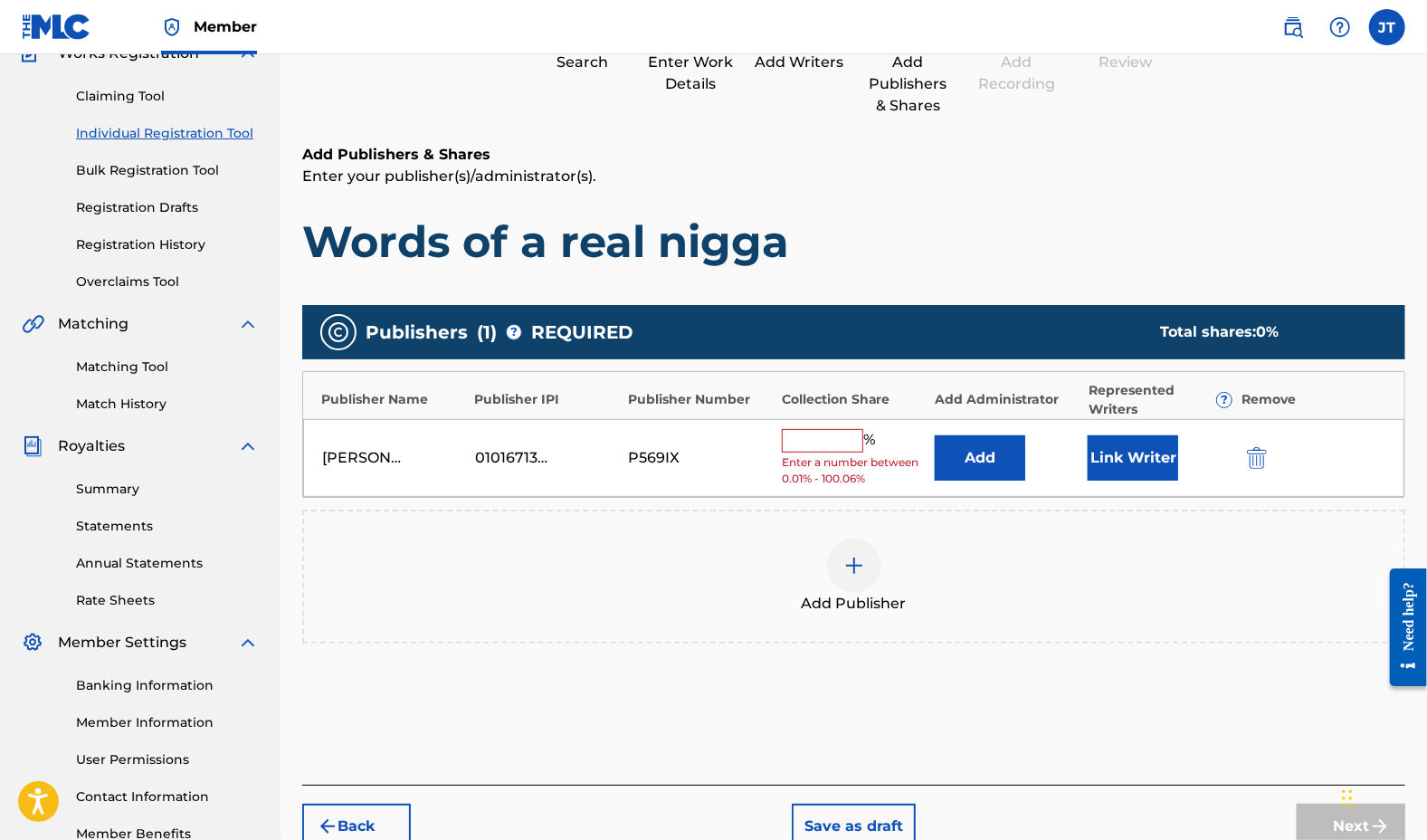
click at [845, 443] on input "text" at bounding box center [822, 440] width 81 height 23
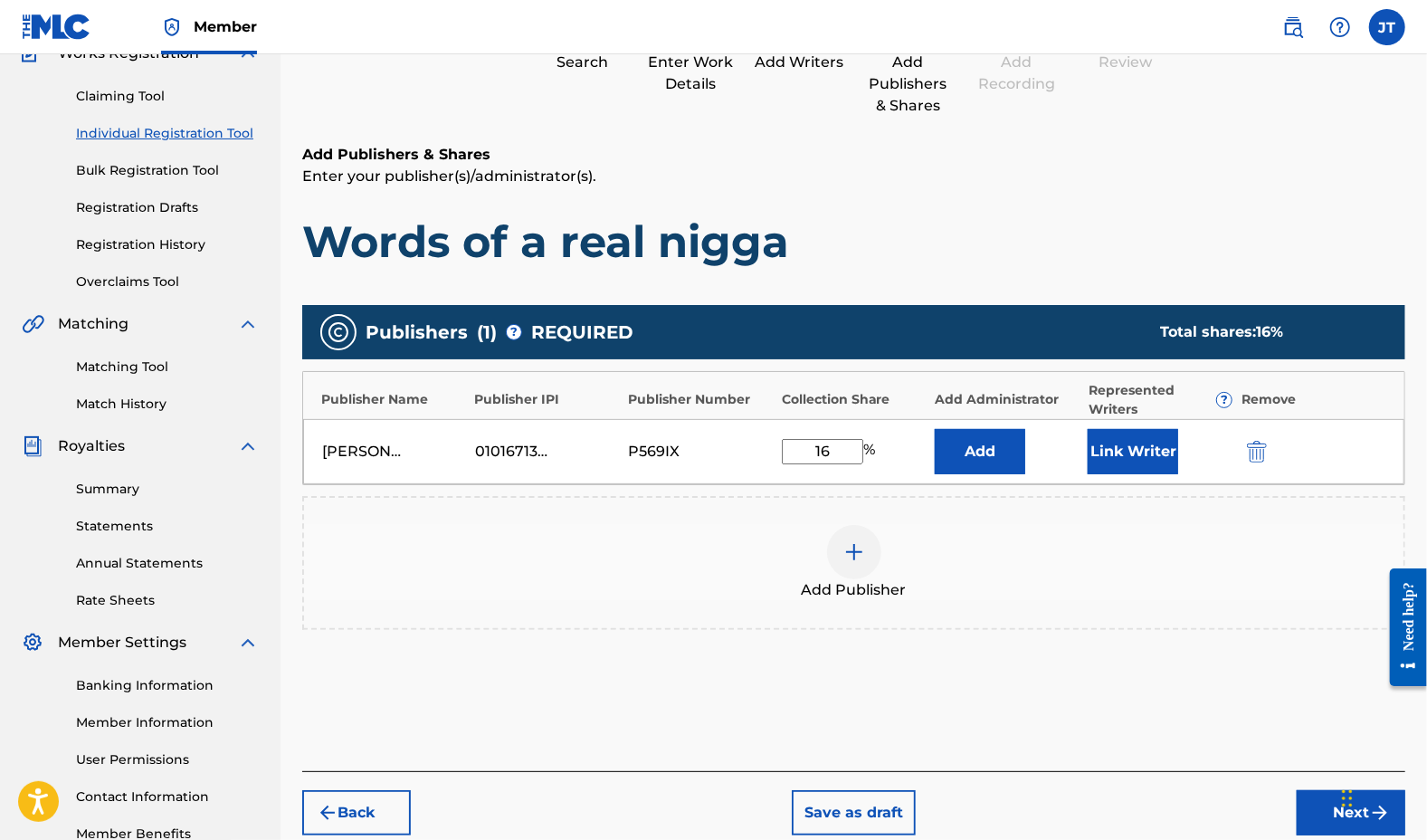
type input "16"
click at [1299, 814] on button "Next" at bounding box center [1351, 812] width 109 height 46
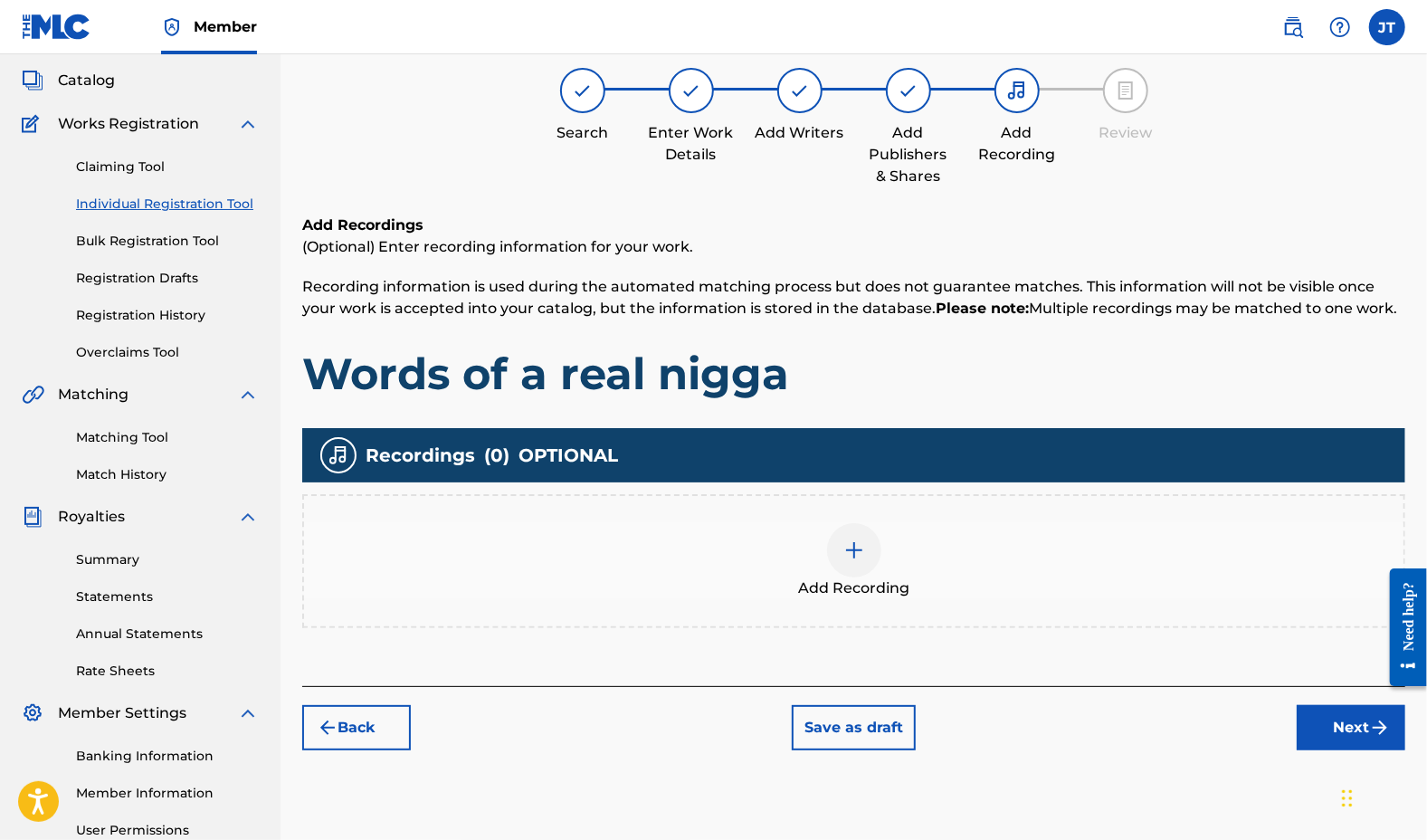
scroll to position [81, 0]
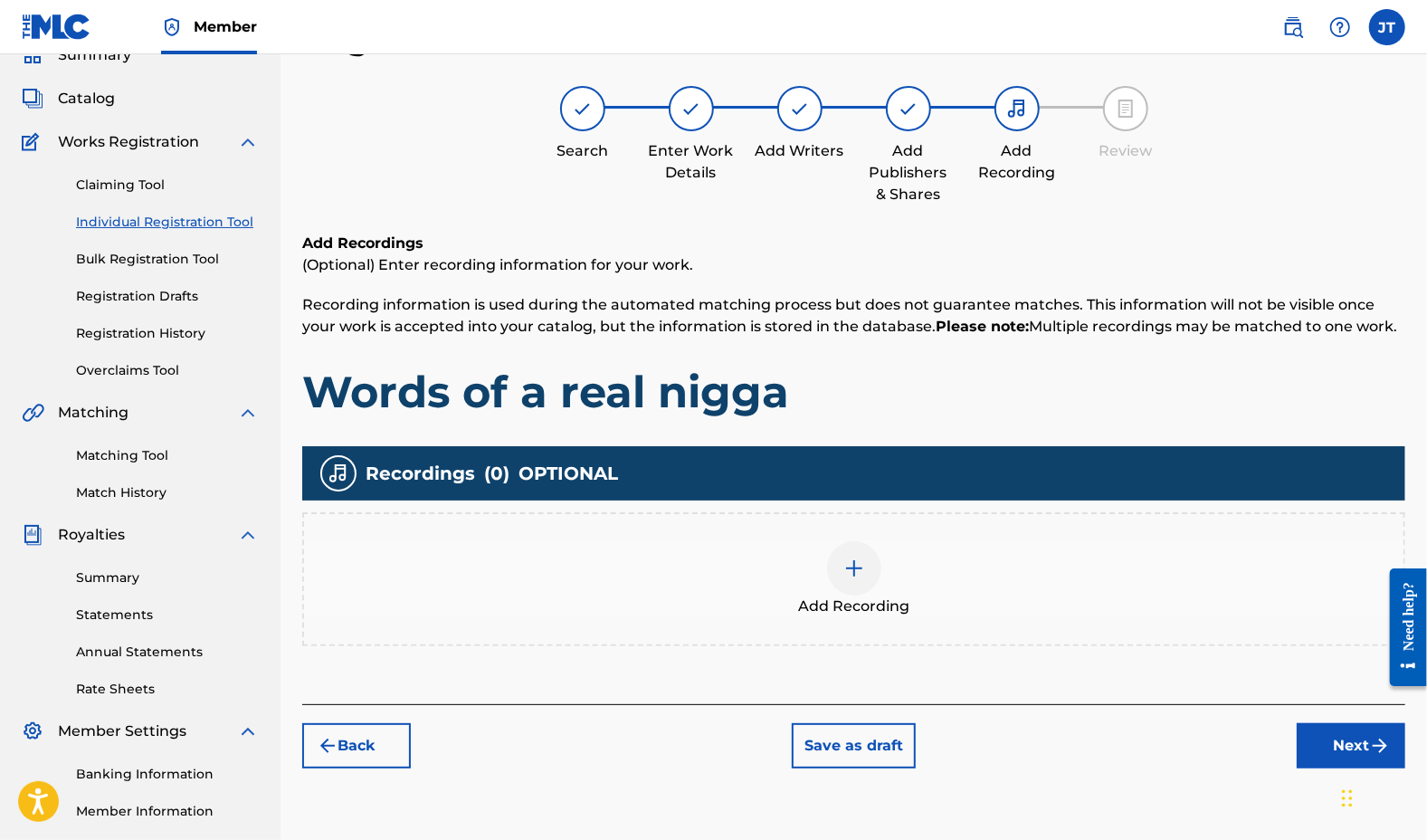
click at [400, 734] on button "Back" at bounding box center [357, 745] width 109 height 46
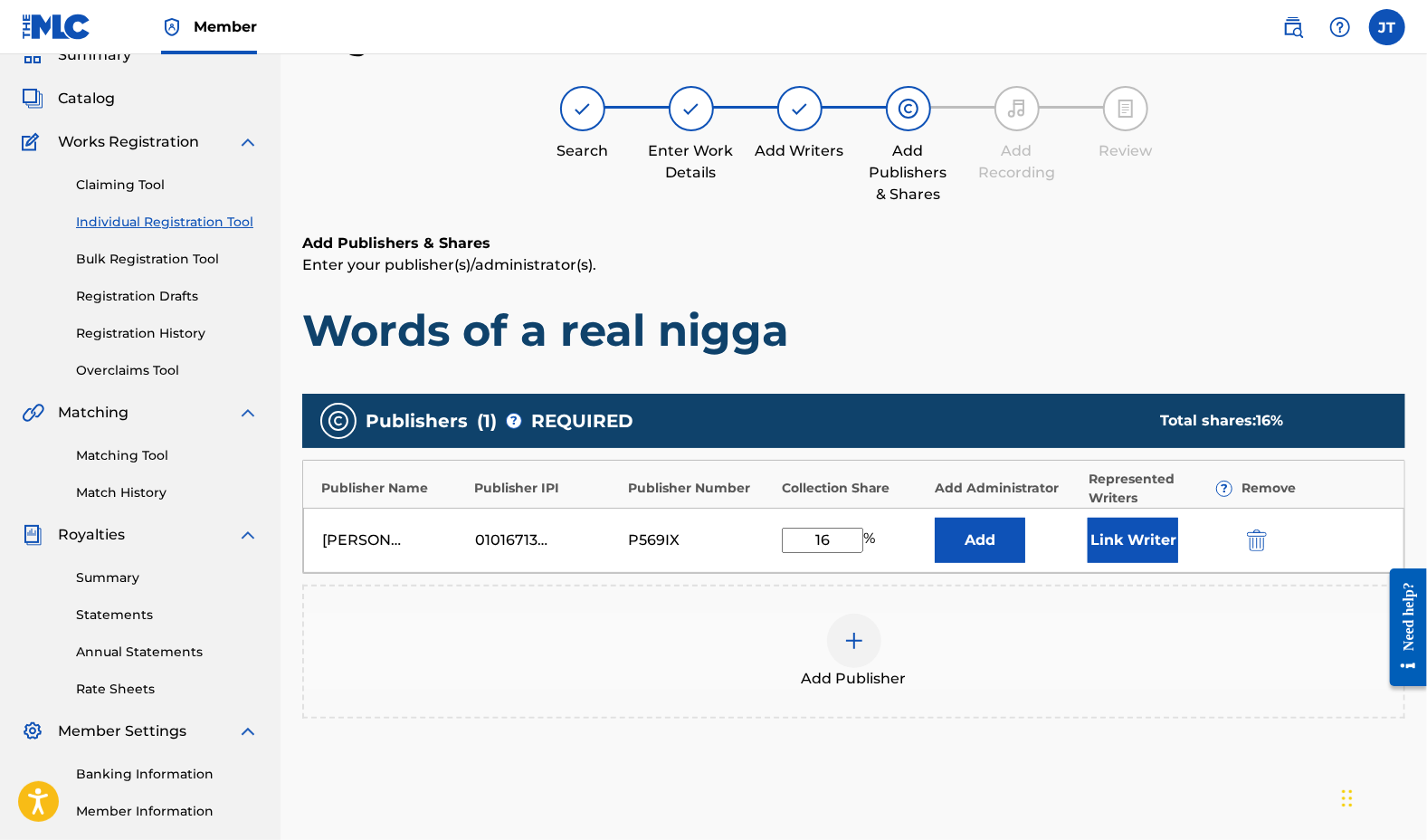
click at [832, 535] on input "16" at bounding box center [822, 539] width 81 height 25
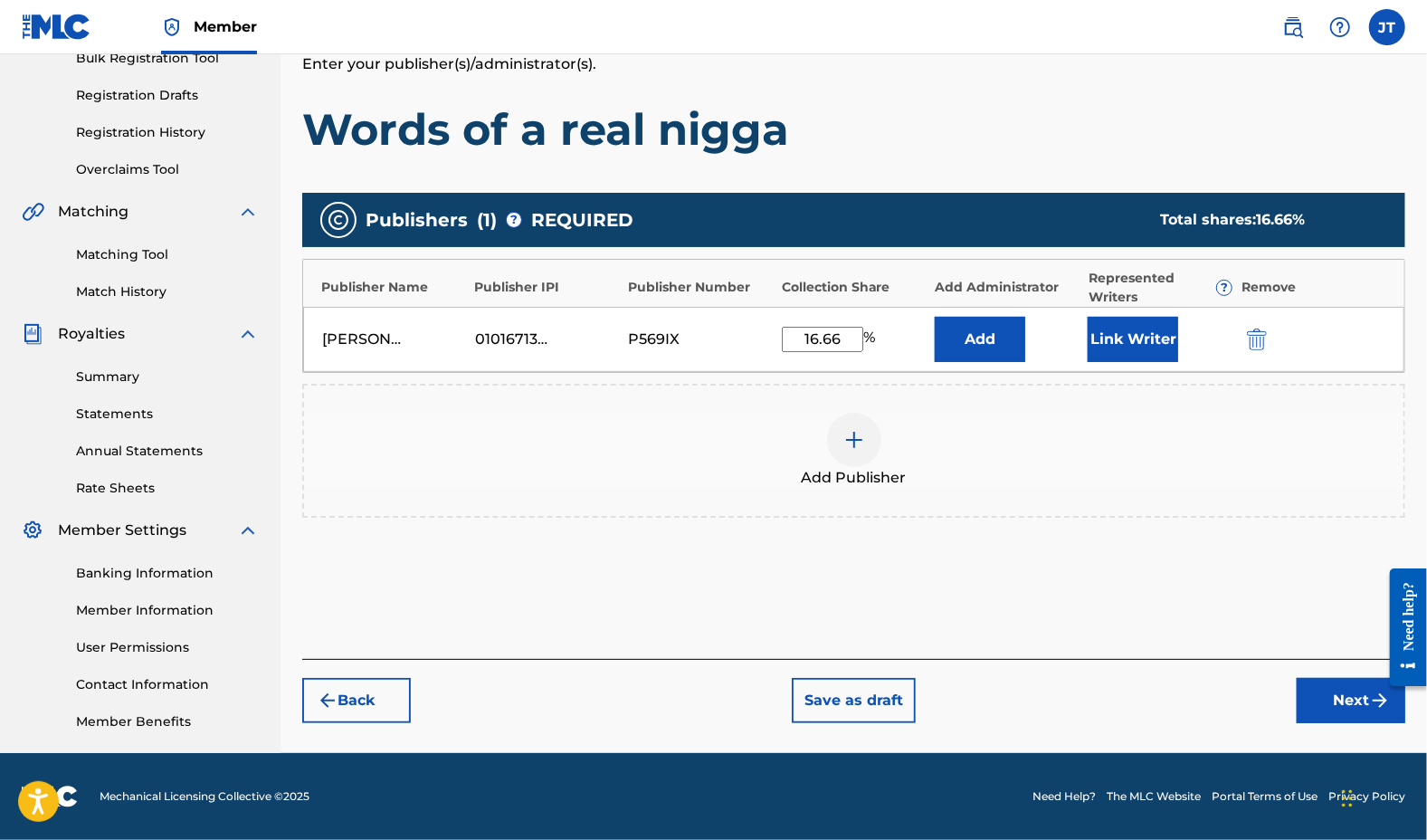
type input "16.66"
click at [1350, 688] on button "Next" at bounding box center [1351, 700] width 109 height 46
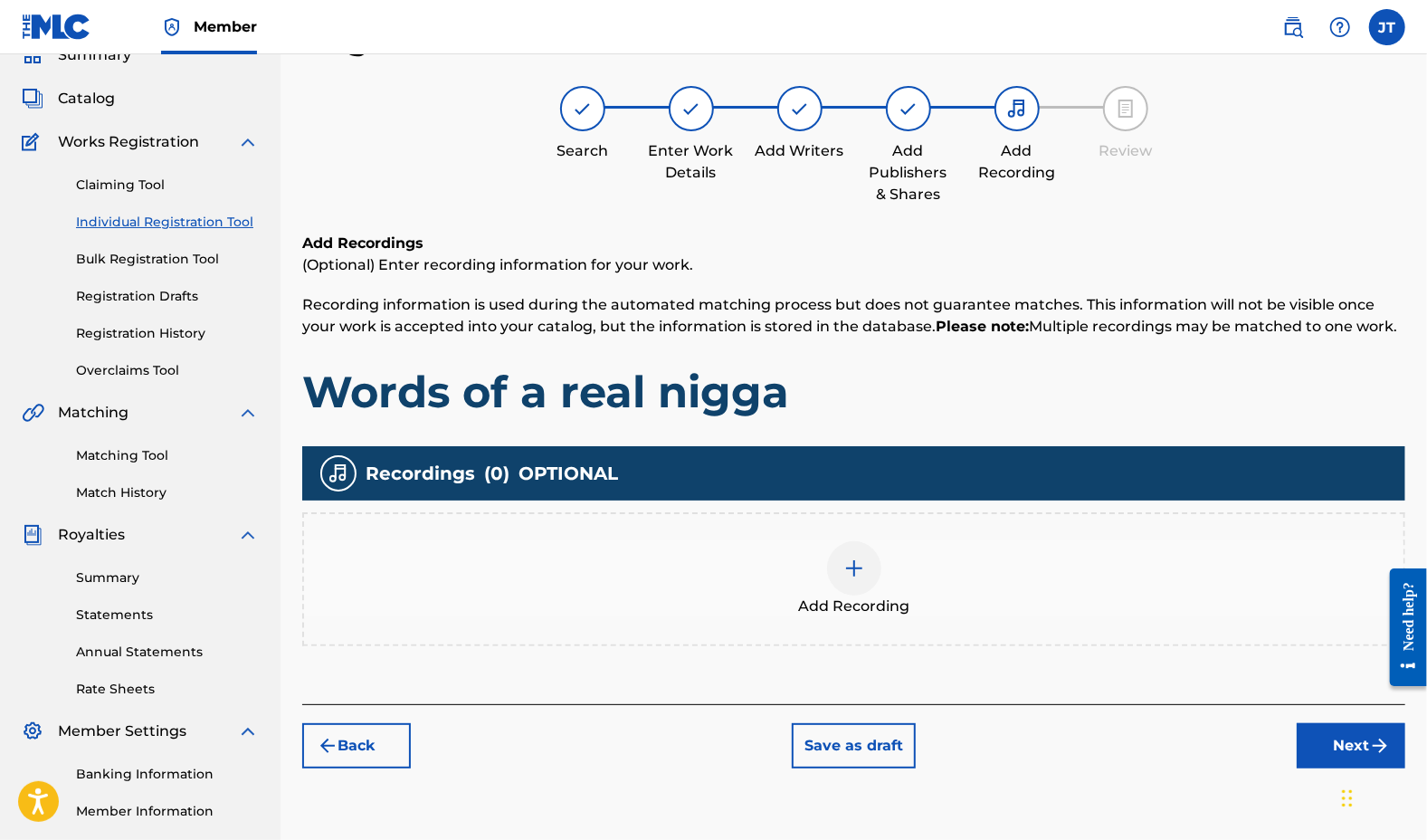
click at [1315, 742] on button "Next" at bounding box center [1351, 745] width 109 height 46
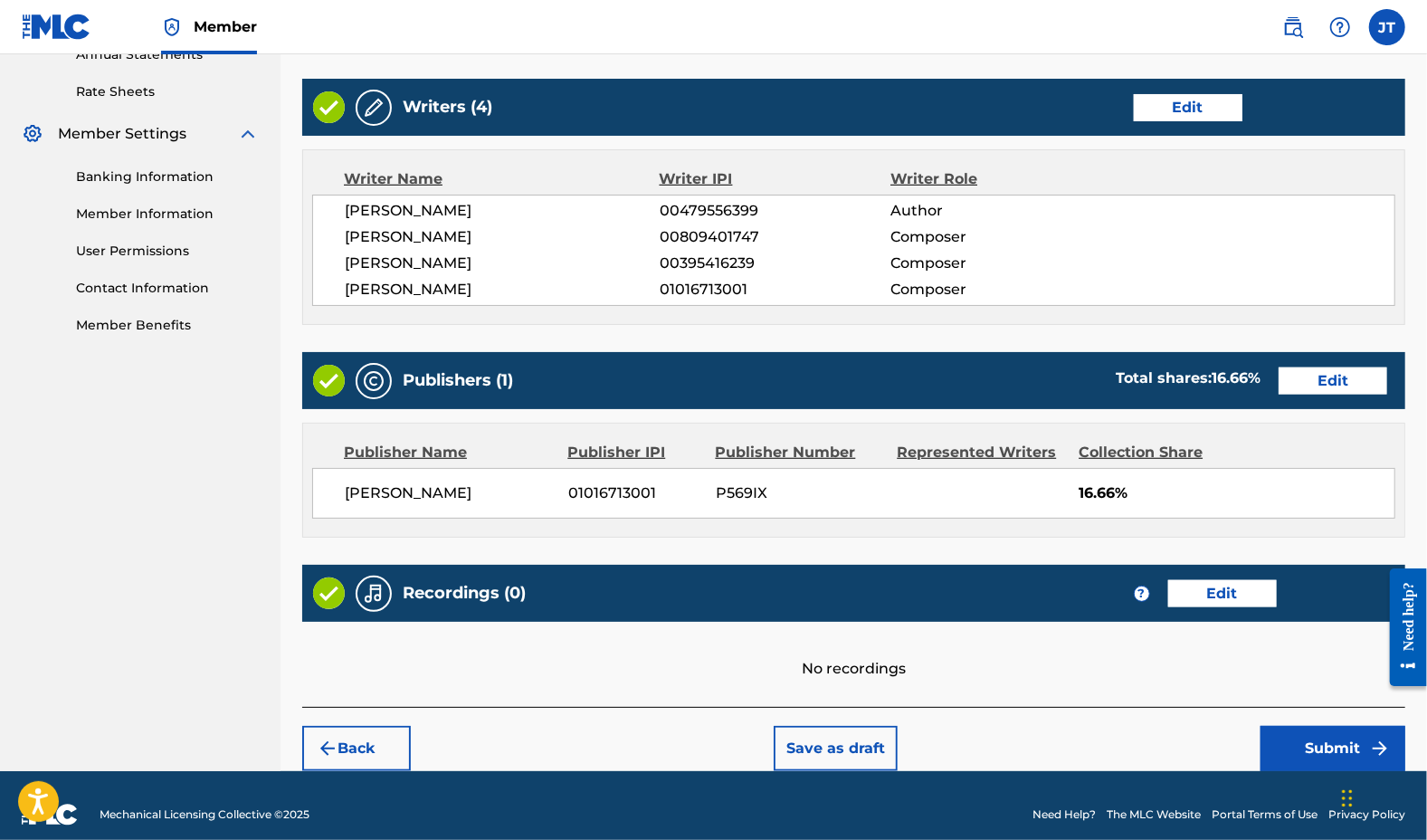
scroll to position [693, 0]
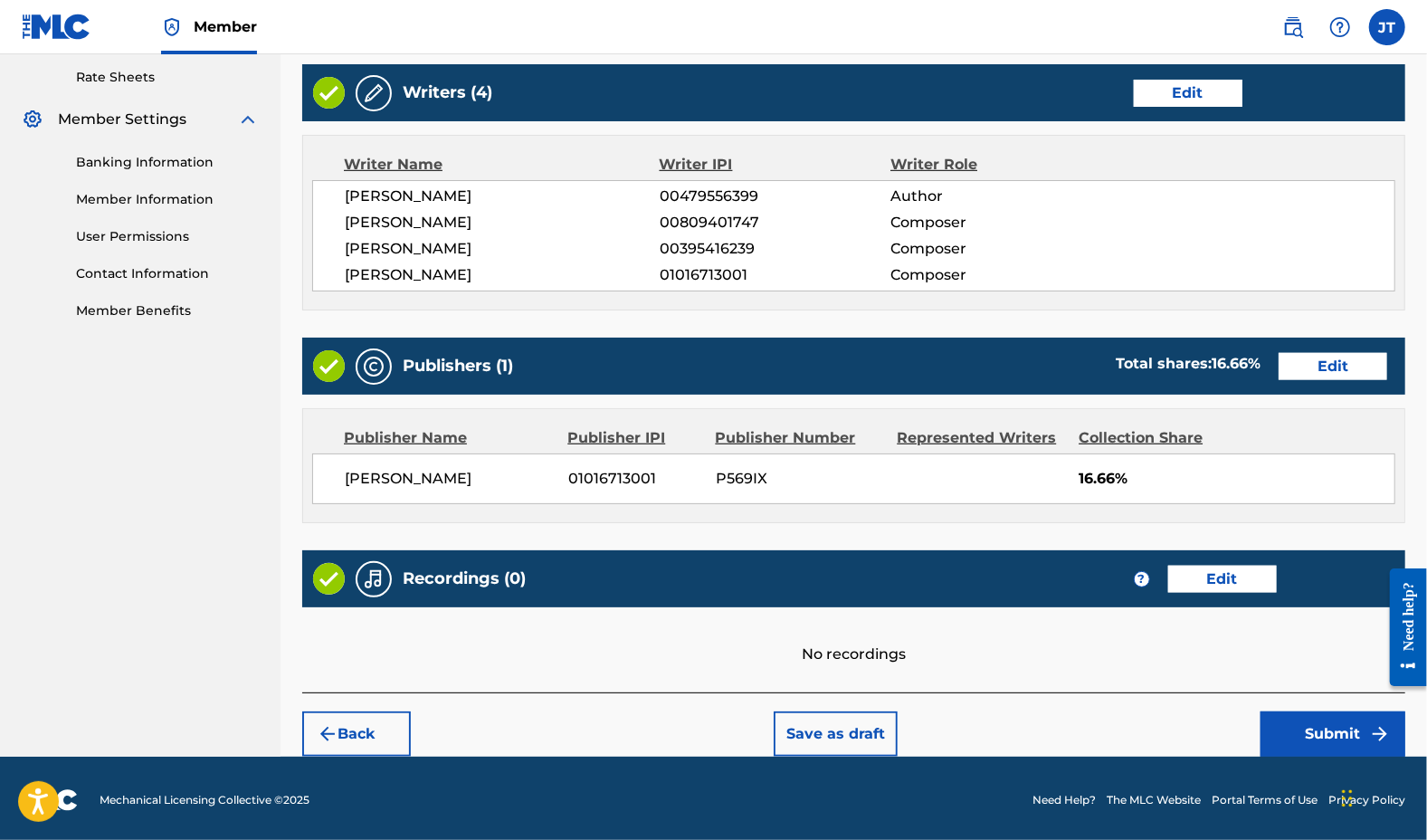
click at [1301, 719] on button "Submit" at bounding box center [1333, 734] width 144 height 46
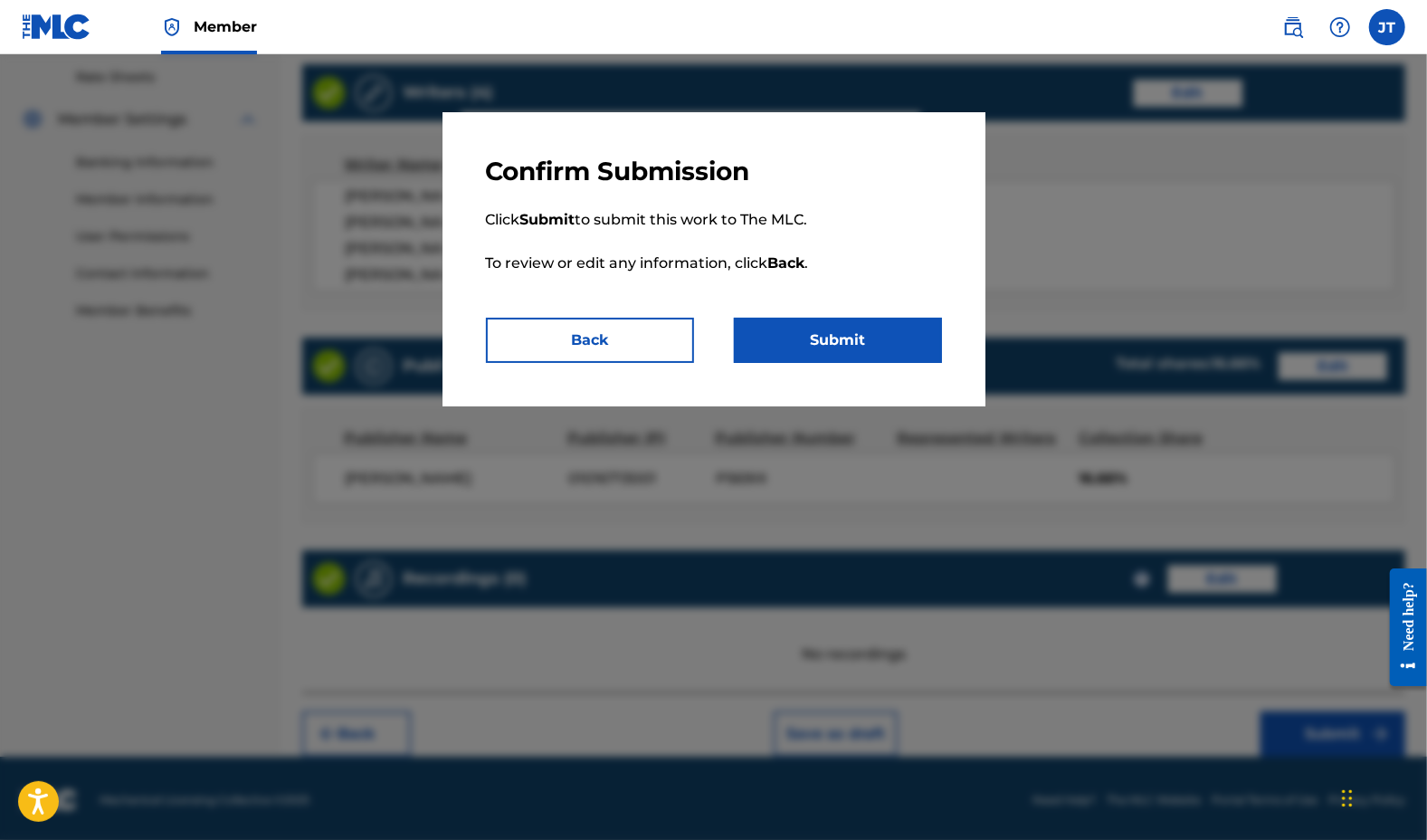
click at [857, 356] on button "Submit" at bounding box center [837, 340] width 208 height 46
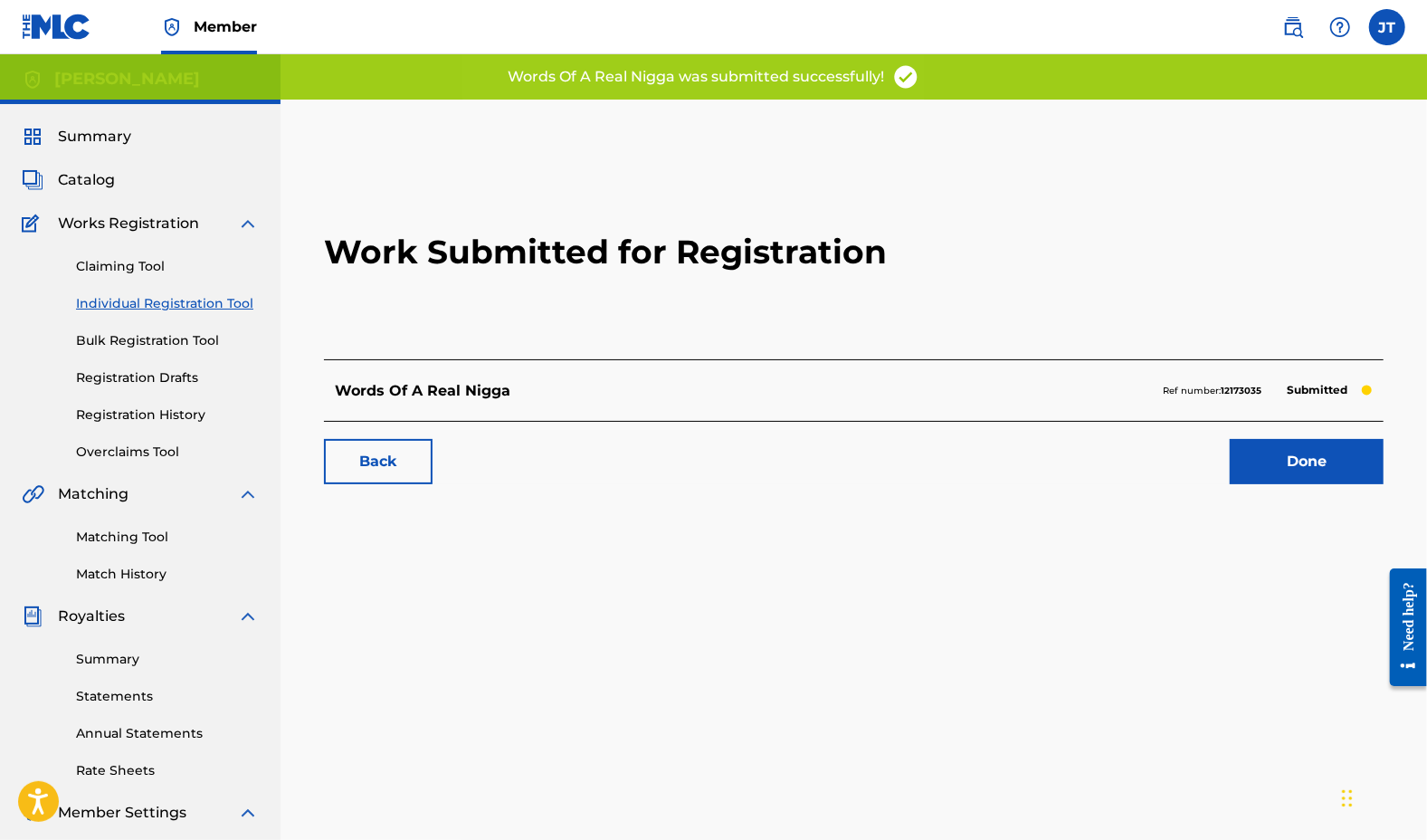
click at [1261, 471] on link "Done" at bounding box center [1306, 461] width 154 height 46
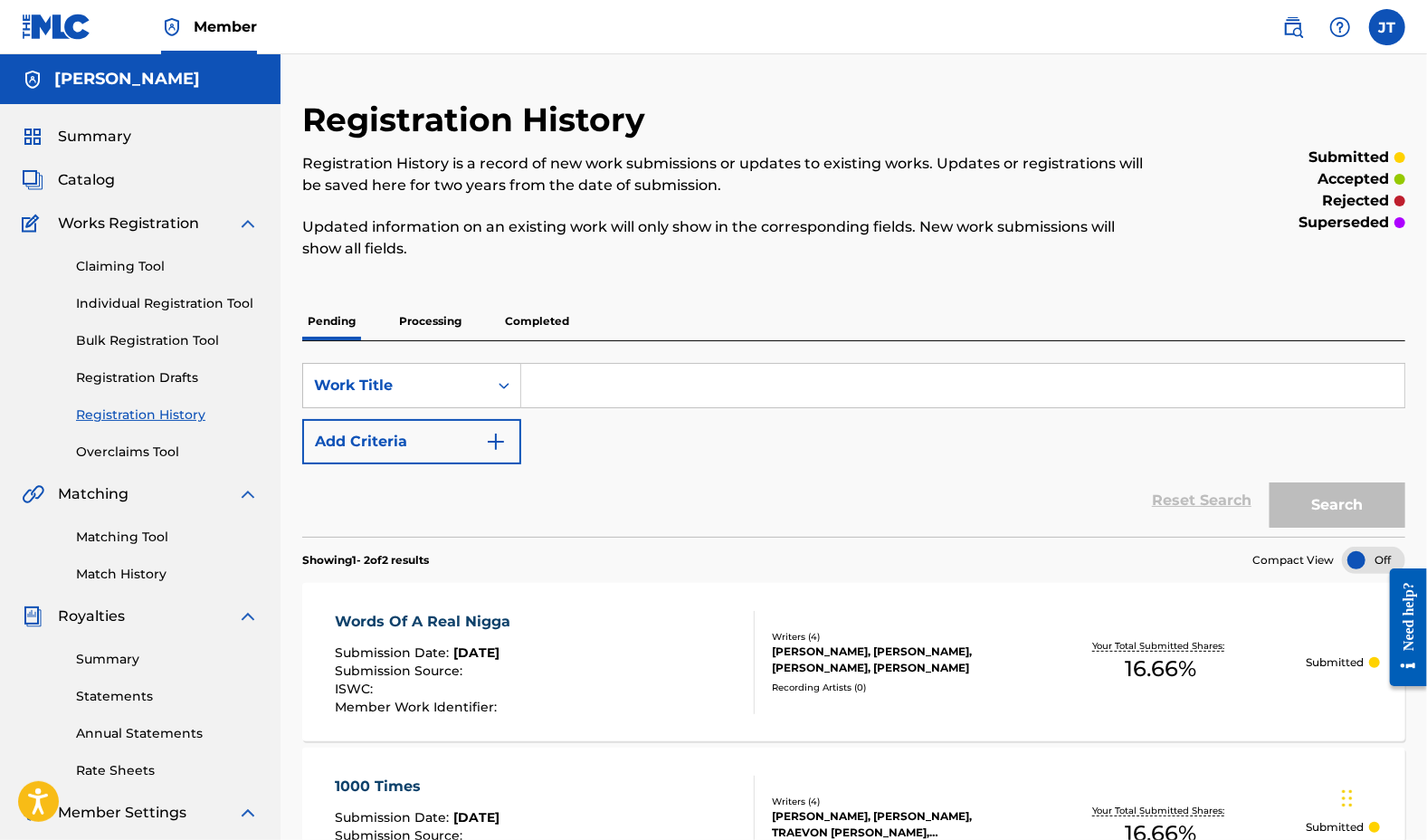
click at [78, 176] on span "Catalog" at bounding box center [86, 180] width 57 height 21
